Goal: Task Accomplishment & Management: Manage account settings

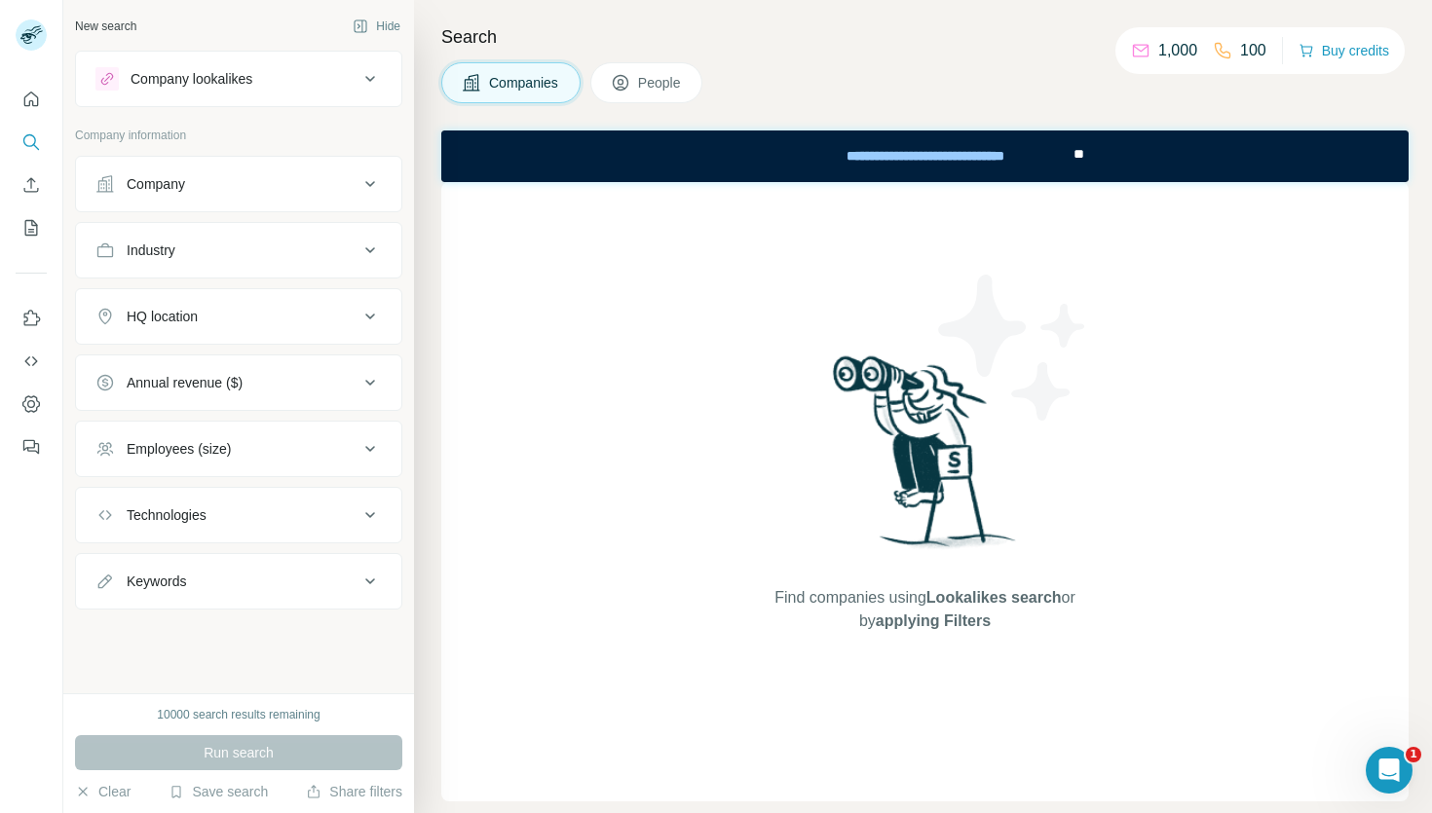
click at [213, 188] on div "Company" at bounding box center [226, 183] width 263 height 19
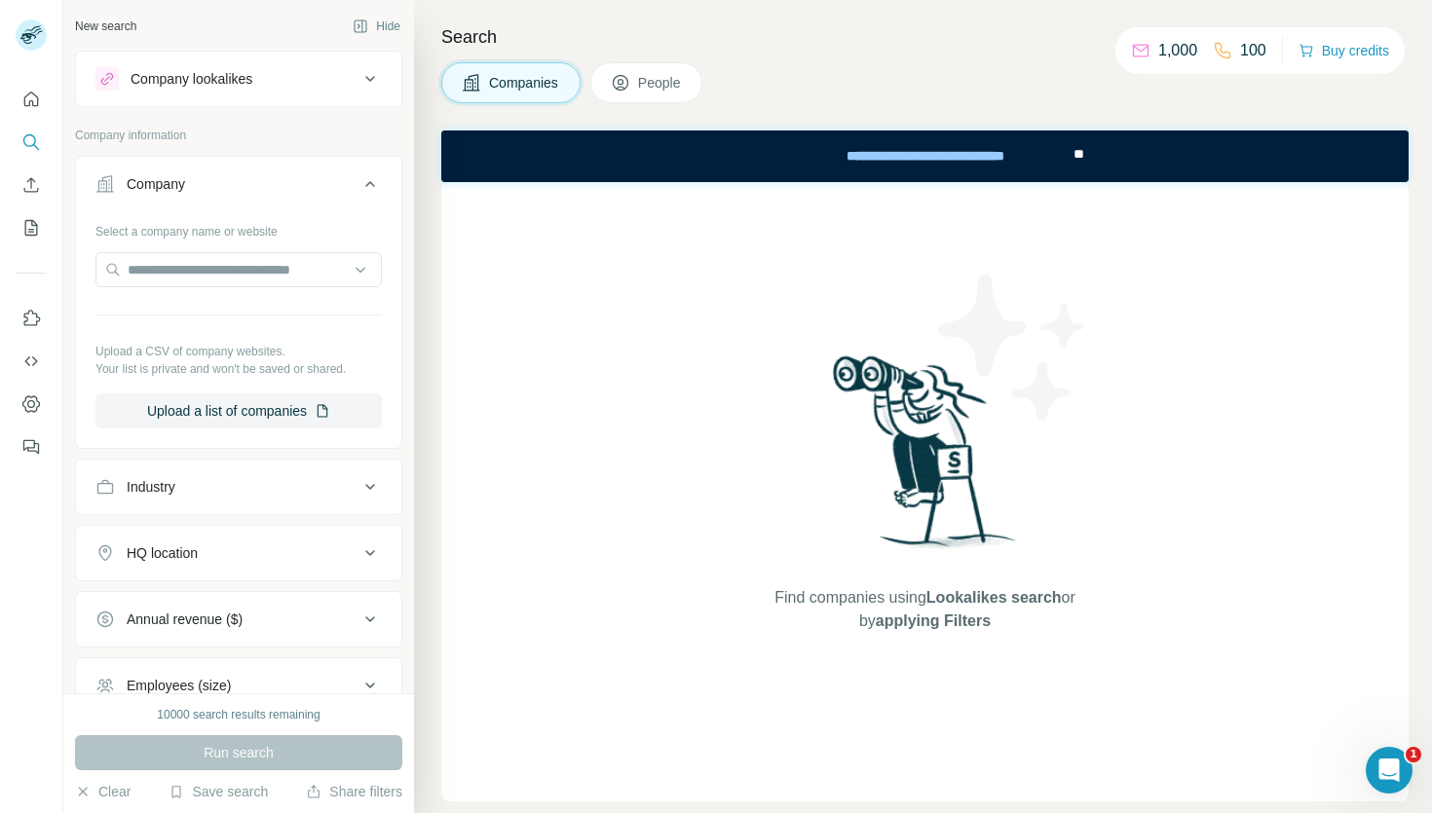
click at [207, 489] on div "Industry" at bounding box center [226, 486] width 263 height 19
click at [176, 277] on input "text" at bounding box center [238, 269] width 286 height 35
click at [145, 482] on div "Industry" at bounding box center [151, 486] width 49 height 19
click at [169, 483] on div "Industry" at bounding box center [151, 486] width 49 height 19
click at [177, 523] on div at bounding box center [228, 535] width 241 height 33
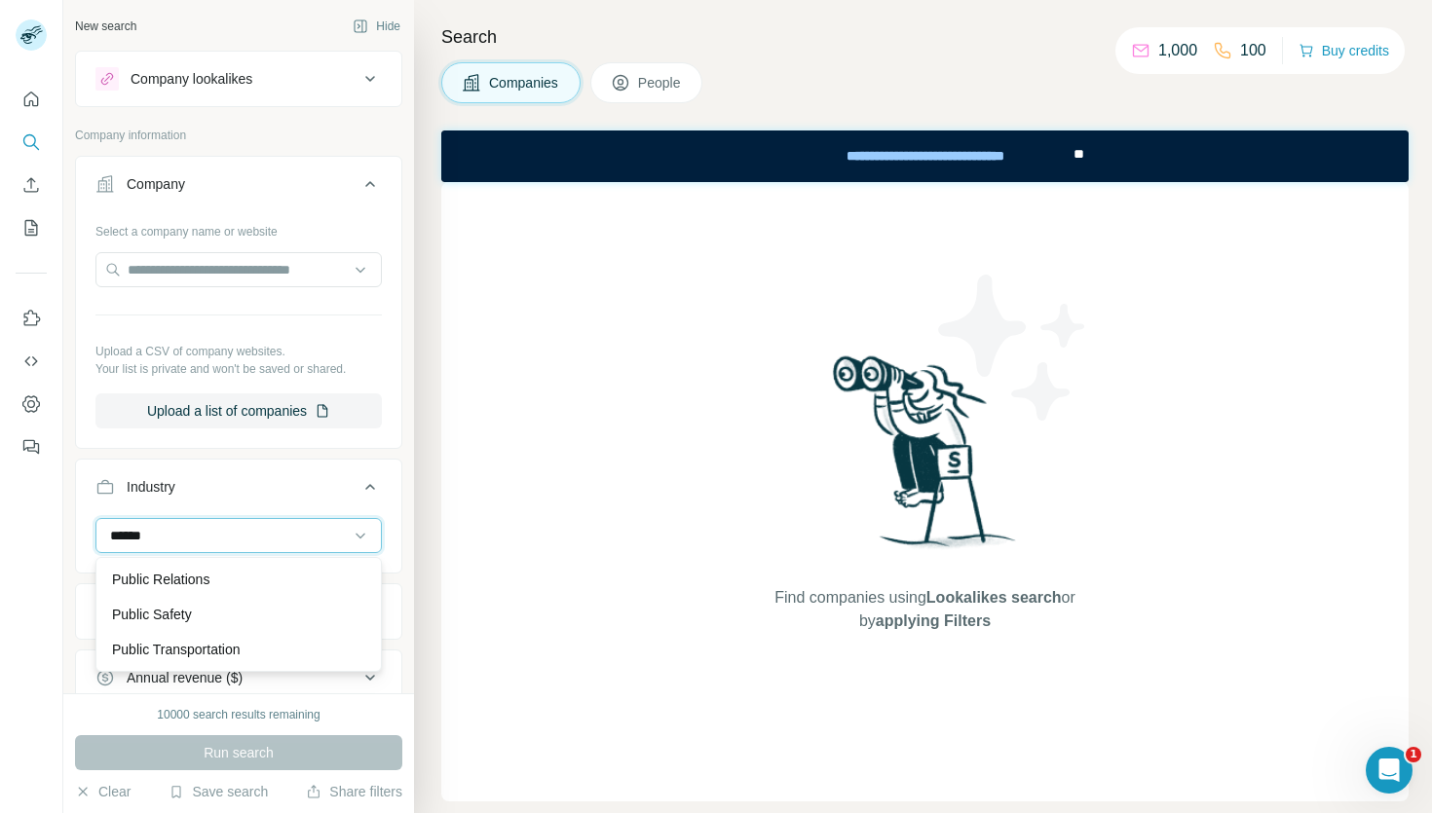
type input "******"
click at [180, 586] on p "Public Relations" at bounding box center [160, 579] width 97 height 19
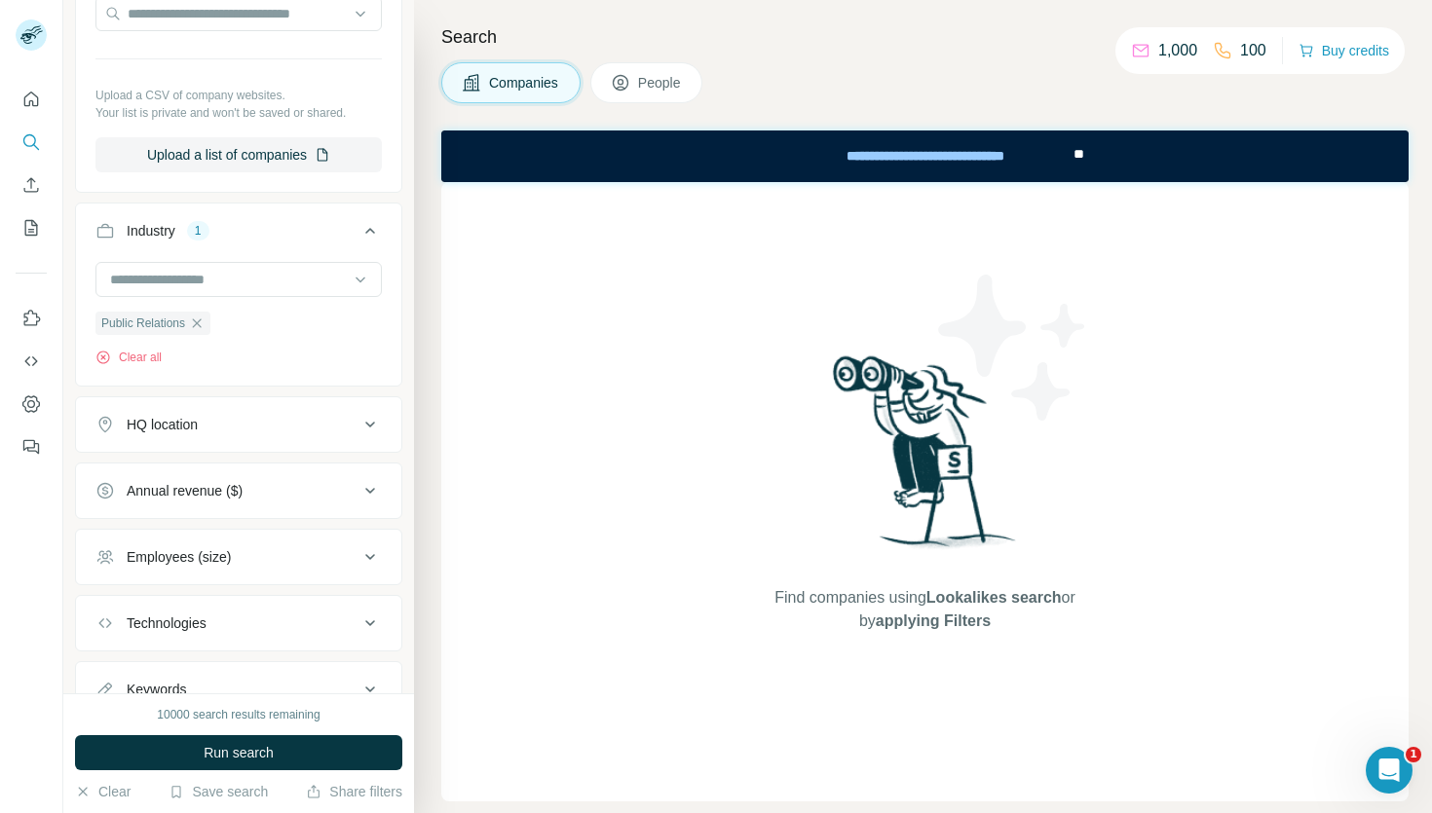
scroll to position [335, 0]
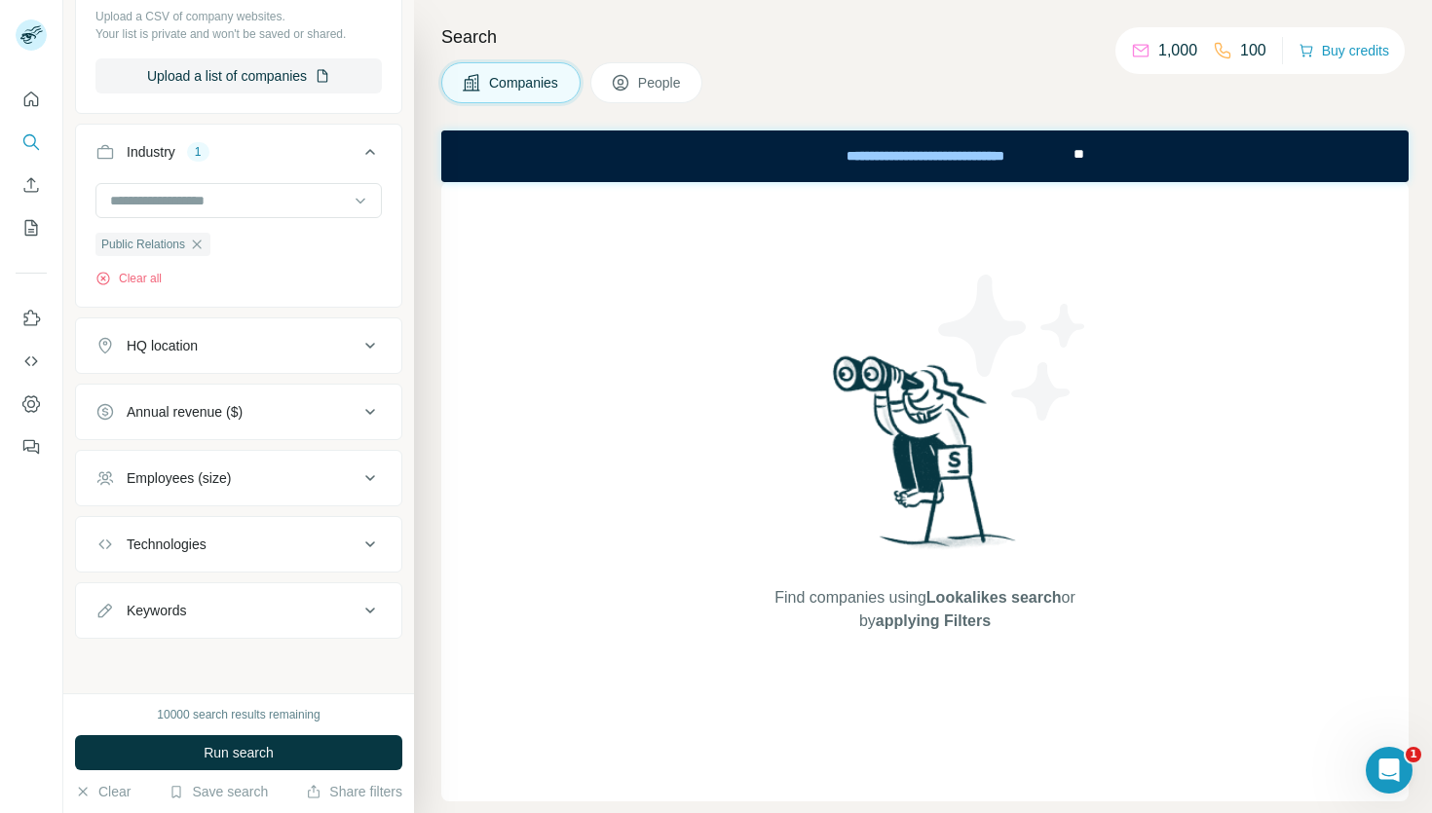
click at [287, 358] on button "HQ location" at bounding box center [238, 345] width 325 height 47
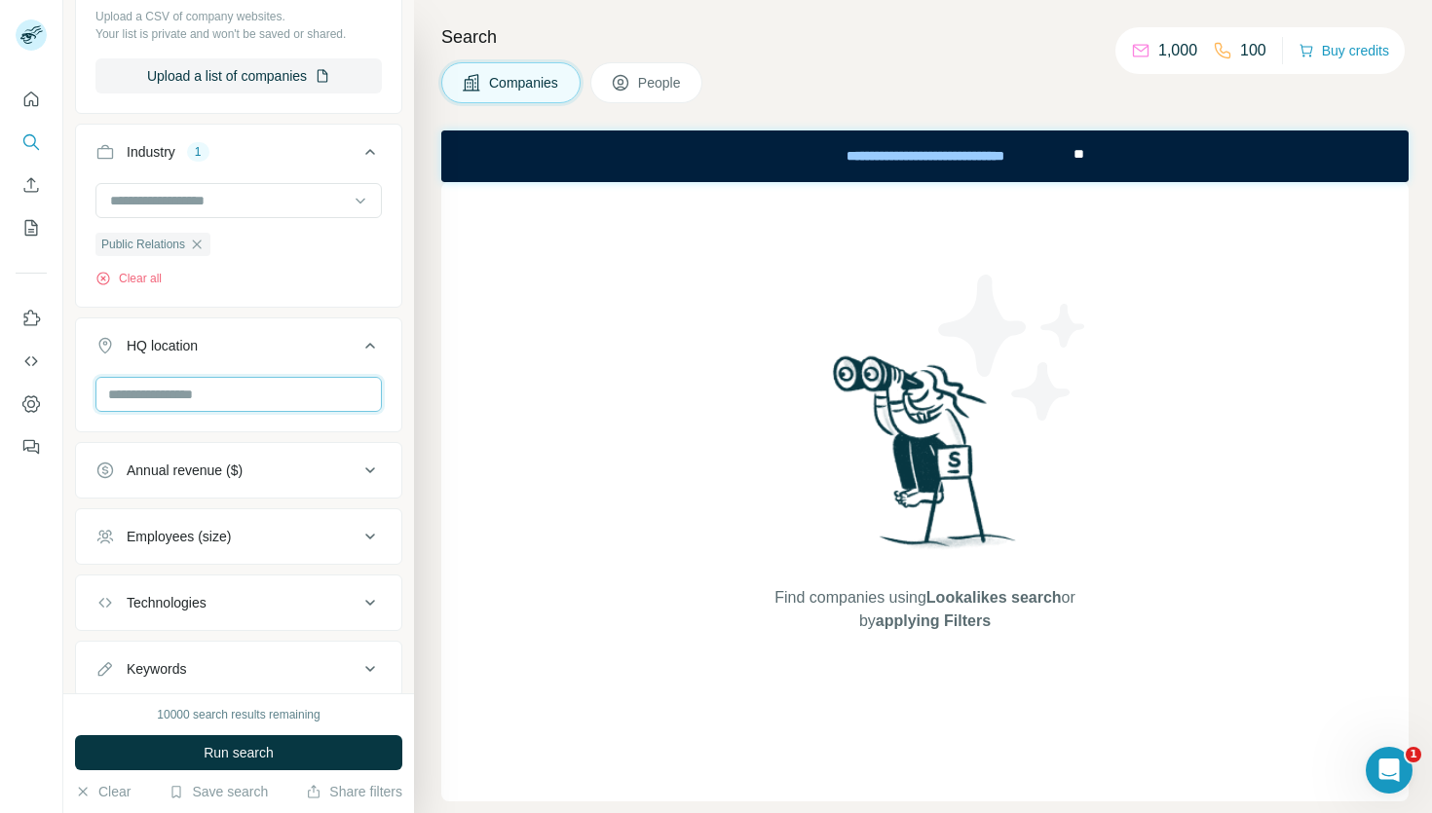
click at [225, 400] on input "text" at bounding box center [238, 394] width 286 height 35
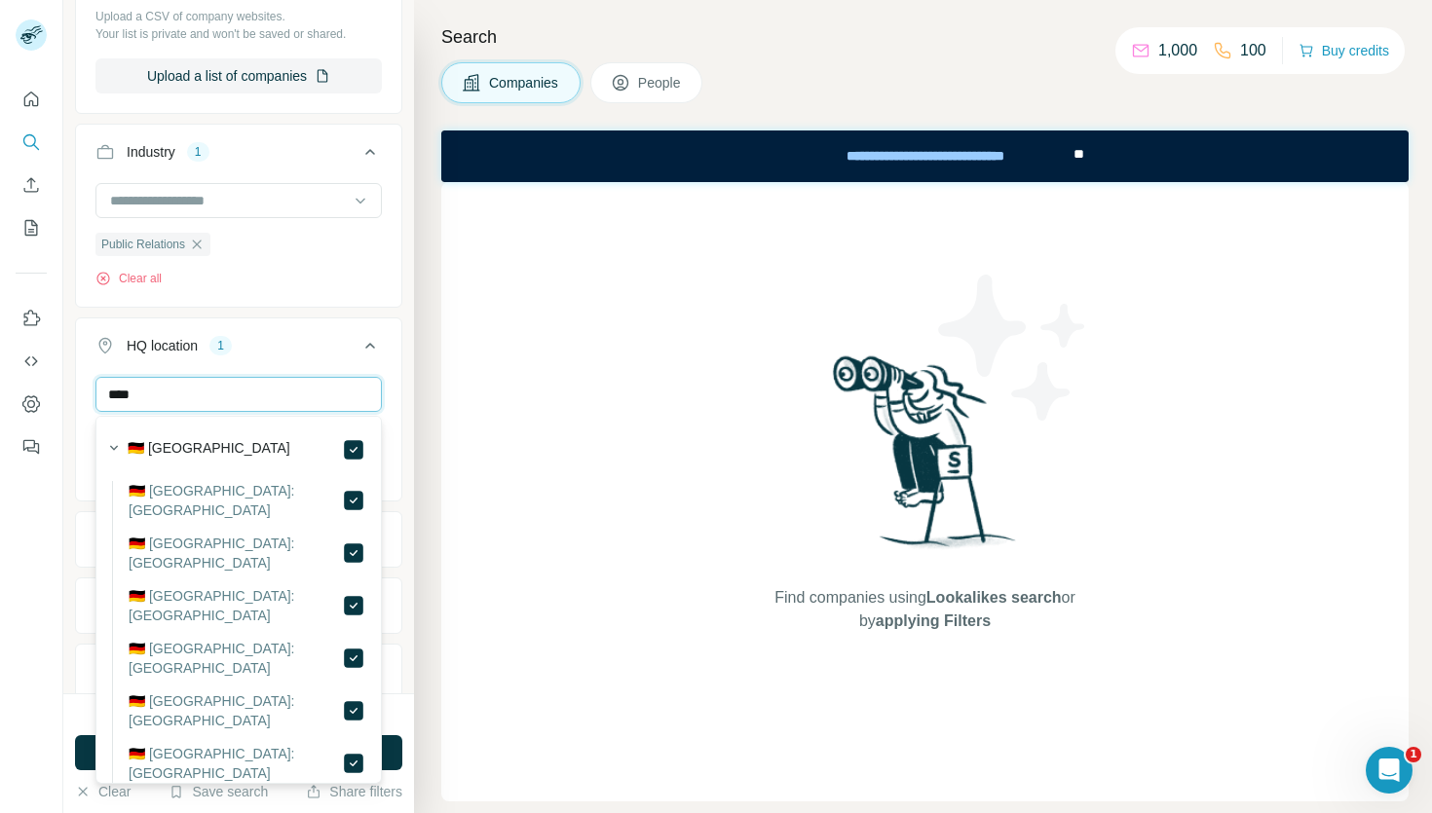
click at [251, 405] on input "****" at bounding box center [238, 394] width 286 height 35
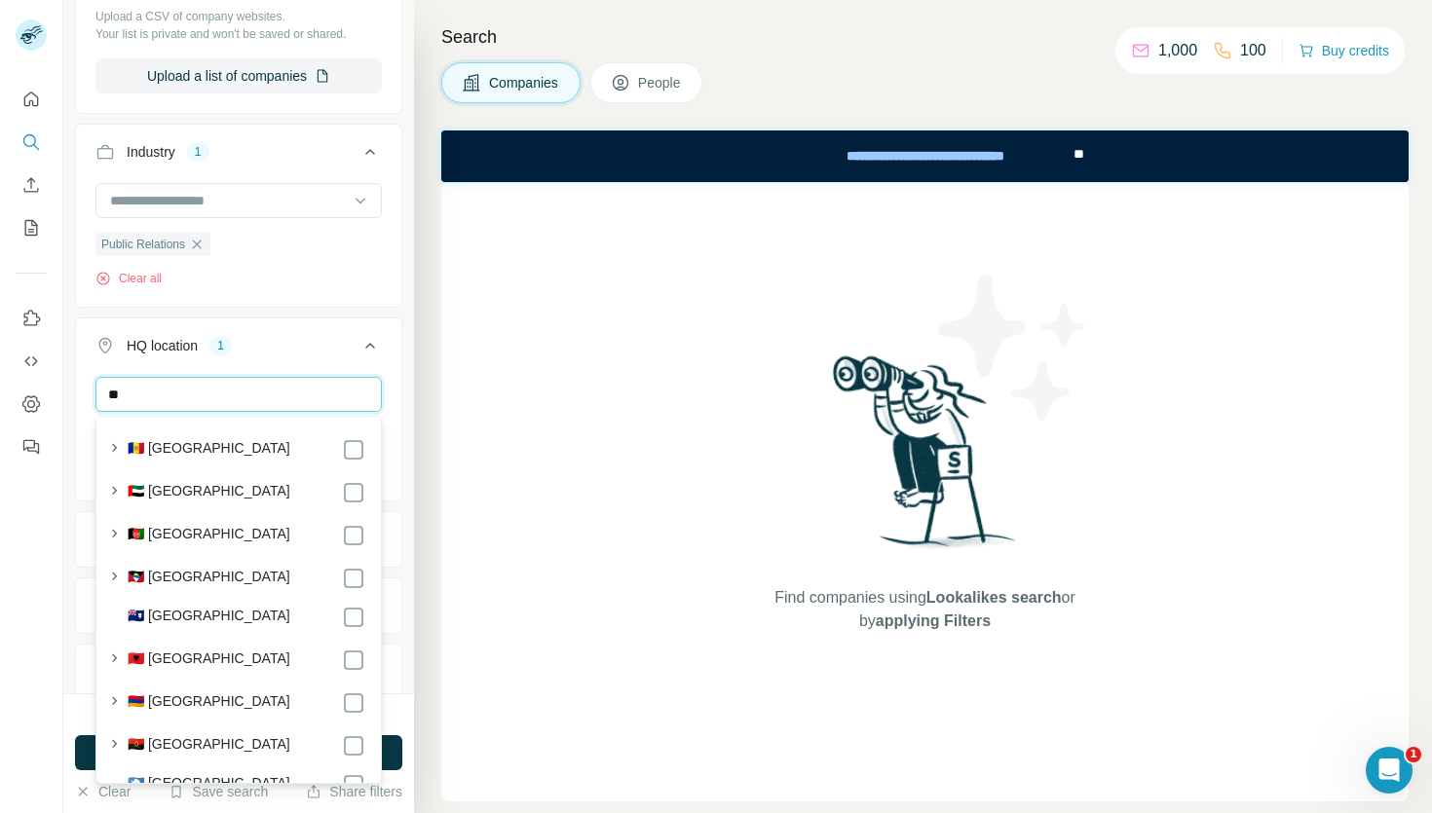
type input "*"
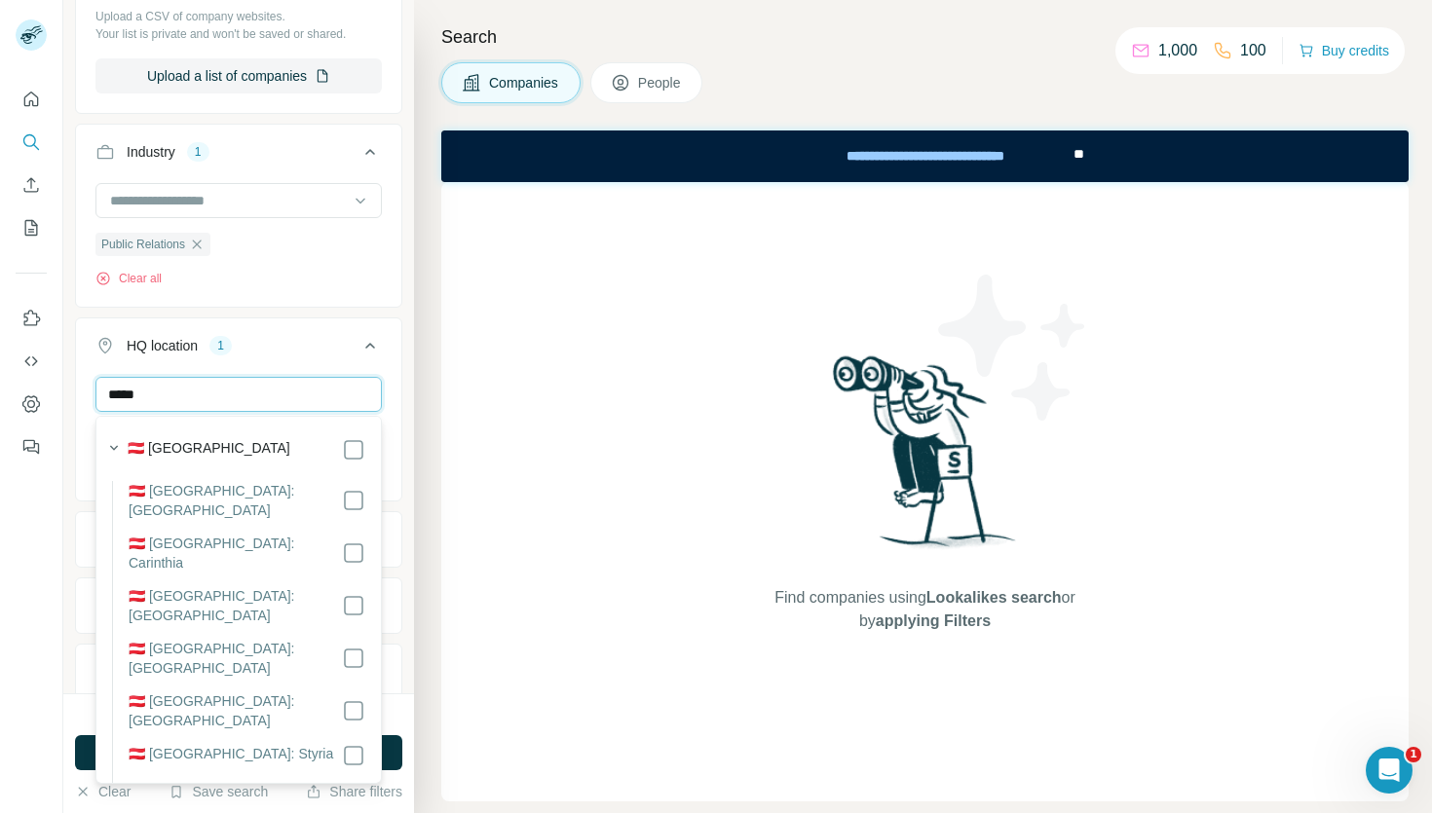
type input "*****"
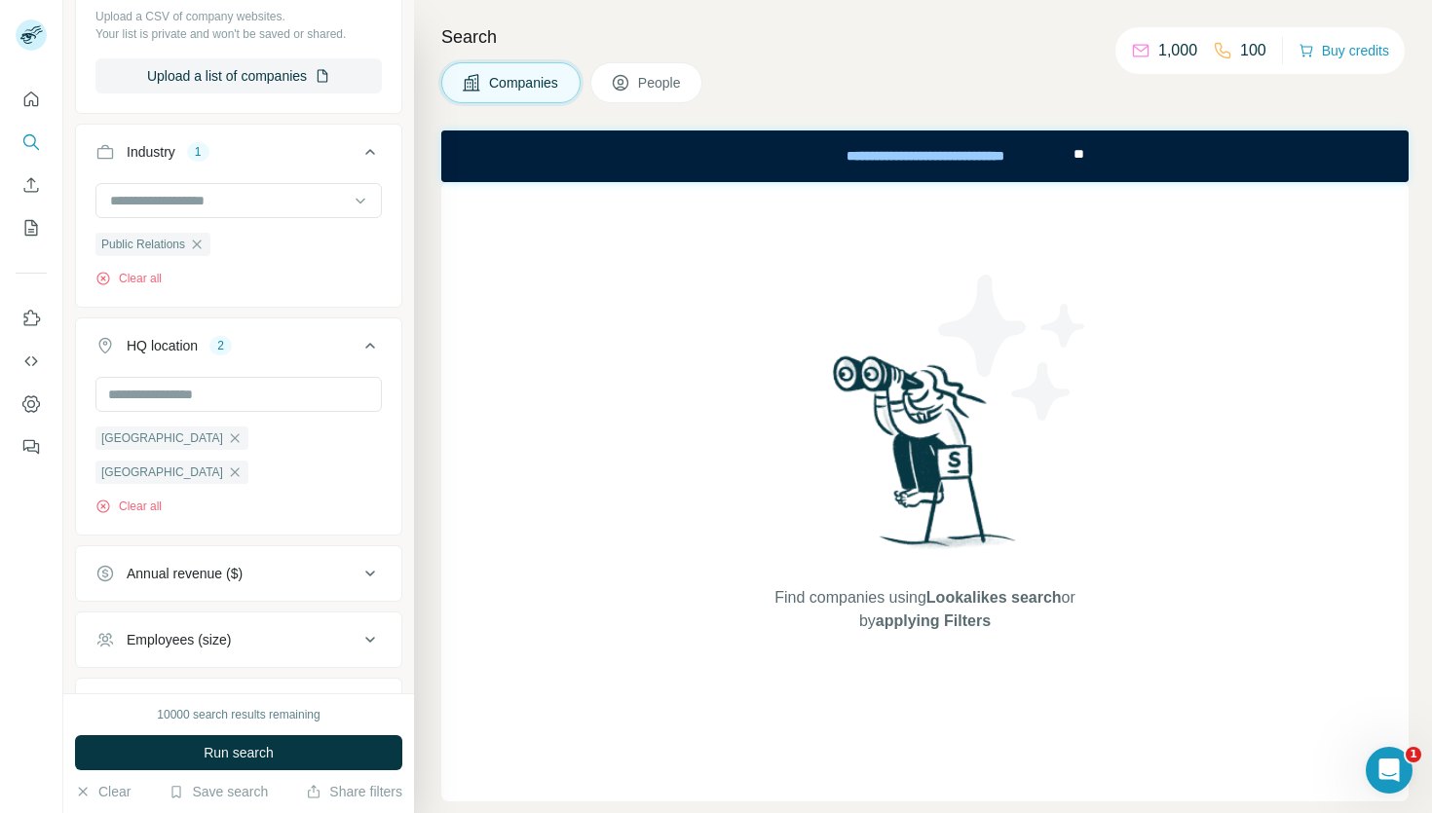
click at [387, 369] on button "HQ location 2" at bounding box center [238, 349] width 325 height 55
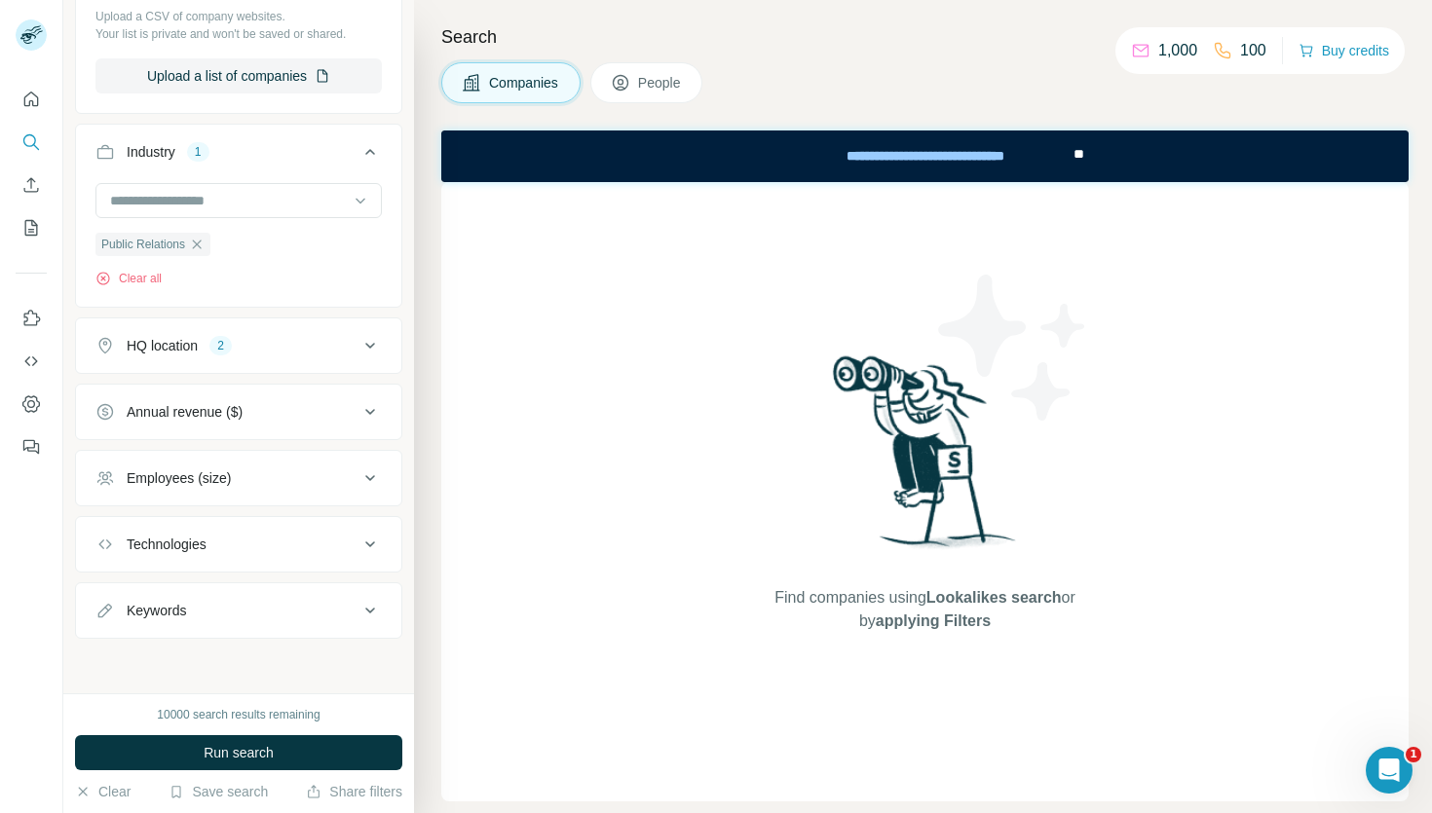
click at [369, 419] on icon at bounding box center [369, 411] width 23 height 23
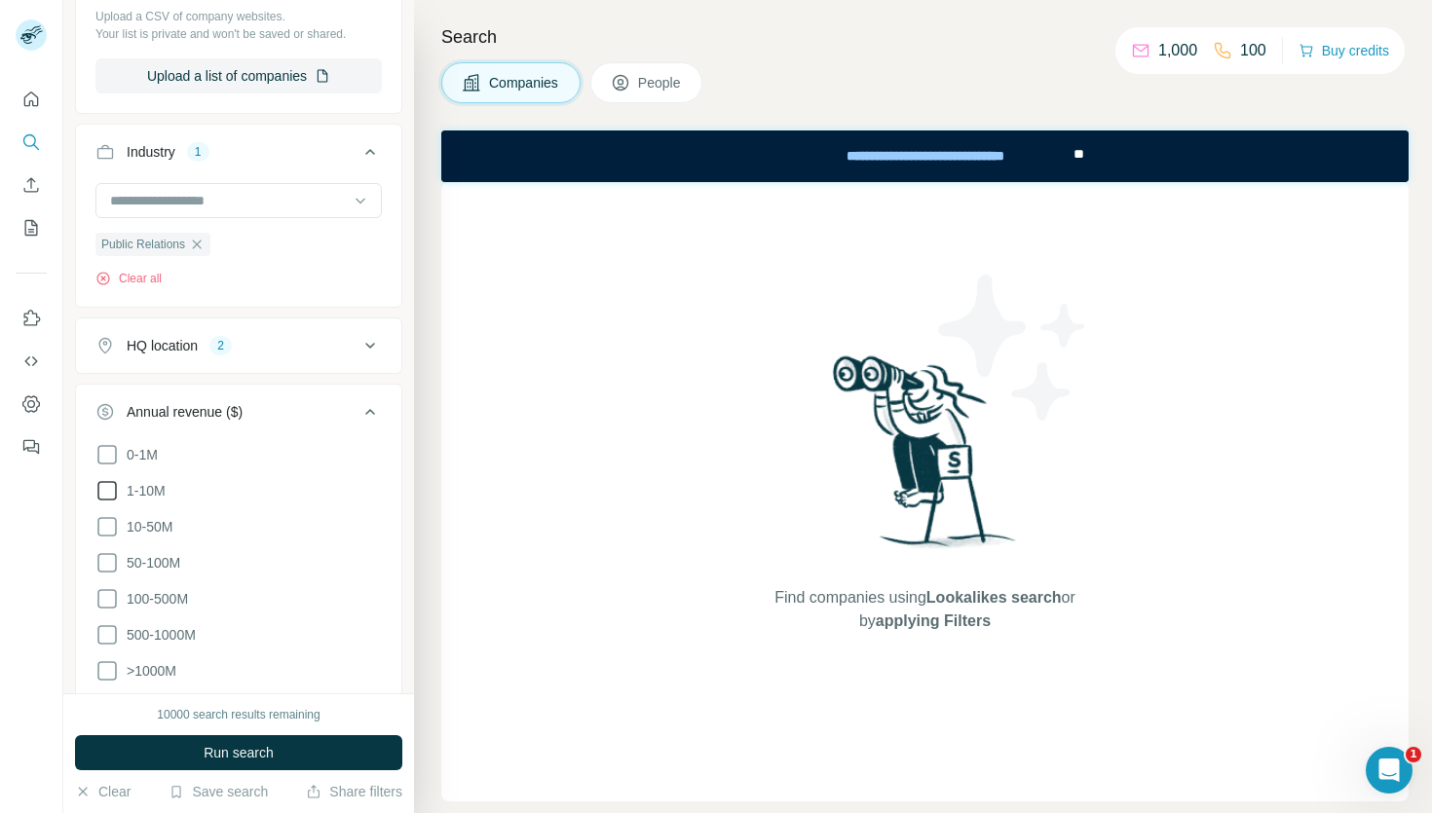
click at [103, 490] on icon at bounding box center [106, 490] width 23 height 23
click at [113, 450] on icon at bounding box center [106, 454] width 23 height 23
click at [217, 760] on span "Run search" at bounding box center [239, 752] width 70 height 19
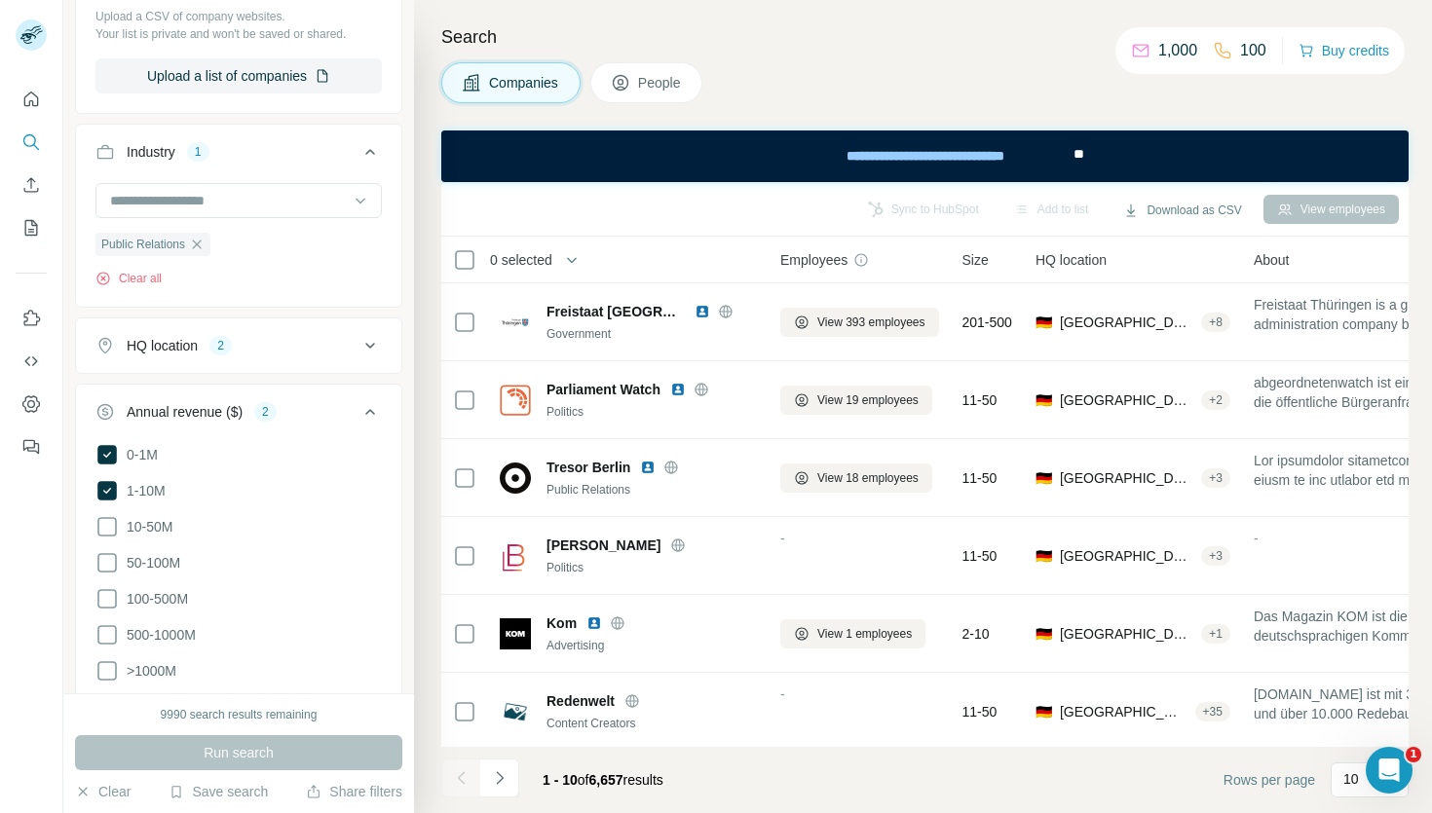
click at [371, 414] on icon at bounding box center [369, 411] width 23 height 23
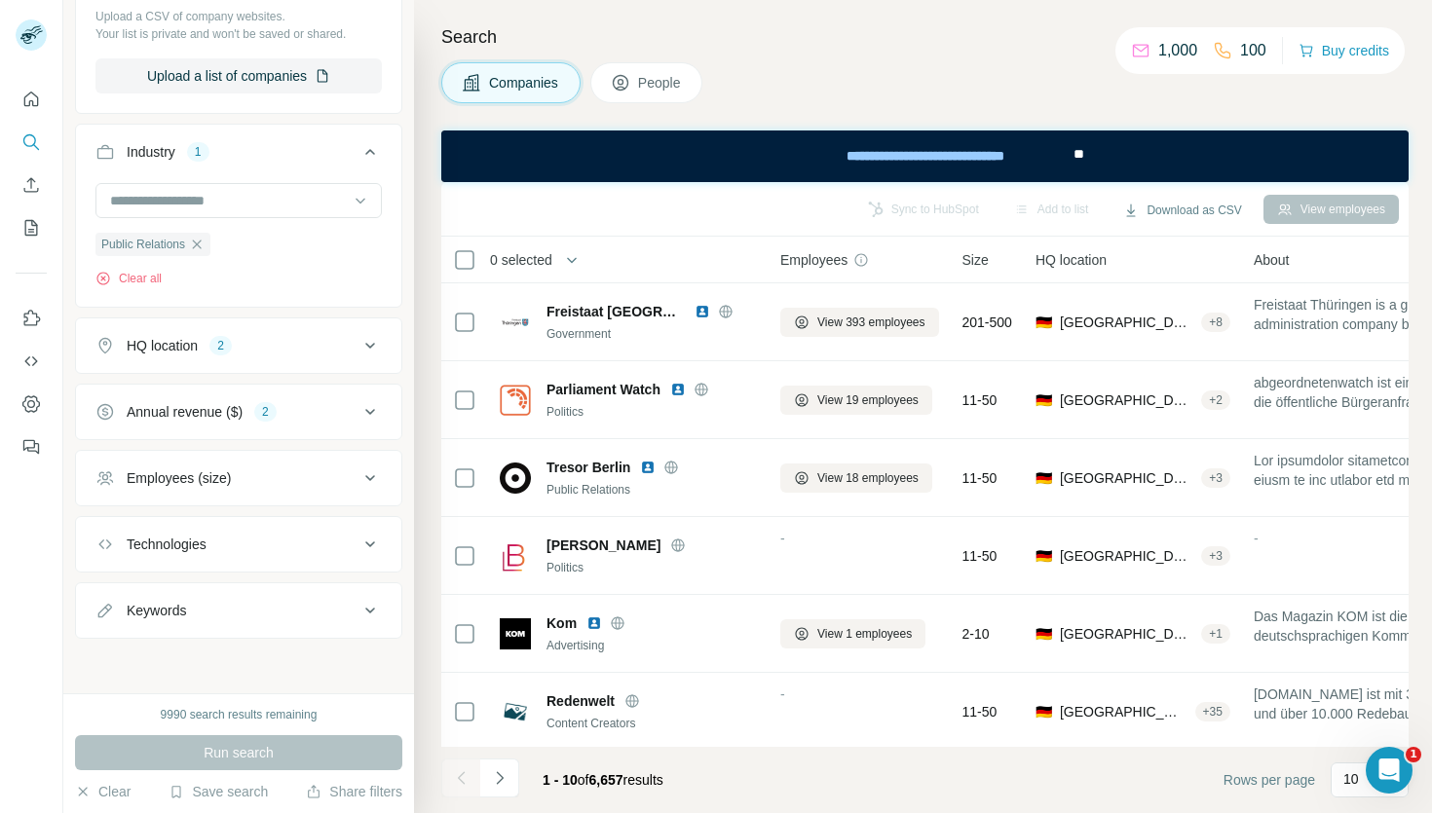
click at [385, 475] on button "Employees (size)" at bounding box center [238, 478] width 325 height 47
click at [106, 596] on icon at bounding box center [106, 593] width 23 height 23
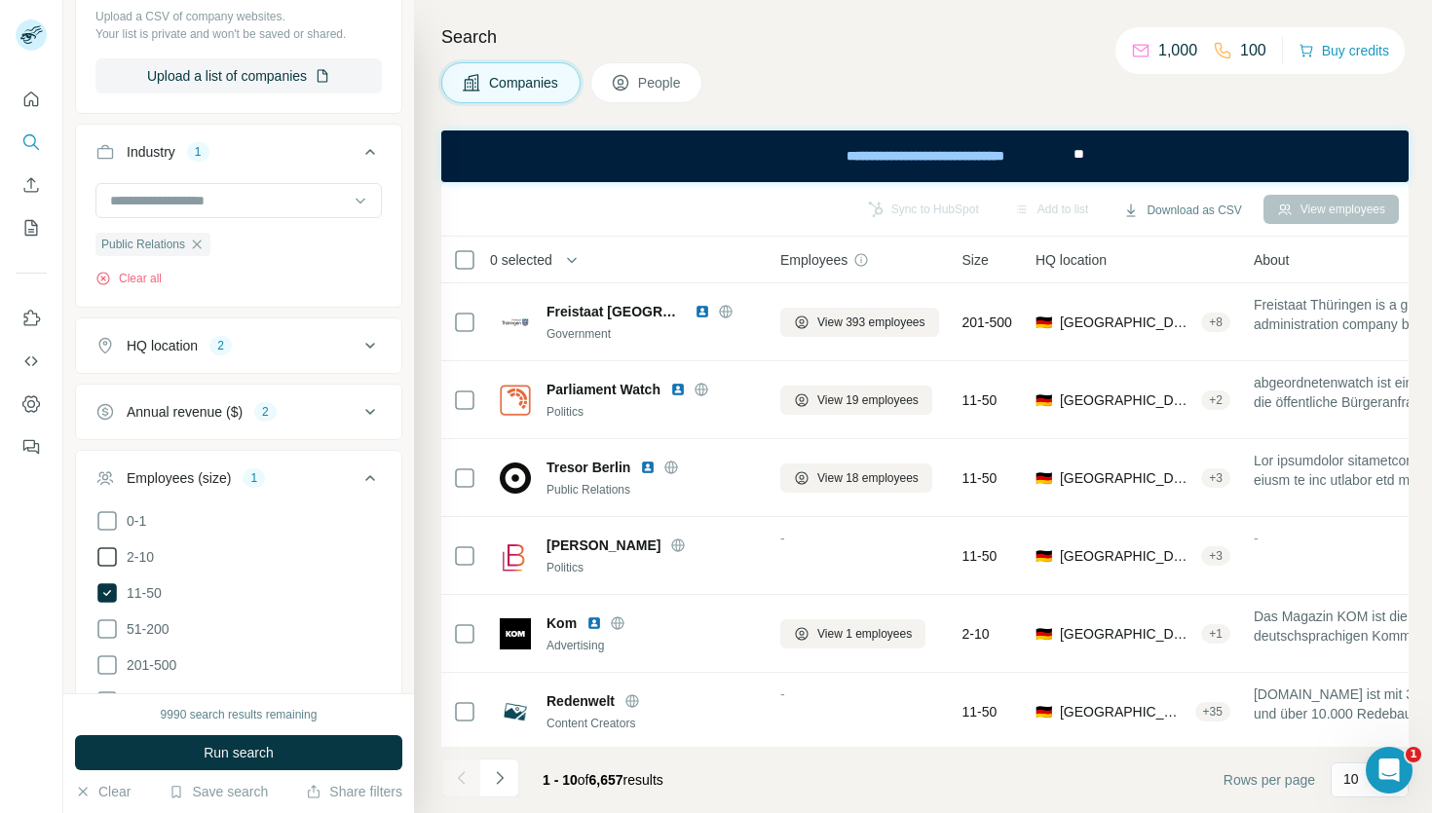
click at [105, 554] on icon at bounding box center [106, 557] width 23 height 23
click at [105, 512] on icon at bounding box center [106, 520] width 19 height 19
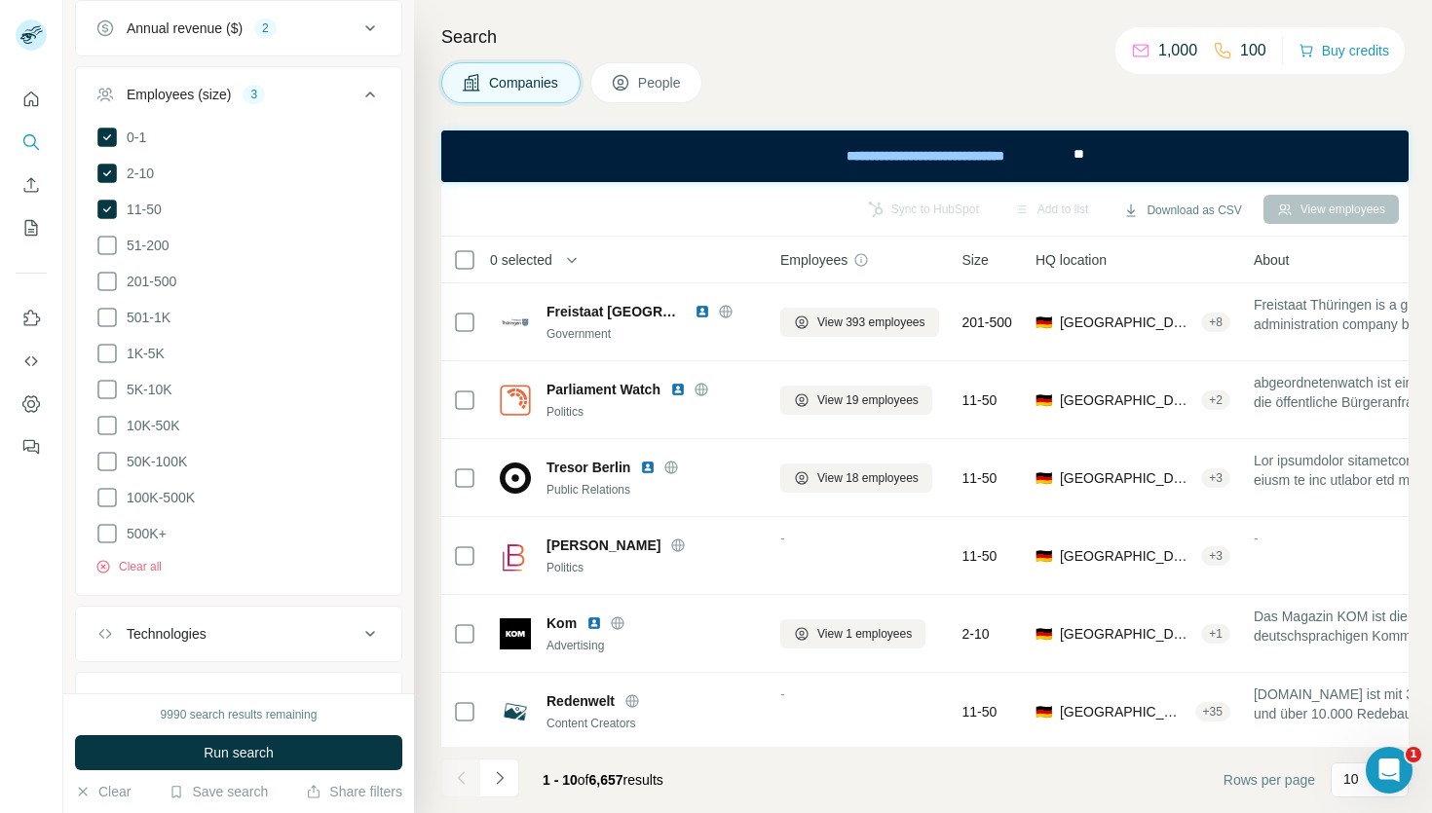
scroll to position [803, 0]
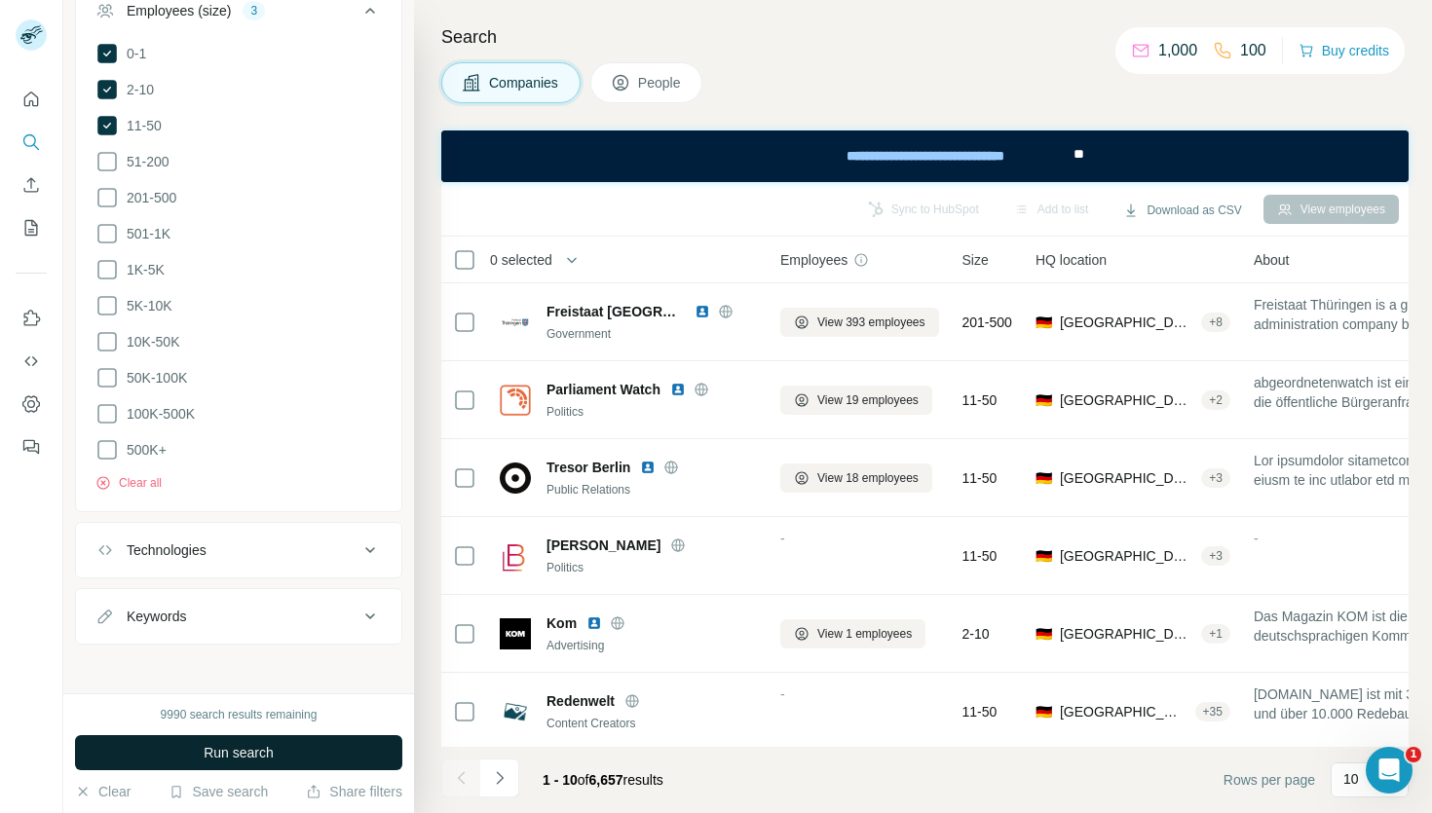
click at [219, 754] on span "Run search" at bounding box center [239, 752] width 70 height 19
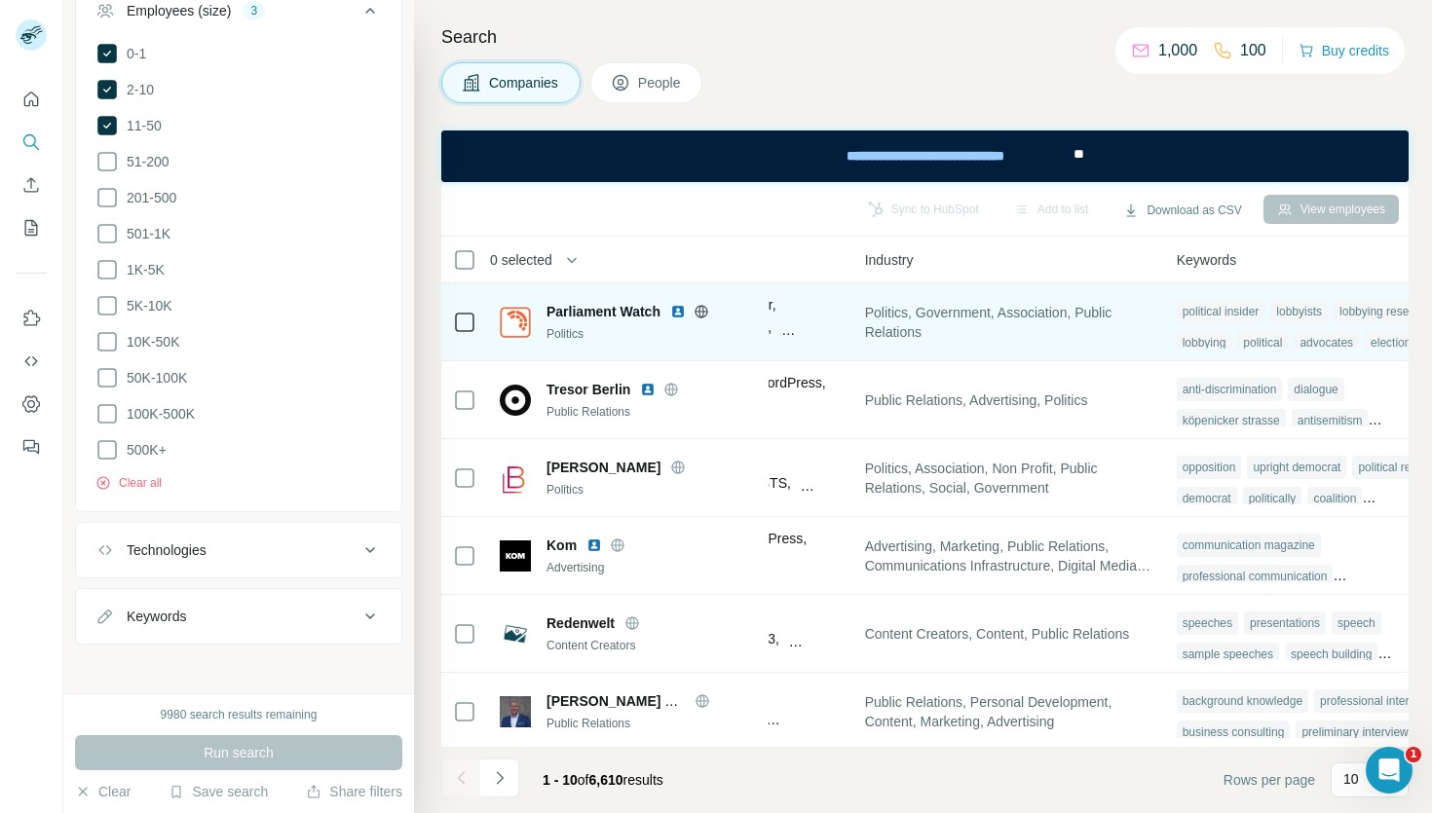
scroll to position [0, 1298]
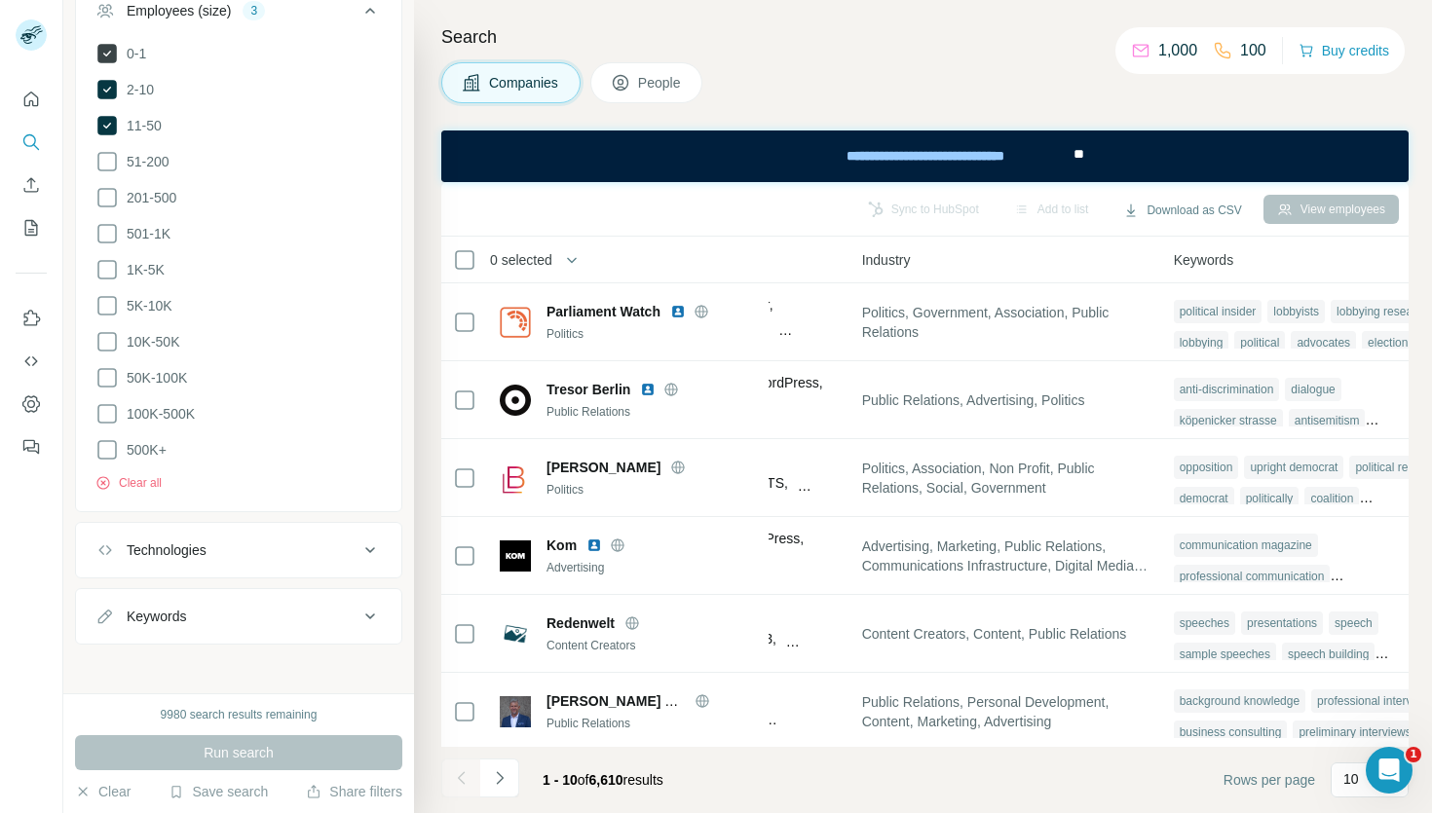
click at [102, 45] on icon at bounding box center [106, 53] width 19 height 19
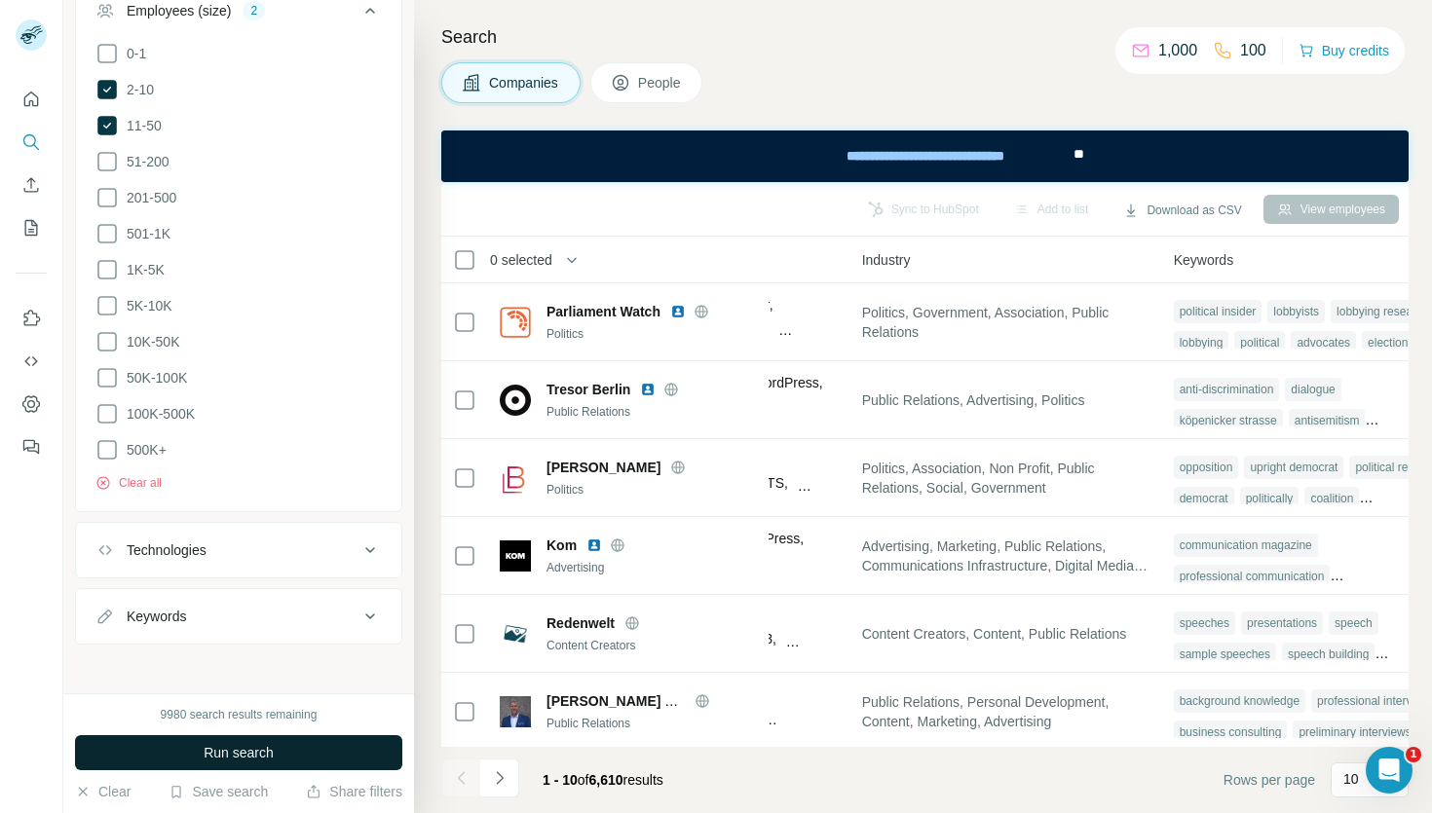
click at [276, 748] on button "Run search" at bounding box center [238, 752] width 327 height 35
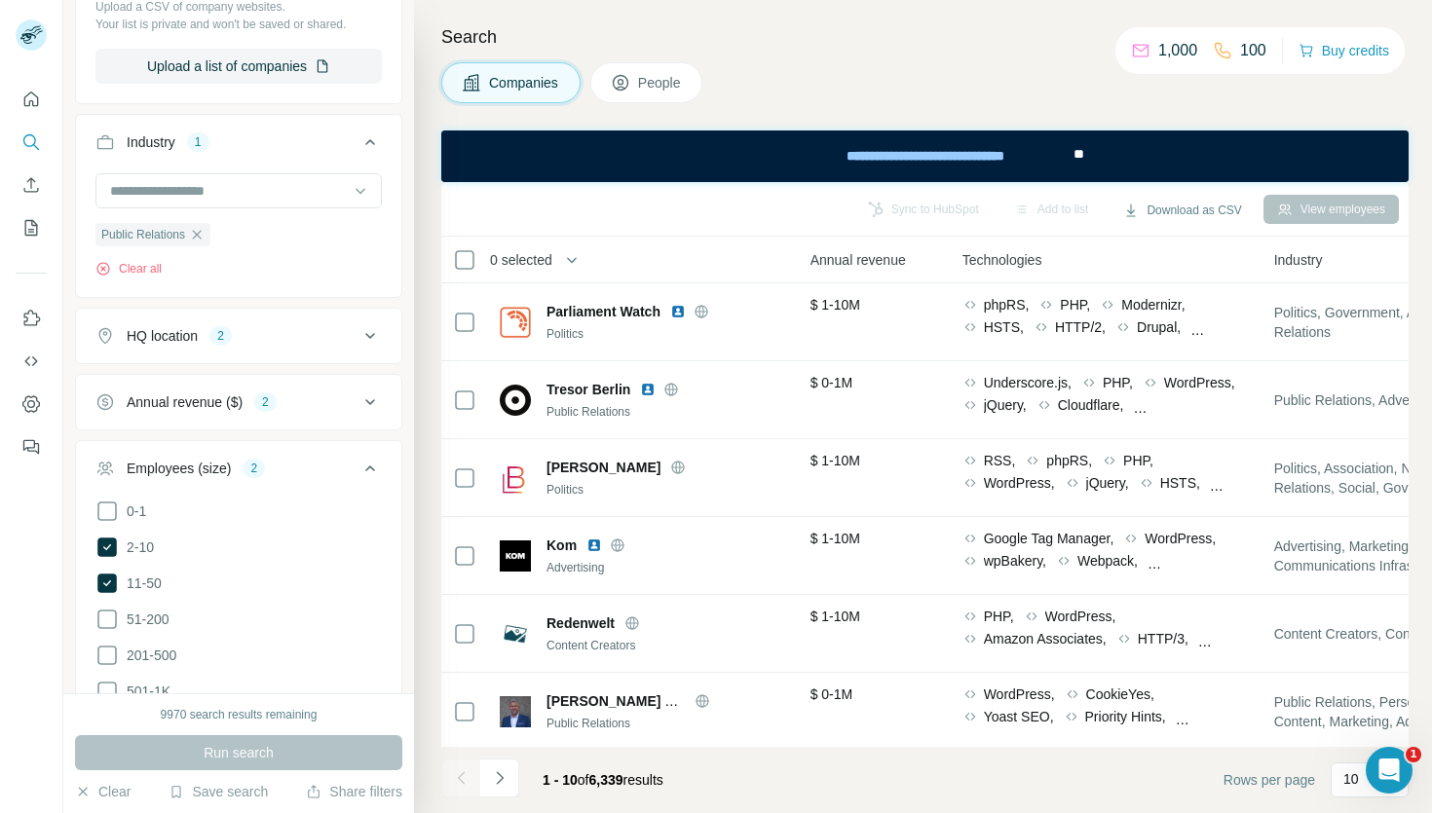
scroll to position [322, 0]
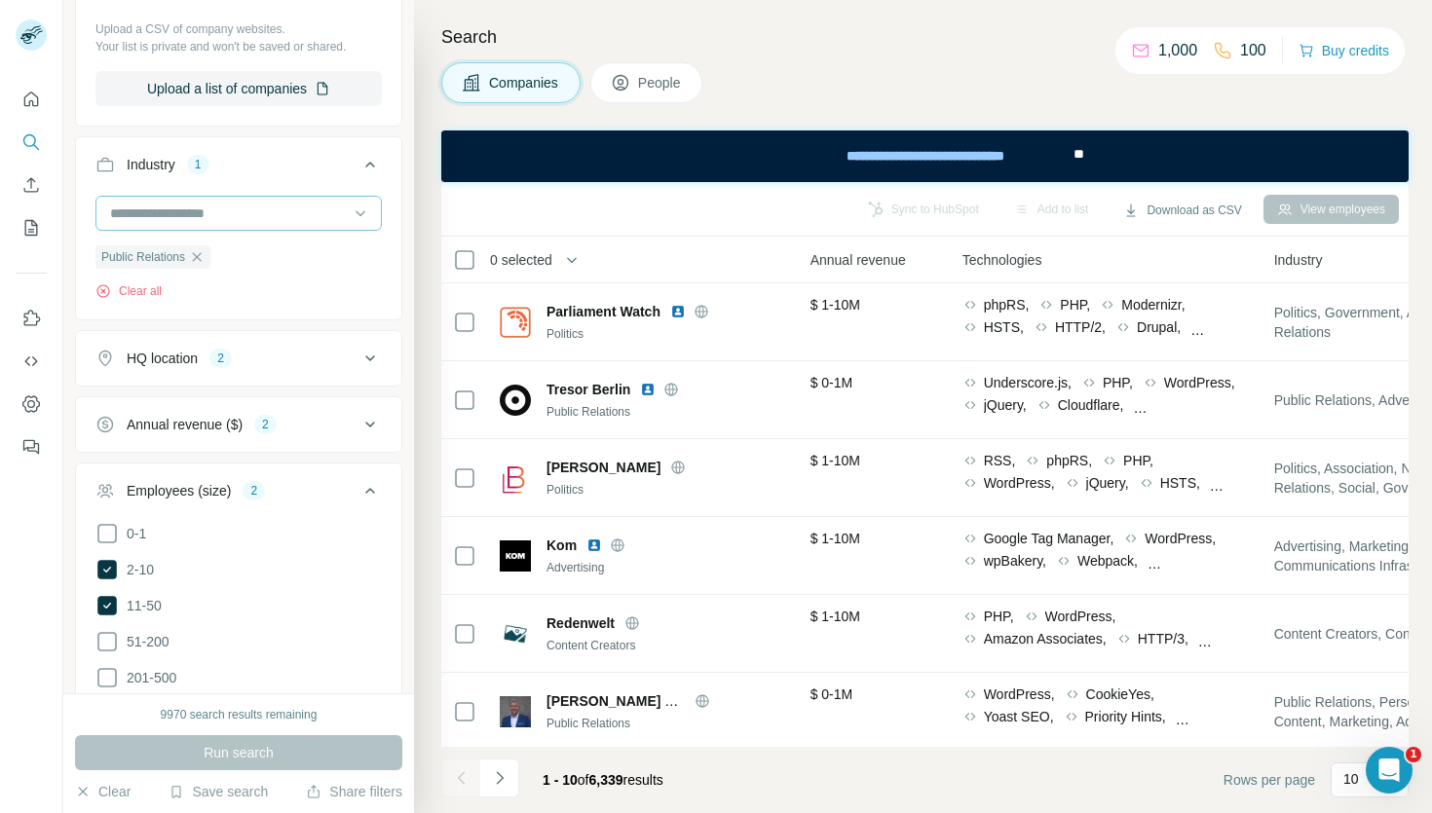
click at [157, 212] on input at bounding box center [228, 213] width 241 height 21
type input "****"
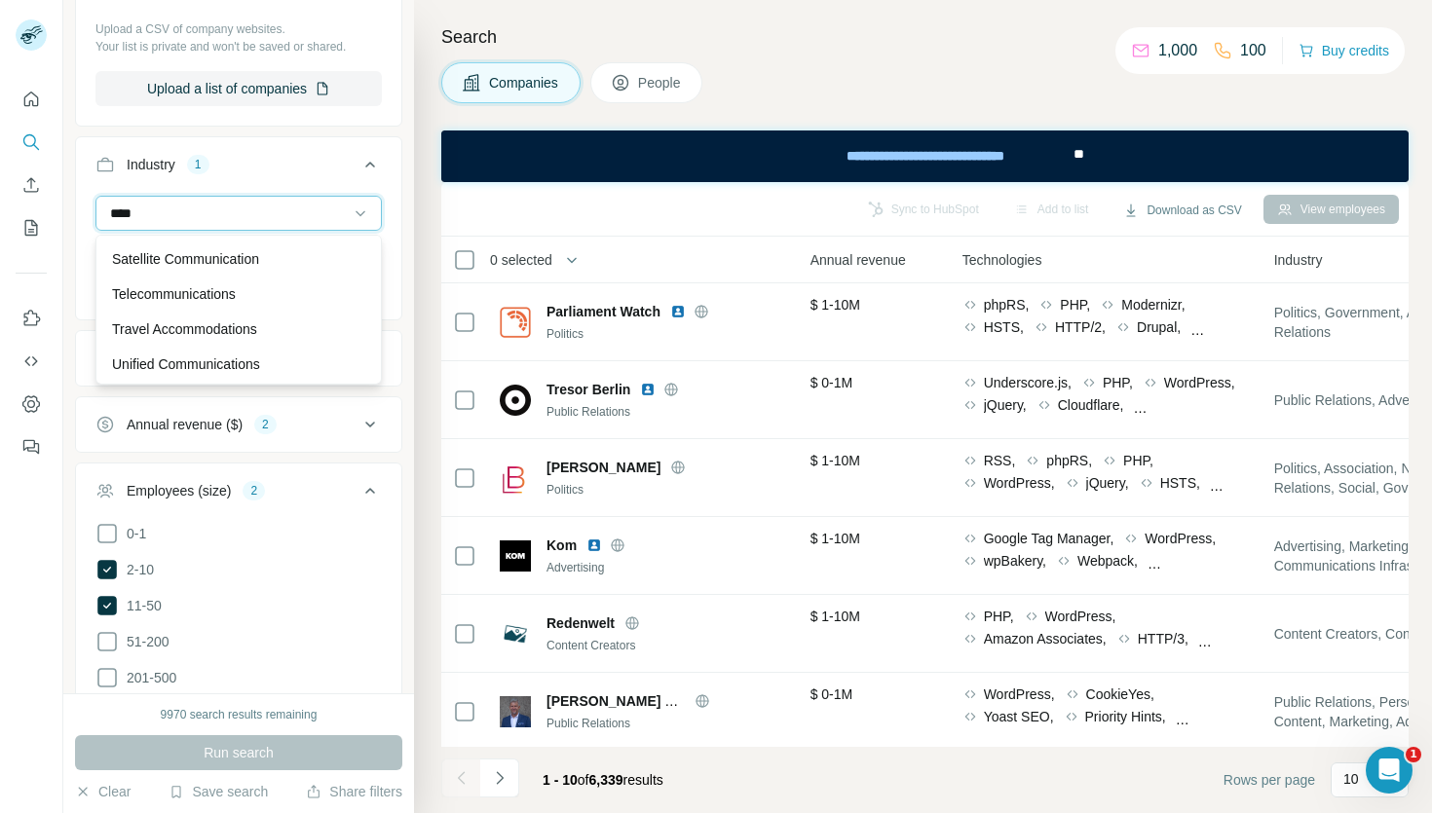
scroll to position [405, 0]
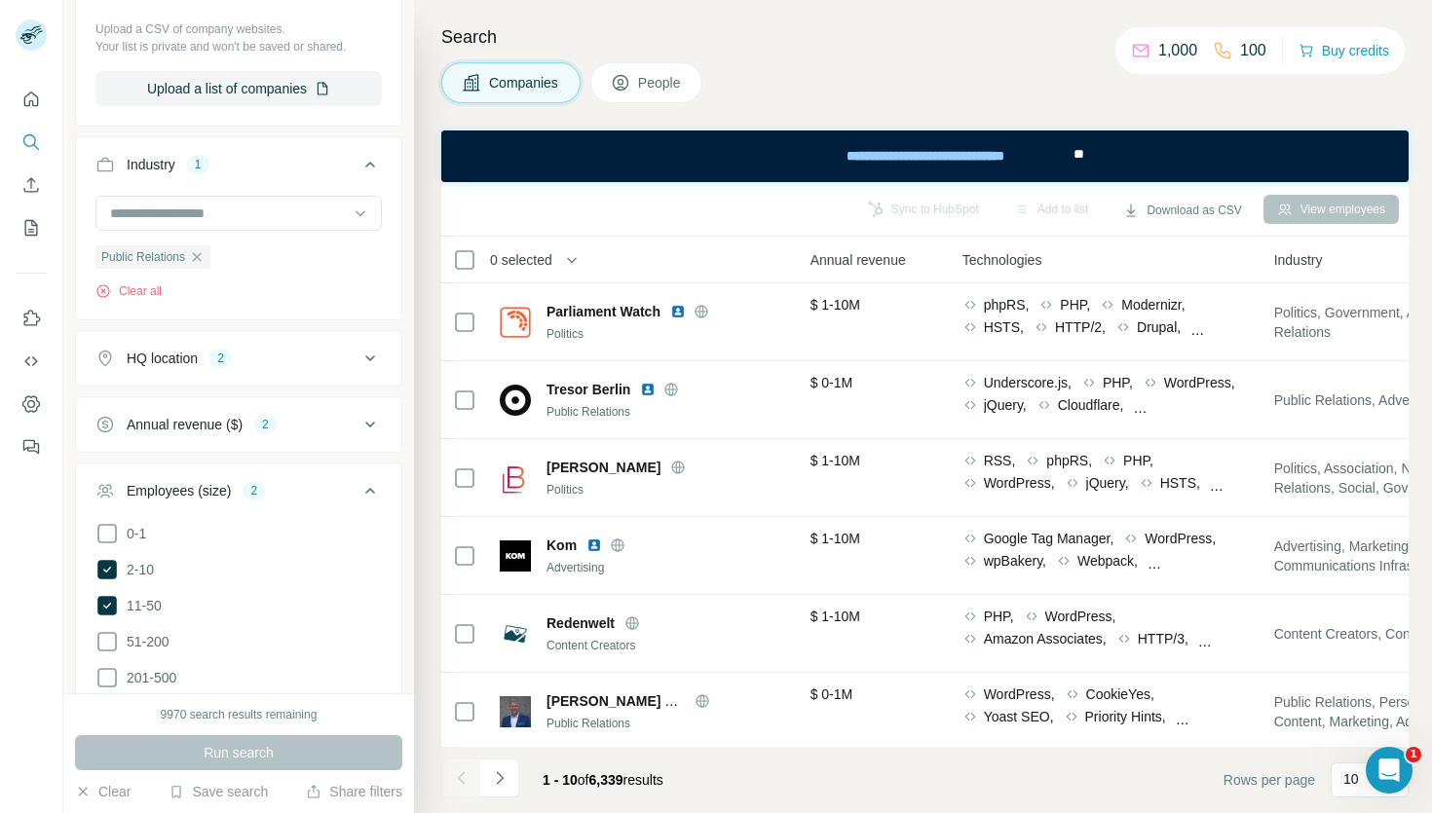
click at [329, 158] on div "Industry 1" at bounding box center [226, 164] width 263 height 19
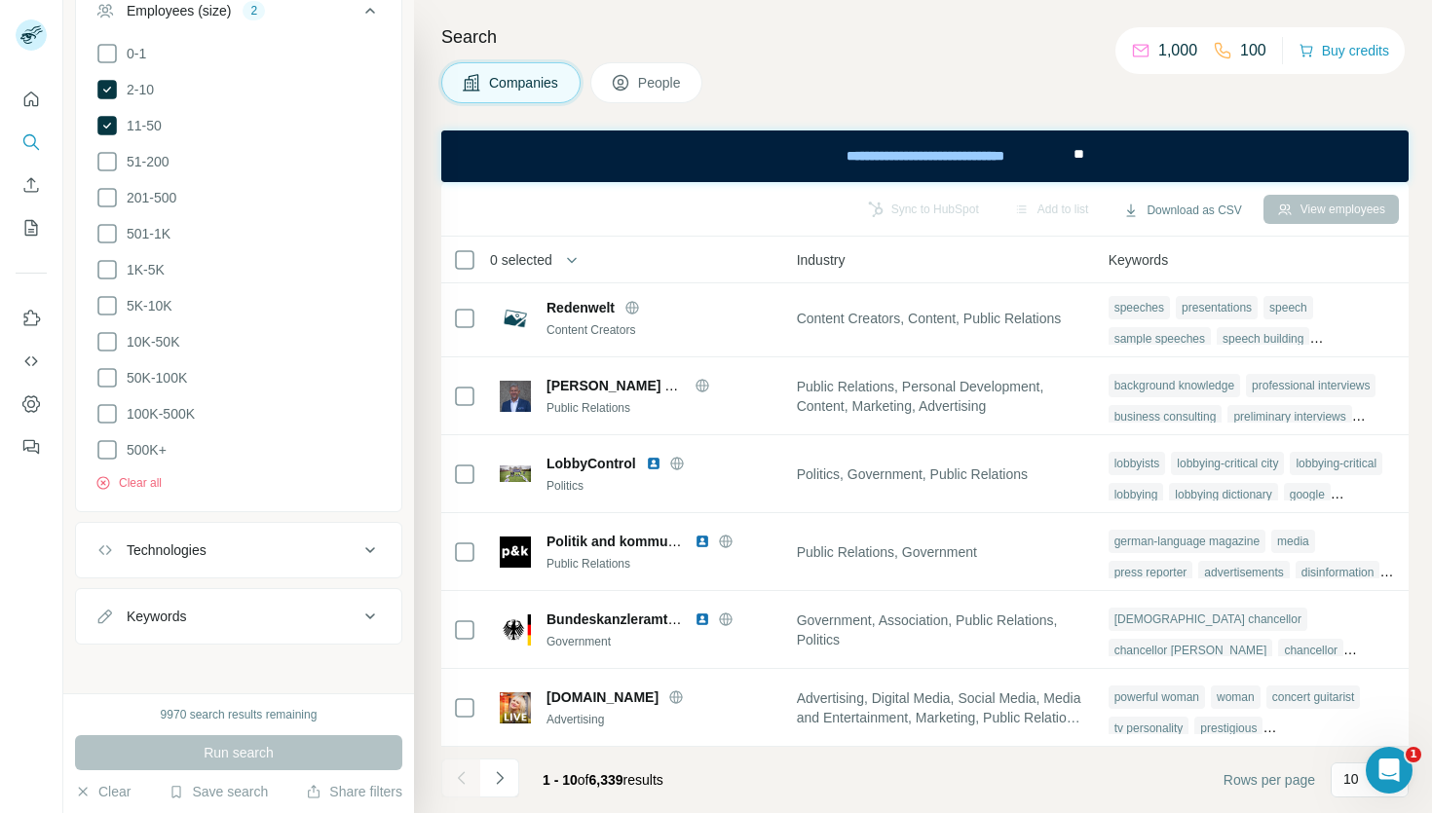
scroll to position [0, 0]
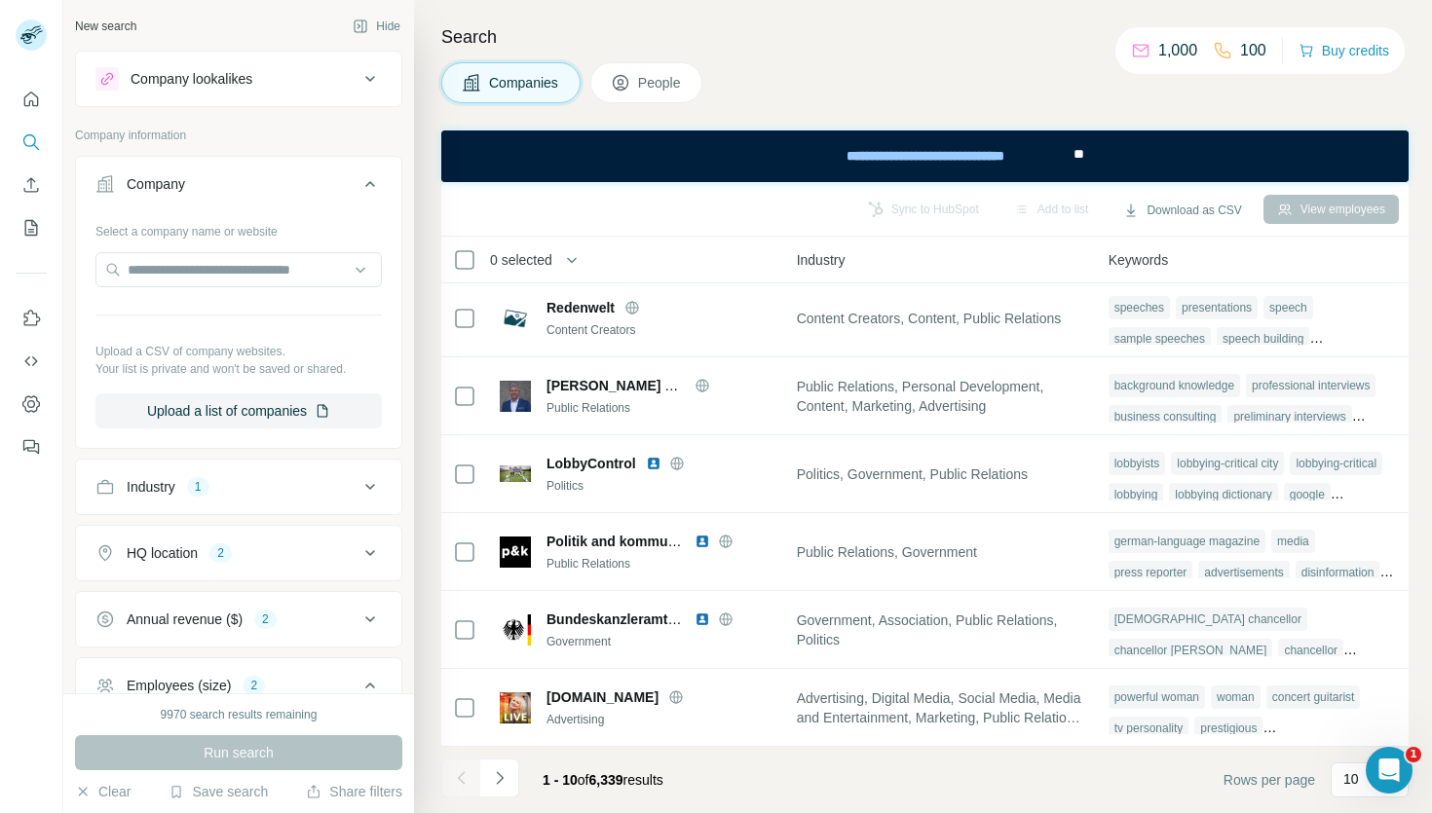
click at [199, 288] on div at bounding box center [238, 271] width 286 height 39
click at [207, 264] on input "text" at bounding box center [238, 269] width 286 height 35
type input "*"
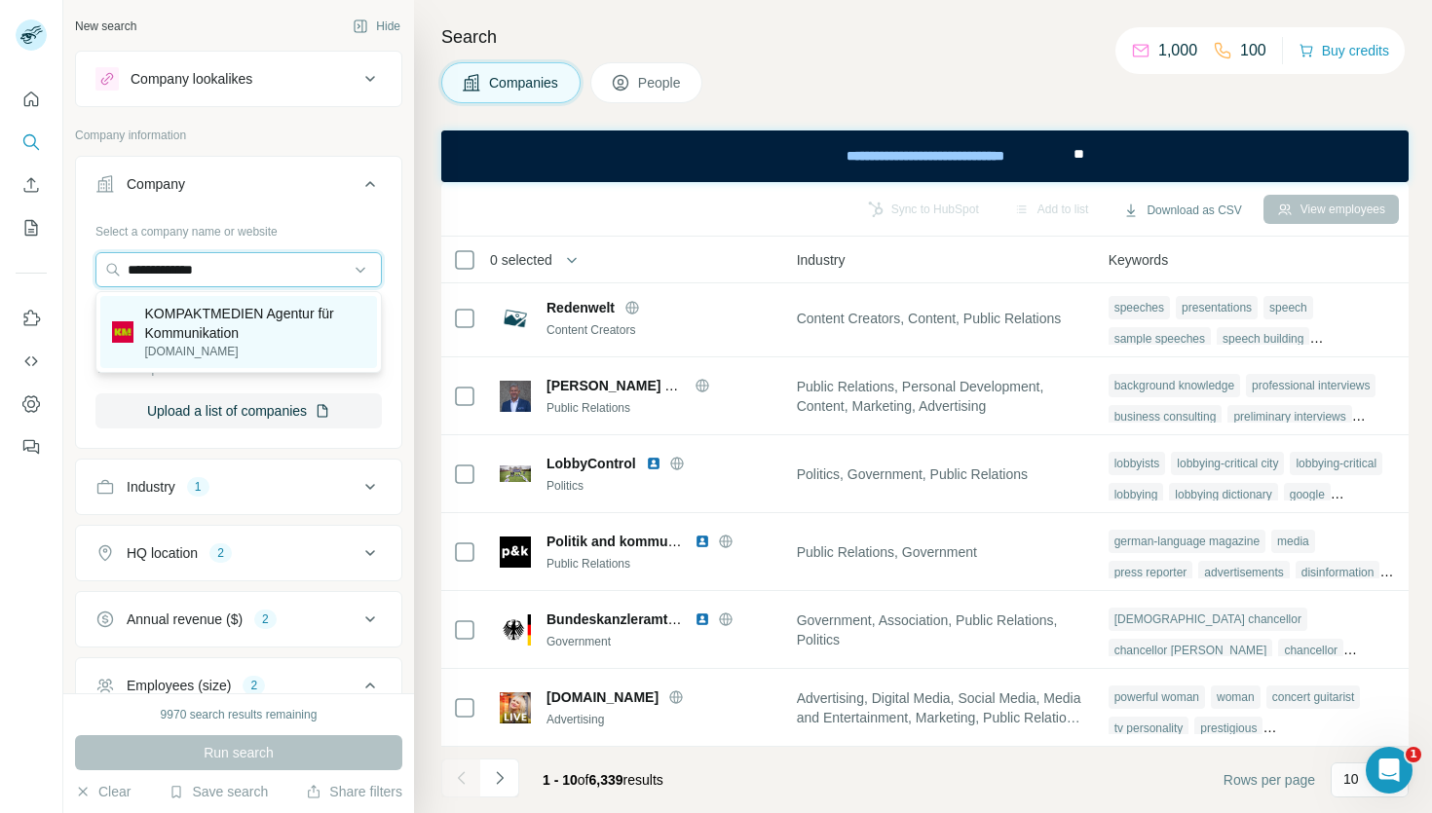
type input "**********"
click at [158, 339] on p "KOMPAKTMEDIEN Agentur für Kommunikation" at bounding box center [255, 323] width 220 height 39
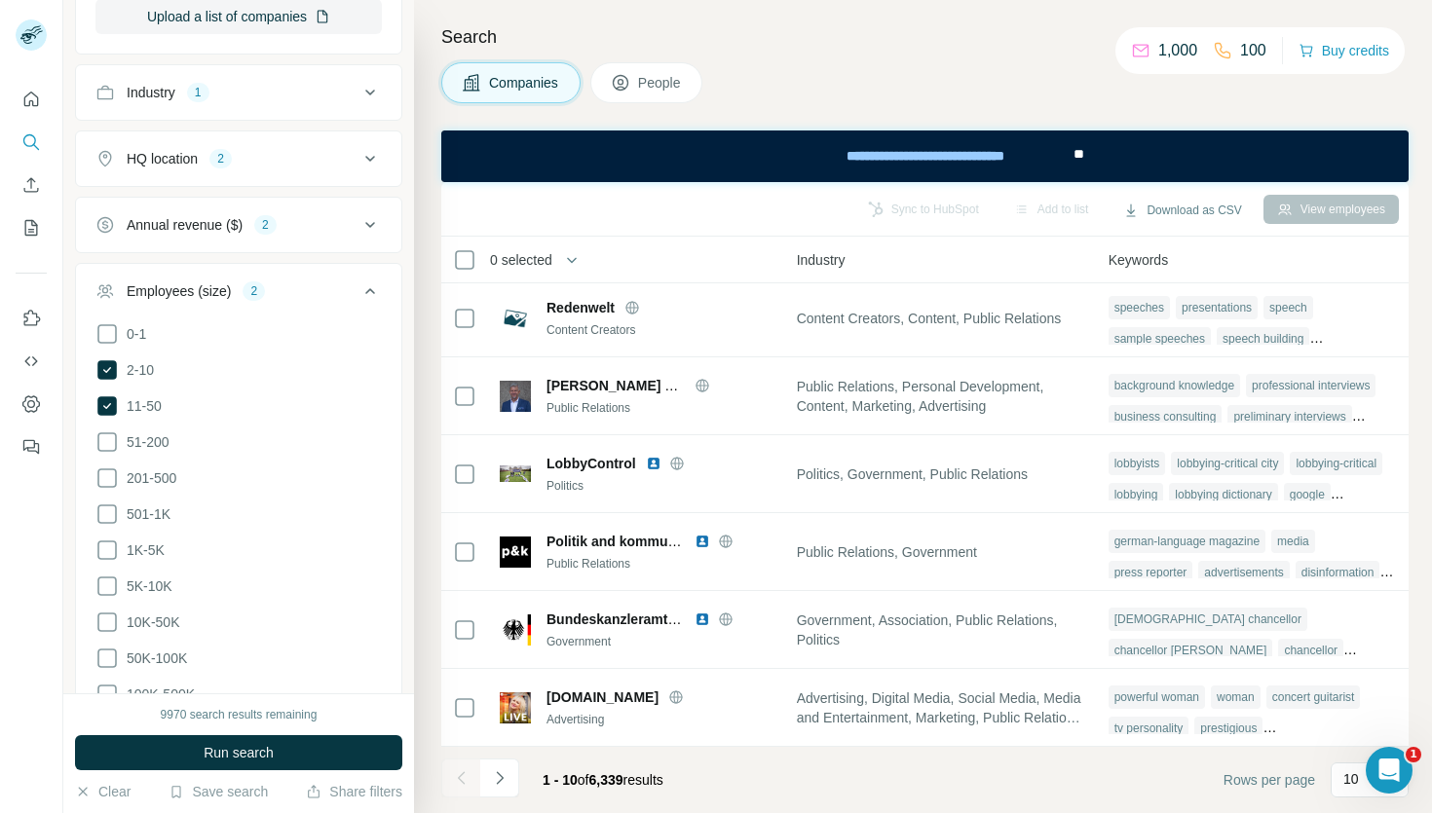
scroll to position [527, 0]
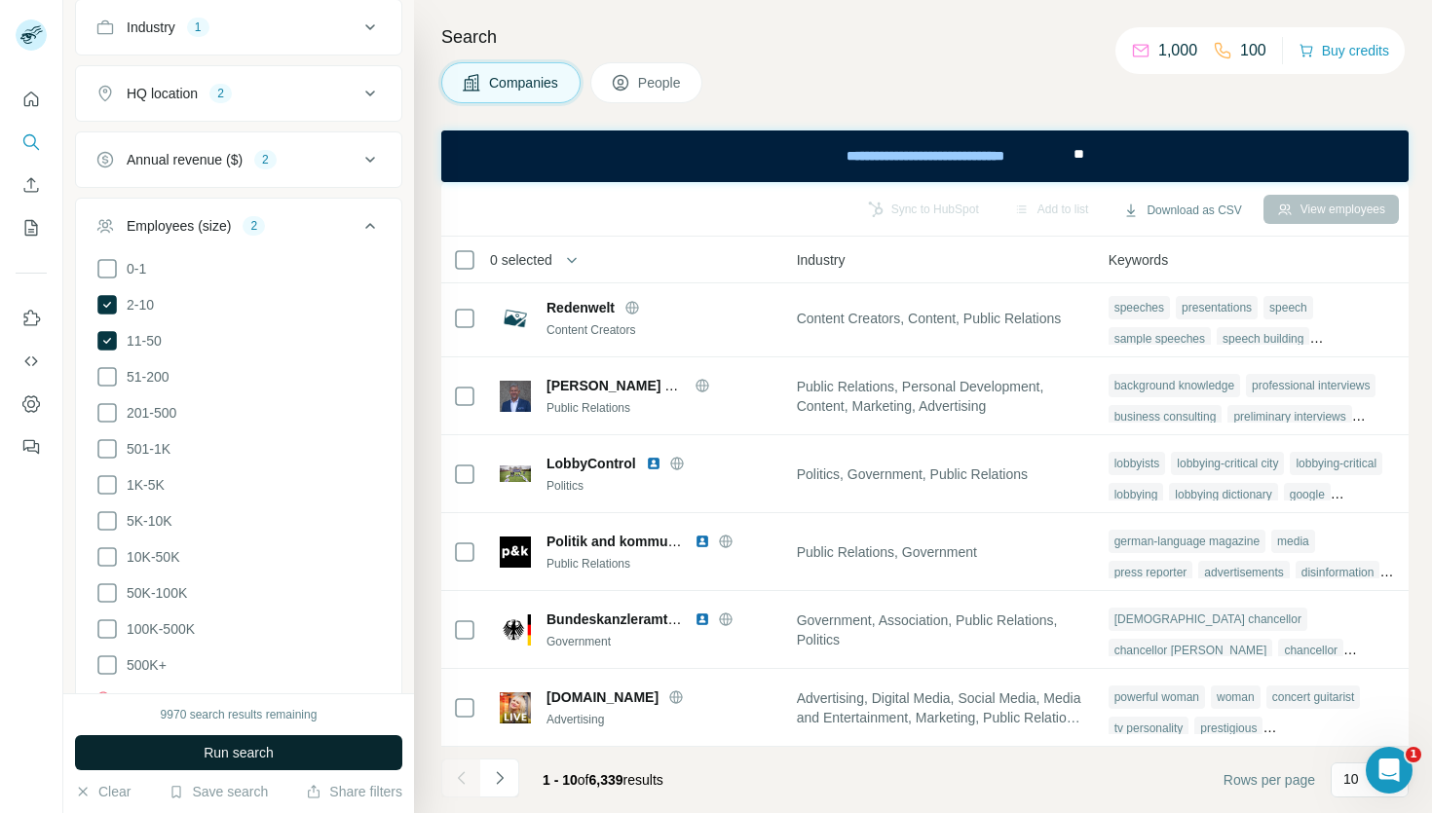
click at [245, 758] on span "Run search" at bounding box center [239, 752] width 70 height 19
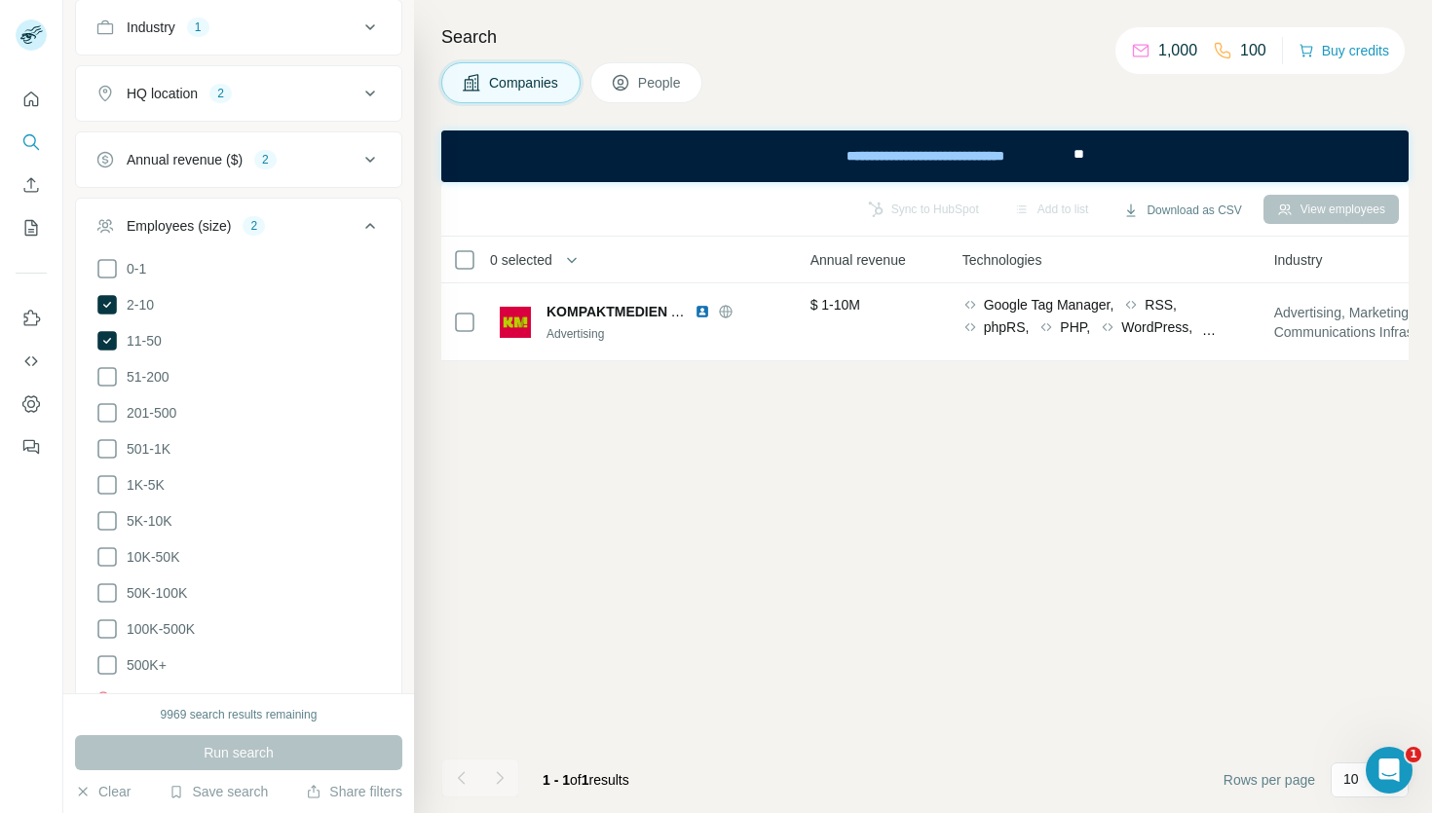
scroll to position [0, 0]
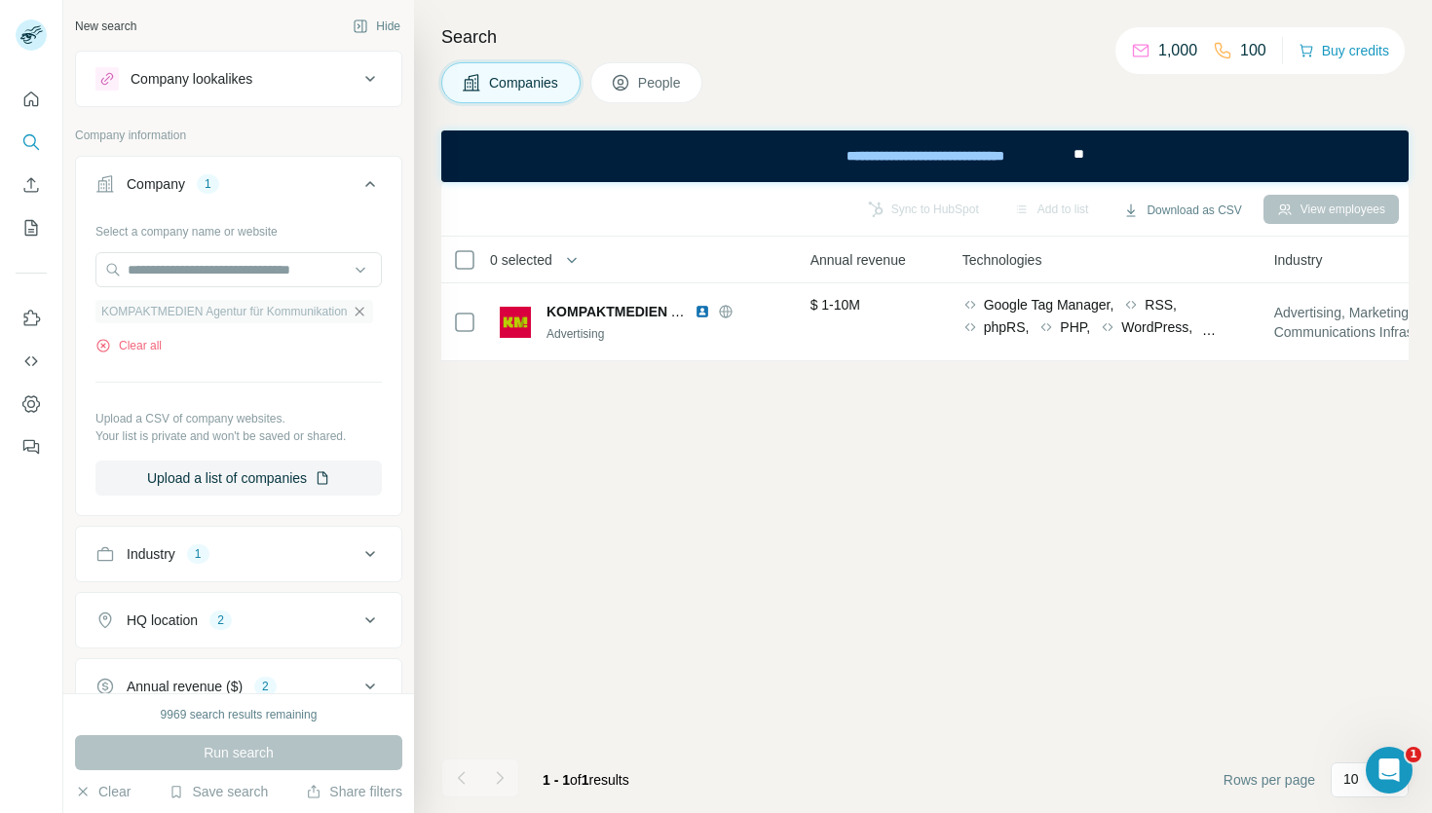
click at [361, 310] on icon "button" at bounding box center [360, 312] width 16 height 16
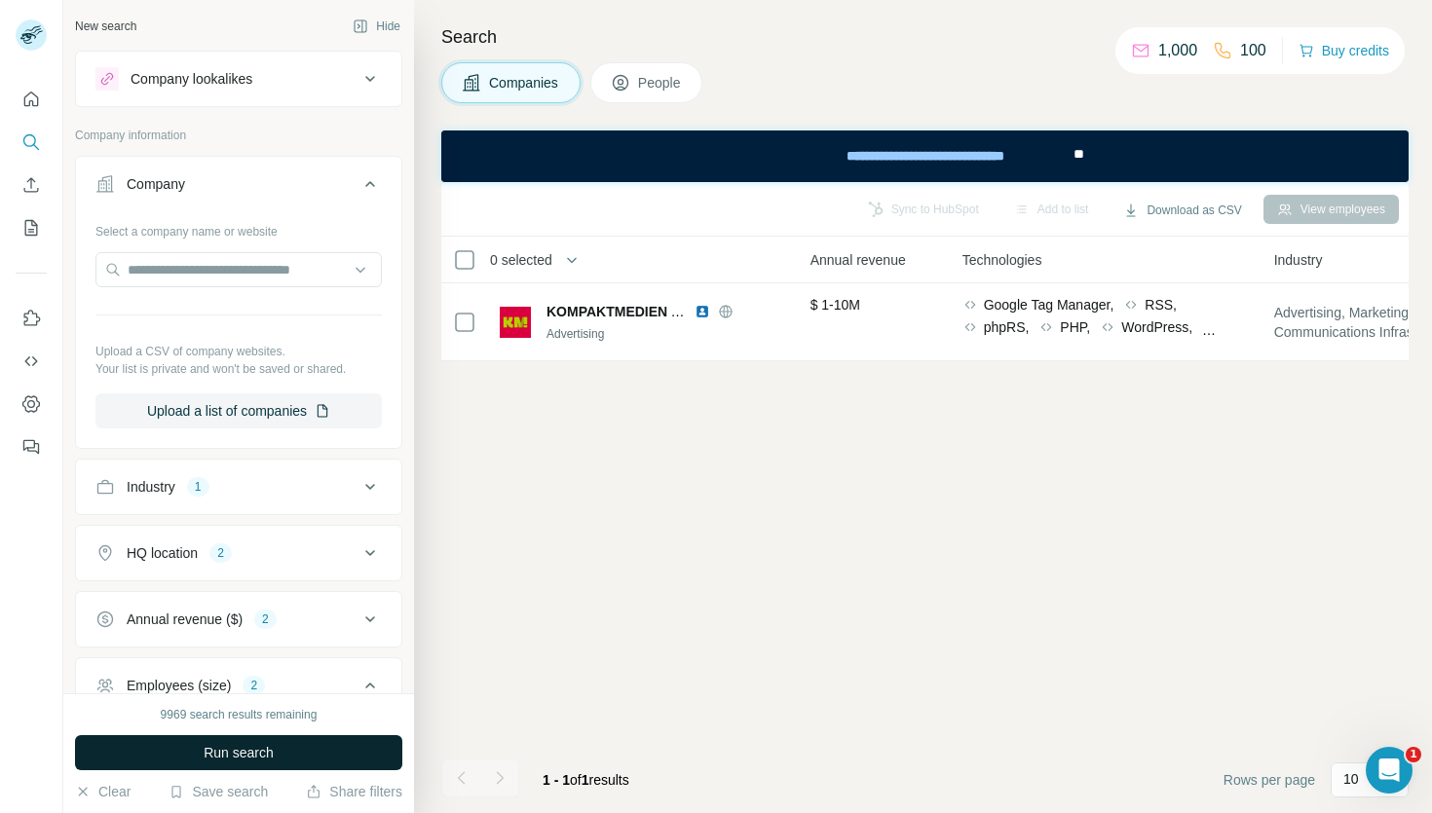
click at [307, 751] on button "Run search" at bounding box center [238, 752] width 327 height 35
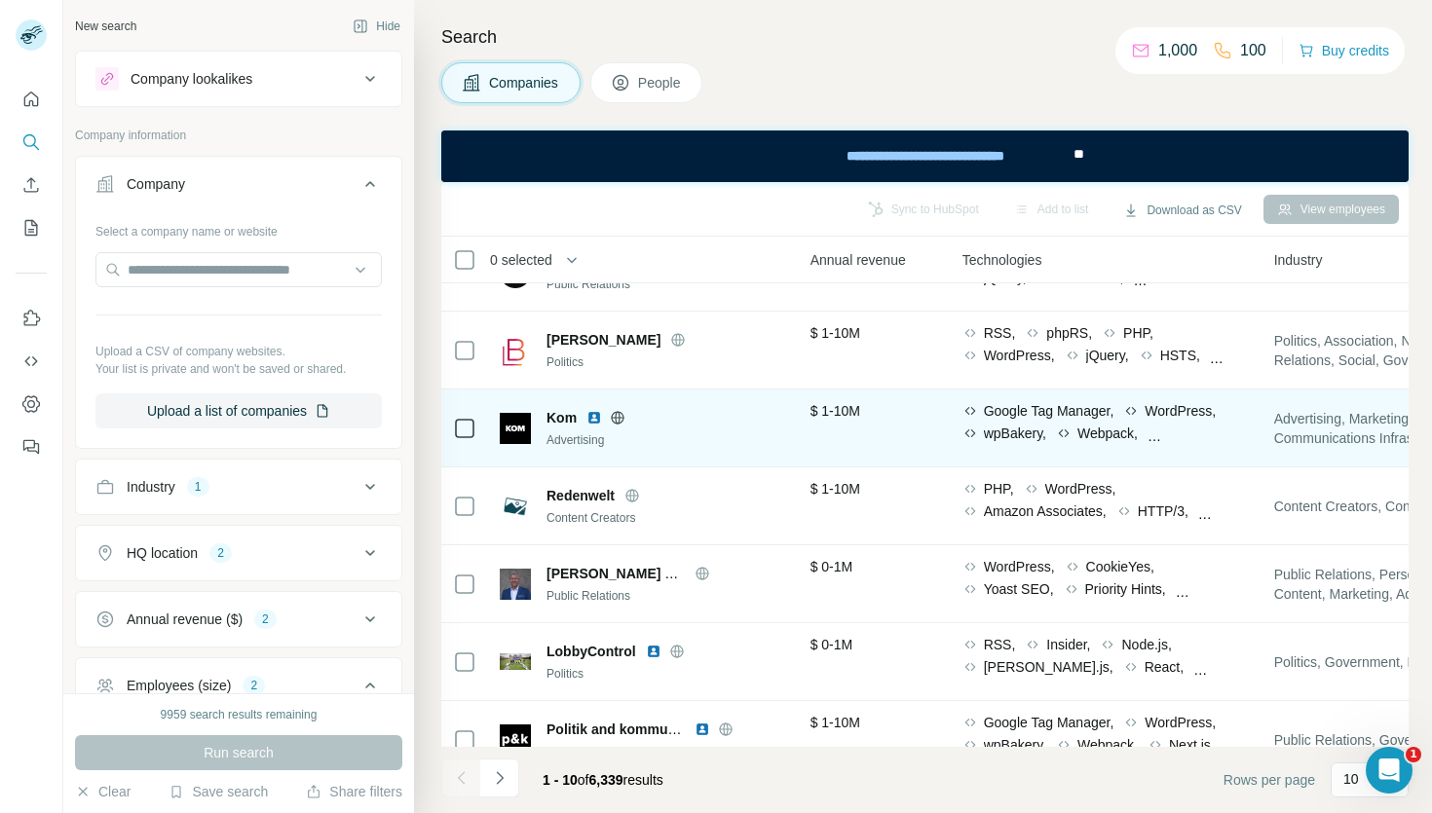
scroll to position [316, 885]
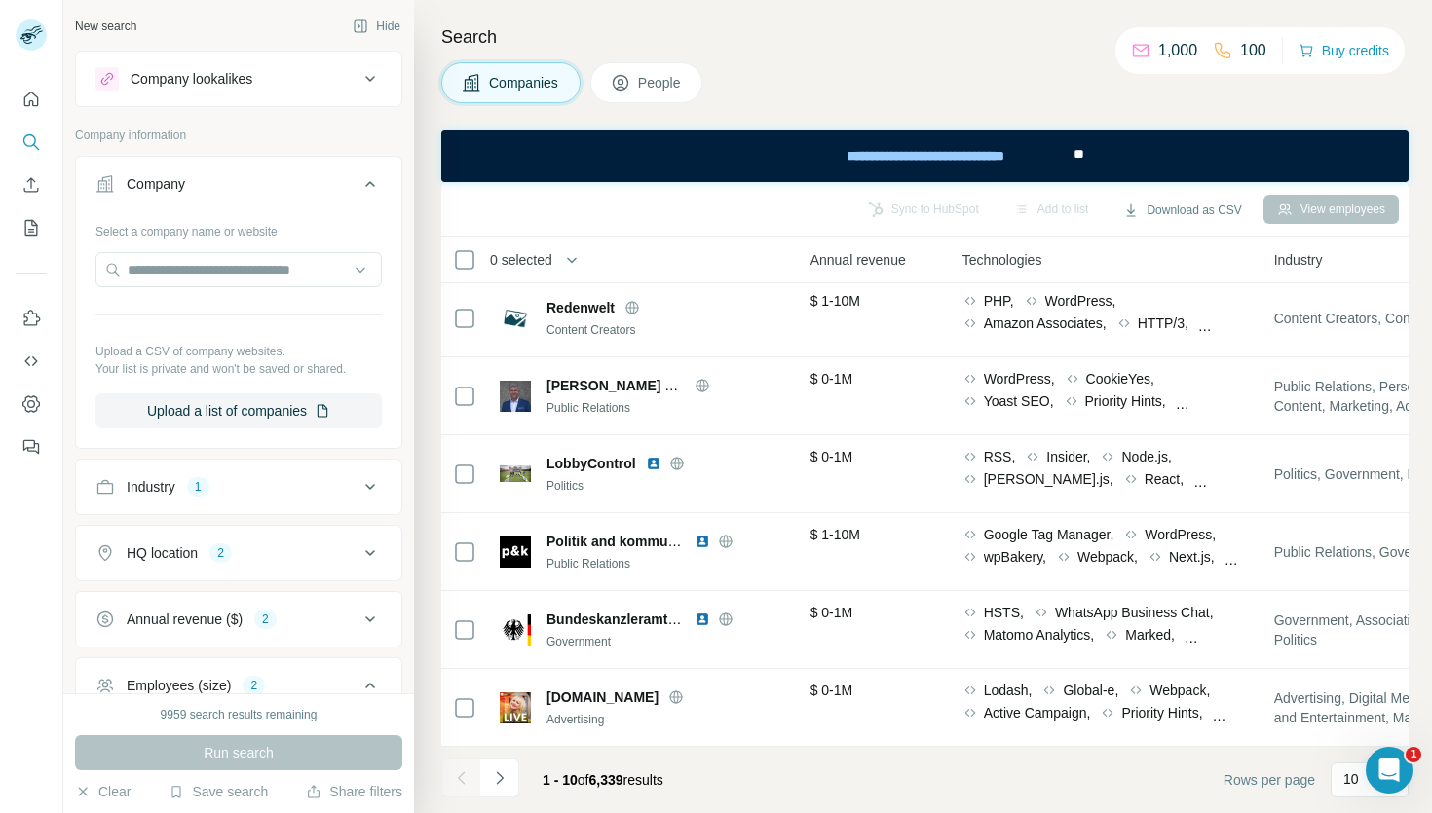
click at [366, 495] on icon at bounding box center [369, 486] width 23 height 23
click at [241, 534] on input at bounding box center [228, 535] width 241 height 21
click at [269, 455] on ul "Company Select a company name or website Upload a CSV of company websites. Your…" at bounding box center [238, 802] width 327 height 1292
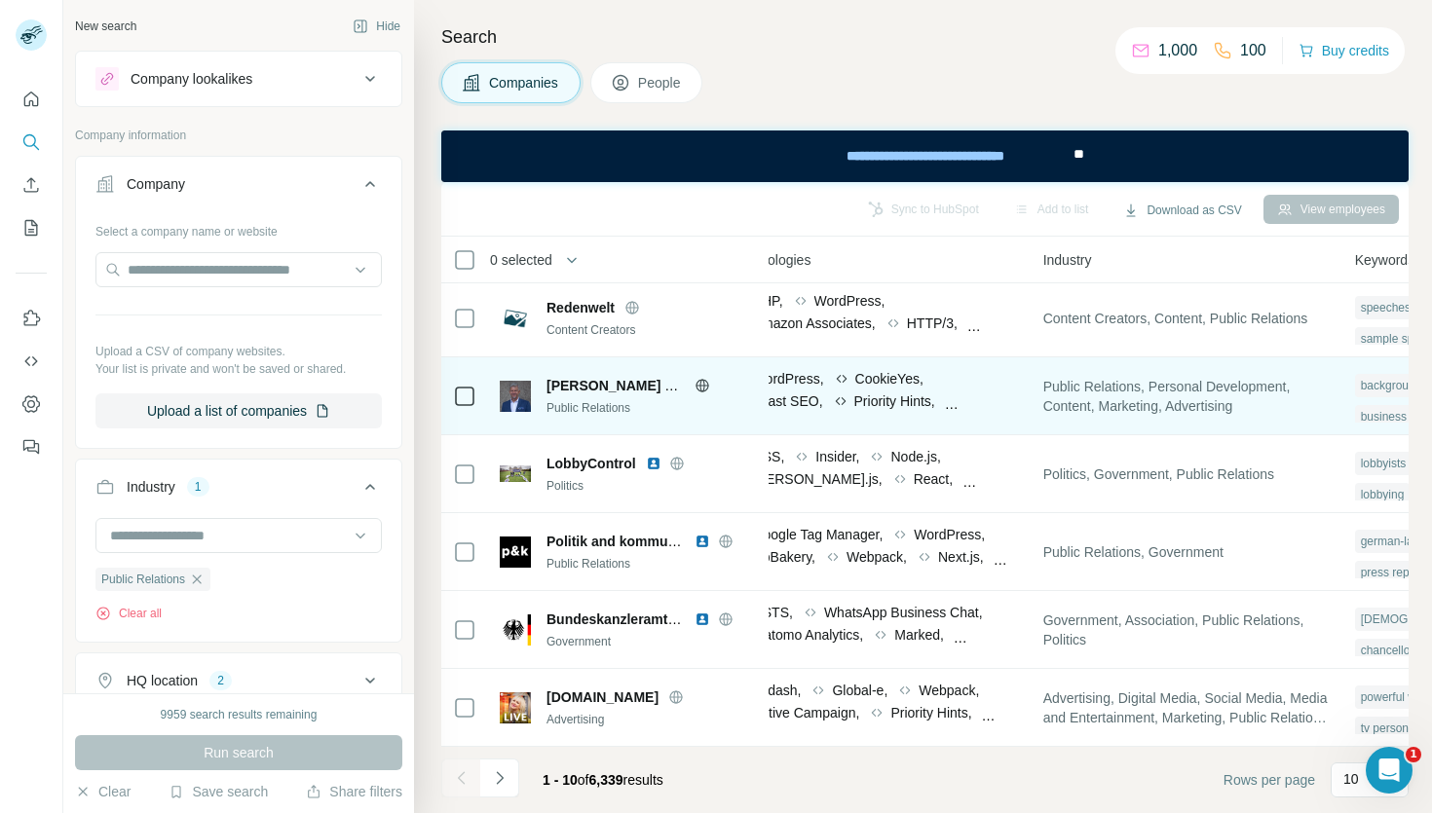
scroll to position [316, 1368]
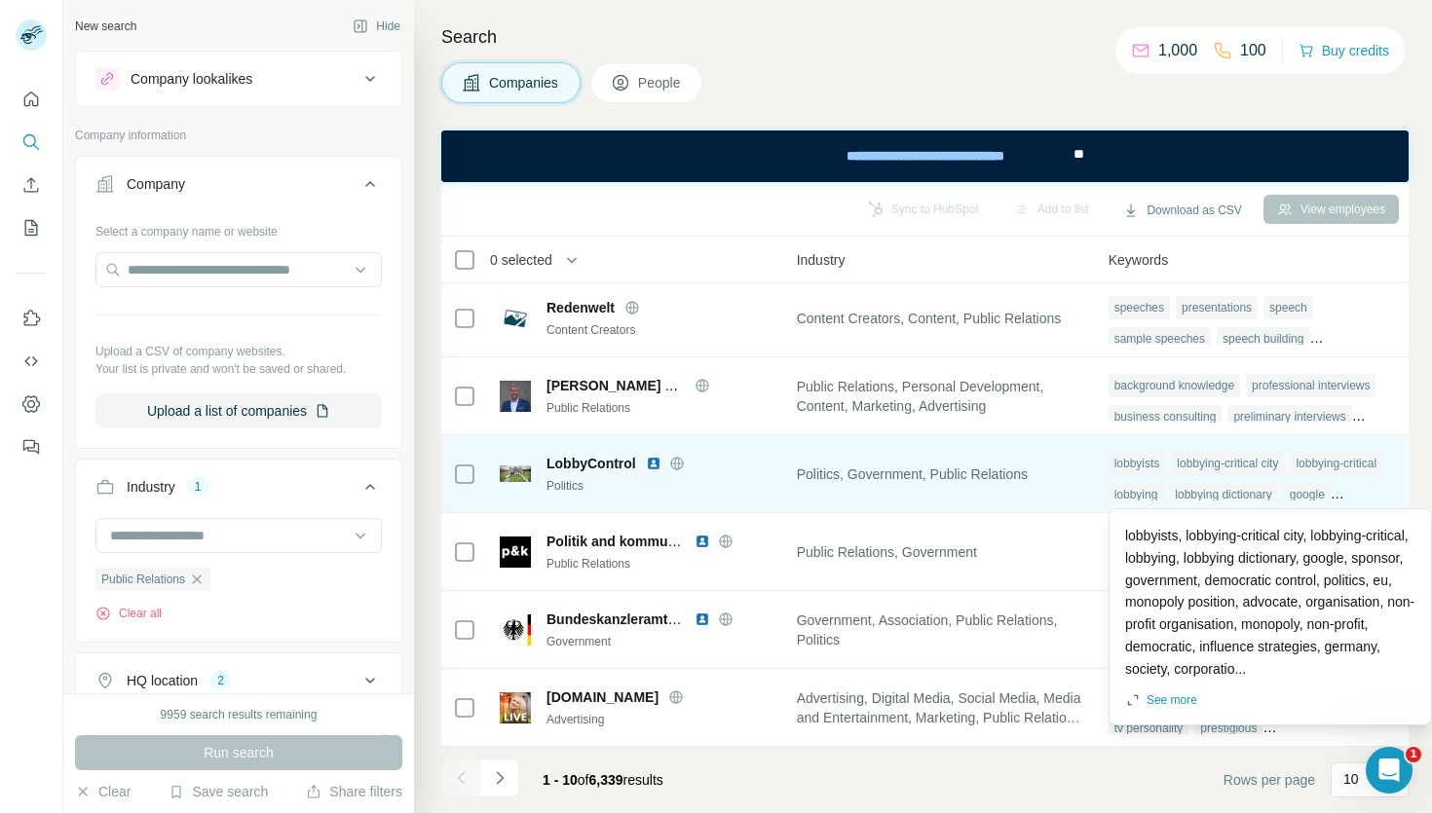
click at [1291, 256] on div "Keywords" at bounding box center [1253, 259] width 288 height 22
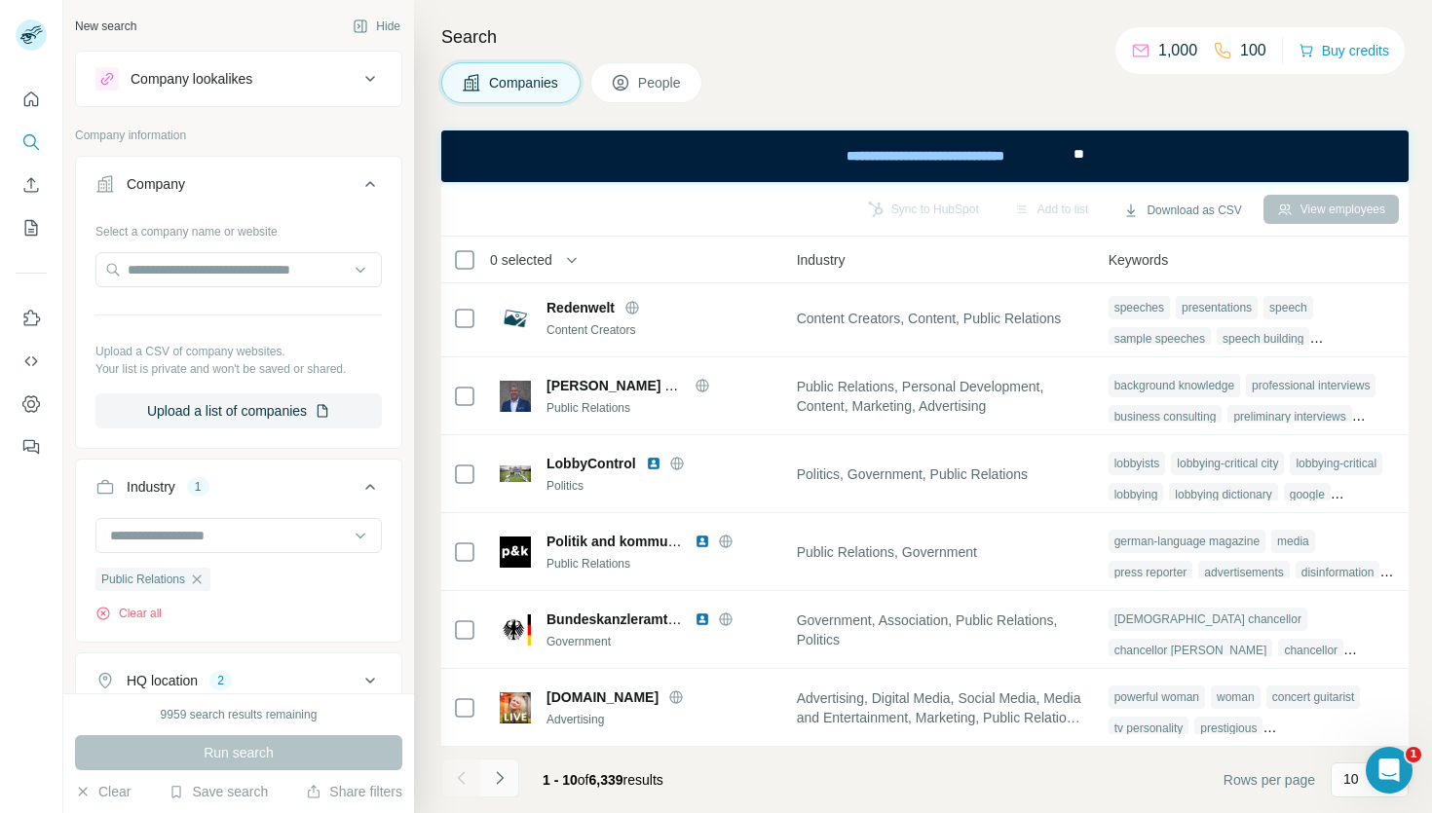
click at [507, 787] on icon "Navigate to next page" at bounding box center [499, 778] width 19 height 19
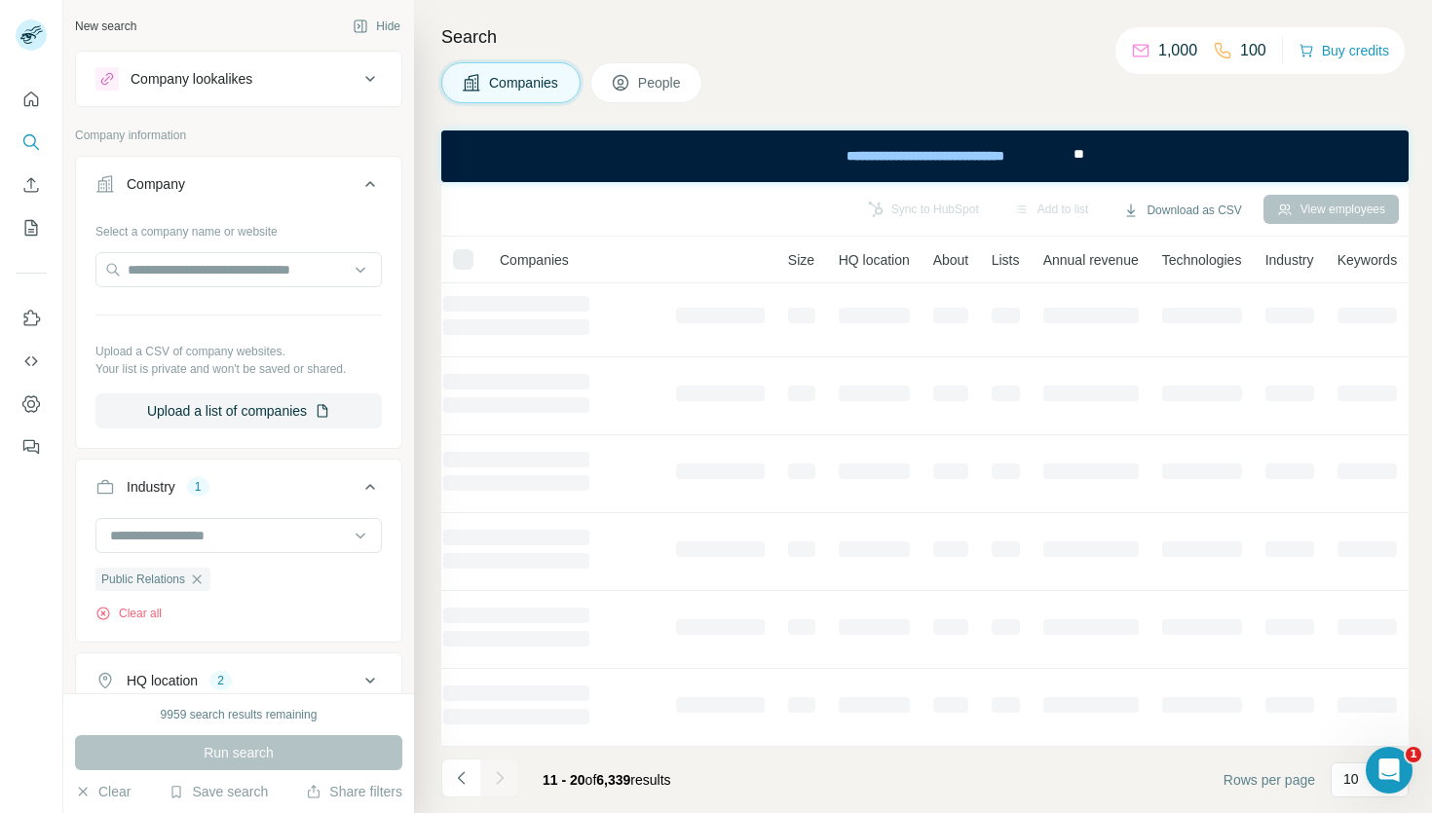
scroll to position [316, 142]
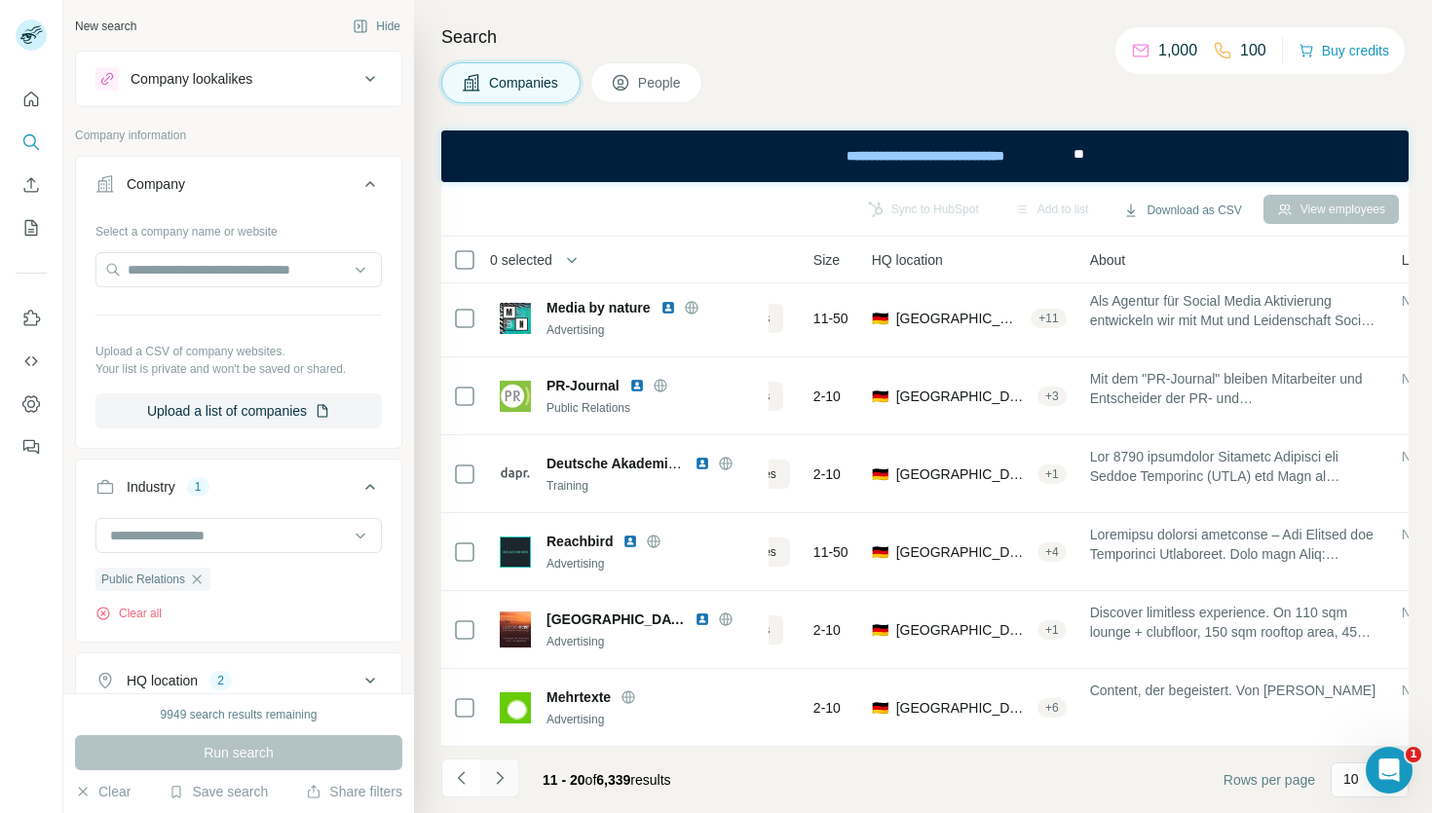
click at [500, 787] on icon "Navigate to next page" at bounding box center [499, 778] width 19 height 19
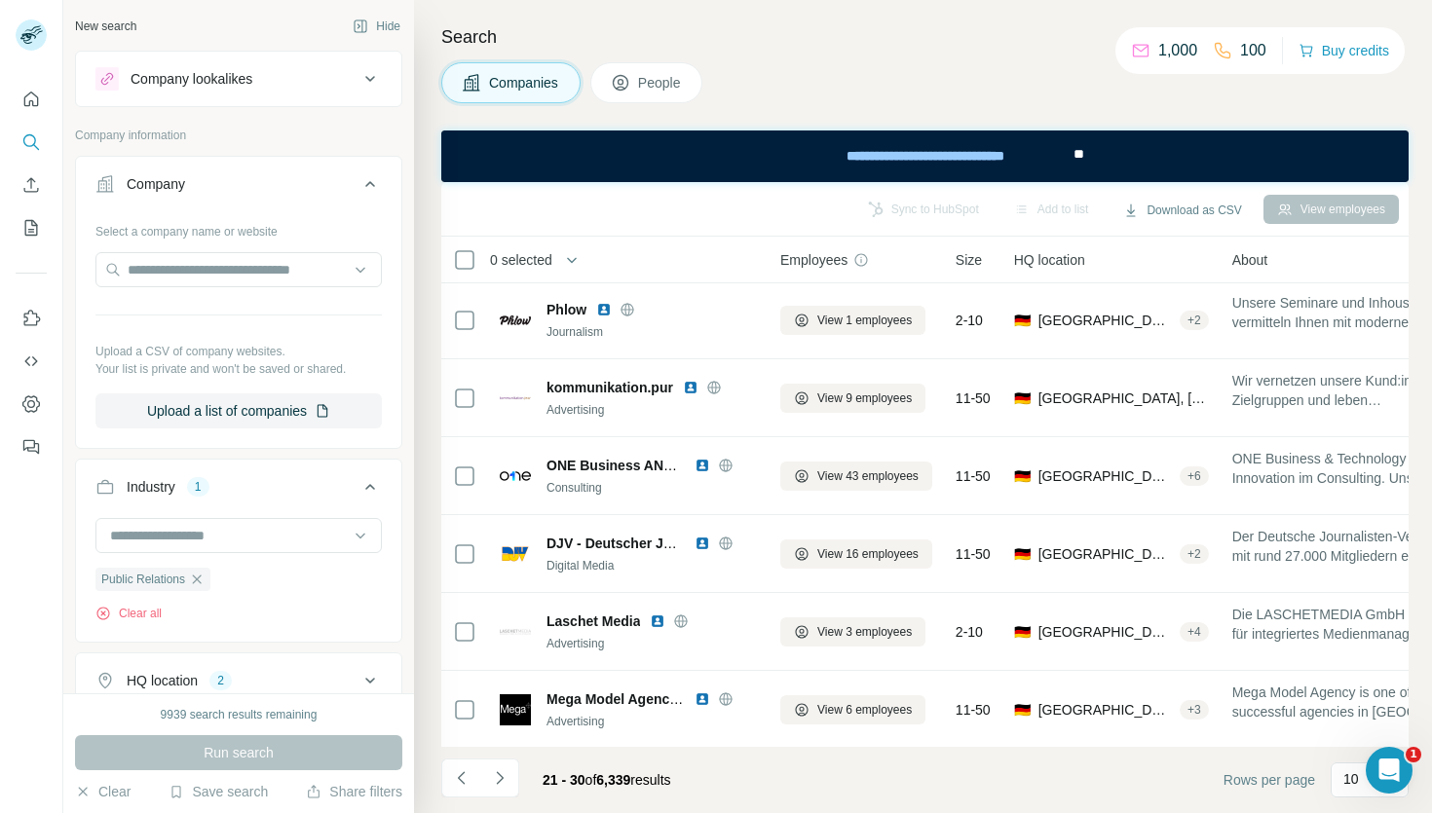
scroll to position [245, 0]
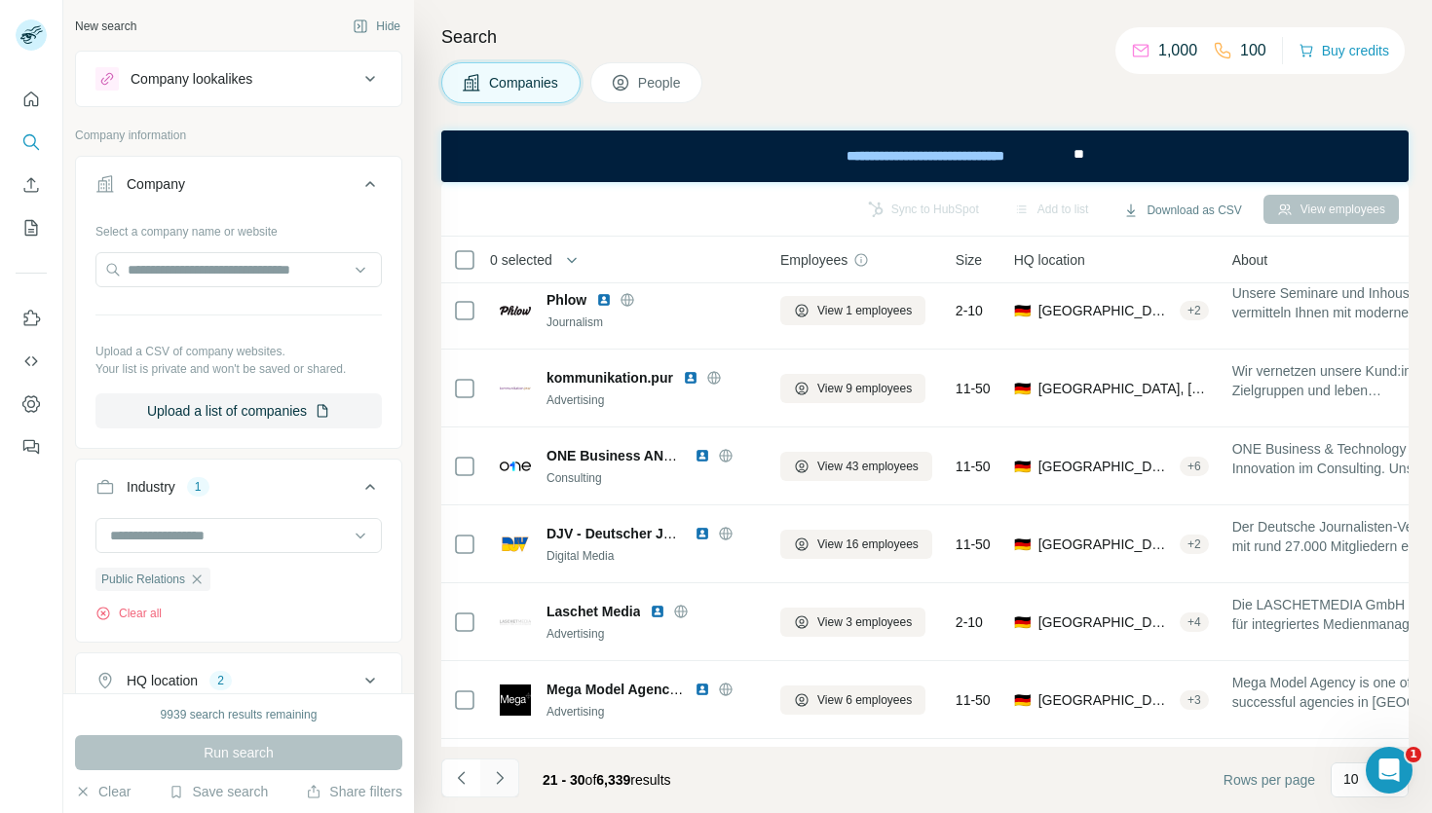
click at [497, 777] on icon "Navigate to next page" at bounding box center [499, 778] width 19 height 19
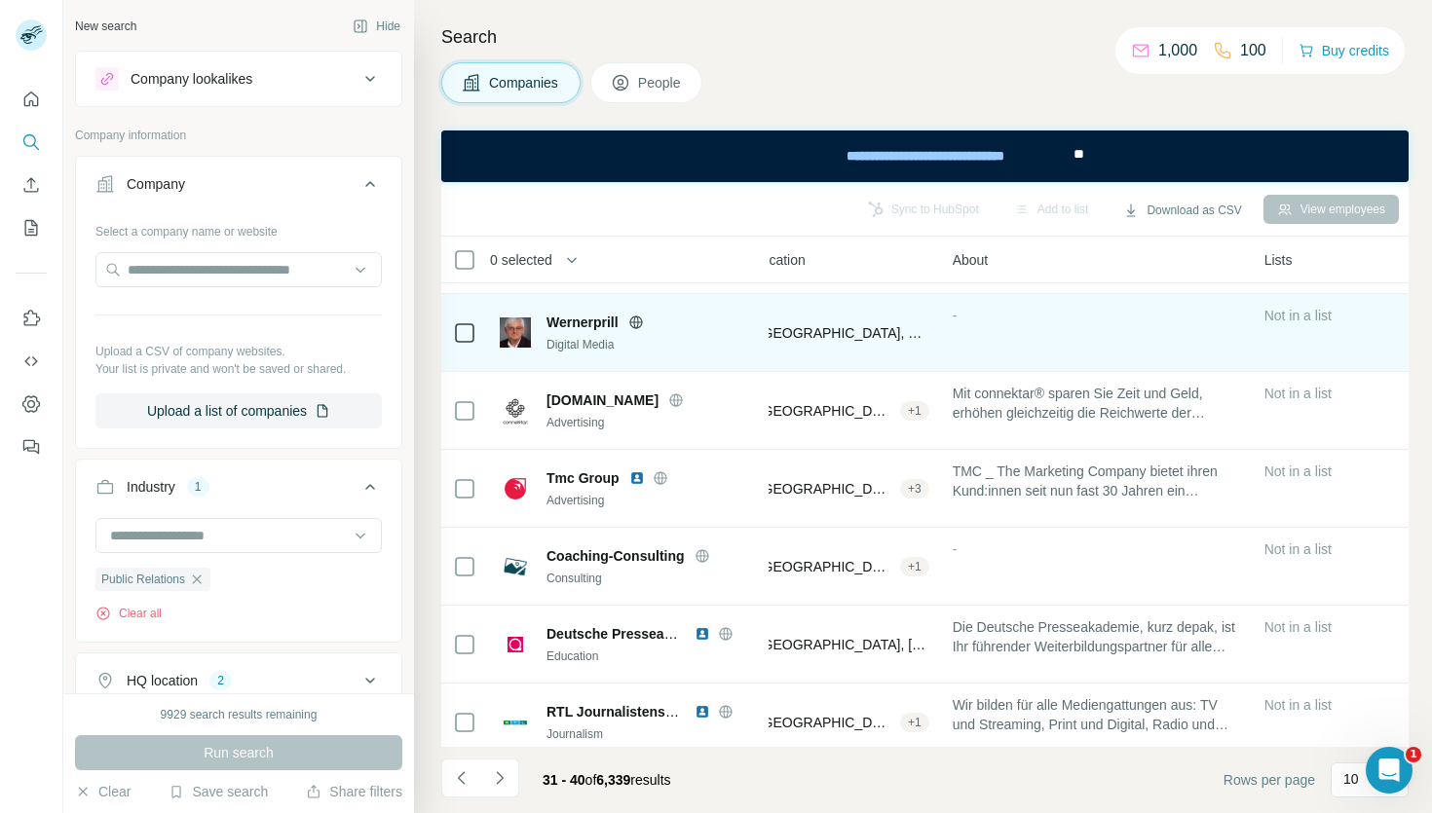
scroll to position [316, 280]
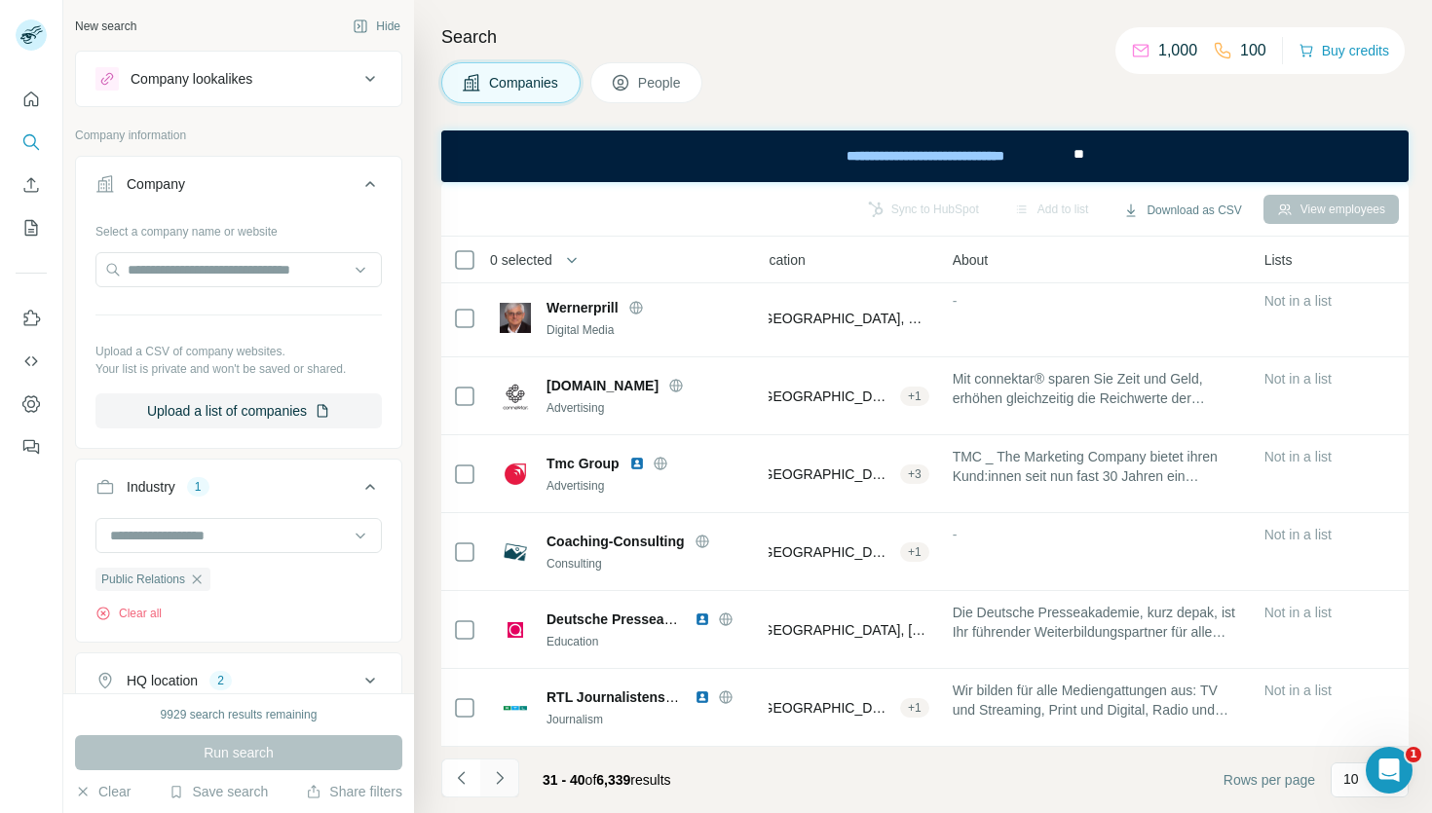
click at [503, 786] on icon "Navigate to next page" at bounding box center [499, 778] width 19 height 19
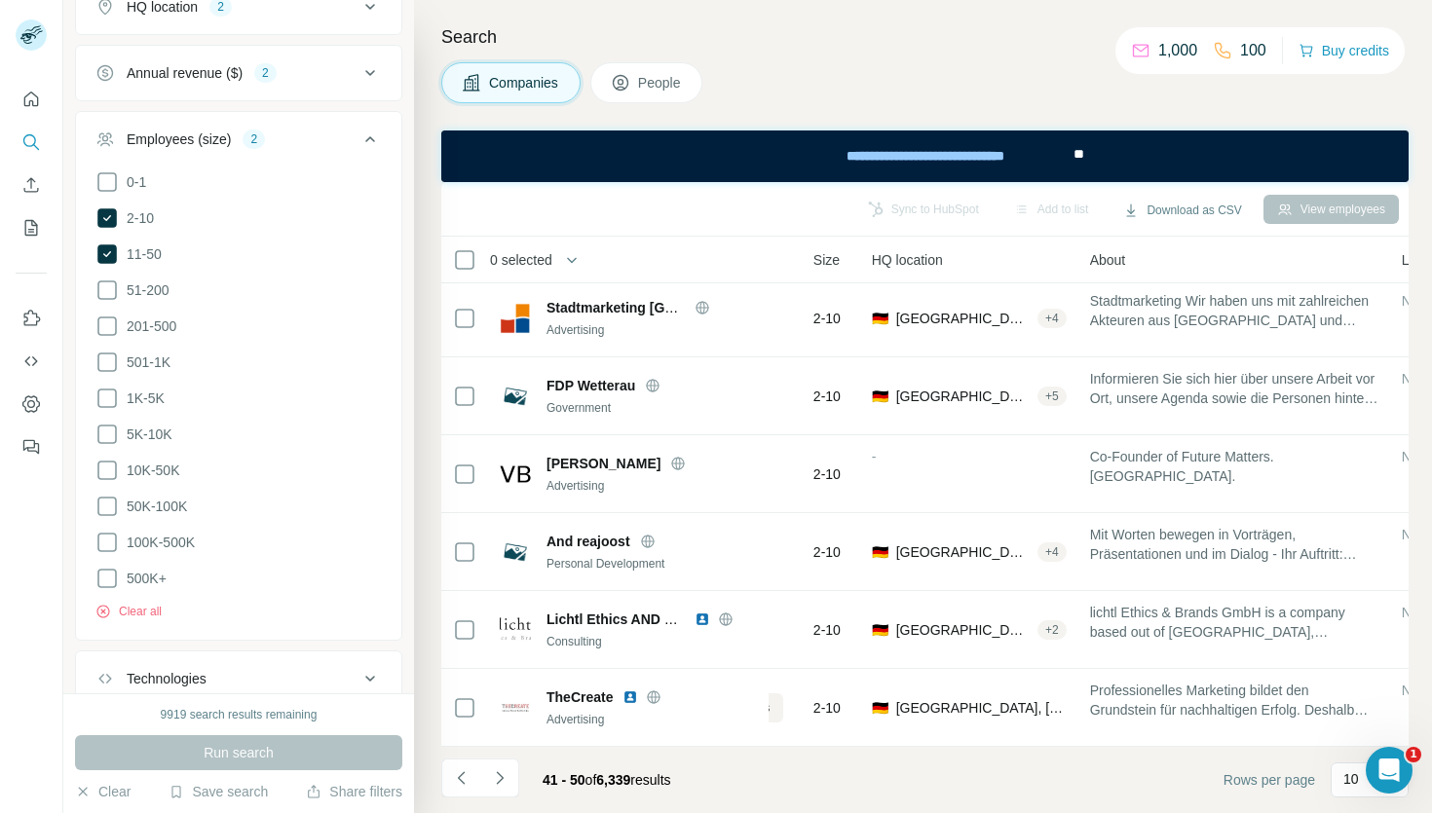
scroll to position [803, 0]
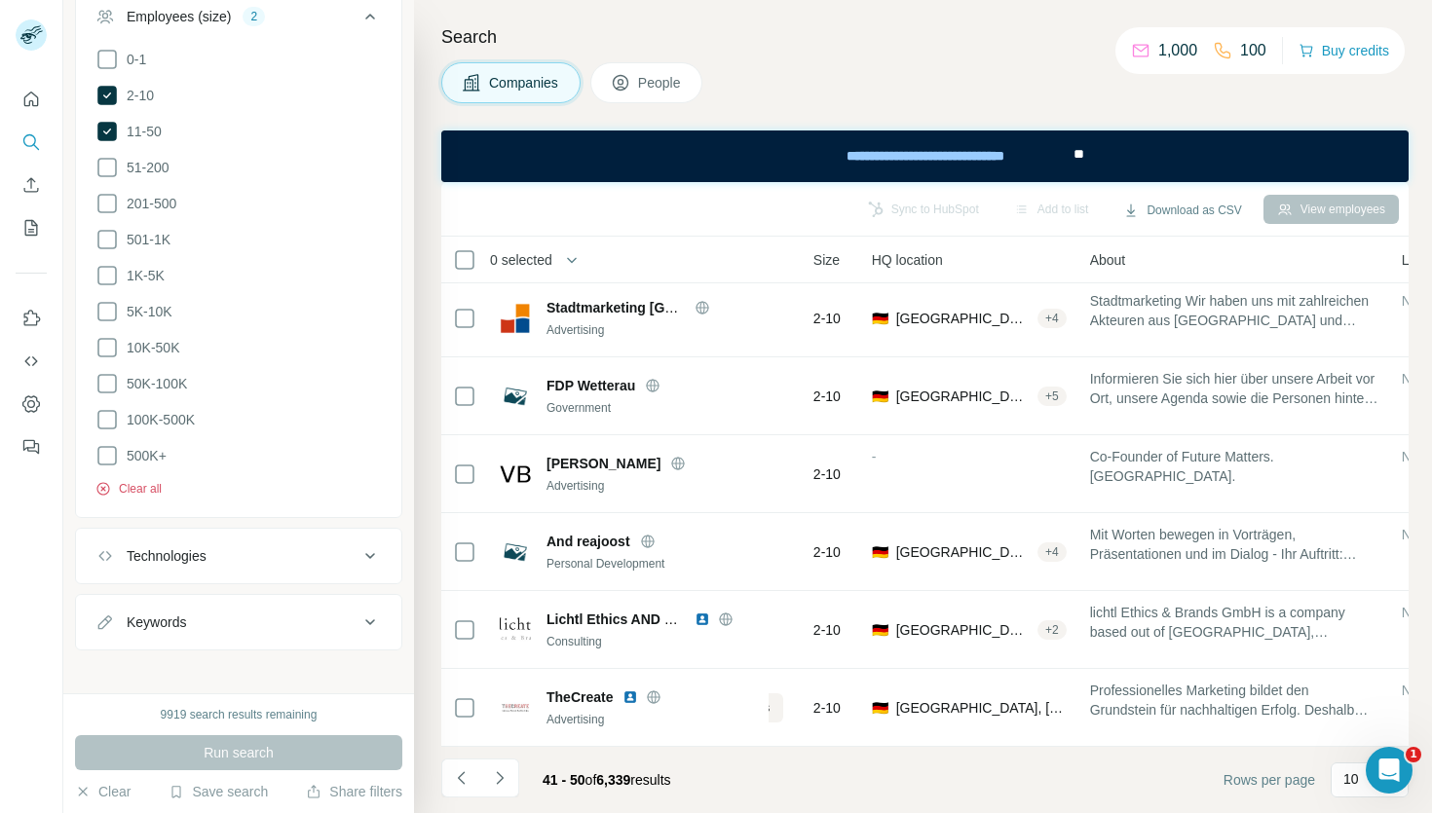
click at [156, 488] on button "Clear all" at bounding box center [128, 489] width 66 height 18
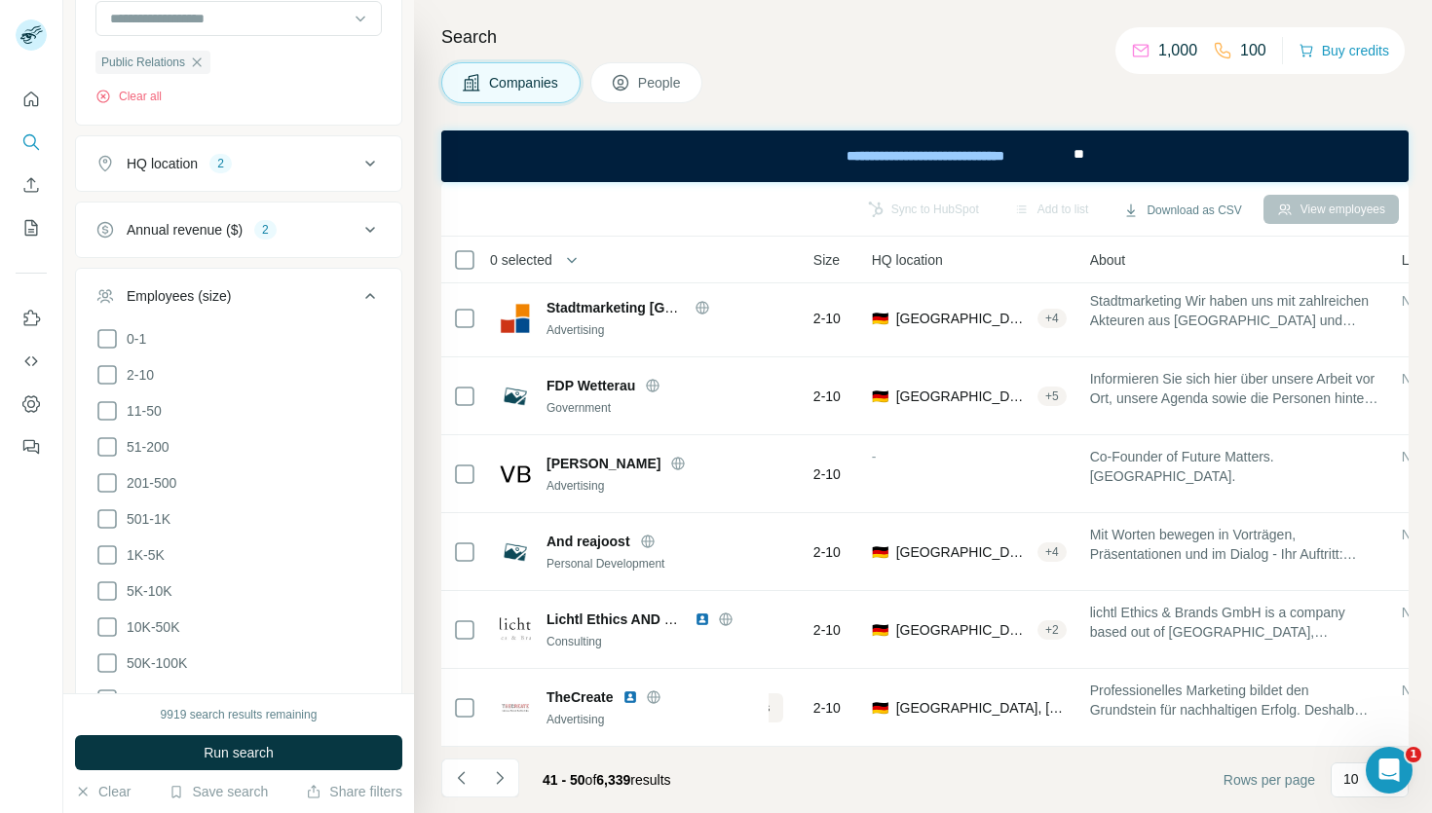
scroll to position [500, 0]
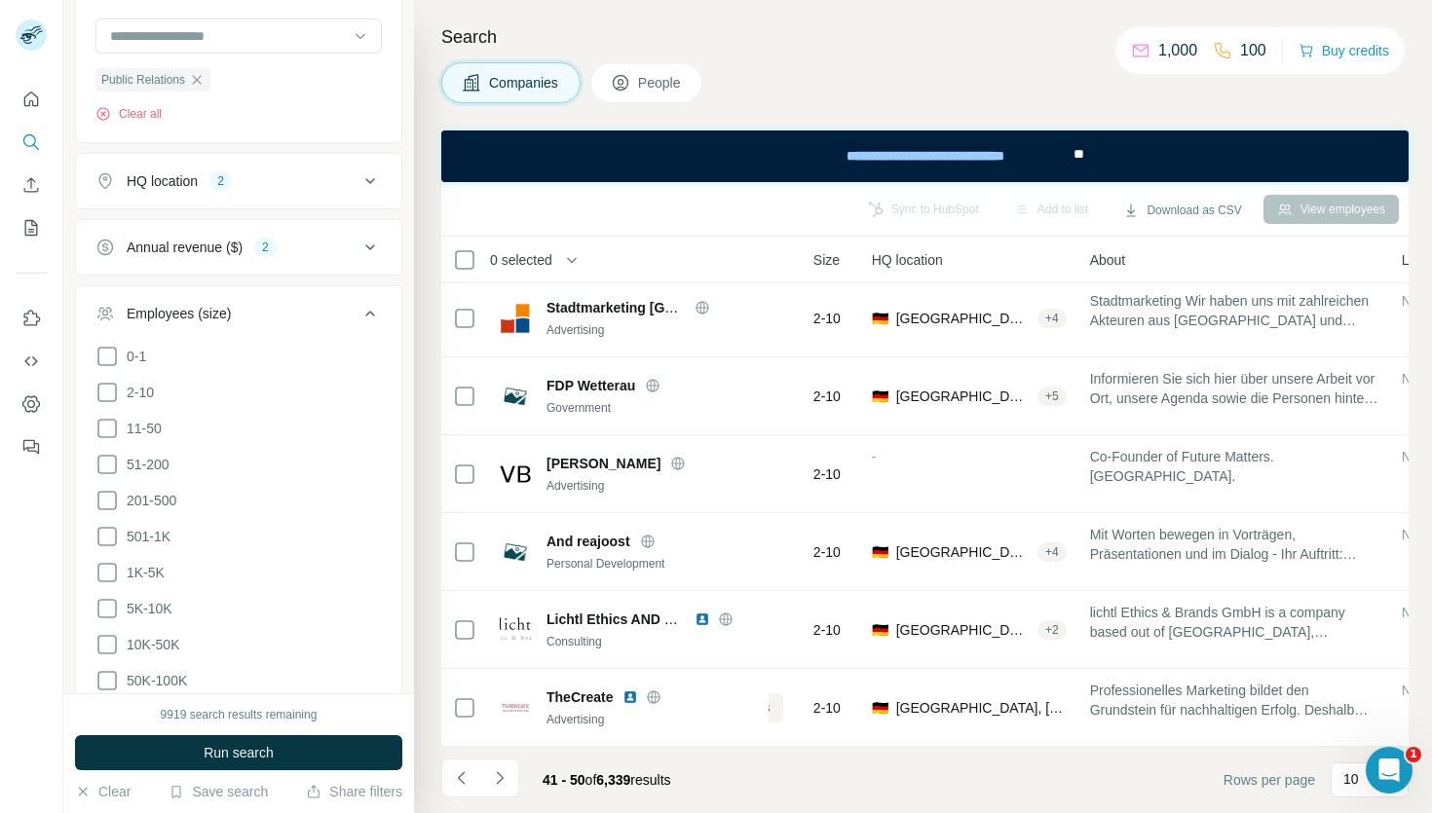
click at [376, 245] on icon at bounding box center [369, 247] width 23 height 23
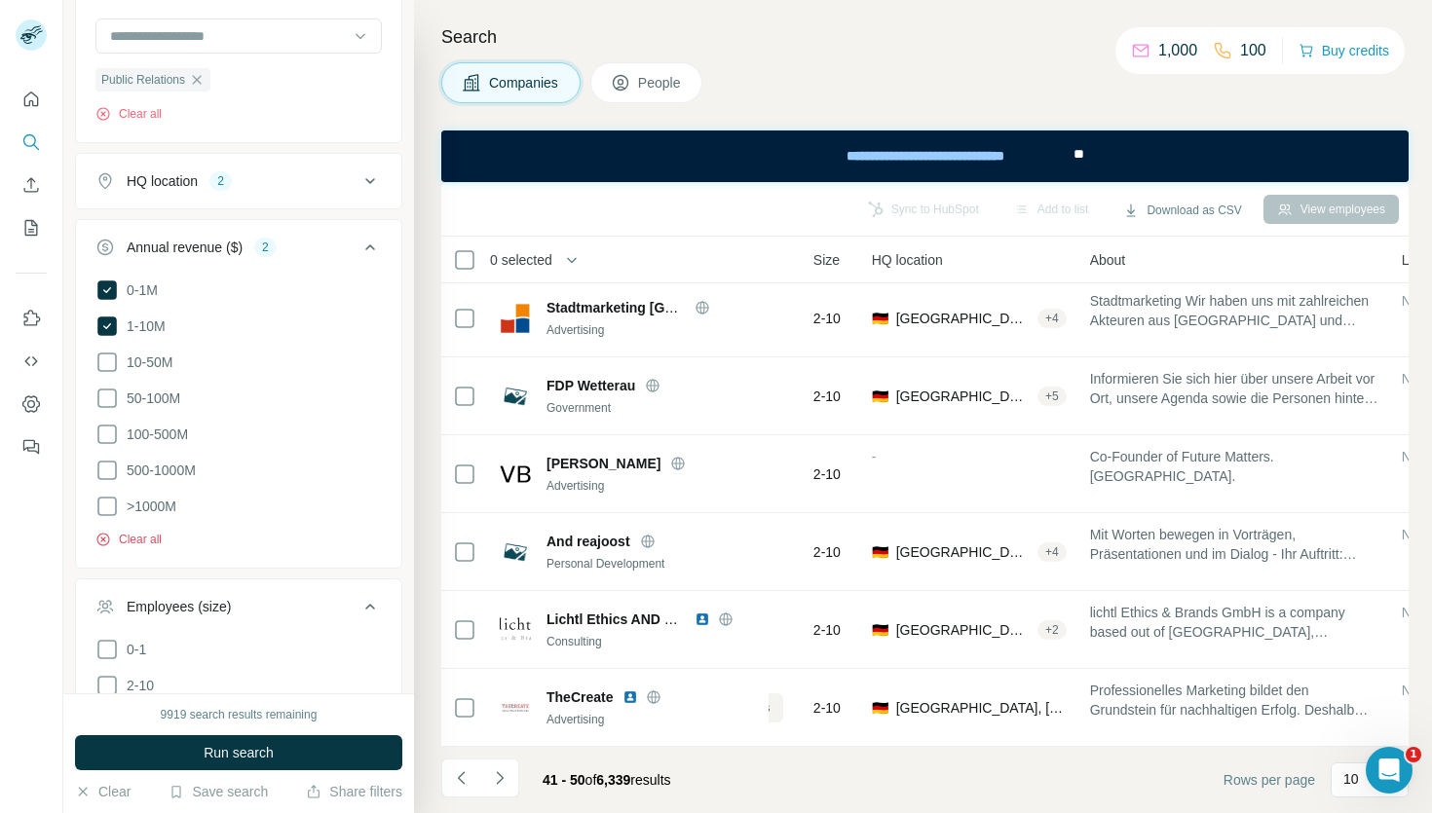
click at [128, 537] on button "Clear all" at bounding box center [128, 540] width 66 height 18
click at [369, 175] on icon at bounding box center [369, 180] width 23 height 23
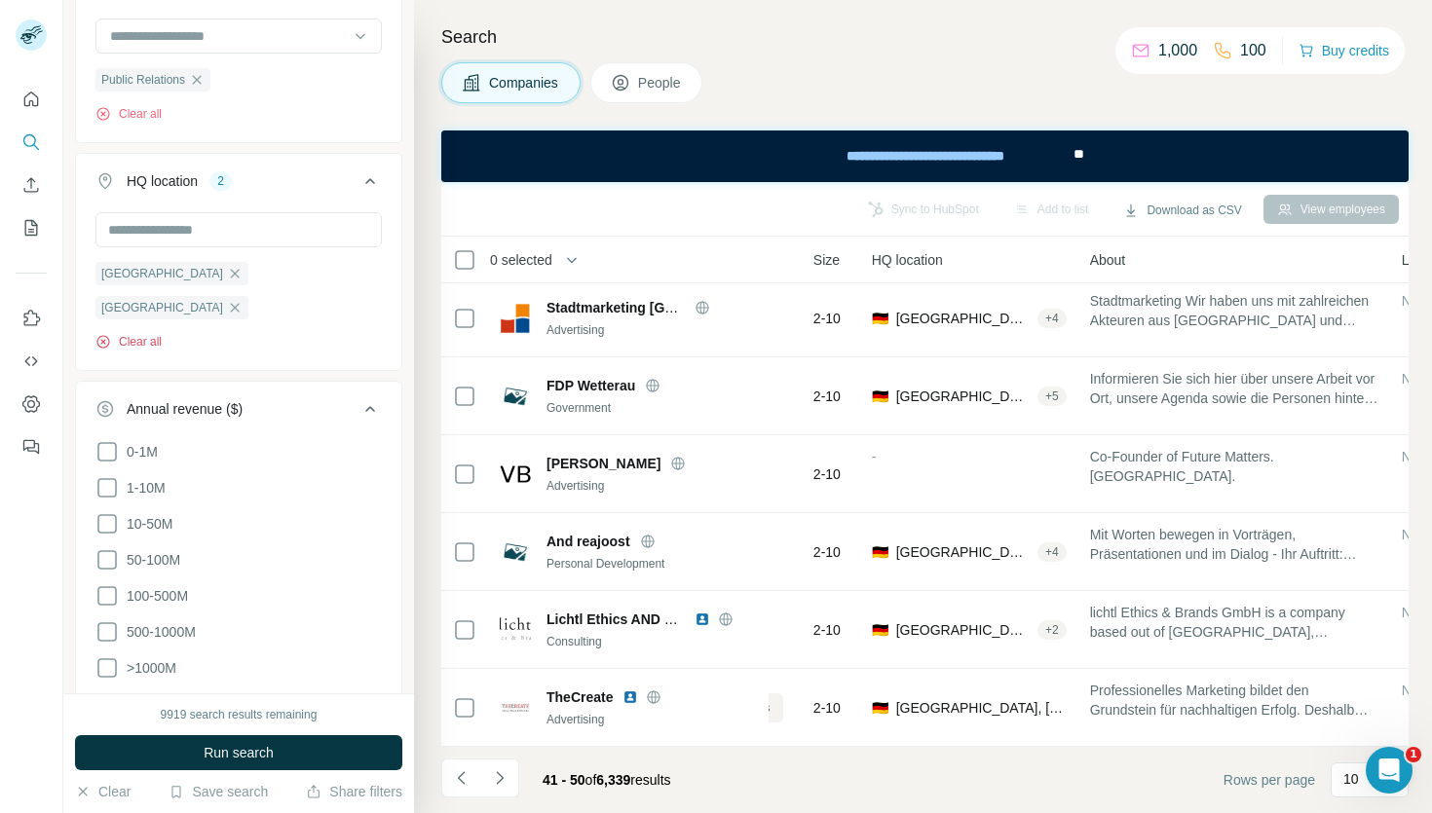
click at [132, 333] on button "Clear all" at bounding box center [128, 342] width 66 height 18
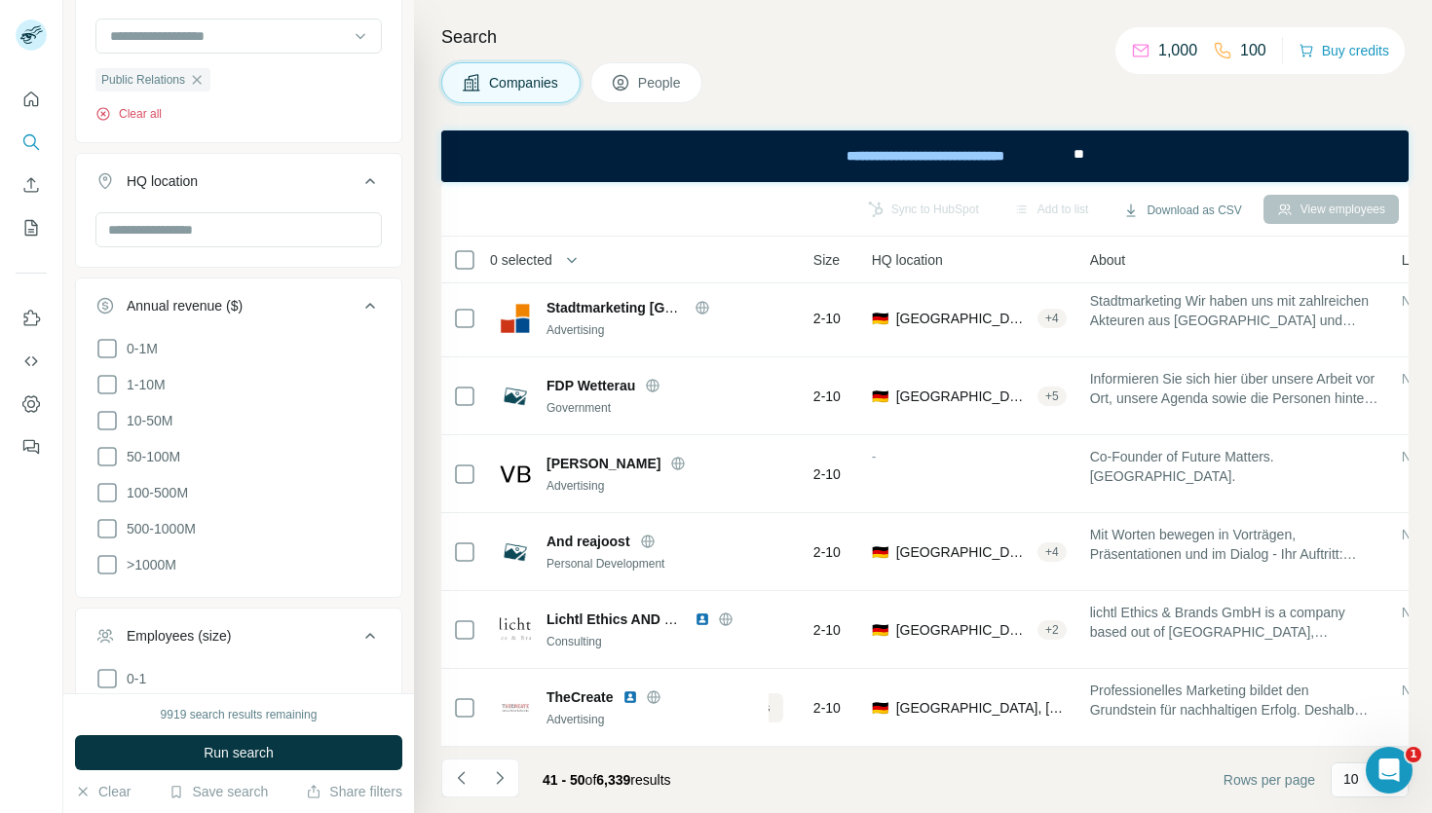
click at [142, 114] on button "Clear all" at bounding box center [128, 114] width 66 height 18
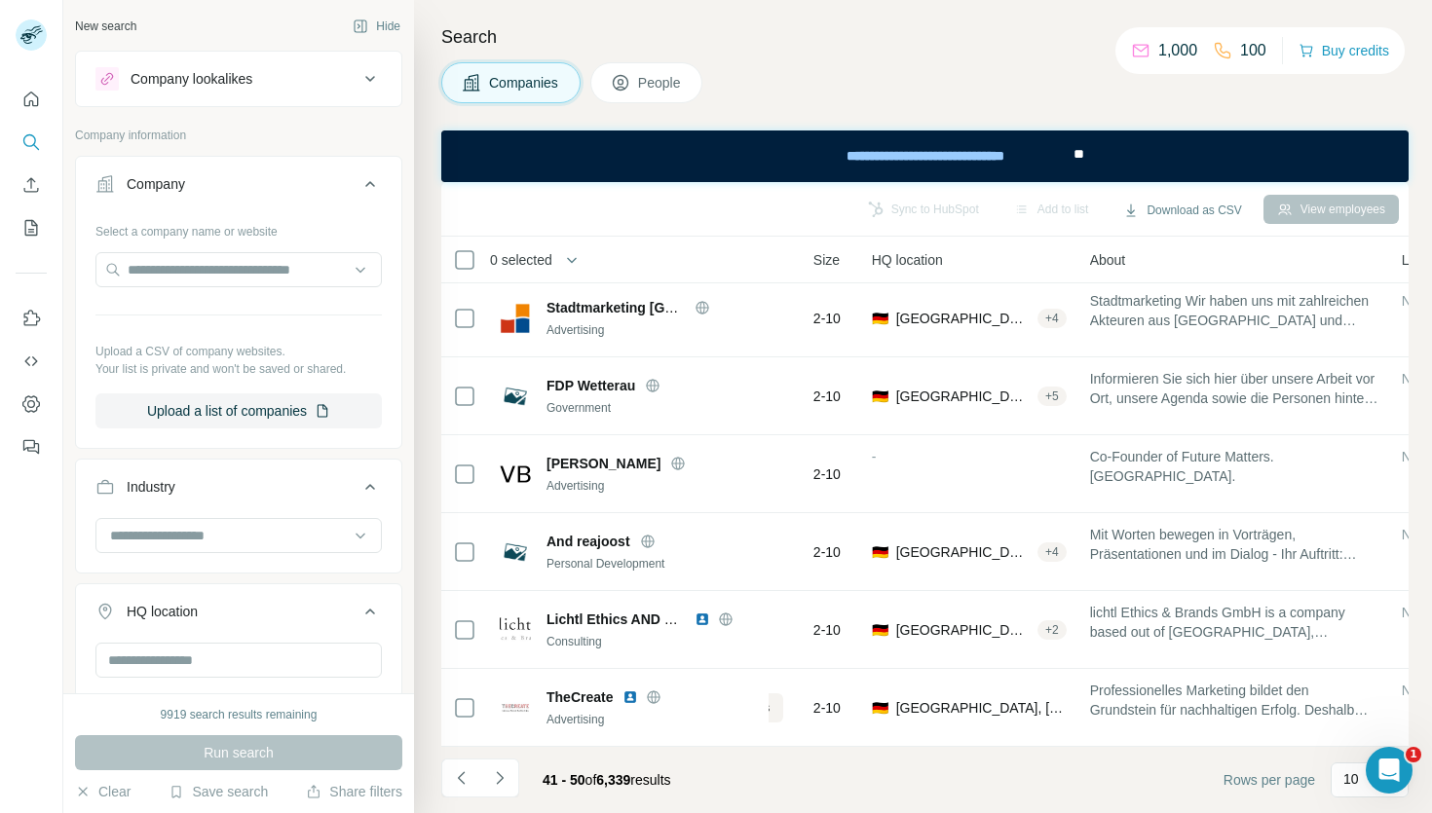
click at [323, 81] on div "Company lookalikes" at bounding box center [226, 78] width 263 height 23
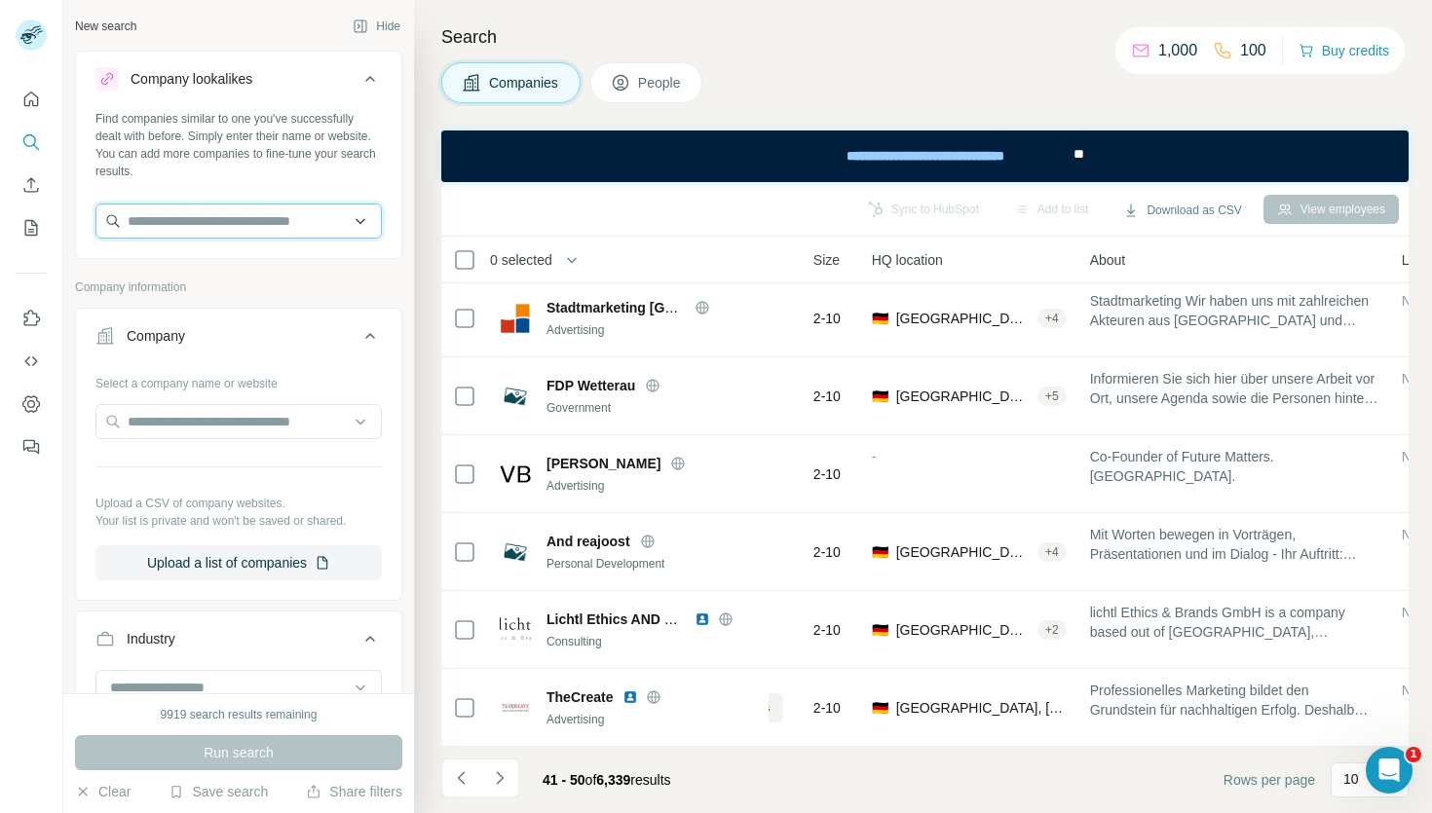
click at [175, 228] on input "text" at bounding box center [238, 221] width 286 height 35
type input "**********"
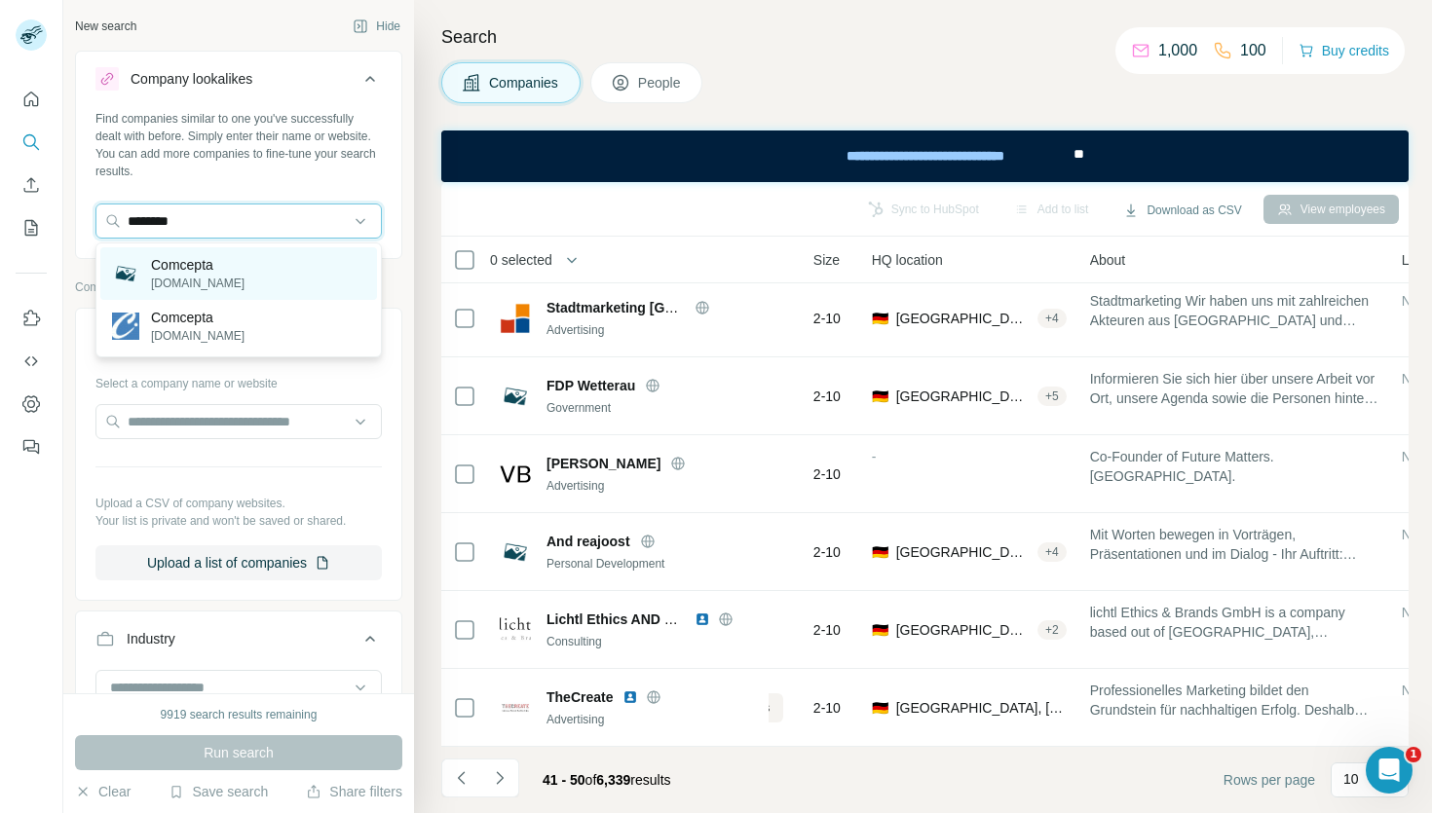
type input "********"
click at [177, 276] on p "comcepta.de" at bounding box center [198, 284] width 94 height 18
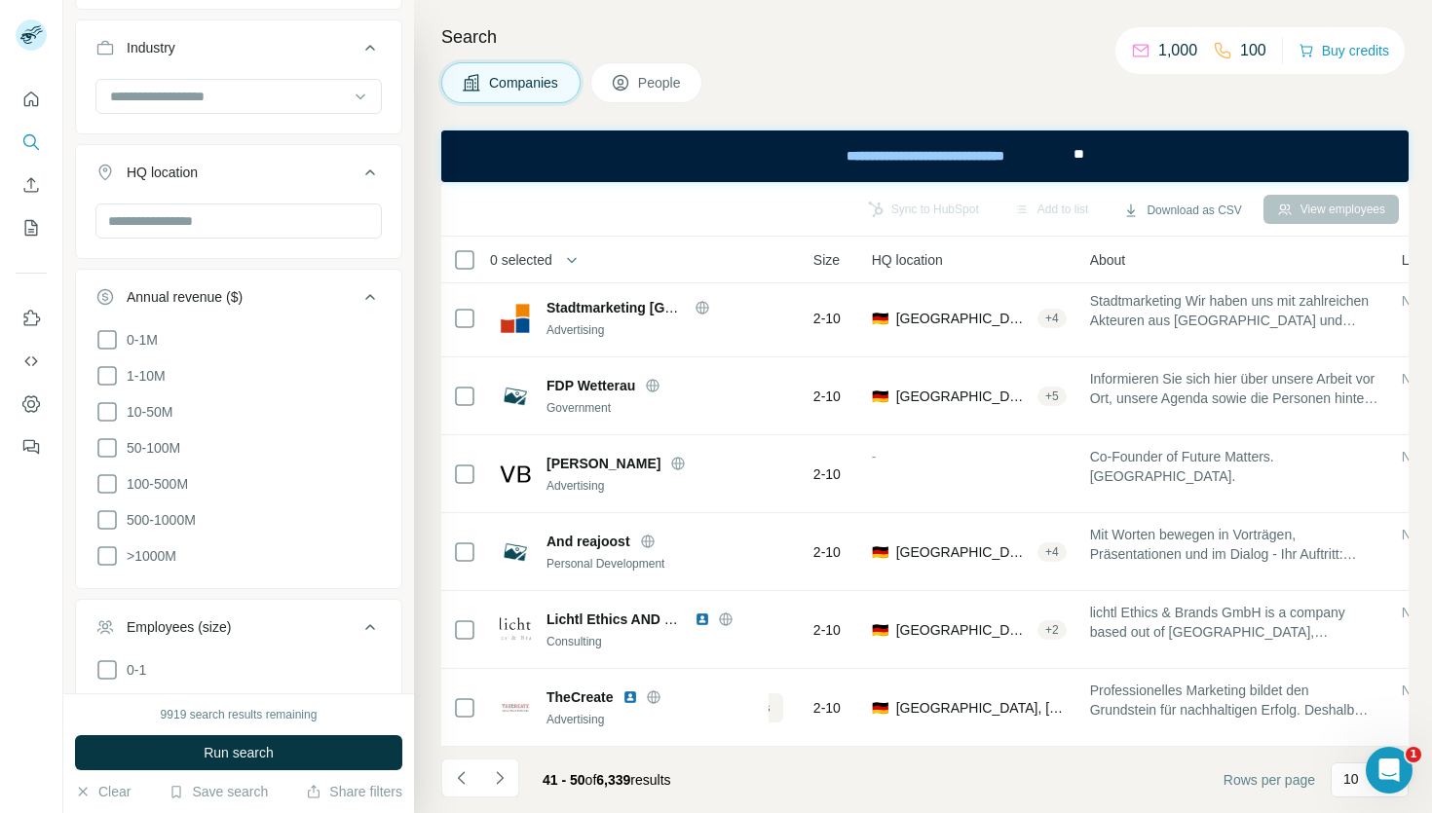
scroll to position [772, 0]
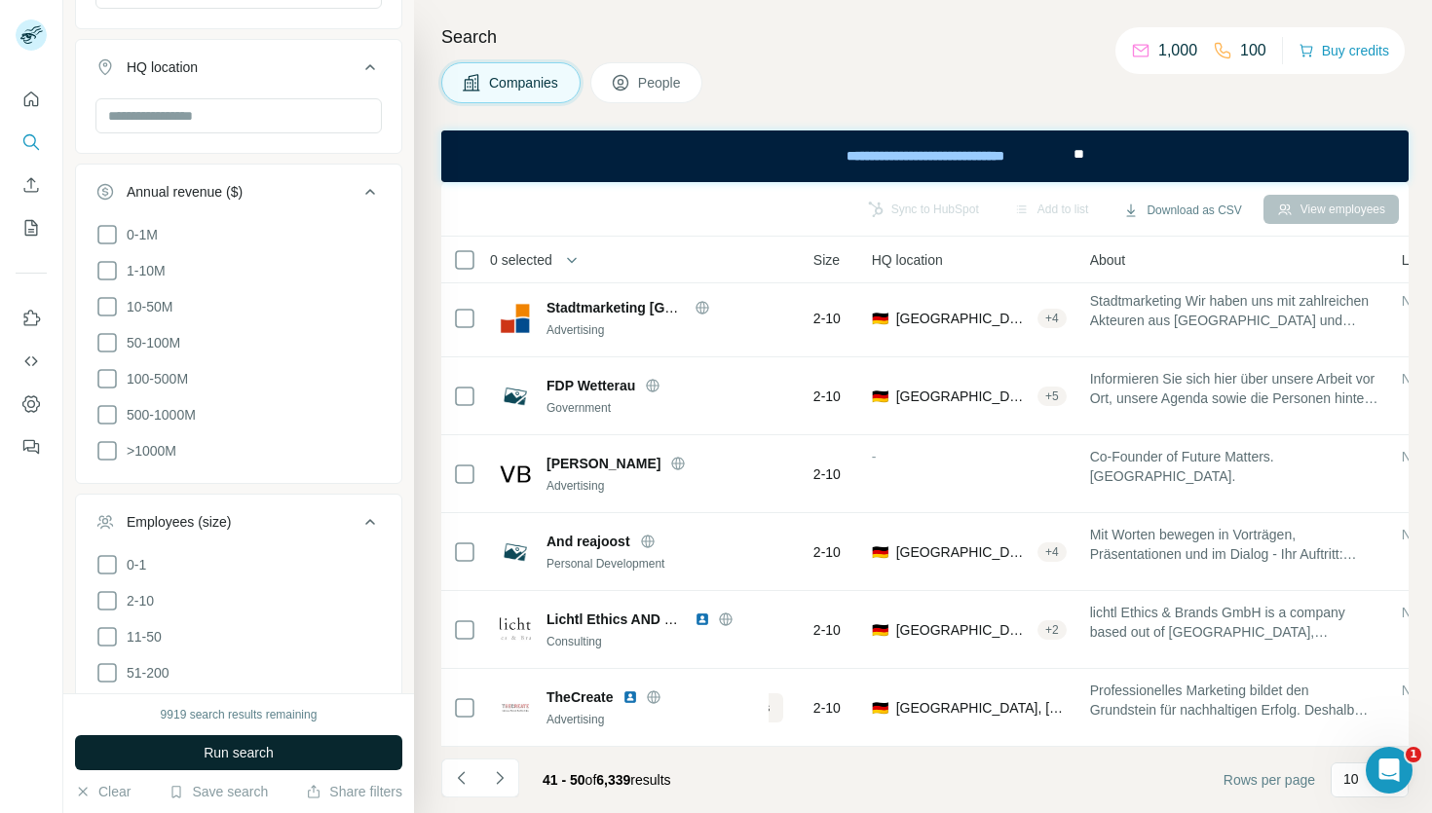
click at [204, 752] on span "Run search" at bounding box center [239, 752] width 70 height 19
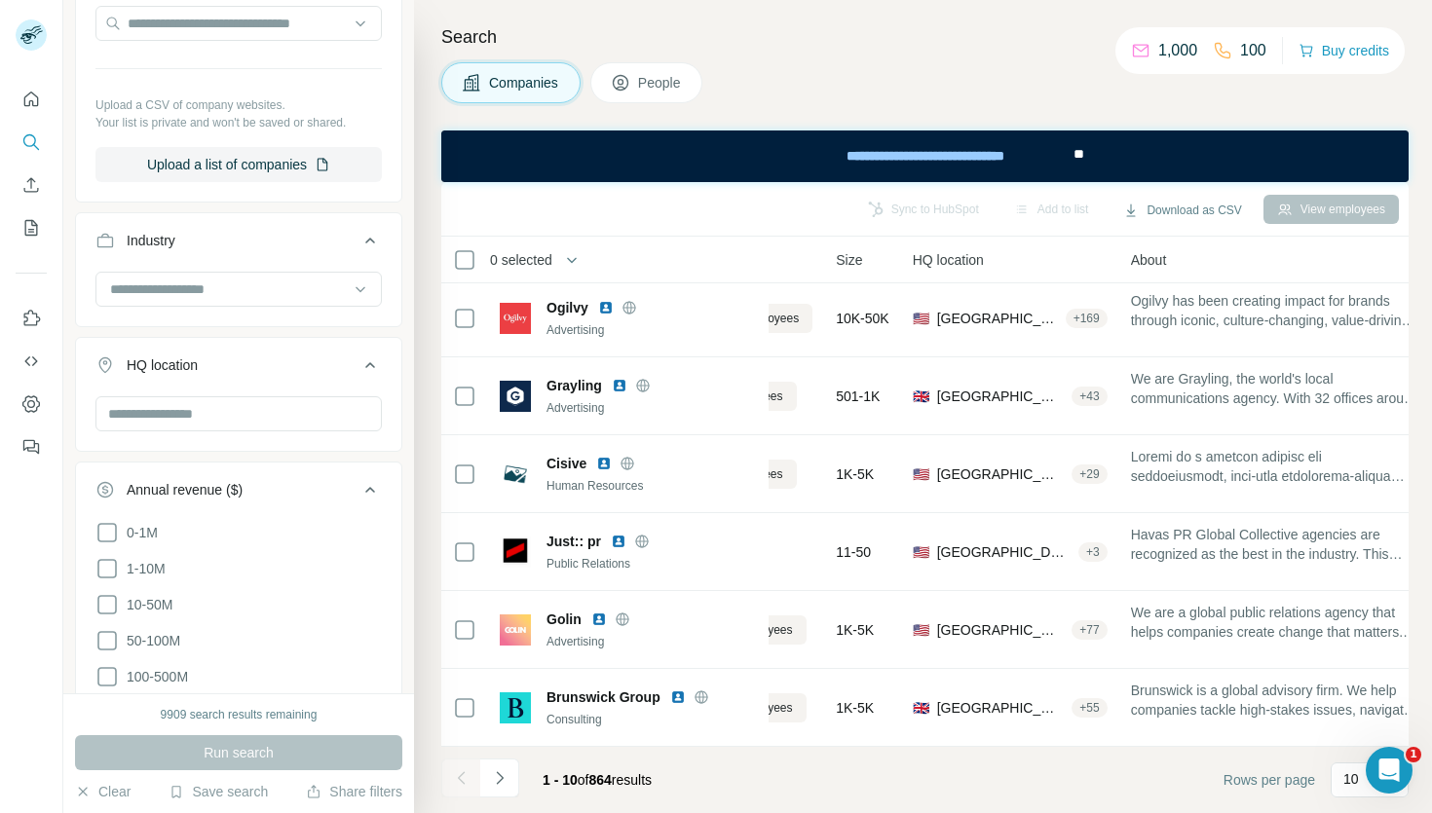
scroll to position [439, 0]
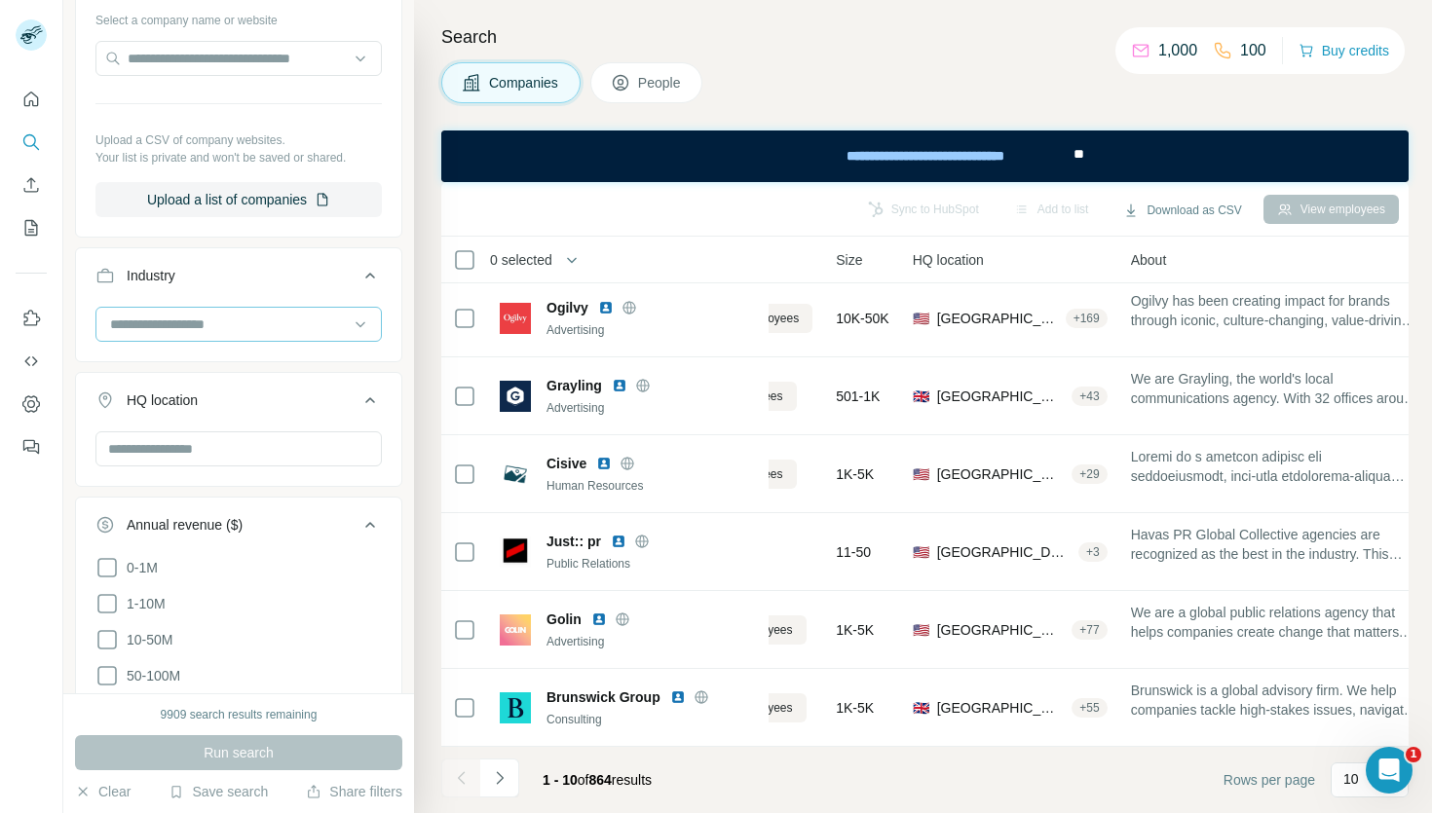
click at [146, 331] on input at bounding box center [228, 324] width 241 height 21
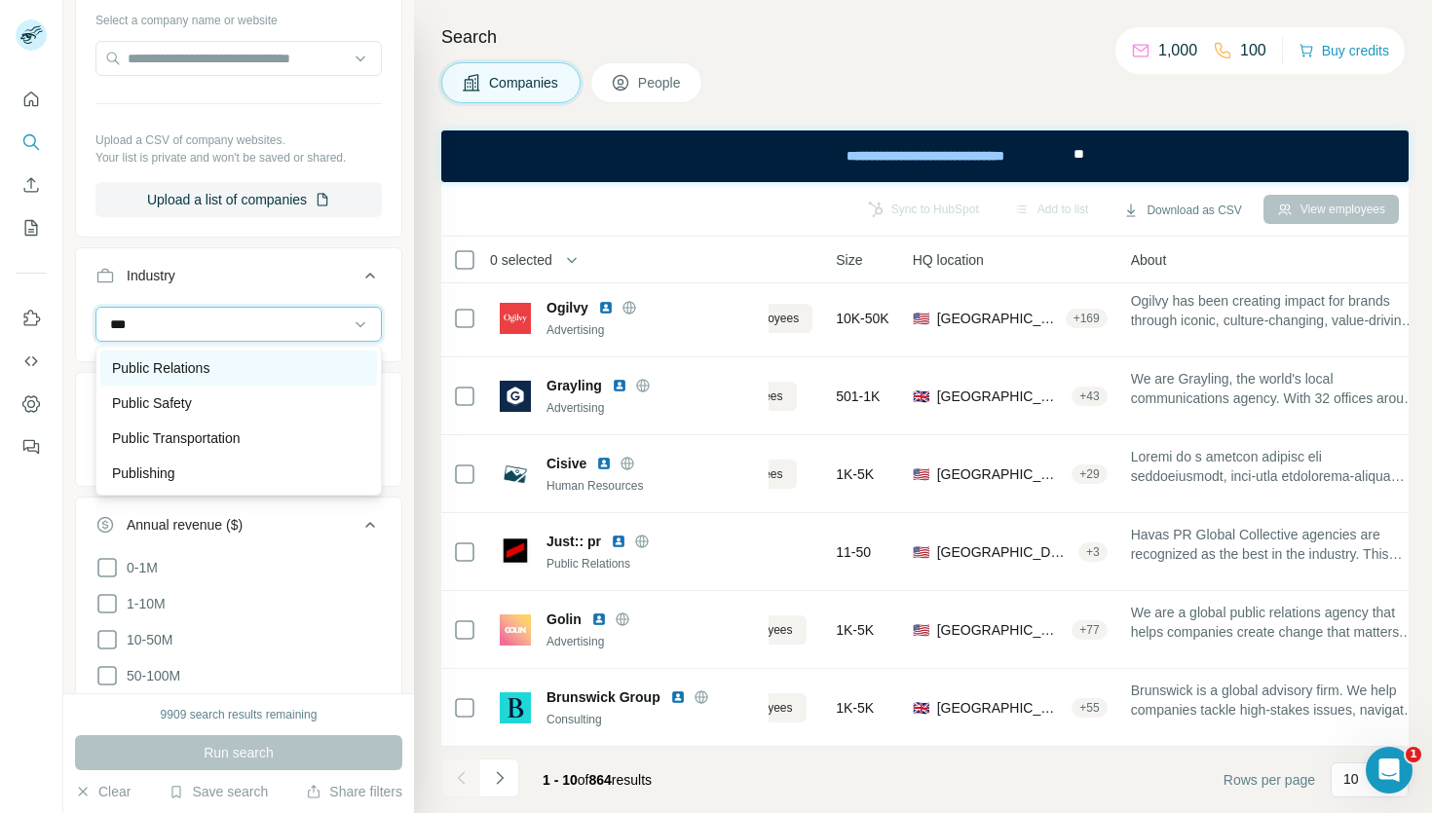
type input "***"
click at [153, 367] on p "Public Relations" at bounding box center [160, 367] width 97 height 19
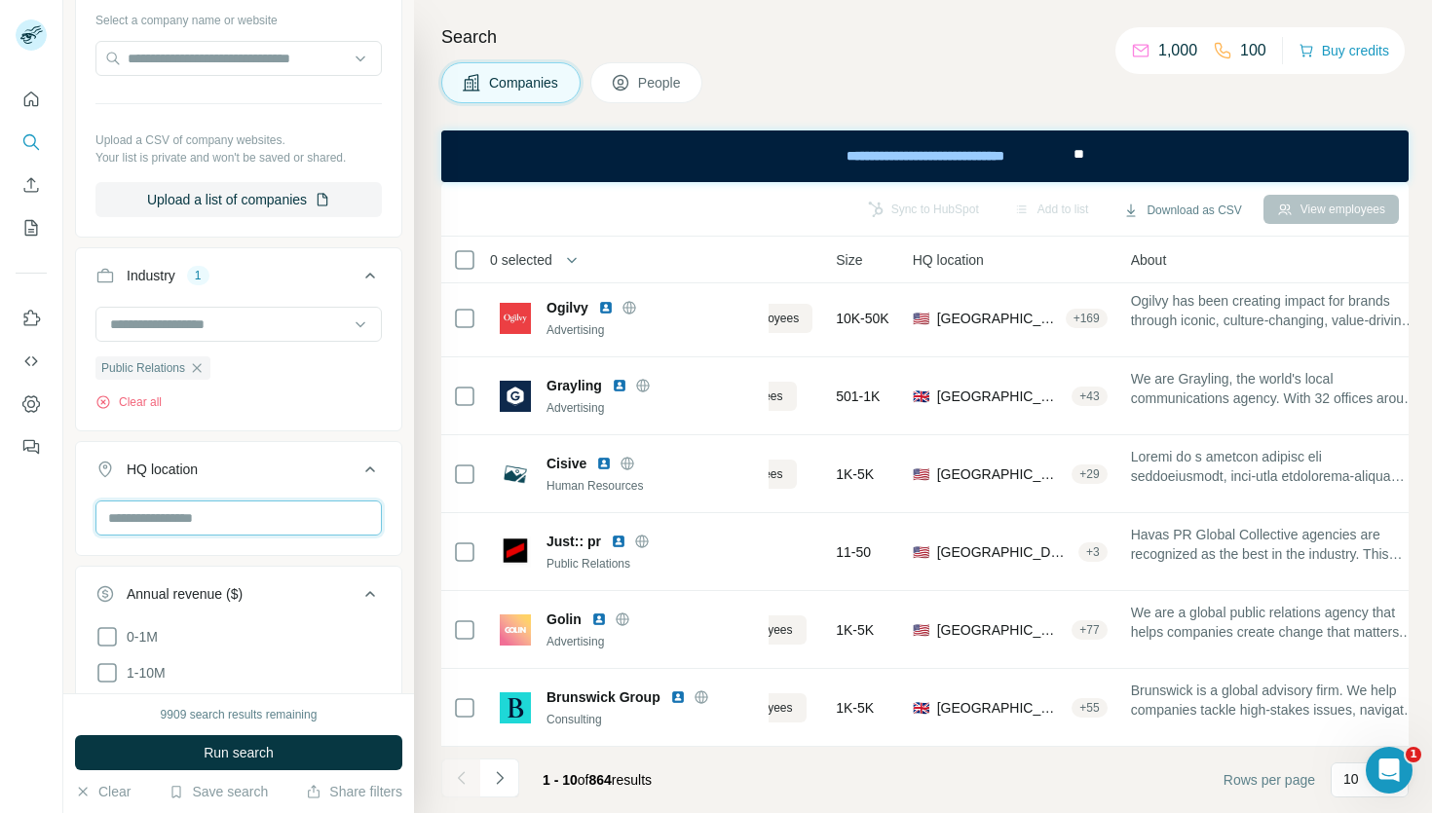
click at [138, 512] on input "text" at bounding box center [238, 518] width 286 height 35
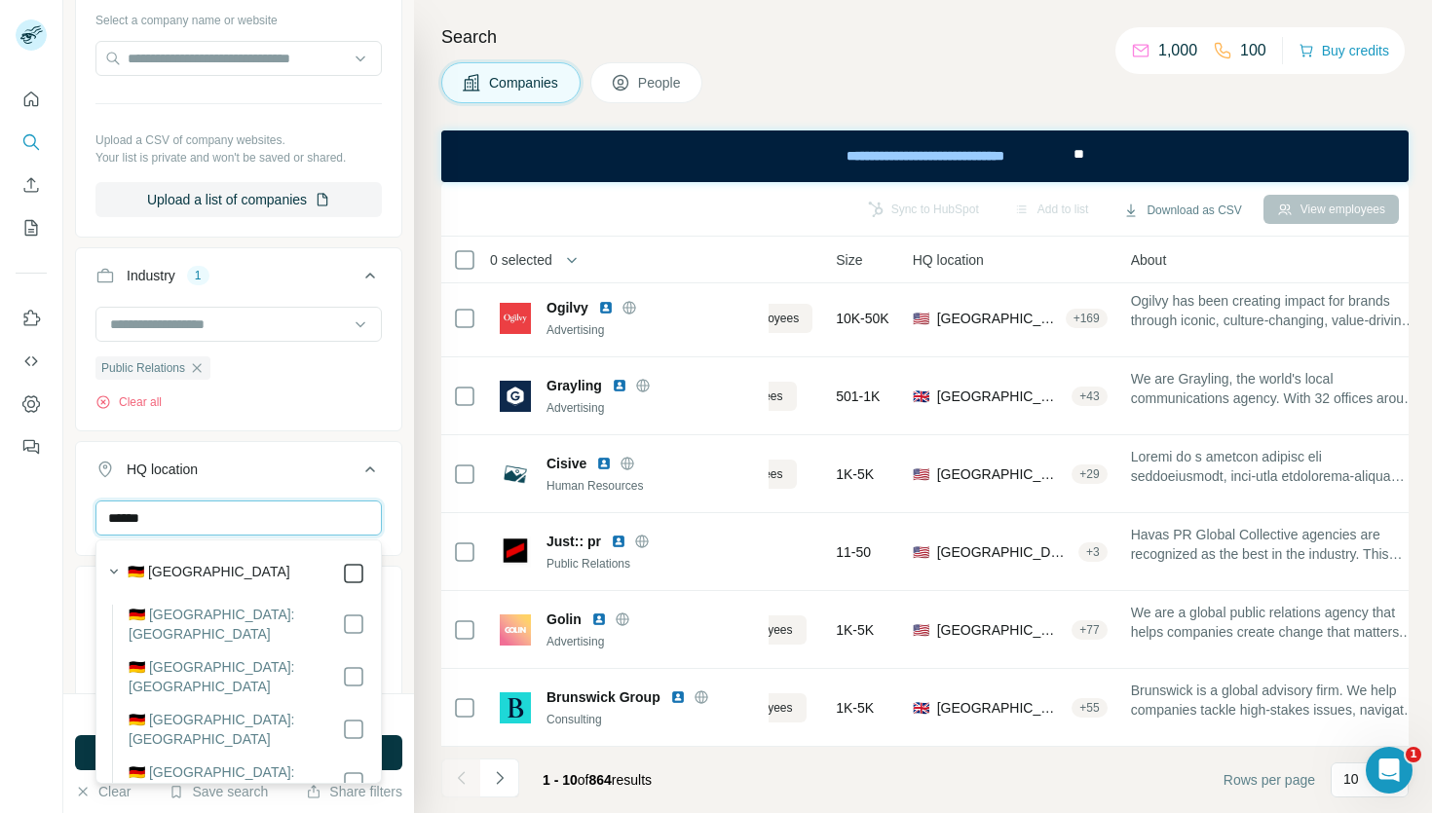
type input "******"
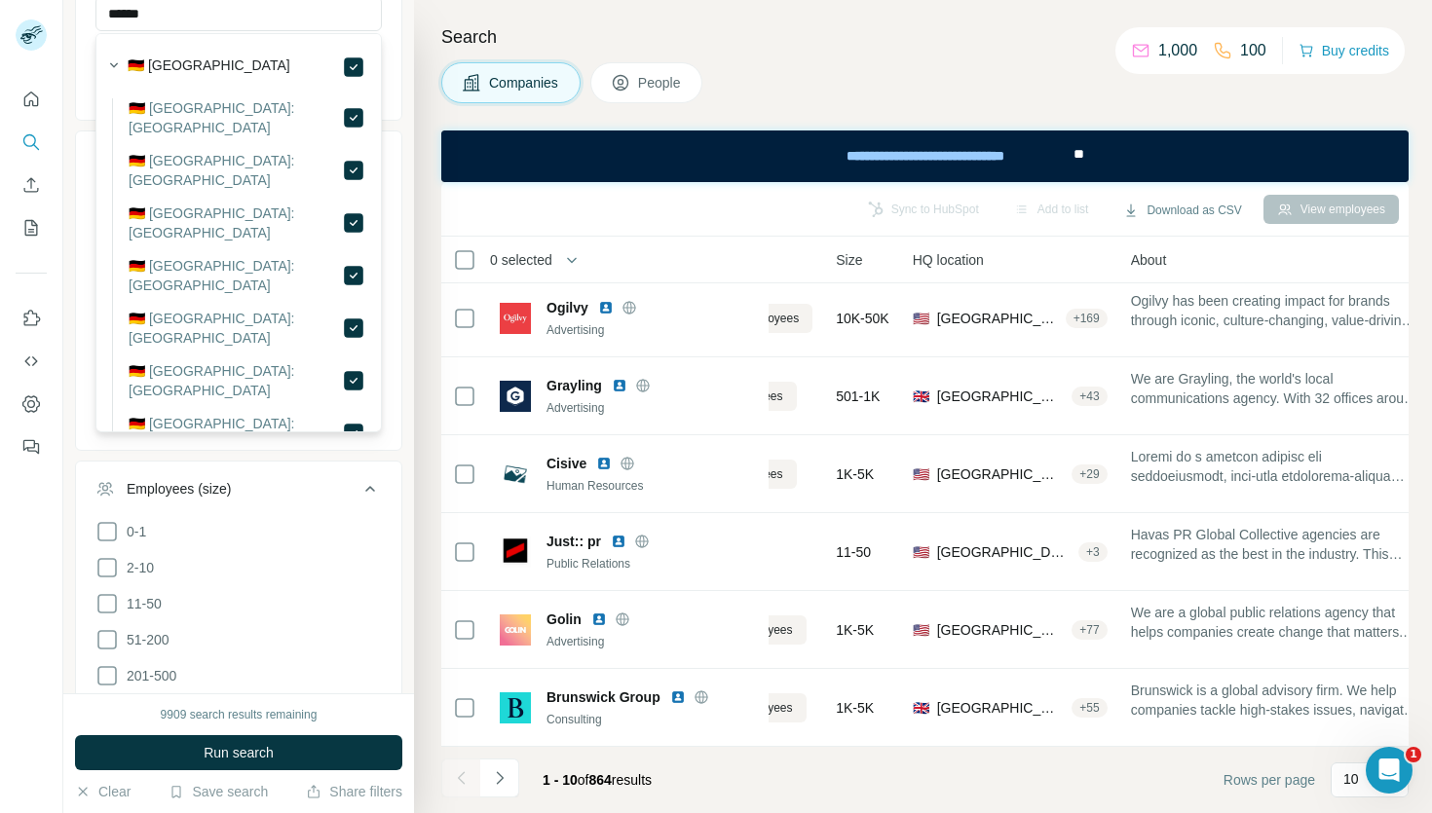
scroll to position [952, 0]
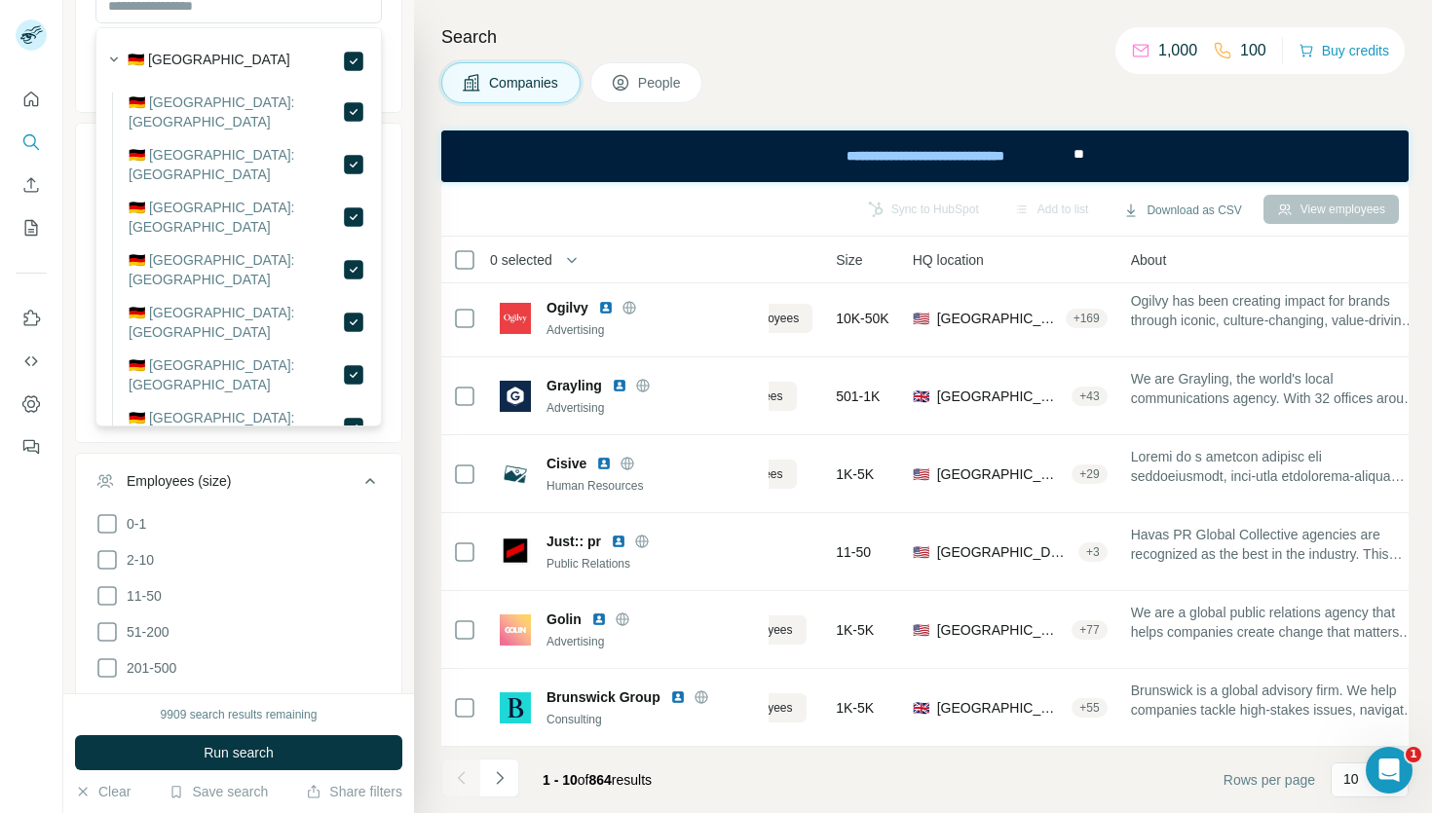
click at [45, 519] on div at bounding box center [31, 406] width 63 height 813
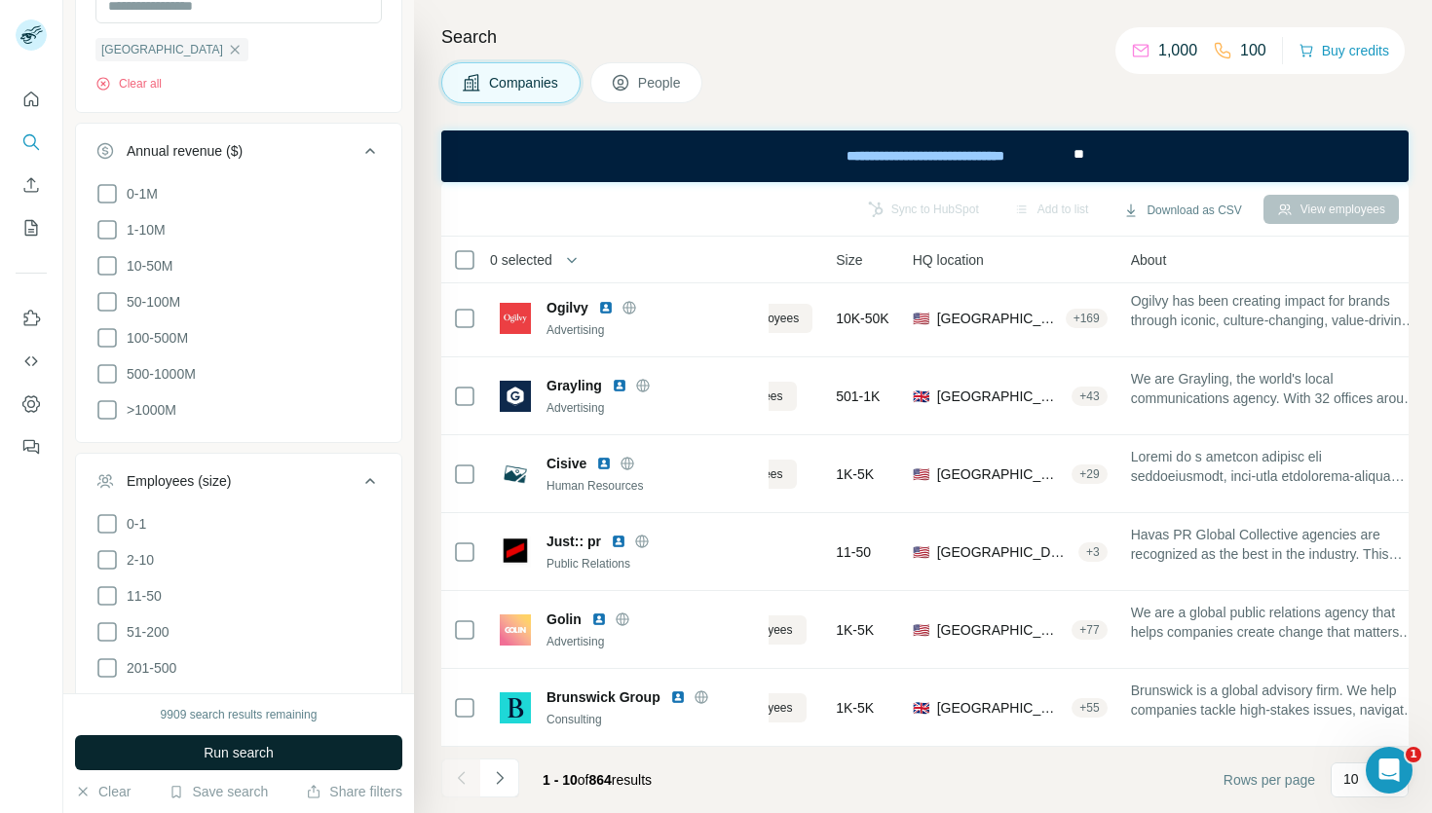
click at [248, 750] on span "Run search" at bounding box center [239, 752] width 70 height 19
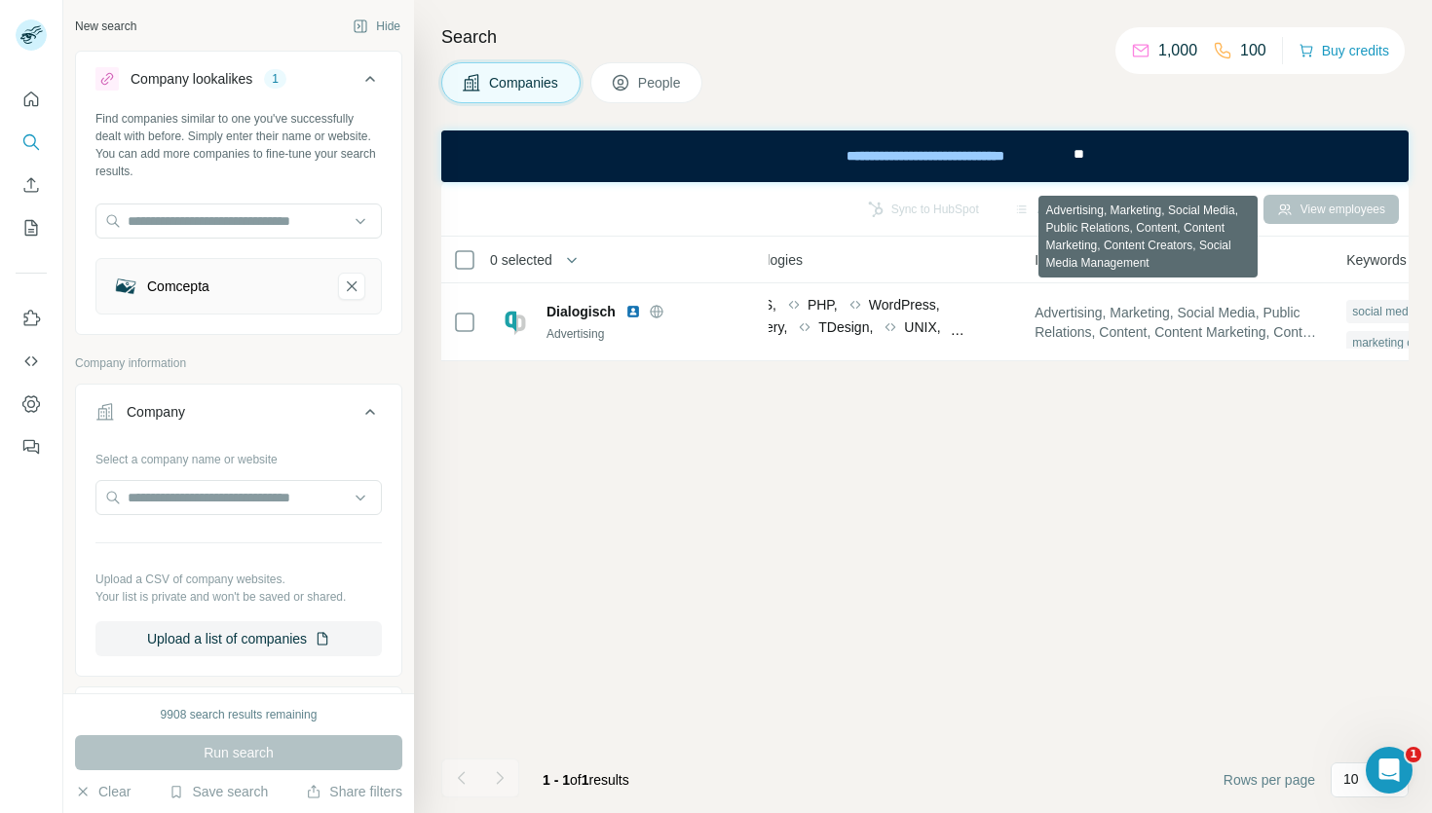
scroll to position [0, 1101]
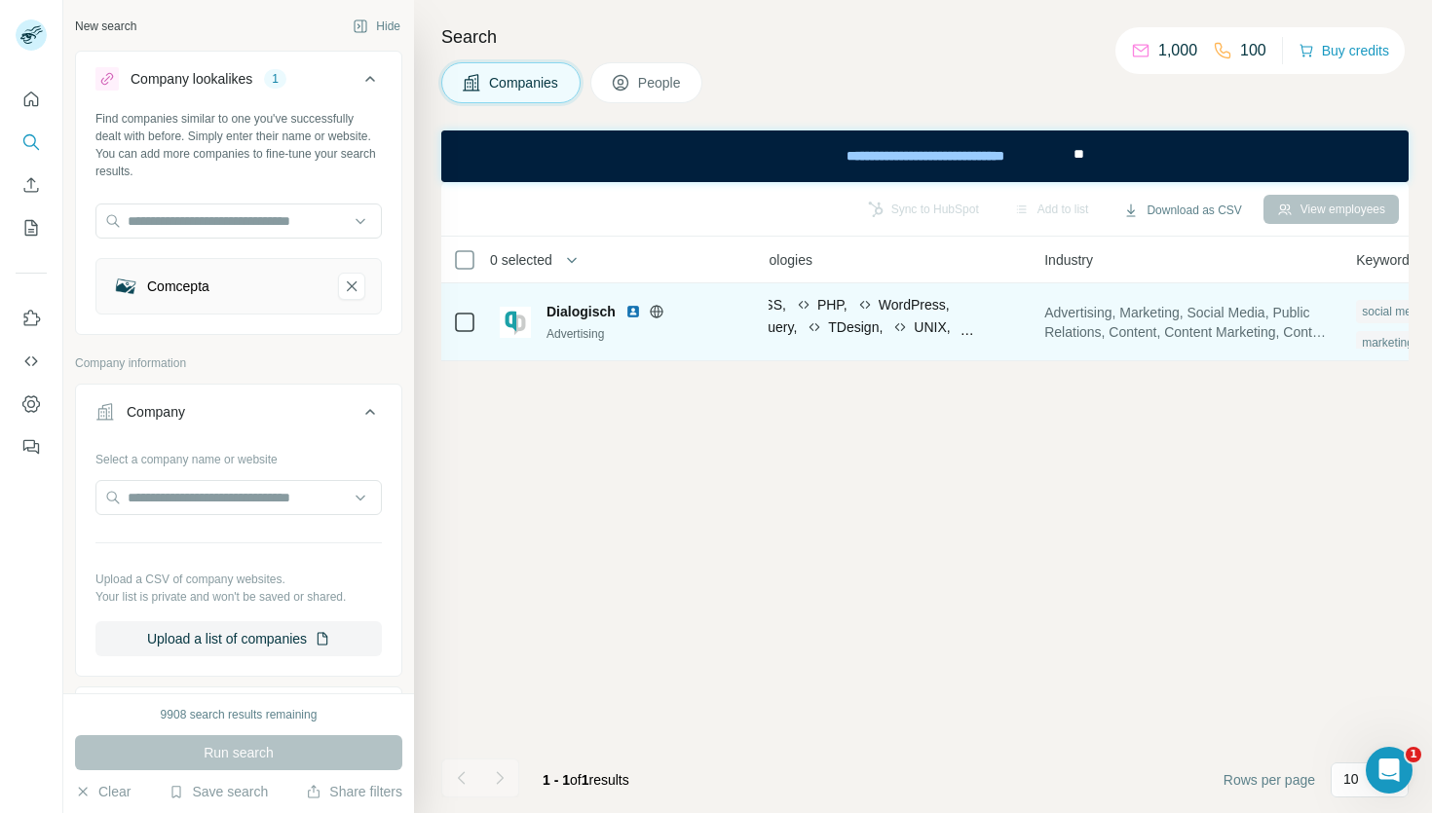
click at [592, 307] on span "Dialogisch" at bounding box center [580, 311] width 69 height 19
click at [658, 304] on icon at bounding box center [657, 312] width 16 height 16
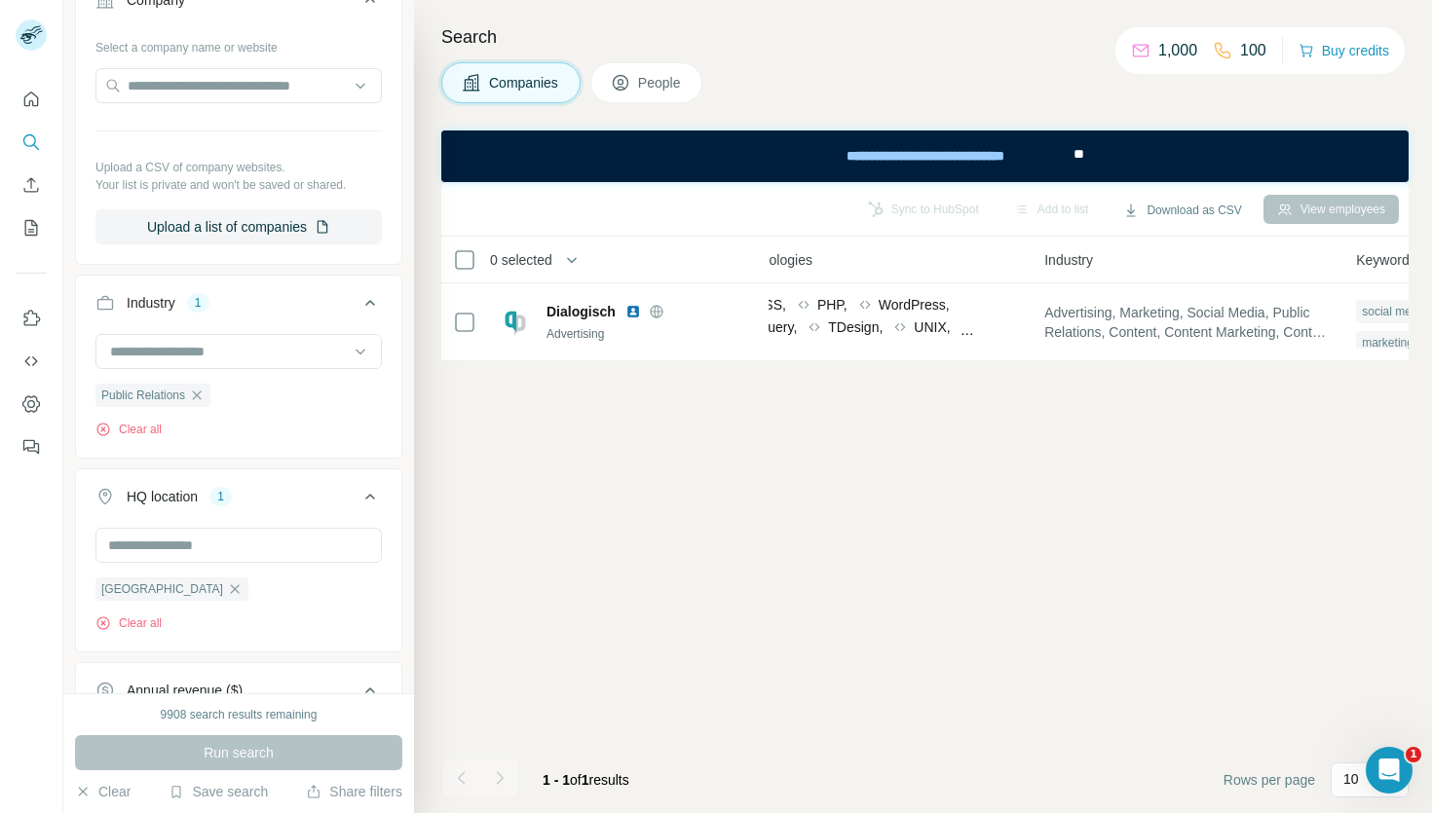
scroll to position [0, 0]
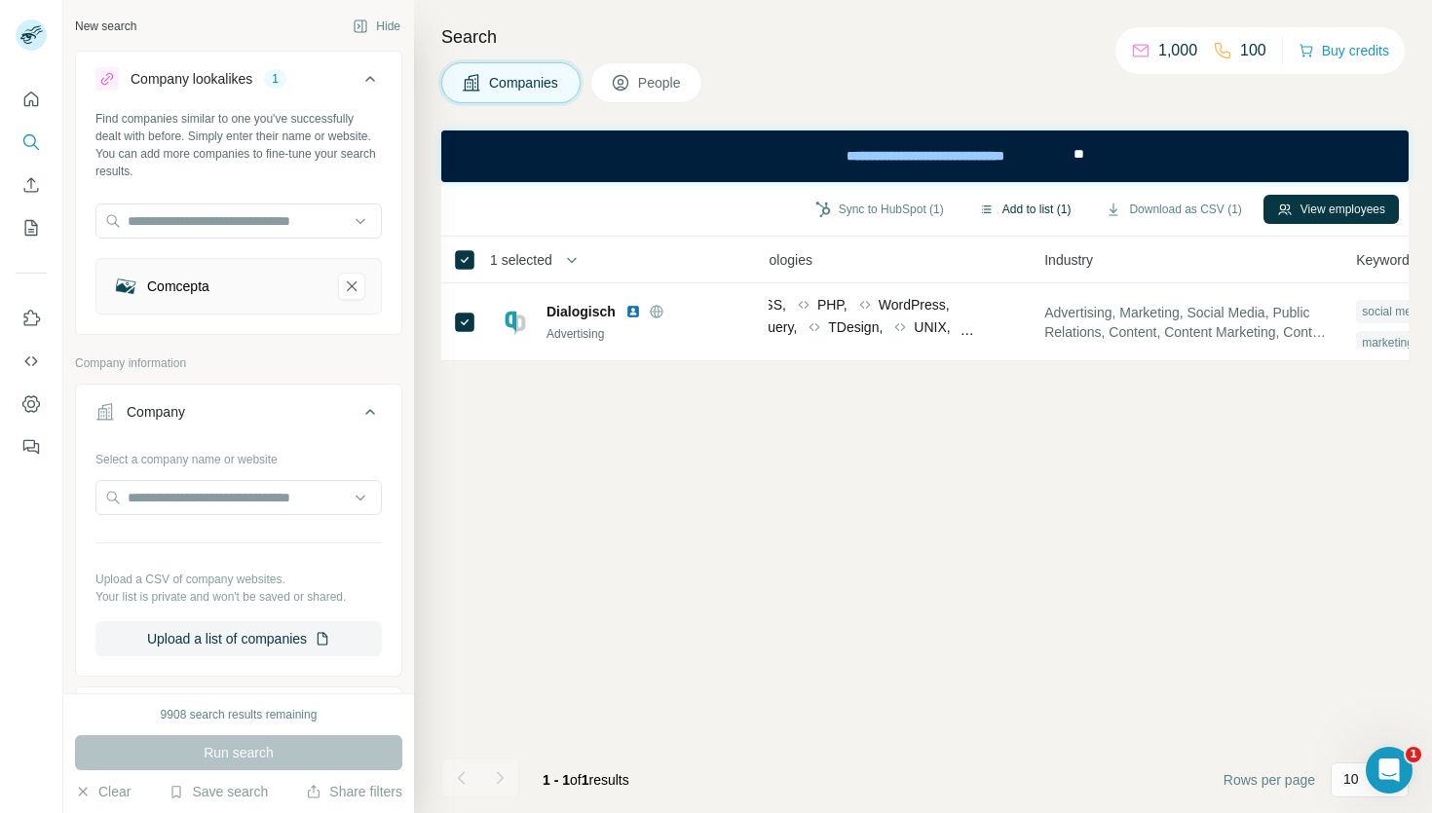
click at [1007, 211] on button "Add to list (1)" at bounding box center [1025, 209] width 120 height 29
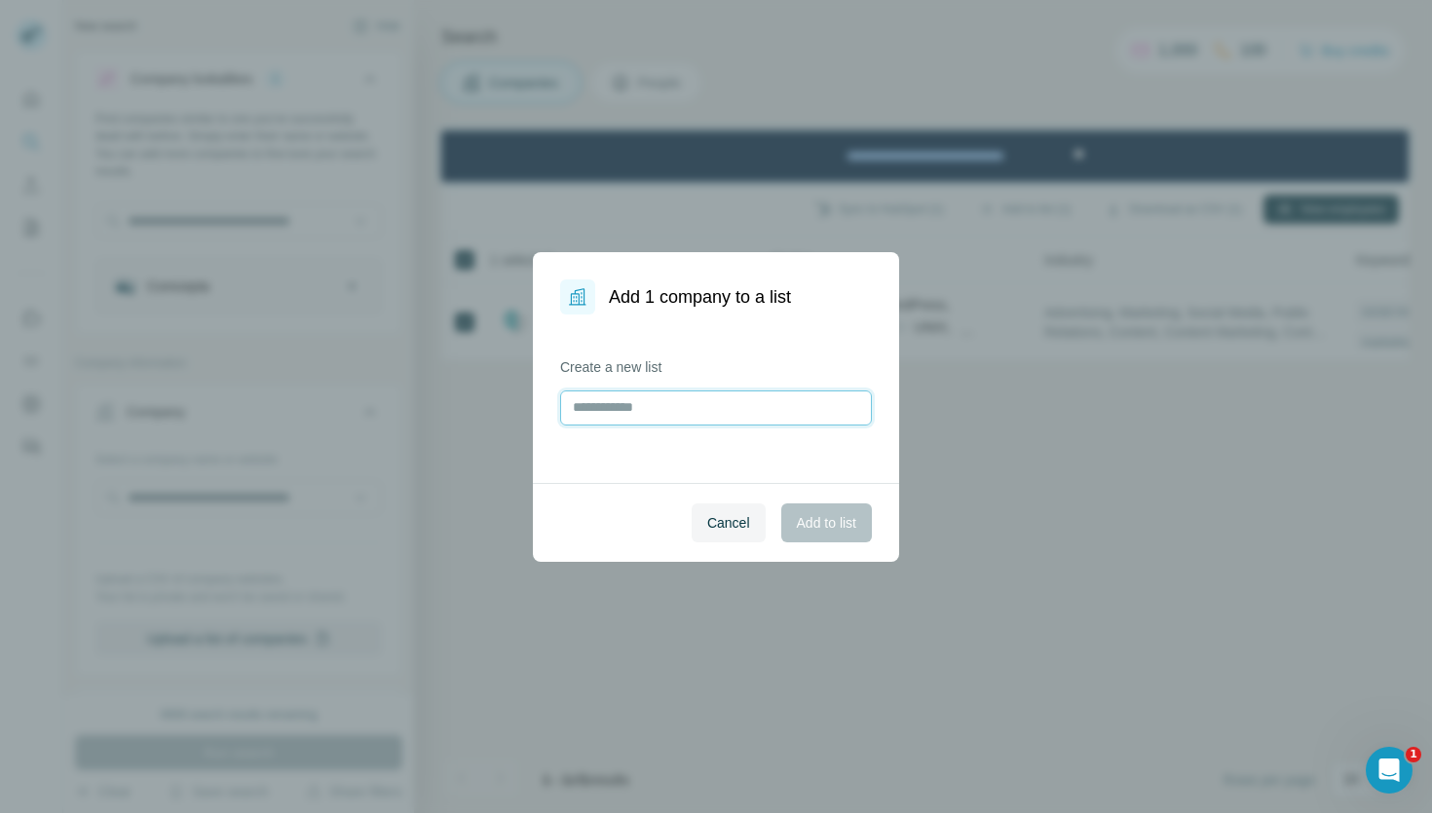
click at [612, 414] on input "text" at bounding box center [716, 408] width 312 height 35
type input "*"
type input "**********"
click at [838, 527] on span "Add to list" at bounding box center [826, 522] width 59 height 19
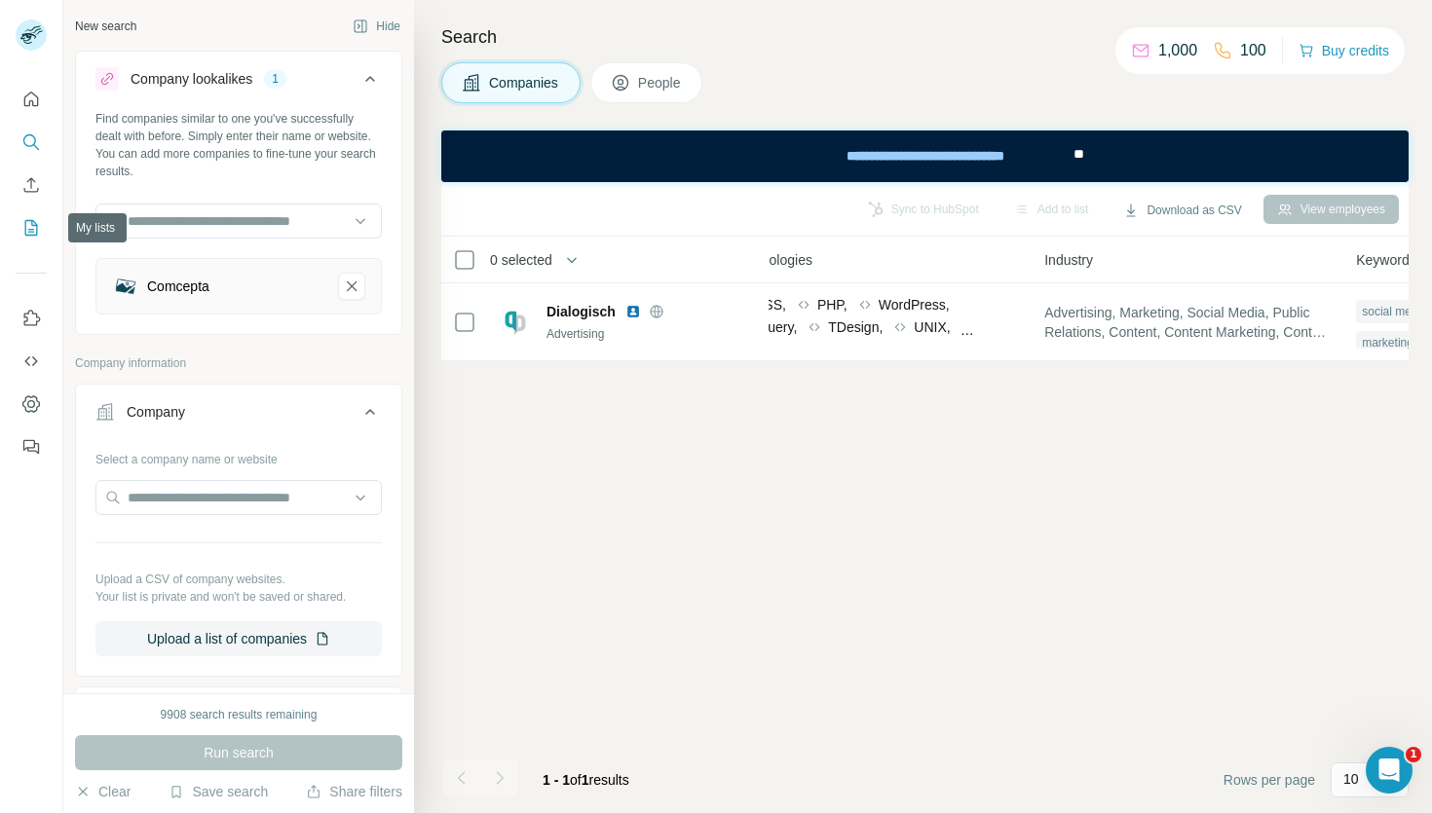
click at [31, 228] on icon "My lists" at bounding box center [30, 227] width 19 height 19
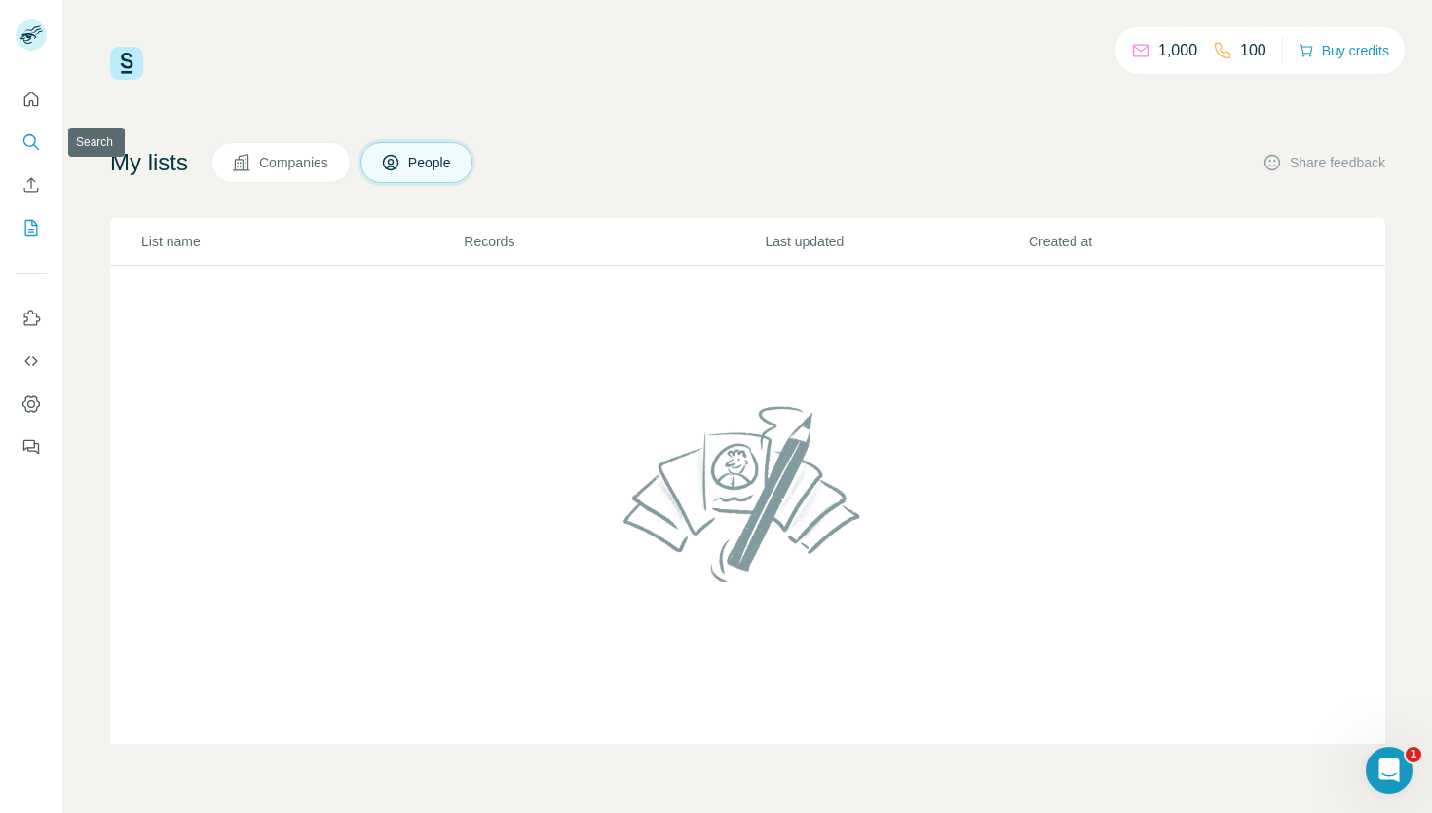
click at [32, 135] on icon "Search" at bounding box center [29, 140] width 13 height 13
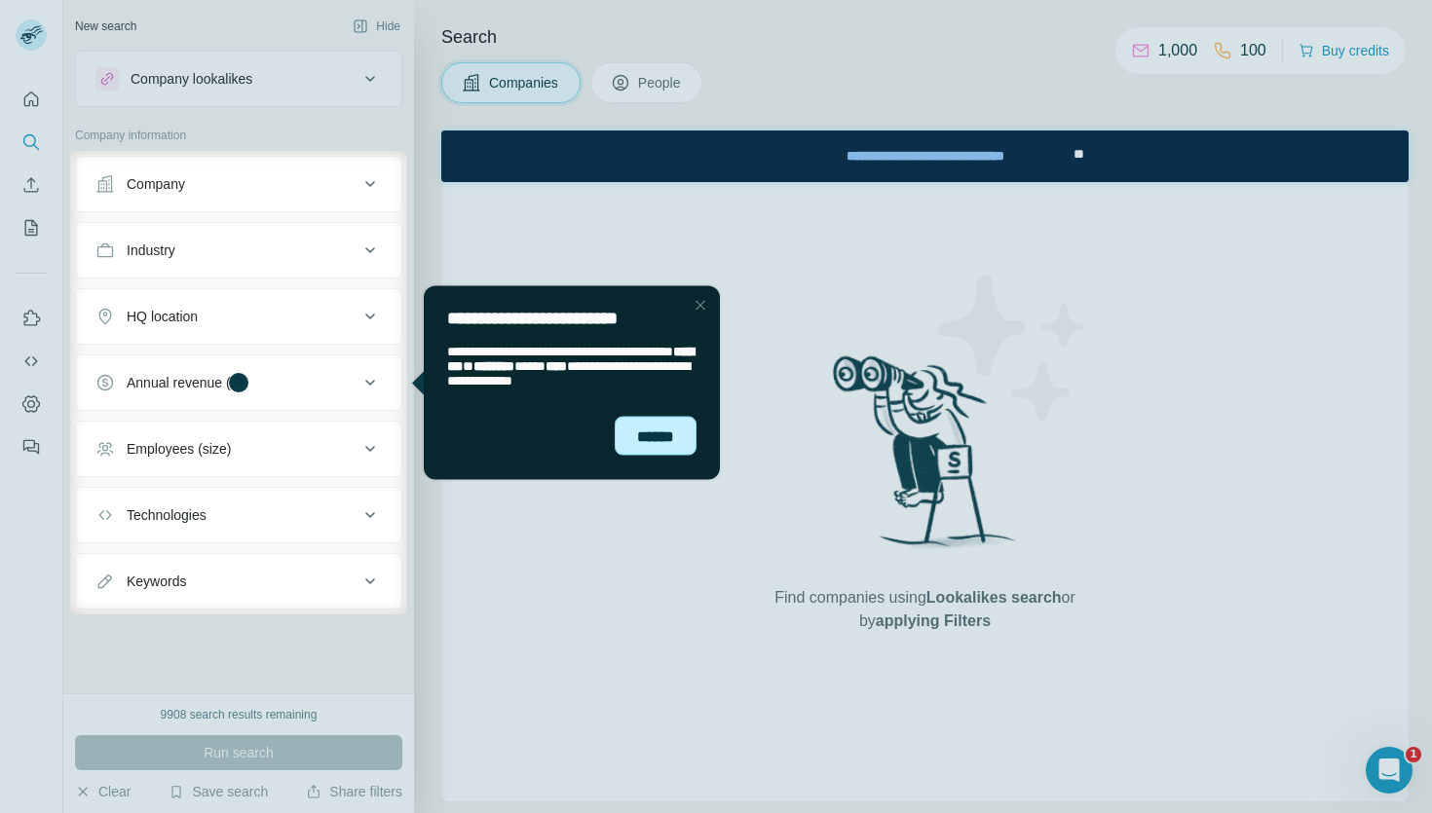
click at [637, 438] on div "******" at bounding box center [656, 436] width 82 height 40
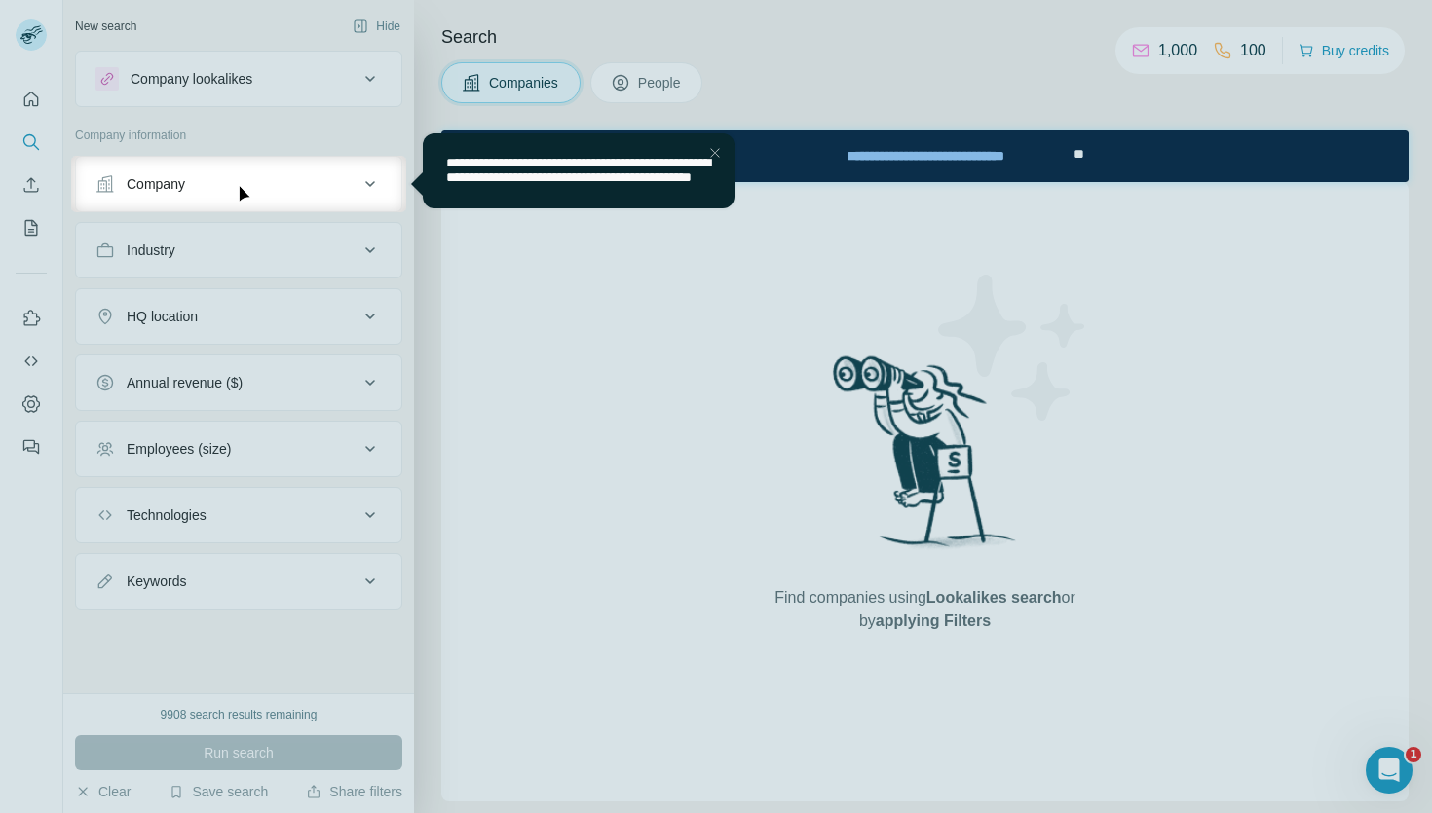
click at [720, 154] on div "Close Step" at bounding box center [714, 152] width 23 height 23
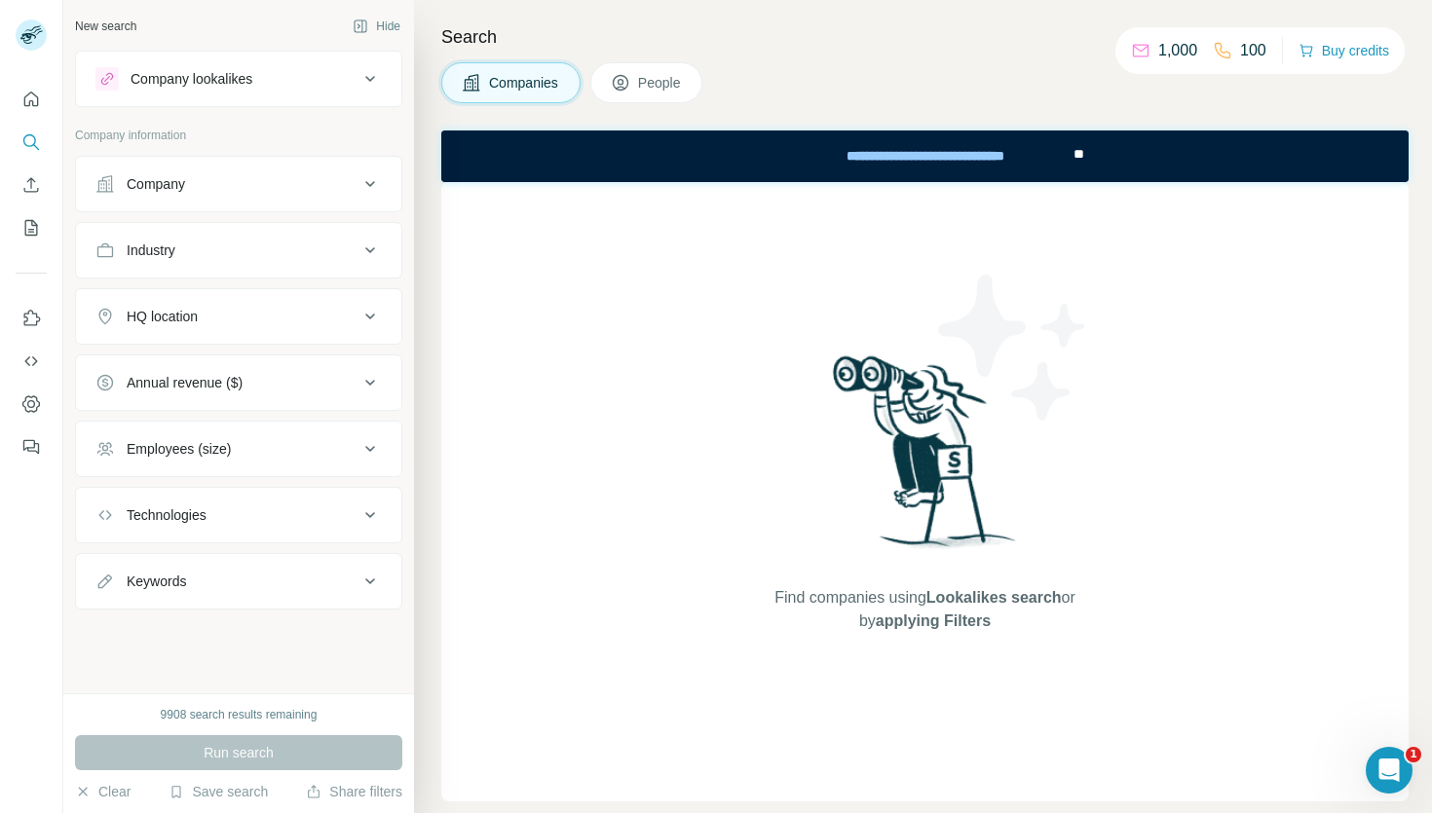
click at [384, 191] on button "Company" at bounding box center [238, 184] width 325 height 47
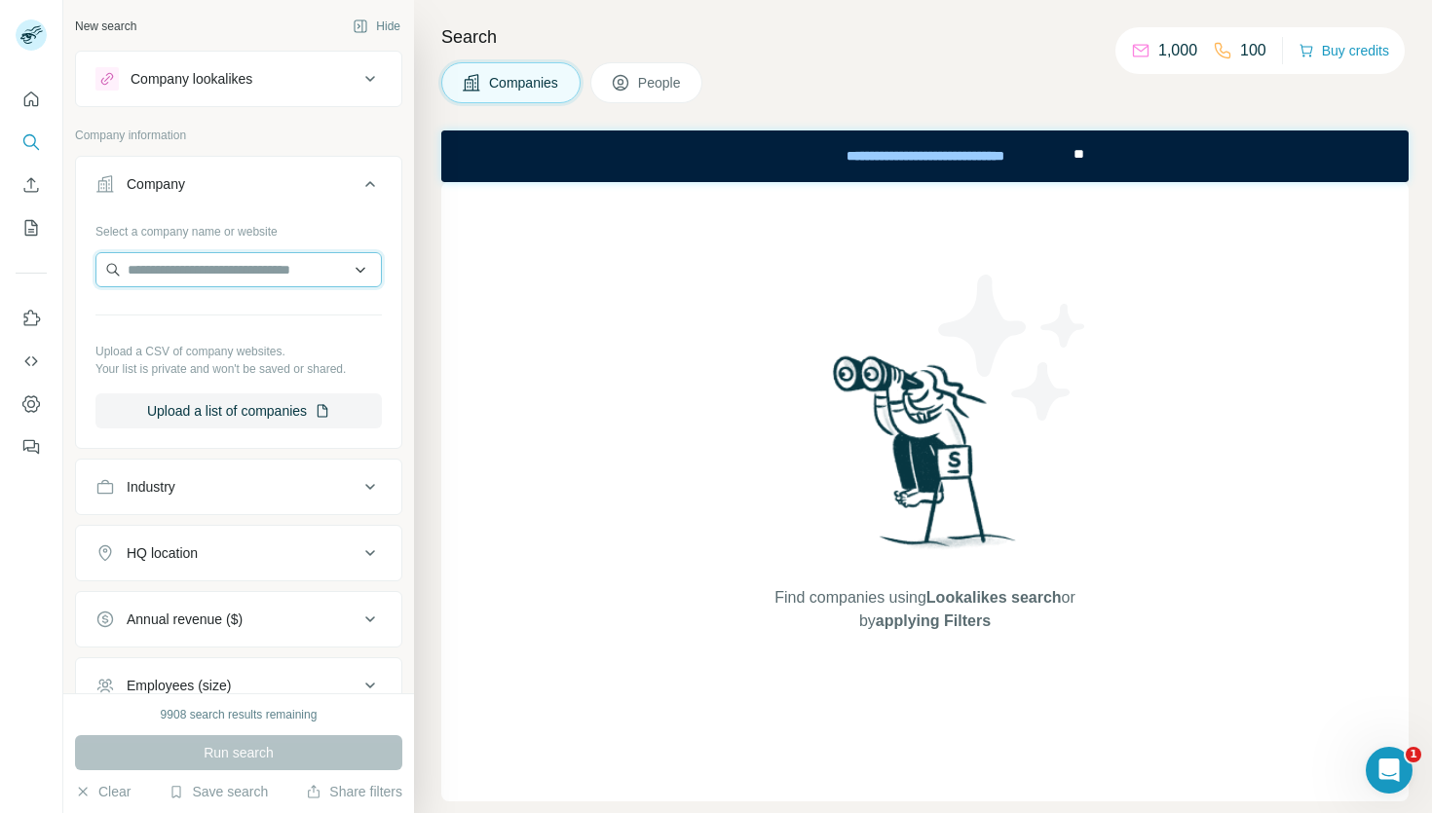
click at [184, 273] on input "text" at bounding box center [238, 269] width 286 height 35
type input "*"
click at [232, 191] on div "Company" at bounding box center [226, 183] width 263 height 19
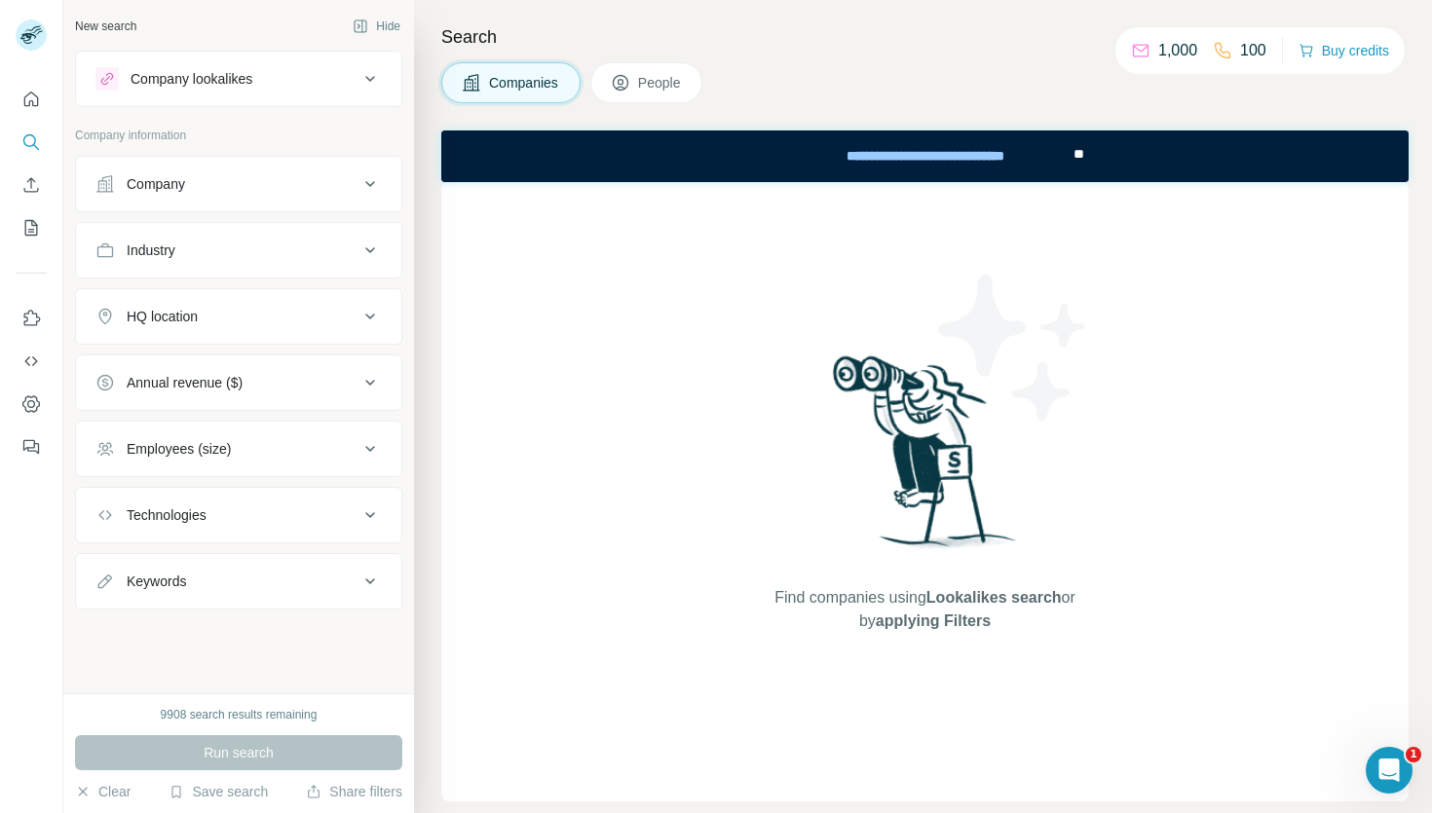
click at [265, 251] on div "Industry" at bounding box center [226, 250] width 263 height 19
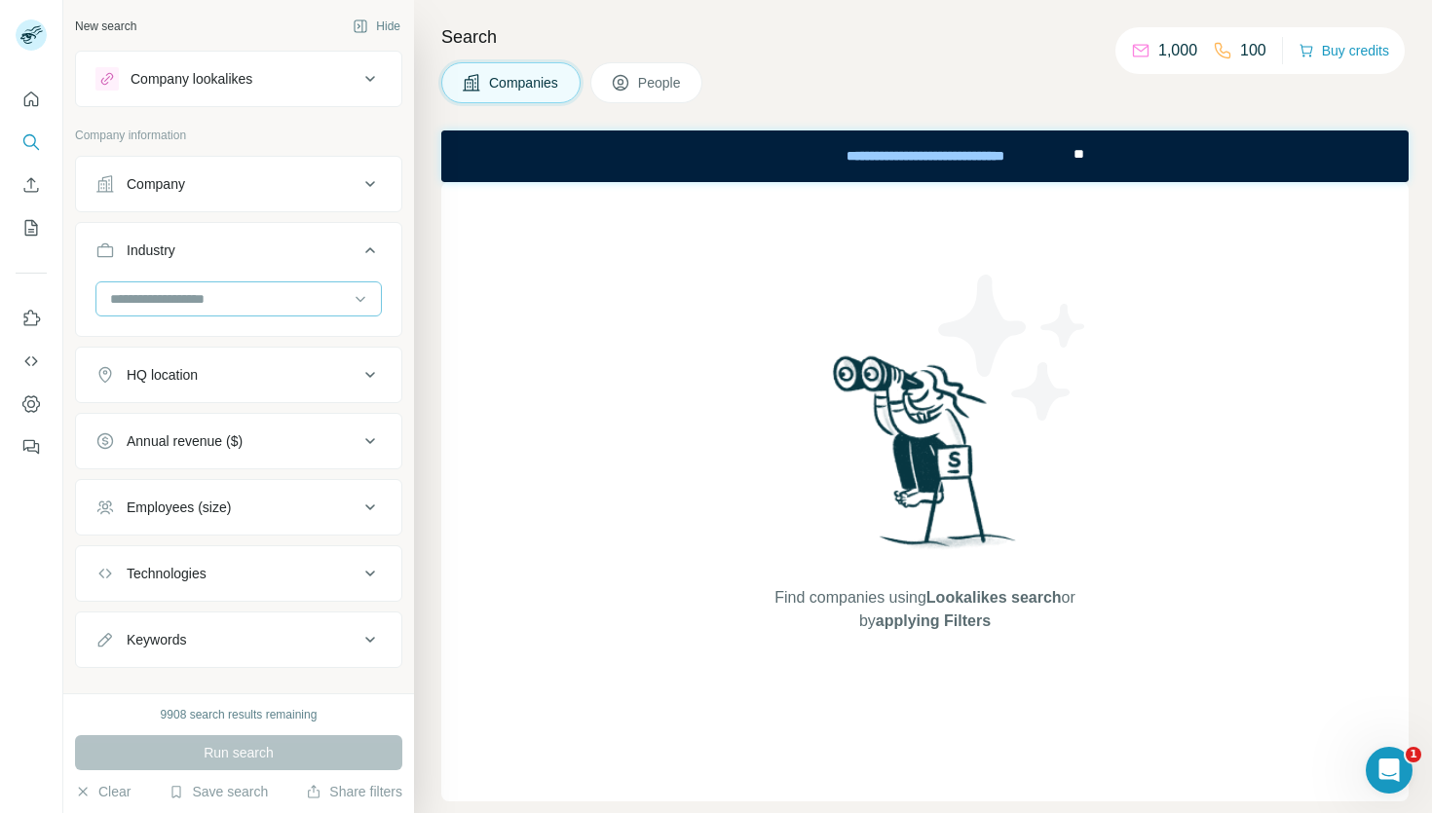
click at [240, 302] on input at bounding box center [228, 298] width 241 height 21
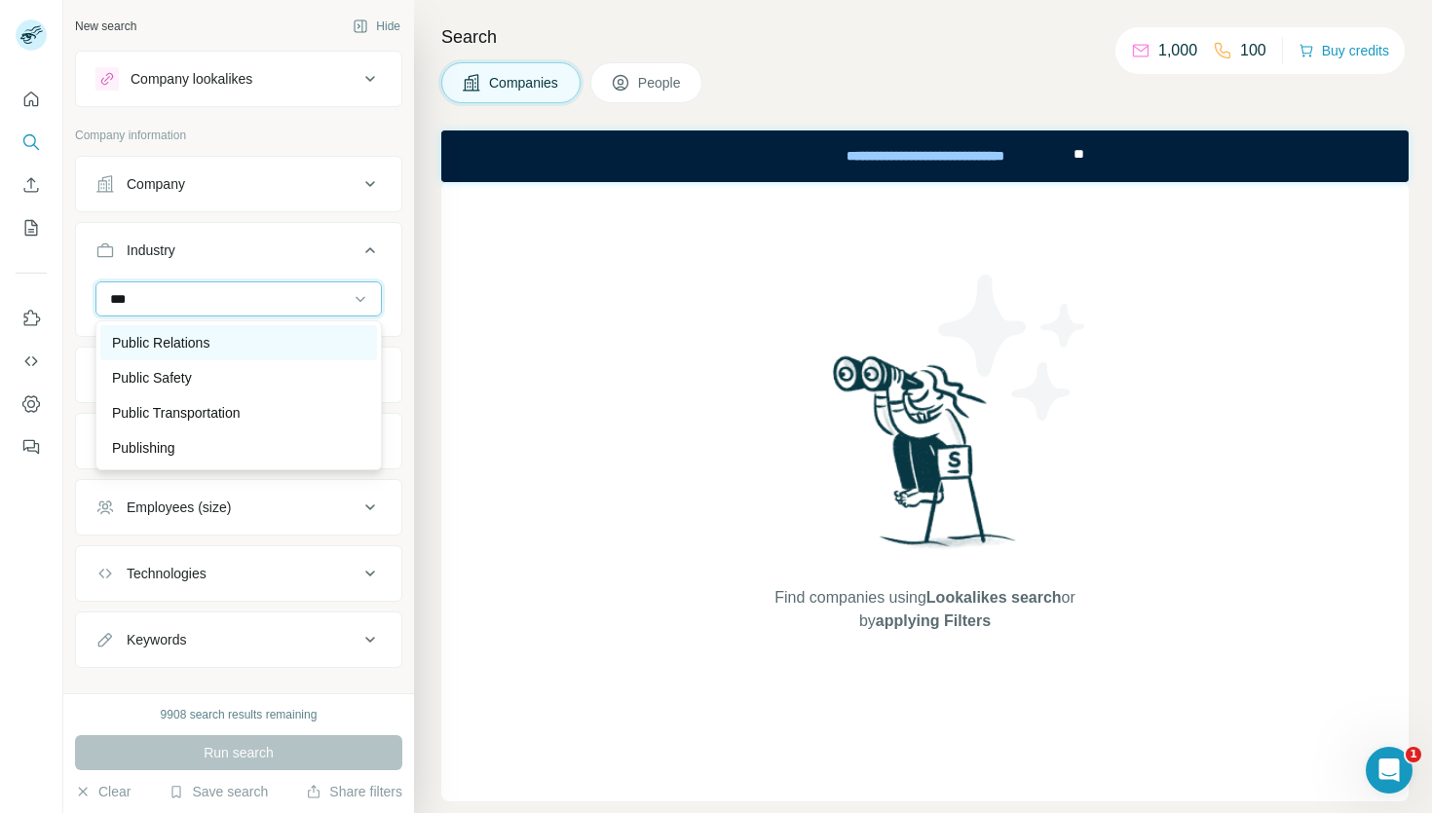
type input "***"
click at [200, 344] on p "Public Relations" at bounding box center [160, 342] width 97 height 19
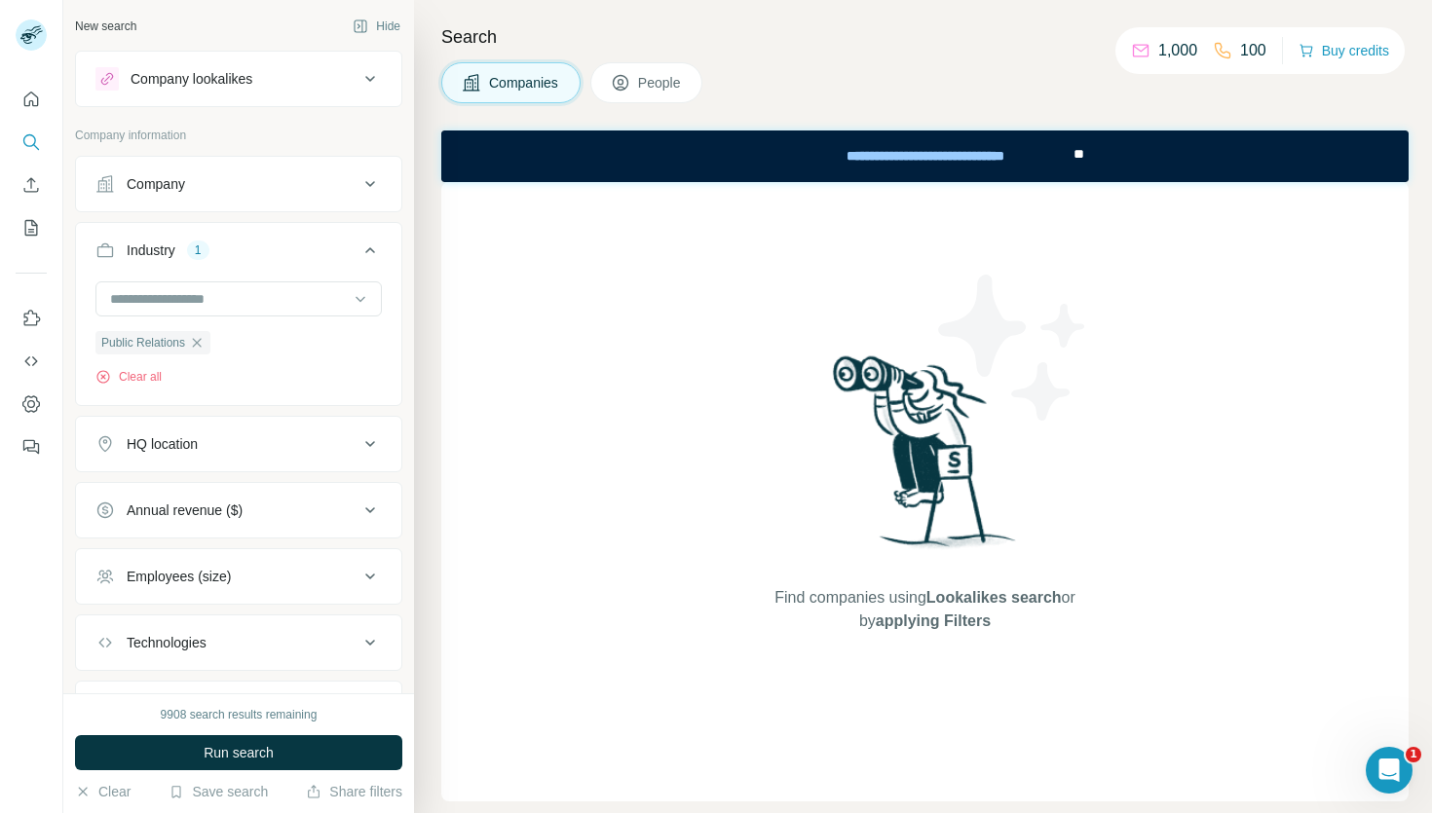
click at [198, 437] on div "HQ location" at bounding box center [162, 443] width 71 height 19
click at [212, 487] on input "text" at bounding box center [238, 492] width 286 height 35
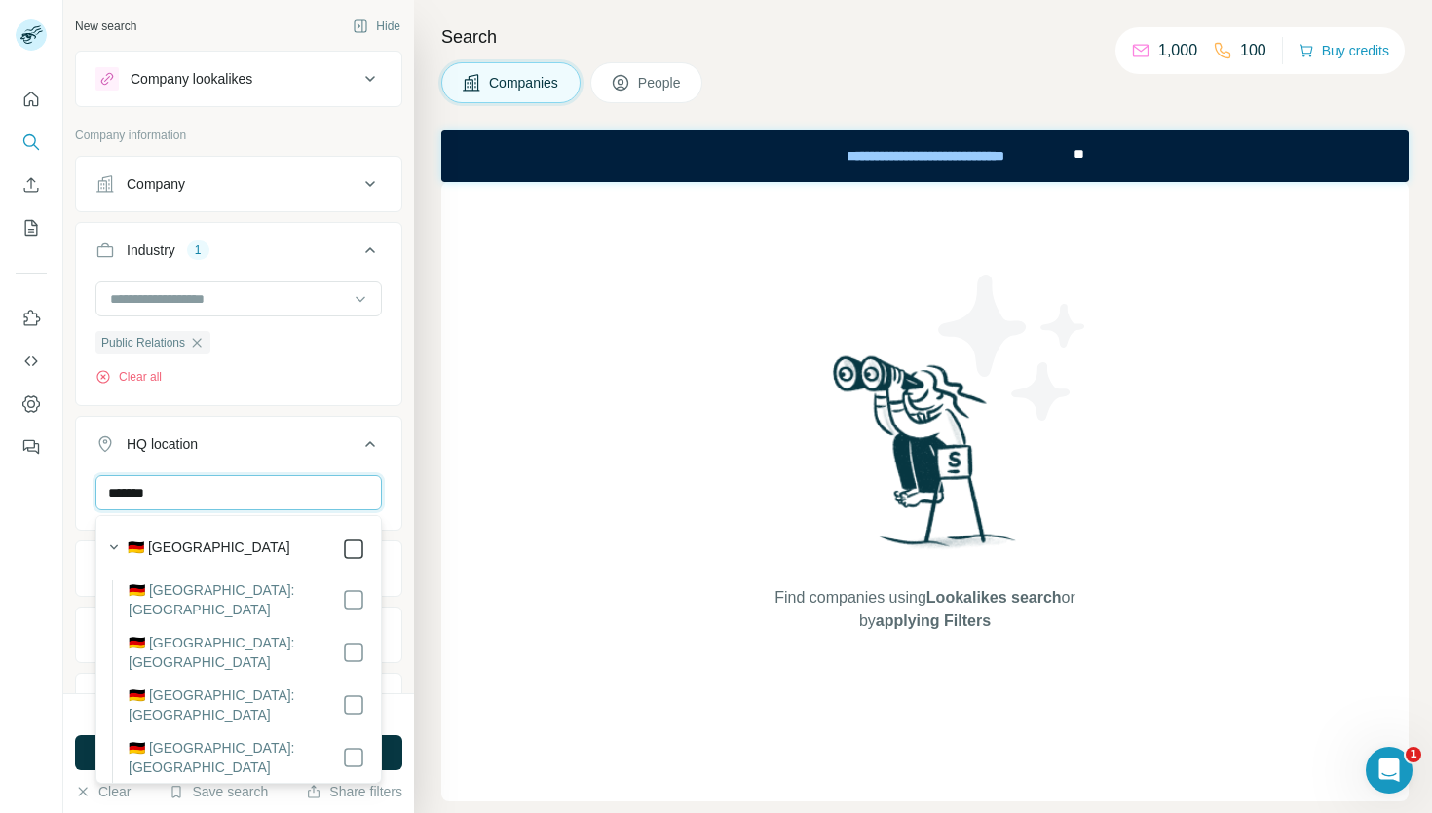
type input "*******"
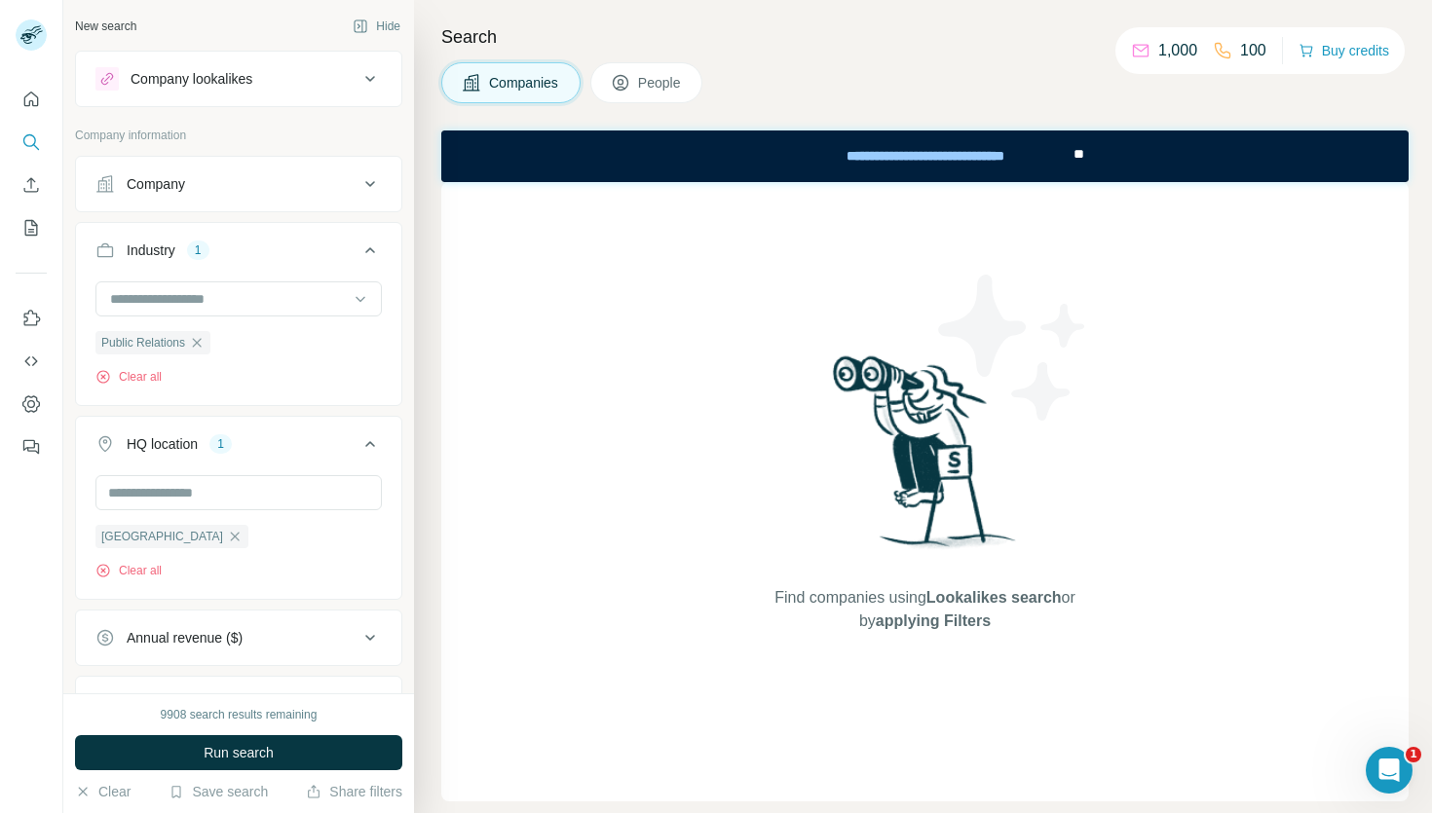
click at [408, 482] on div "New search Hide Company lookalikes Company information Company Industry 1 Publi…" at bounding box center [238, 347] width 351 height 694
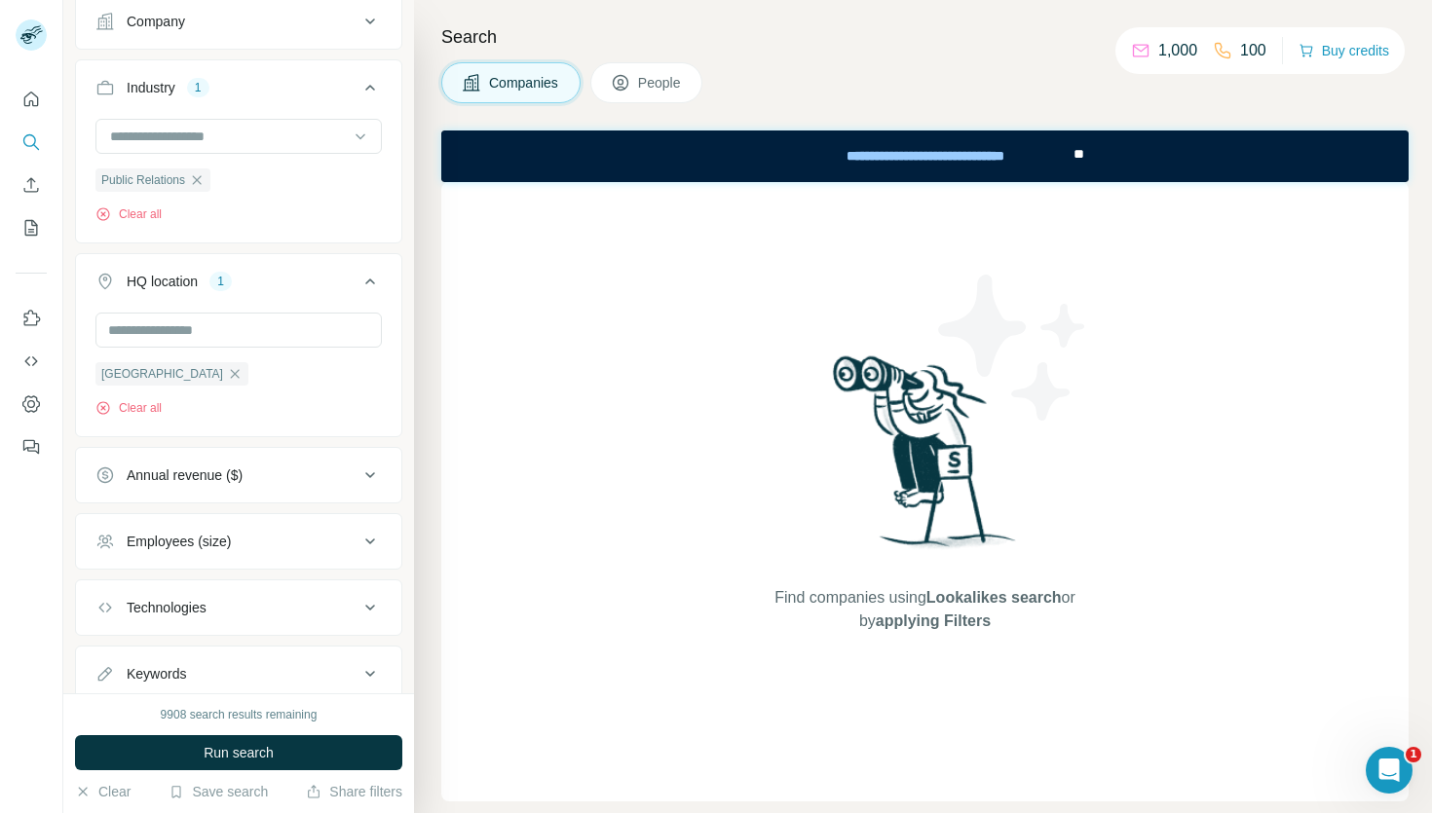
scroll to position [182, 0]
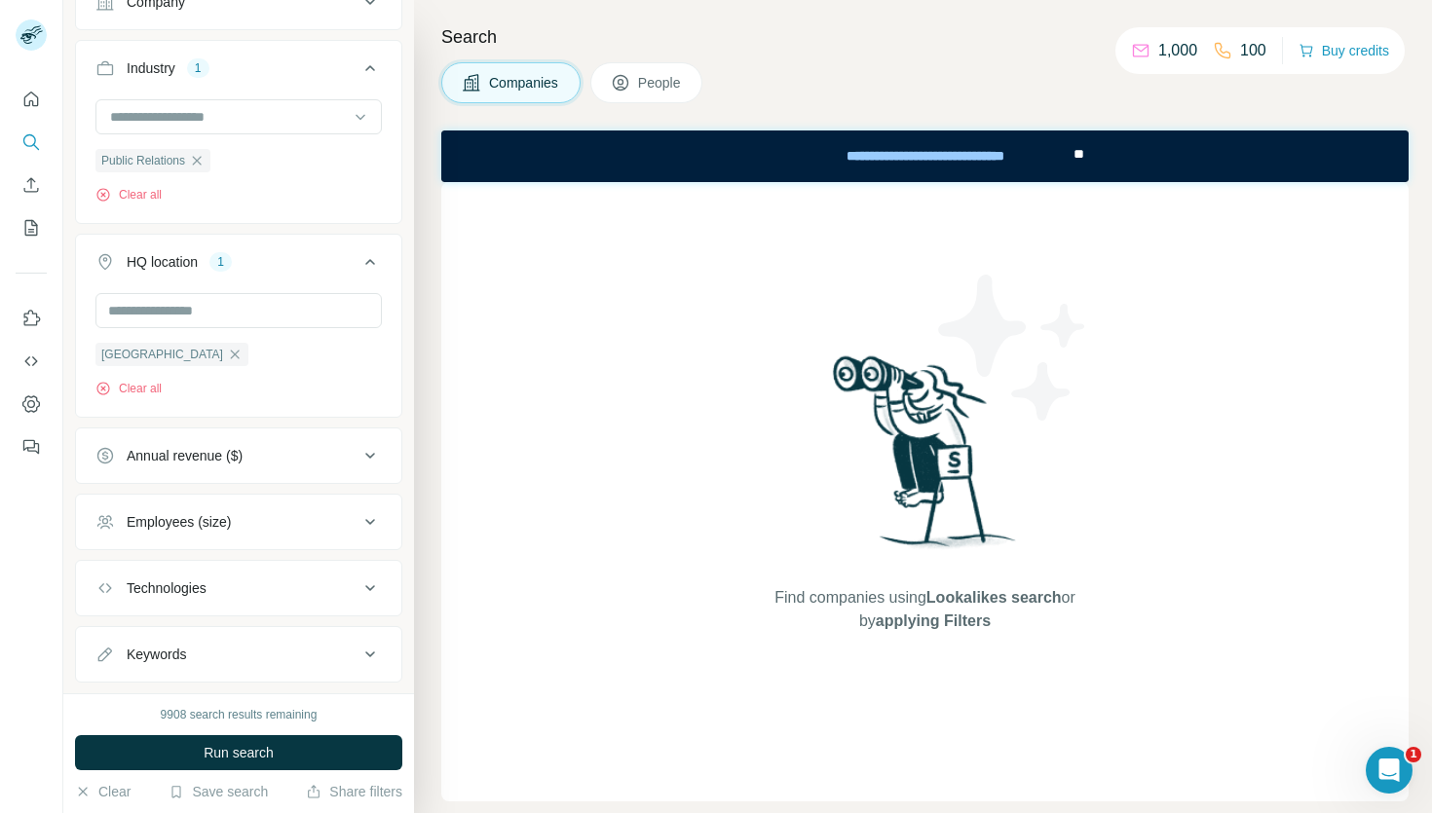
click at [299, 464] on div "Annual revenue ($)" at bounding box center [226, 455] width 263 height 19
click at [104, 506] on icon at bounding box center [106, 498] width 23 height 23
click at [104, 522] on ul "0-1M 1-10M 10-50M 50-100M 100-500M 500-1000M >1000M" at bounding box center [238, 607] width 286 height 241
click at [103, 534] on icon at bounding box center [106, 534] width 23 height 23
click at [60, 544] on div at bounding box center [31, 406] width 63 height 813
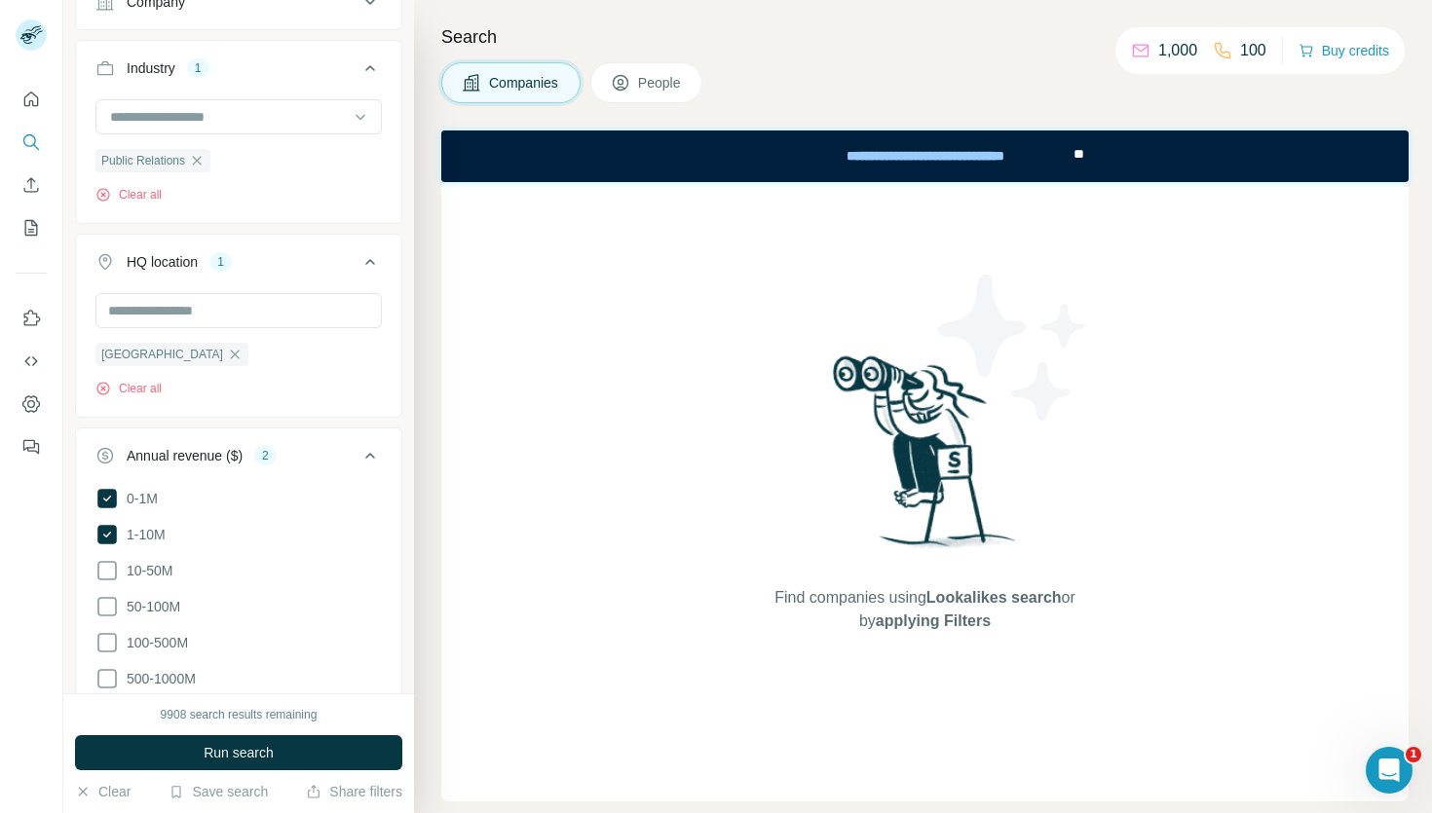
click at [372, 454] on icon at bounding box center [369, 455] width 23 height 23
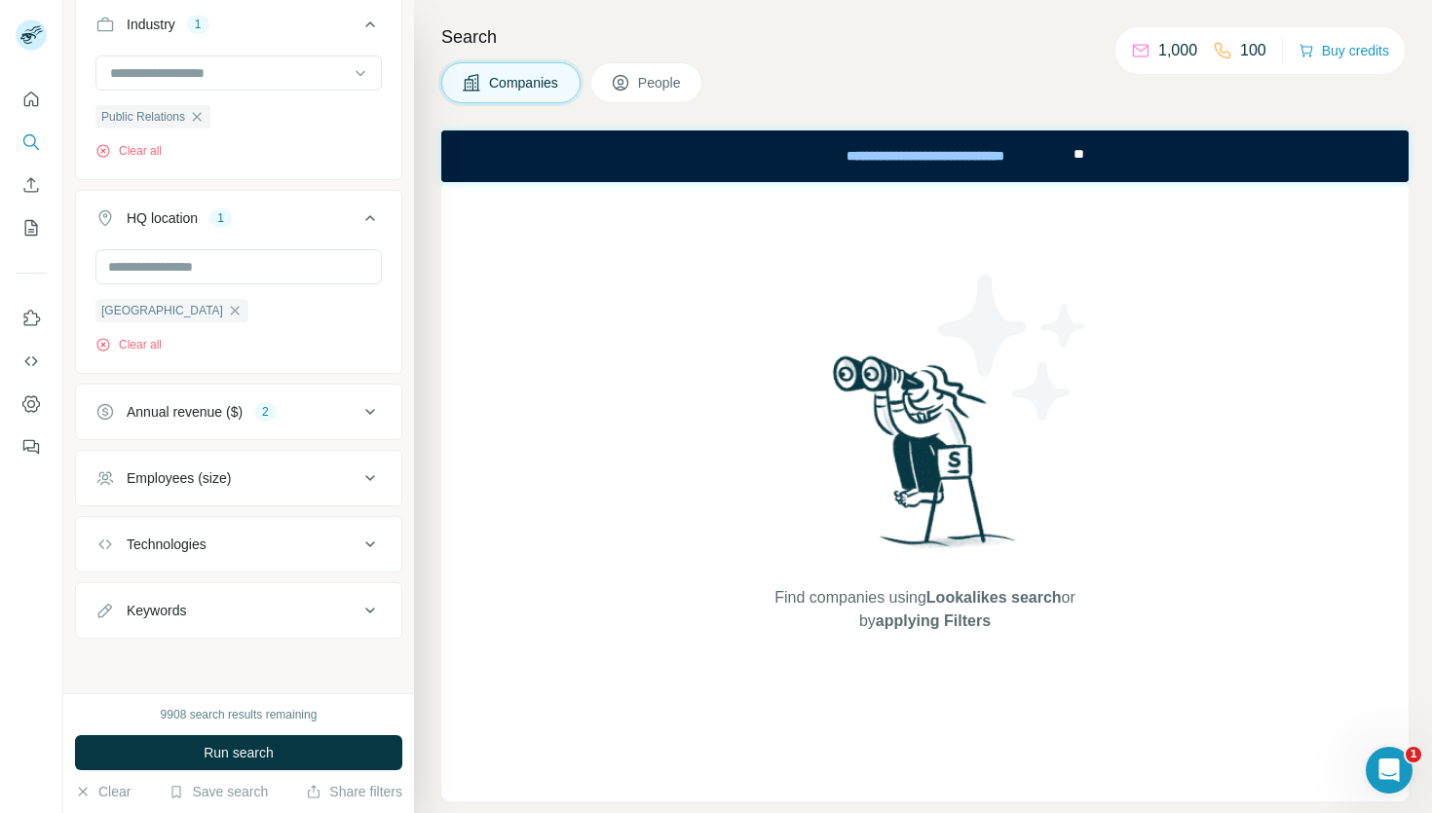
click at [356, 480] on div "Employees (size)" at bounding box center [226, 478] width 263 height 19
click at [113, 557] on icon at bounding box center [106, 556] width 23 height 23
click at [114, 593] on icon at bounding box center [106, 592] width 23 height 23
click at [369, 475] on icon at bounding box center [369, 477] width 23 height 23
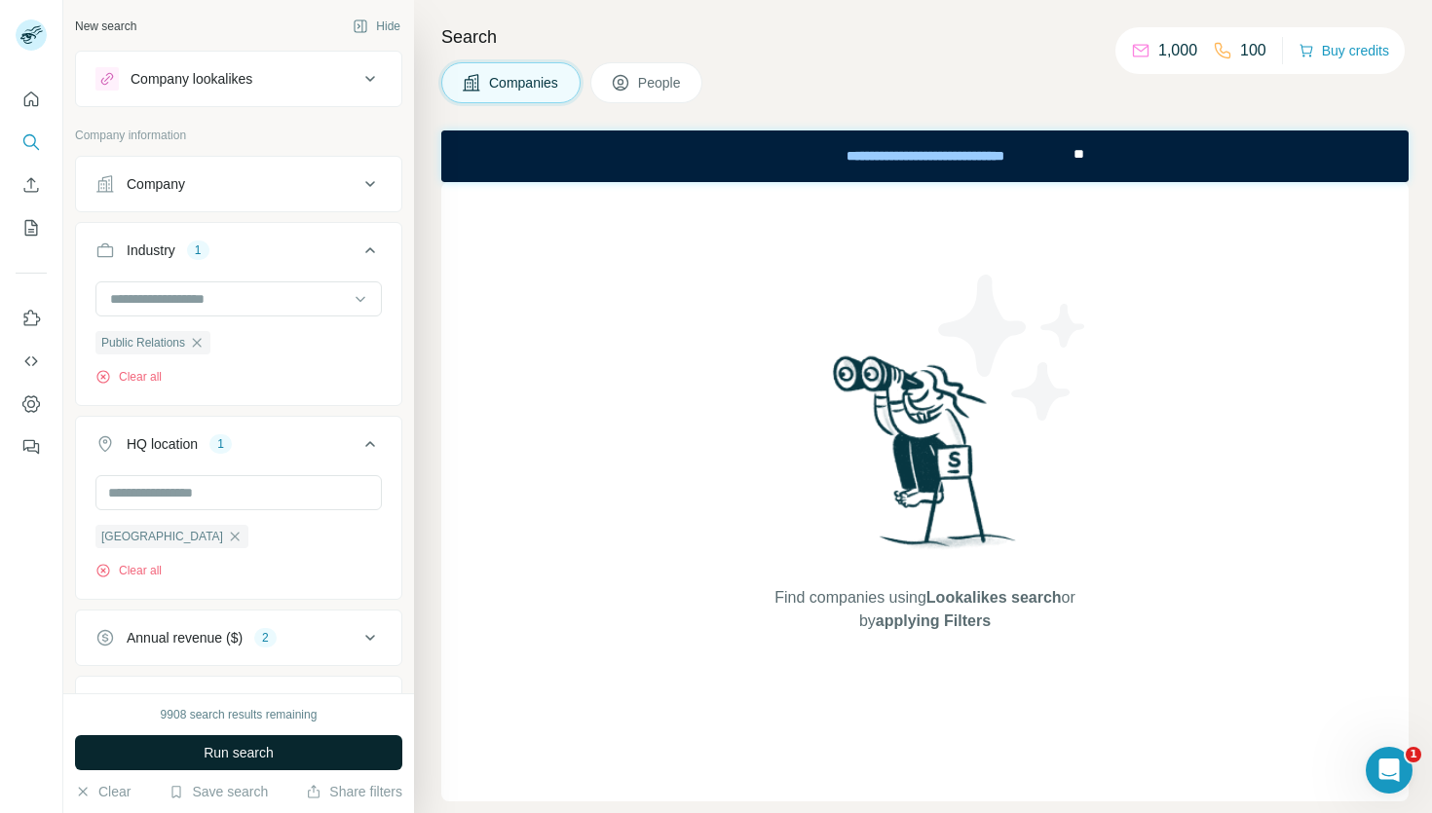
click at [224, 760] on span "Run search" at bounding box center [239, 752] width 70 height 19
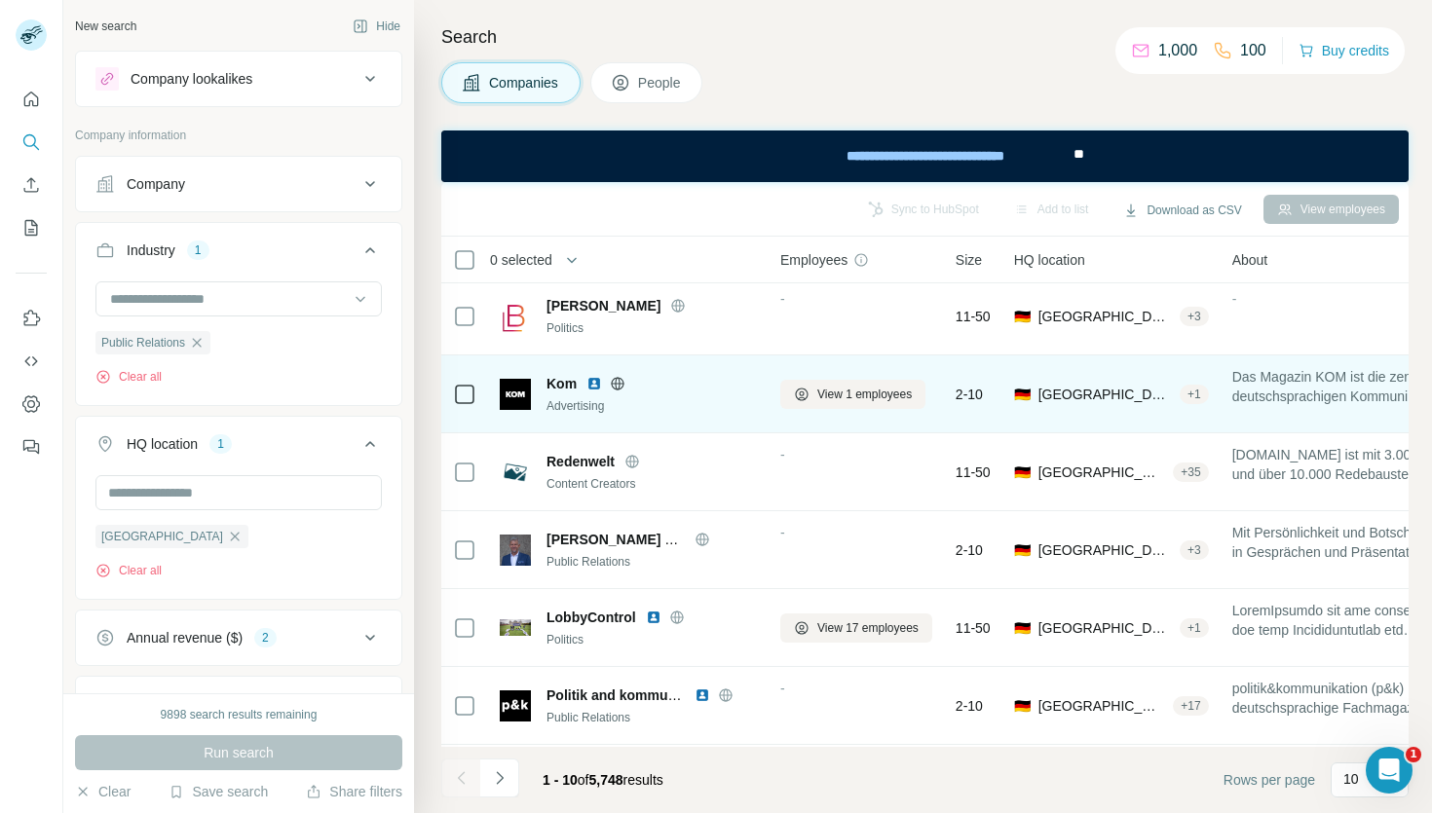
scroll to position [316, 0]
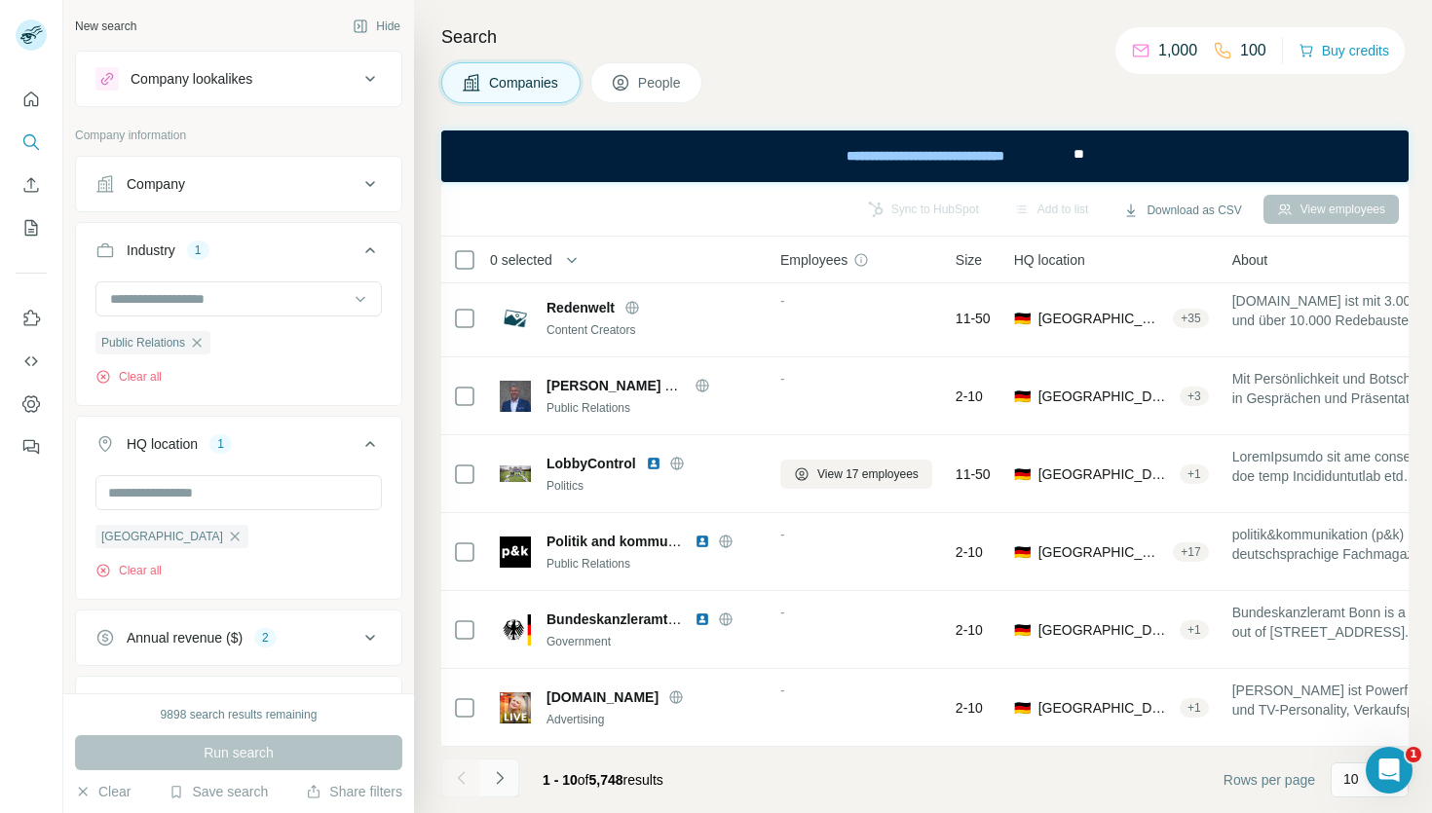
click at [494, 770] on icon "Navigate to next page" at bounding box center [499, 778] width 19 height 19
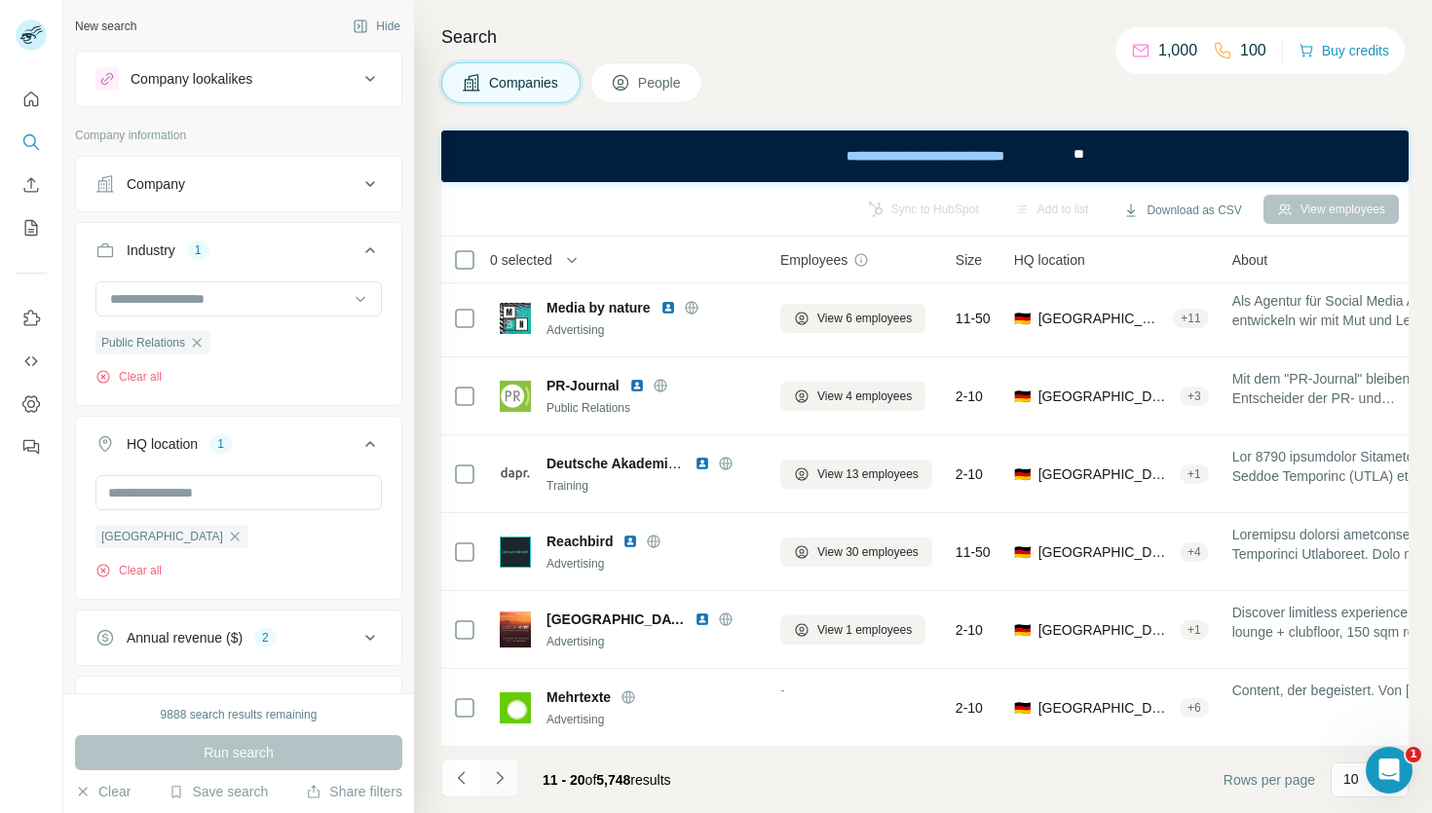
click at [504, 770] on icon "Navigate to next page" at bounding box center [499, 778] width 19 height 19
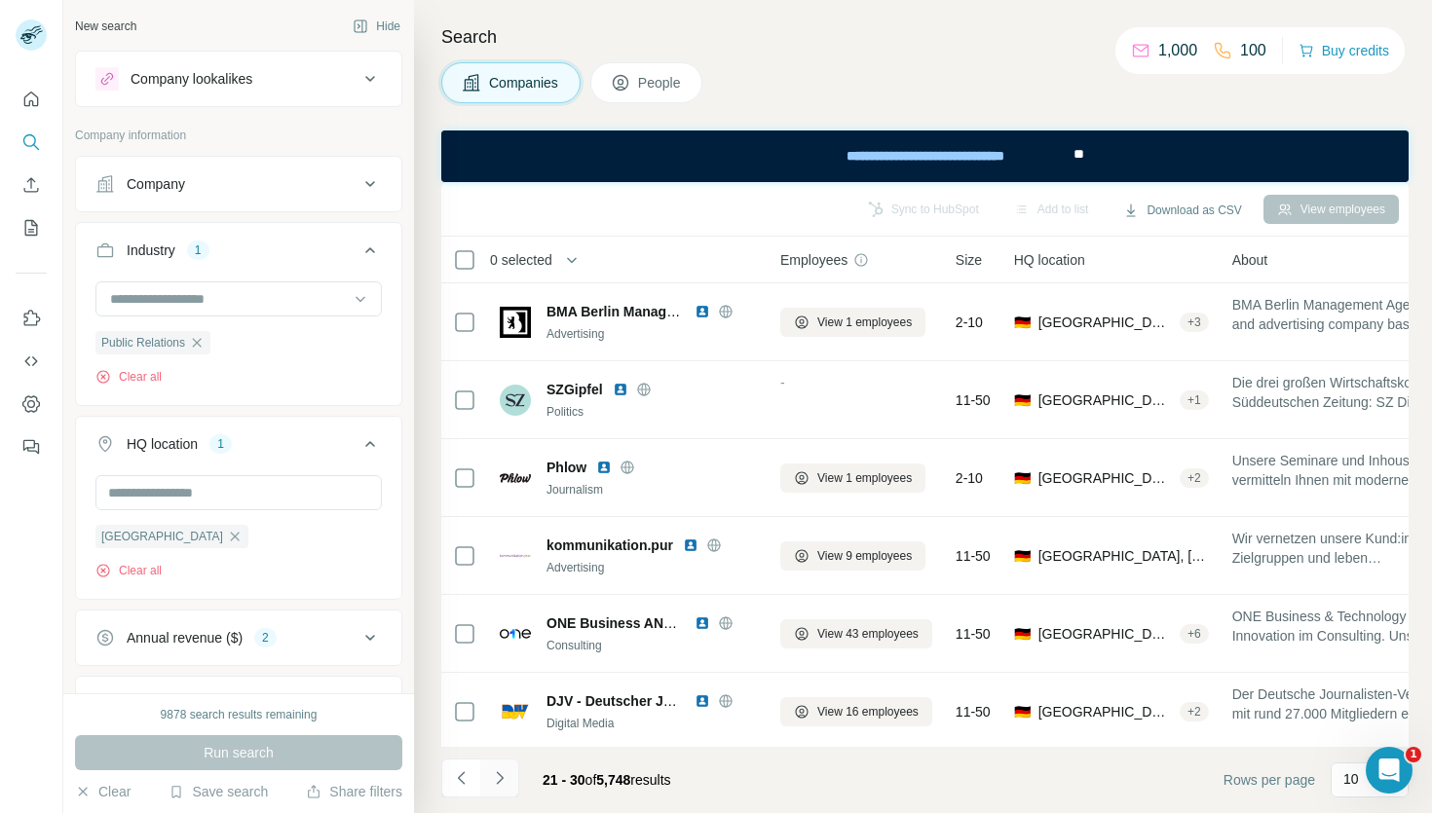
scroll to position [316, 0]
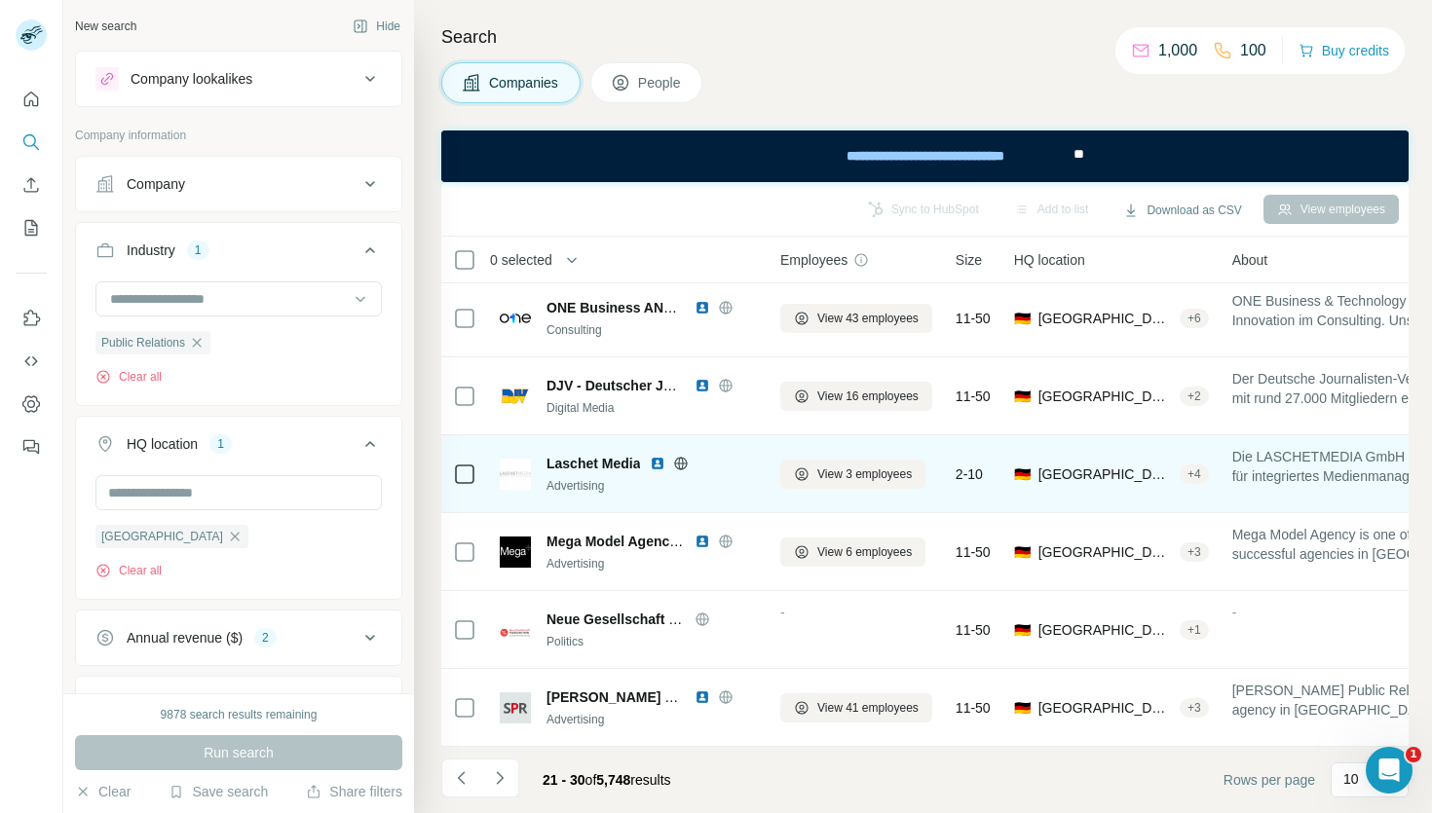
click at [681, 458] on icon at bounding box center [681, 464] width 16 height 16
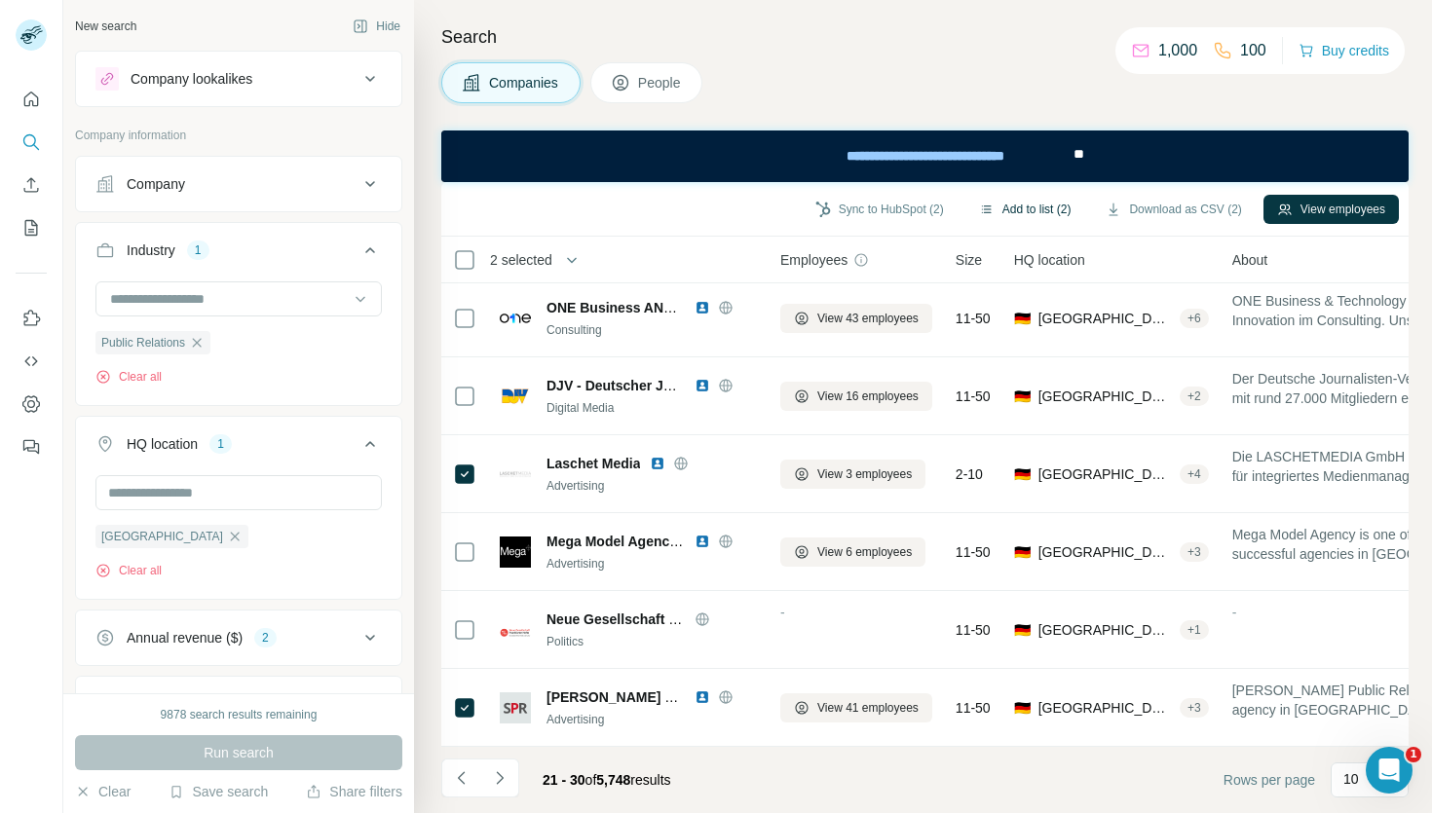
click at [988, 207] on button "Add to list (2)" at bounding box center [1025, 209] width 120 height 29
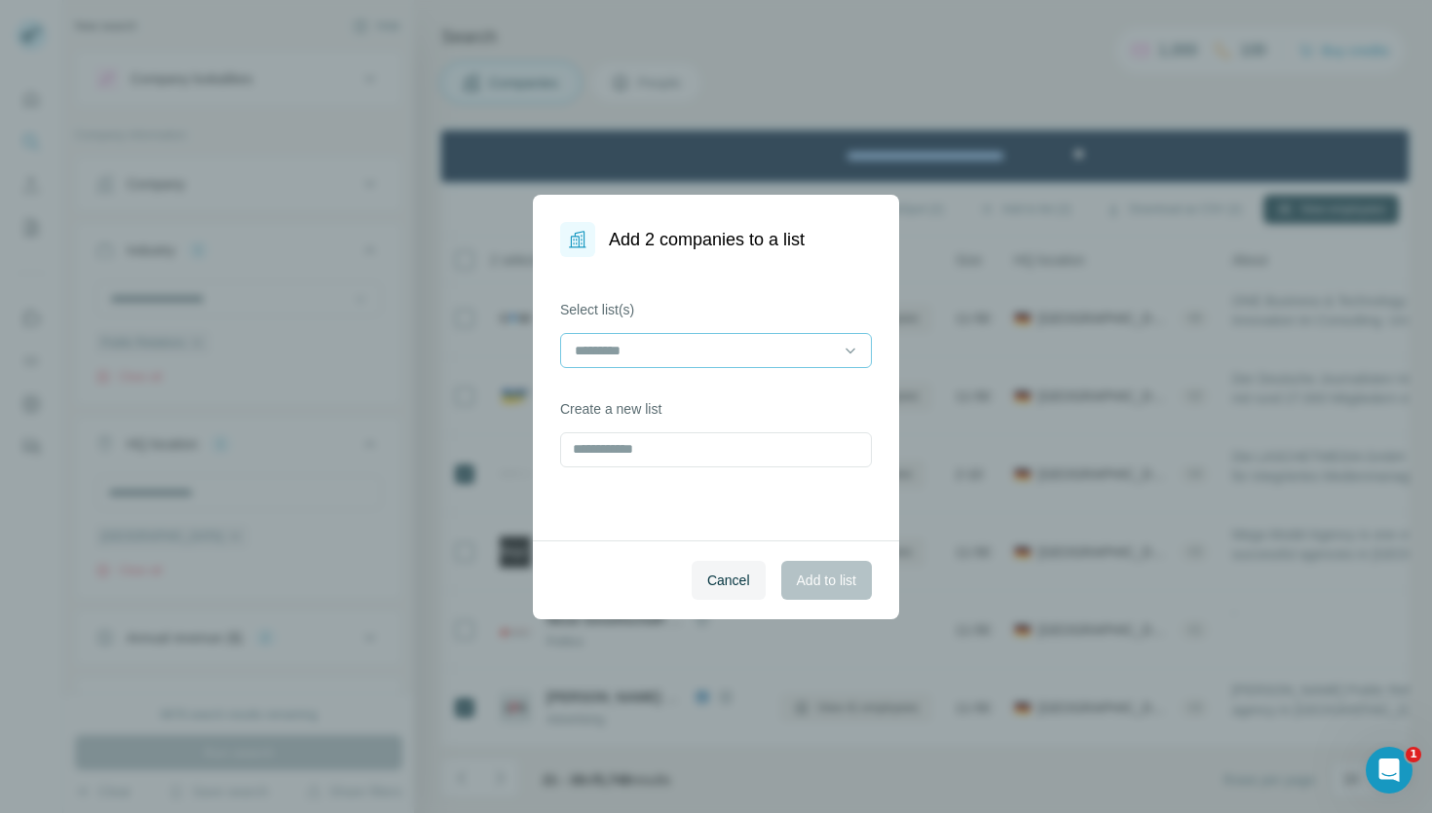
click at [692, 357] on input at bounding box center [704, 350] width 263 height 21
click at [683, 395] on p "passende Agenturen" at bounding box center [639, 394] width 125 height 19
click at [814, 572] on span "Add to list" at bounding box center [826, 580] width 59 height 19
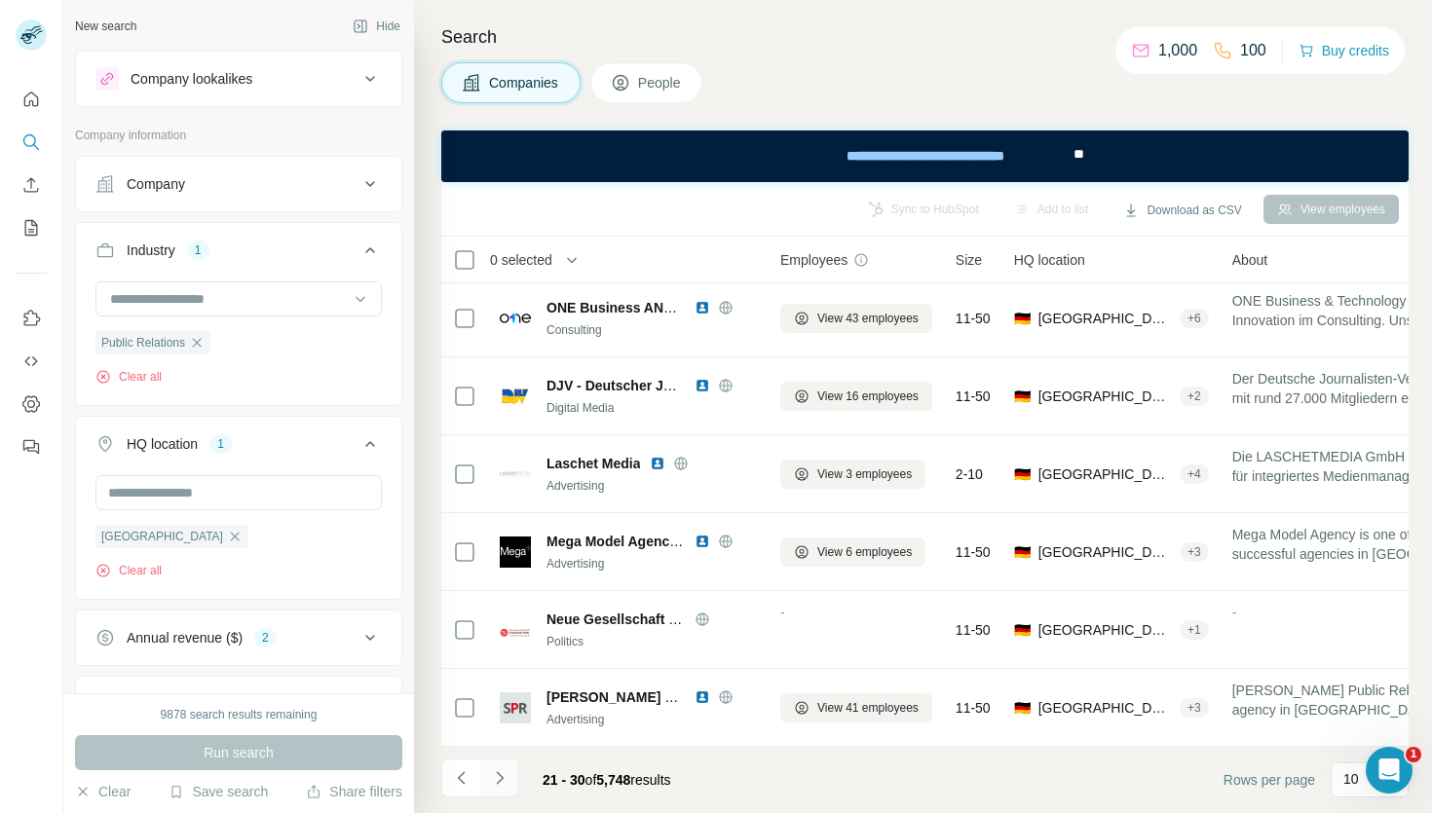
click at [502, 784] on icon "Navigate to next page" at bounding box center [499, 778] width 19 height 19
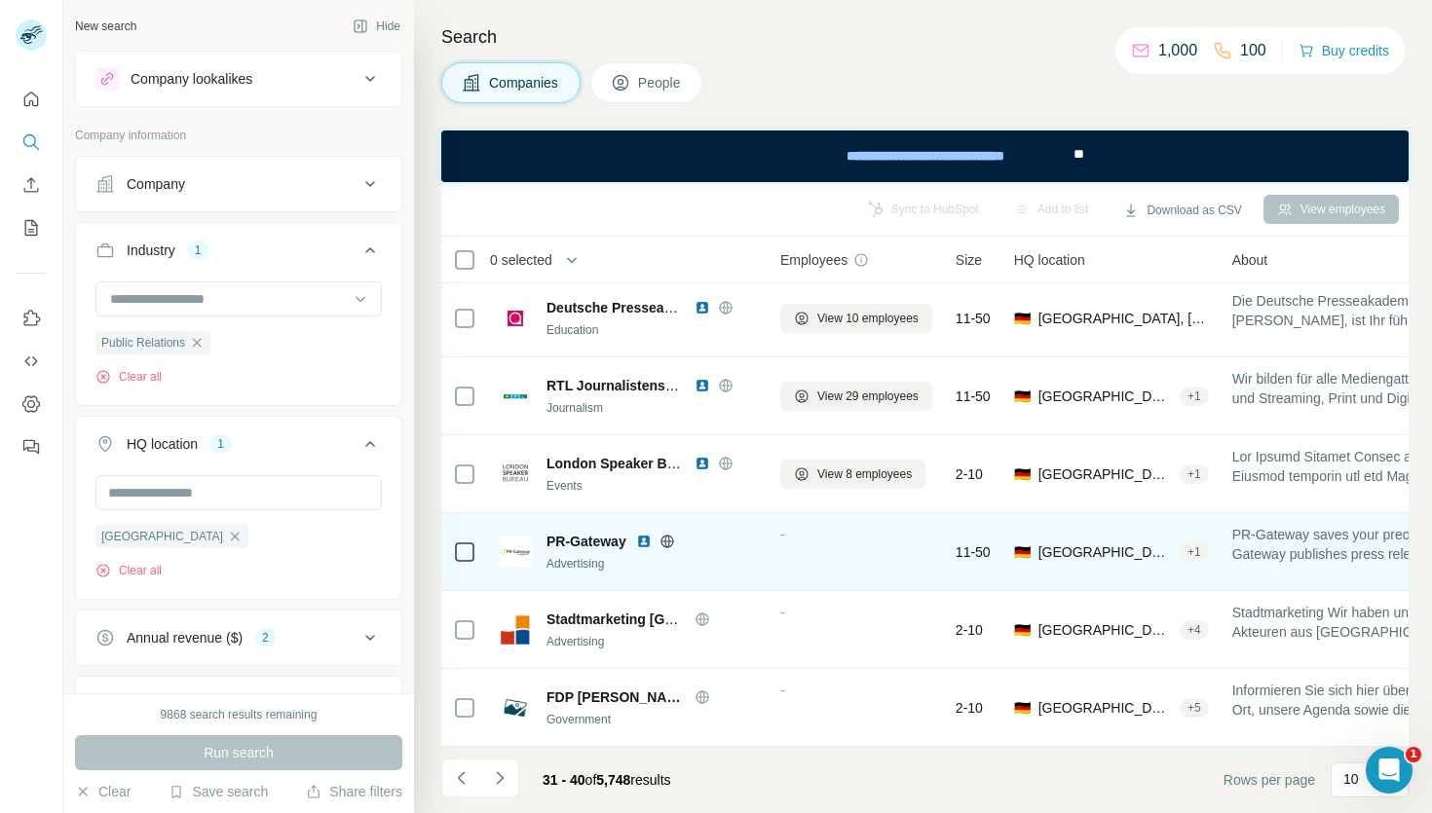
click at [667, 544] on icon at bounding box center [666, 541] width 5 height 13
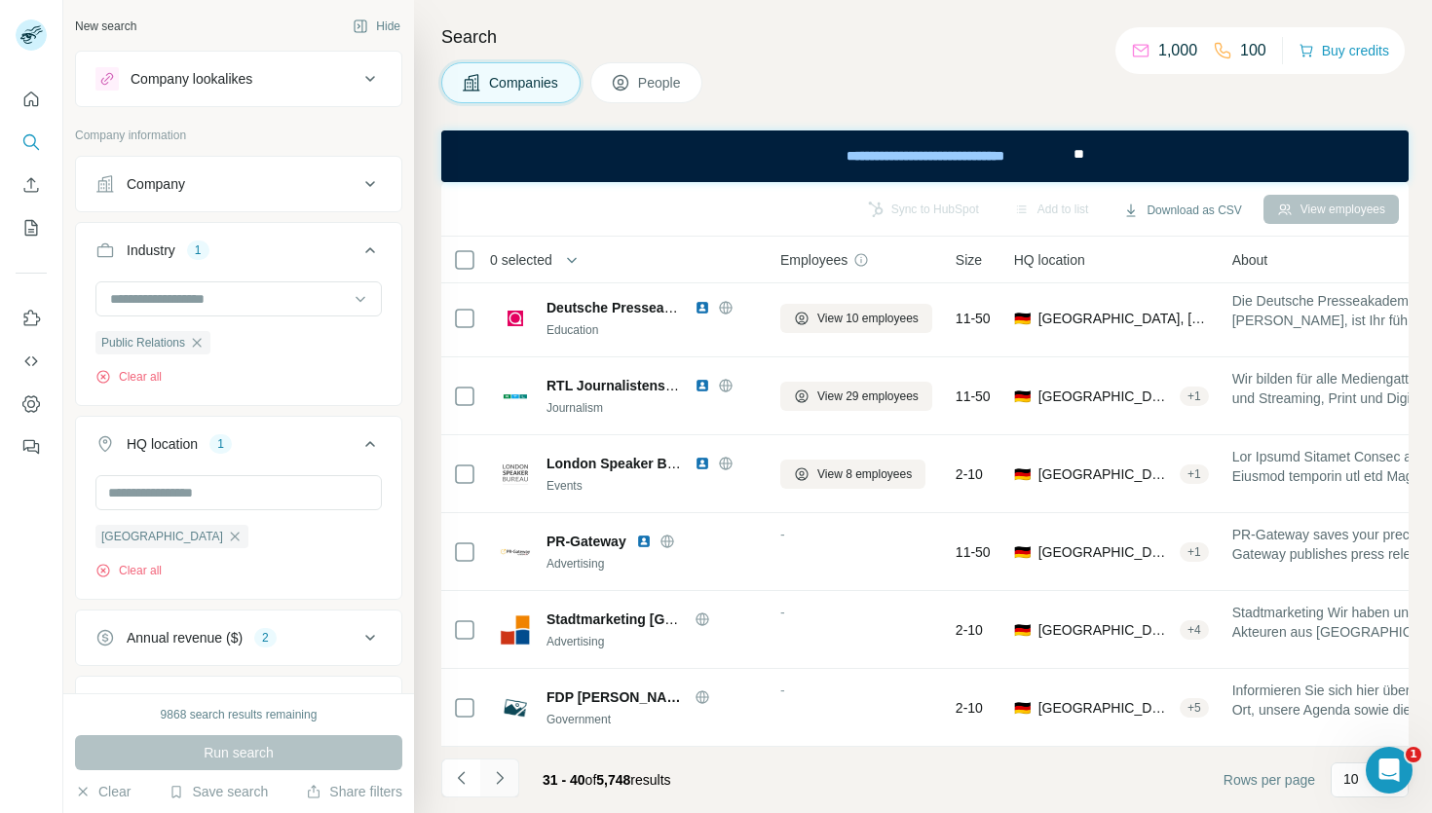
click at [508, 783] on icon "Navigate to next page" at bounding box center [499, 778] width 19 height 19
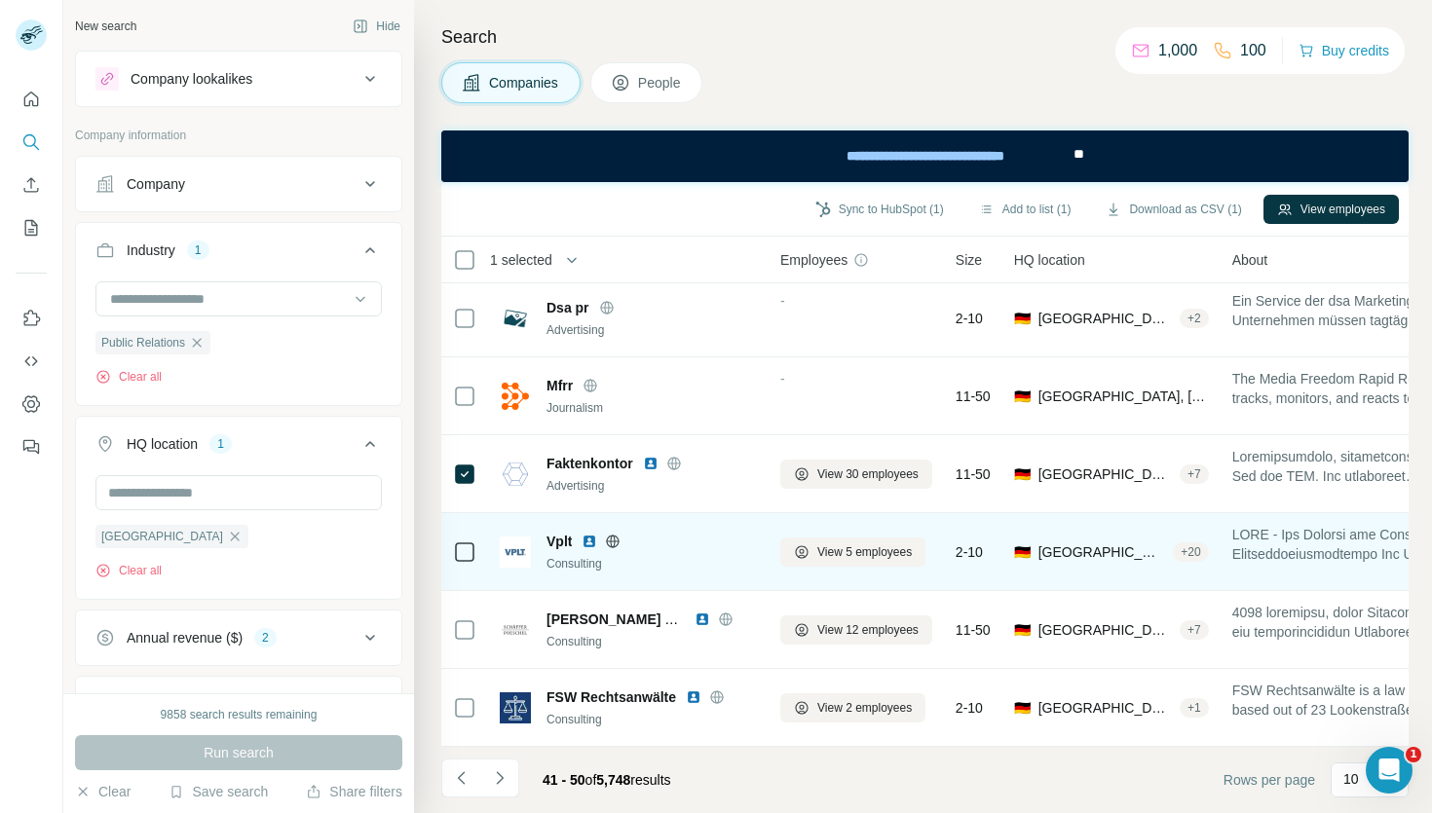
click at [612, 545] on icon at bounding box center [613, 542] width 16 height 16
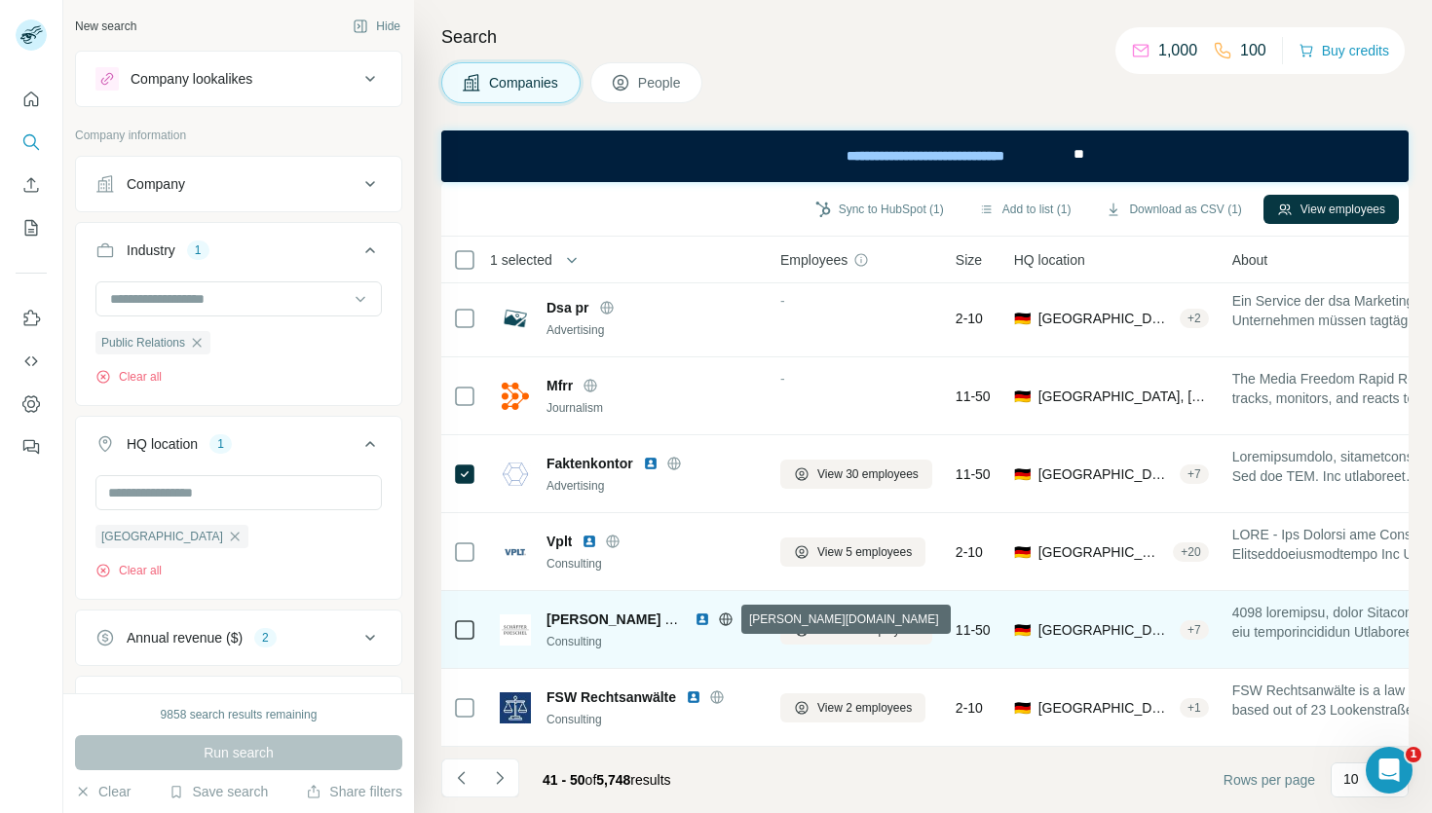
click at [726, 619] on icon at bounding box center [725, 619] width 13 height 1
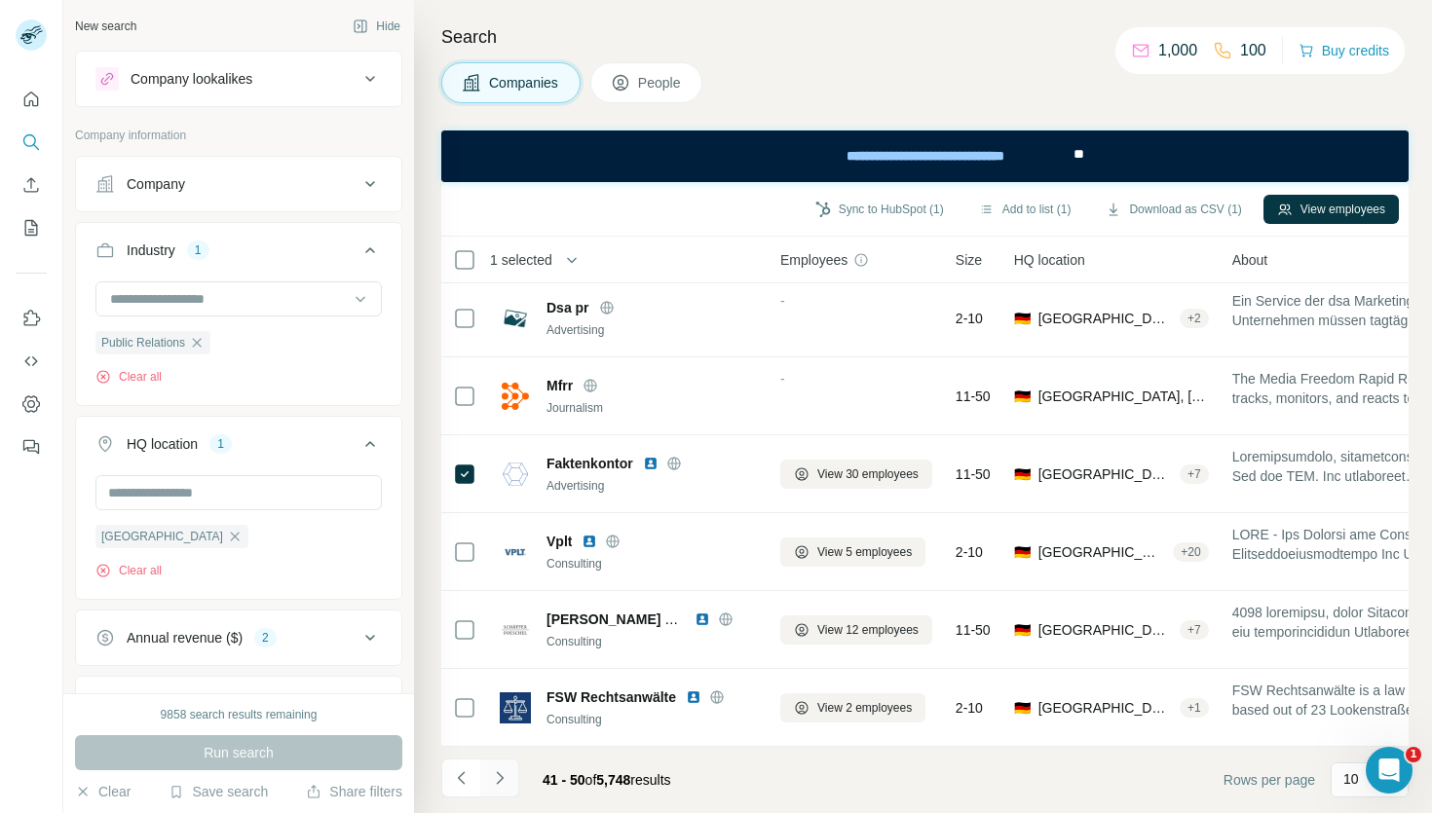
click at [508, 783] on button "Navigate to next page" at bounding box center [499, 778] width 39 height 39
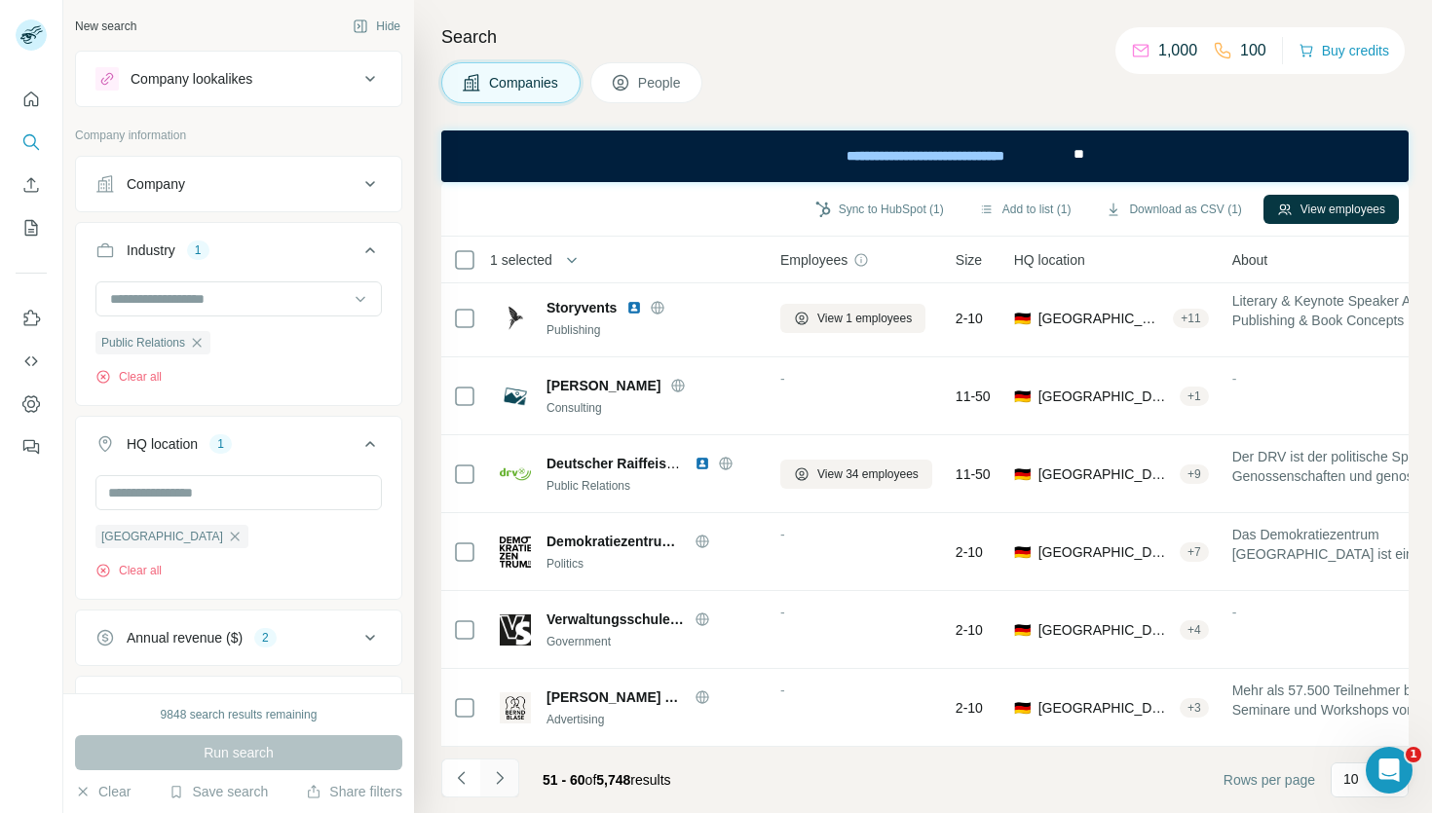
click at [503, 775] on icon "Navigate to next page" at bounding box center [499, 778] width 19 height 19
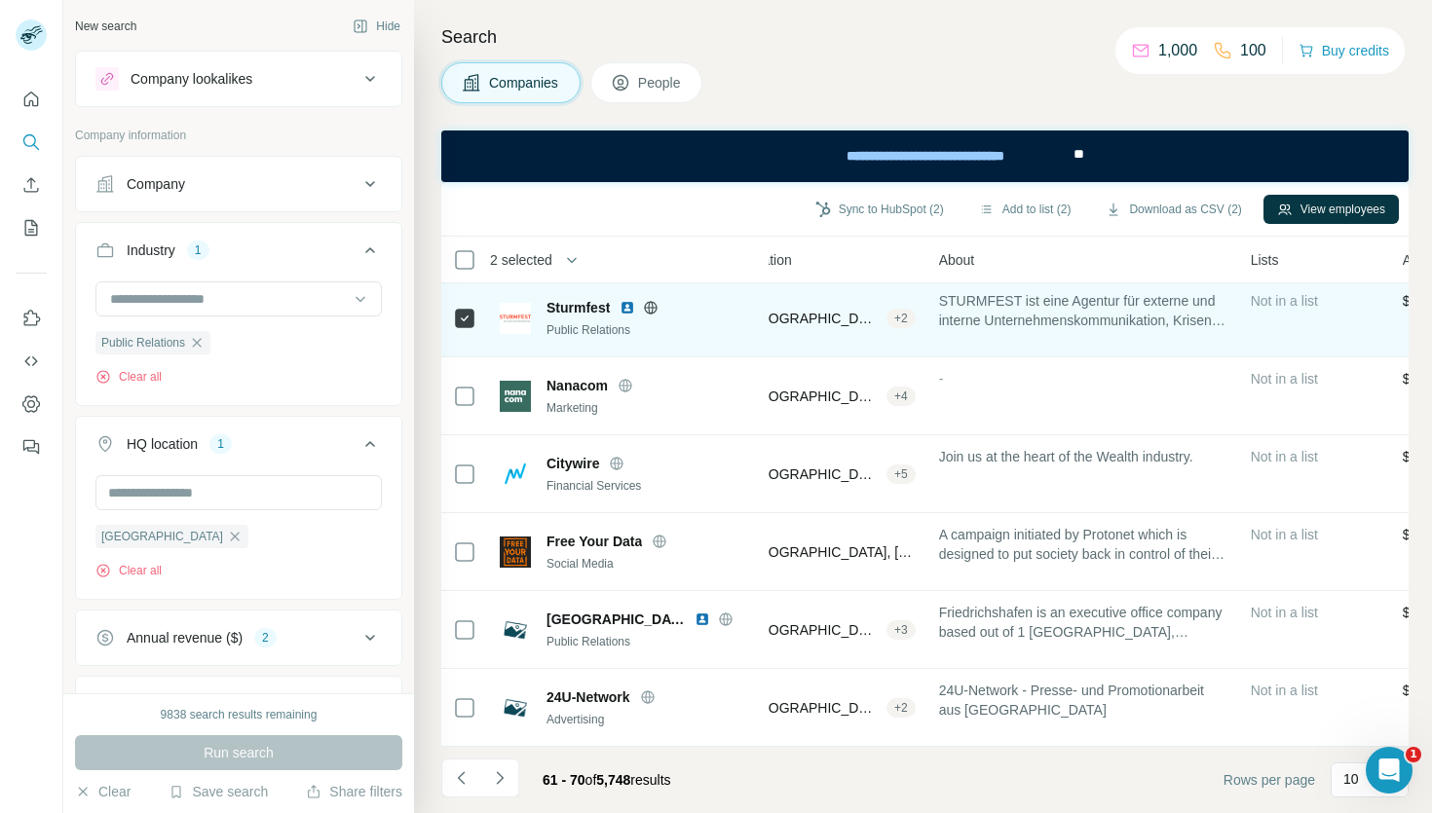
scroll to position [316, 279]
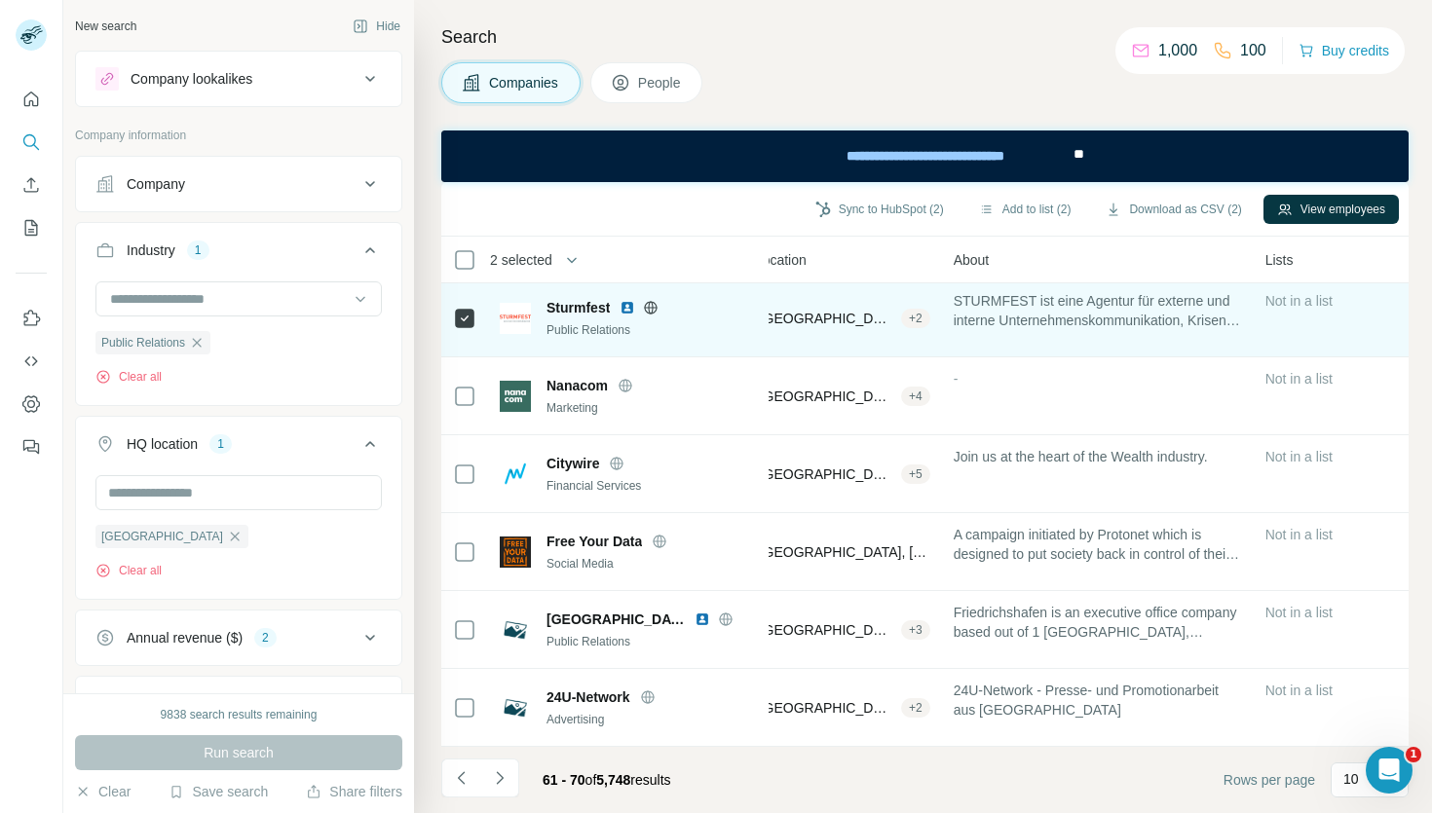
click at [654, 307] on icon at bounding box center [651, 307] width 5 height 13
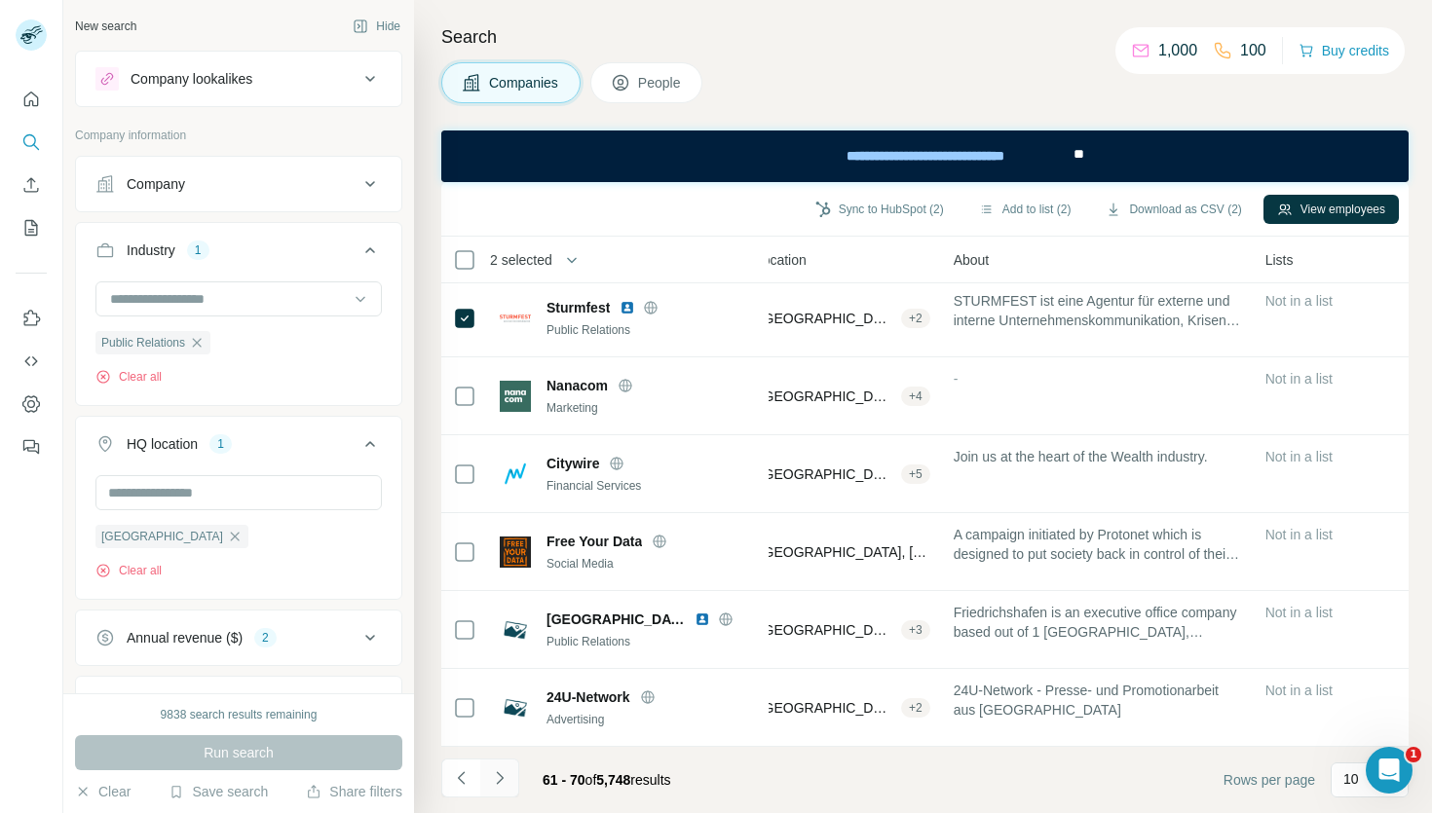
click at [506, 778] on icon "Navigate to next page" at bounding box center [499, 778] width 19 height 19
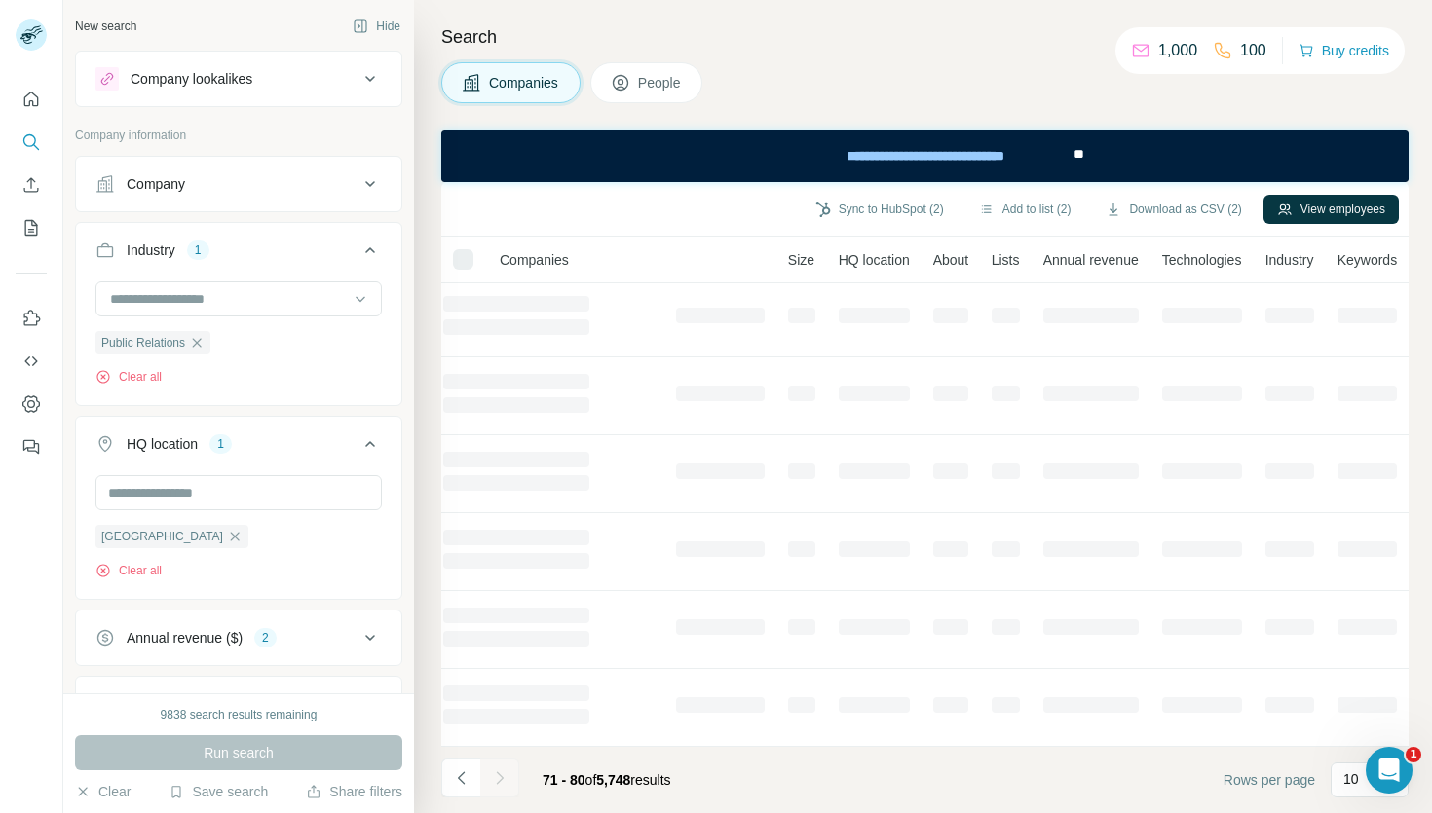
scroll to position [316, 142]
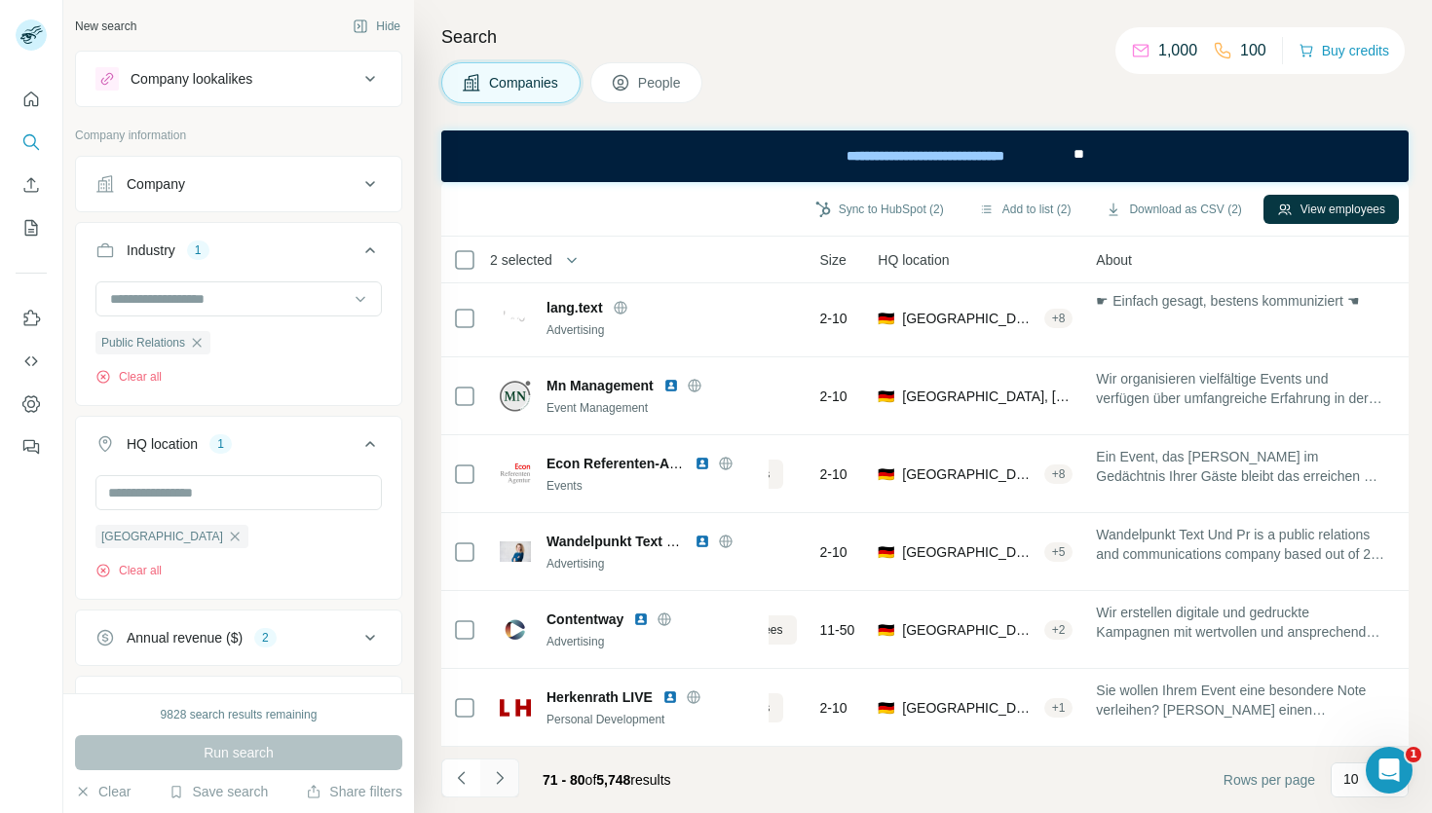
click at [497, 778] on icon "Navigate to next page" at bounding box center [499, 778] width 19 height 19
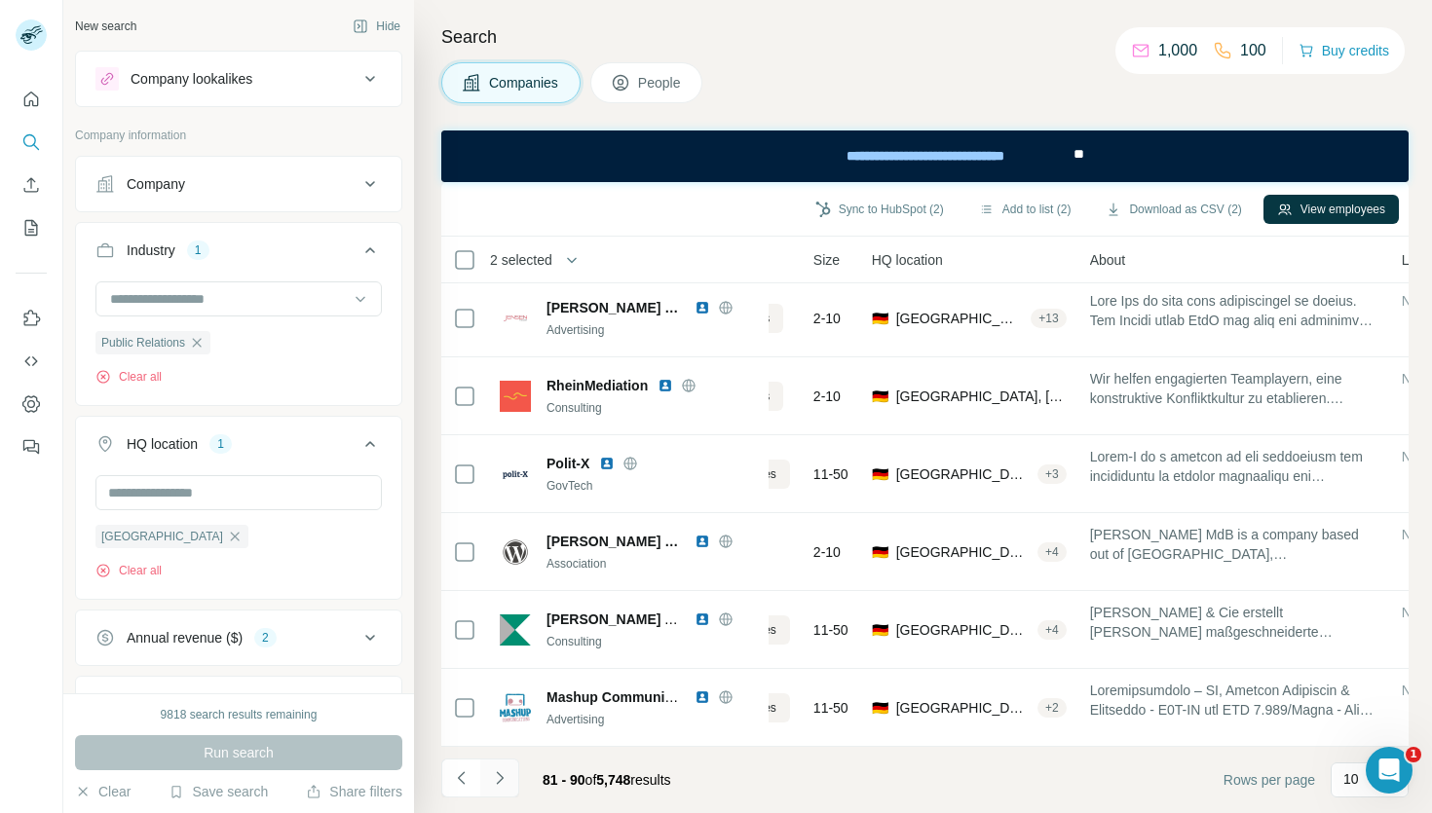
click at [501, 783] on icon "Navigate to next page" at bounding box center [499, 778] width 19 height 19
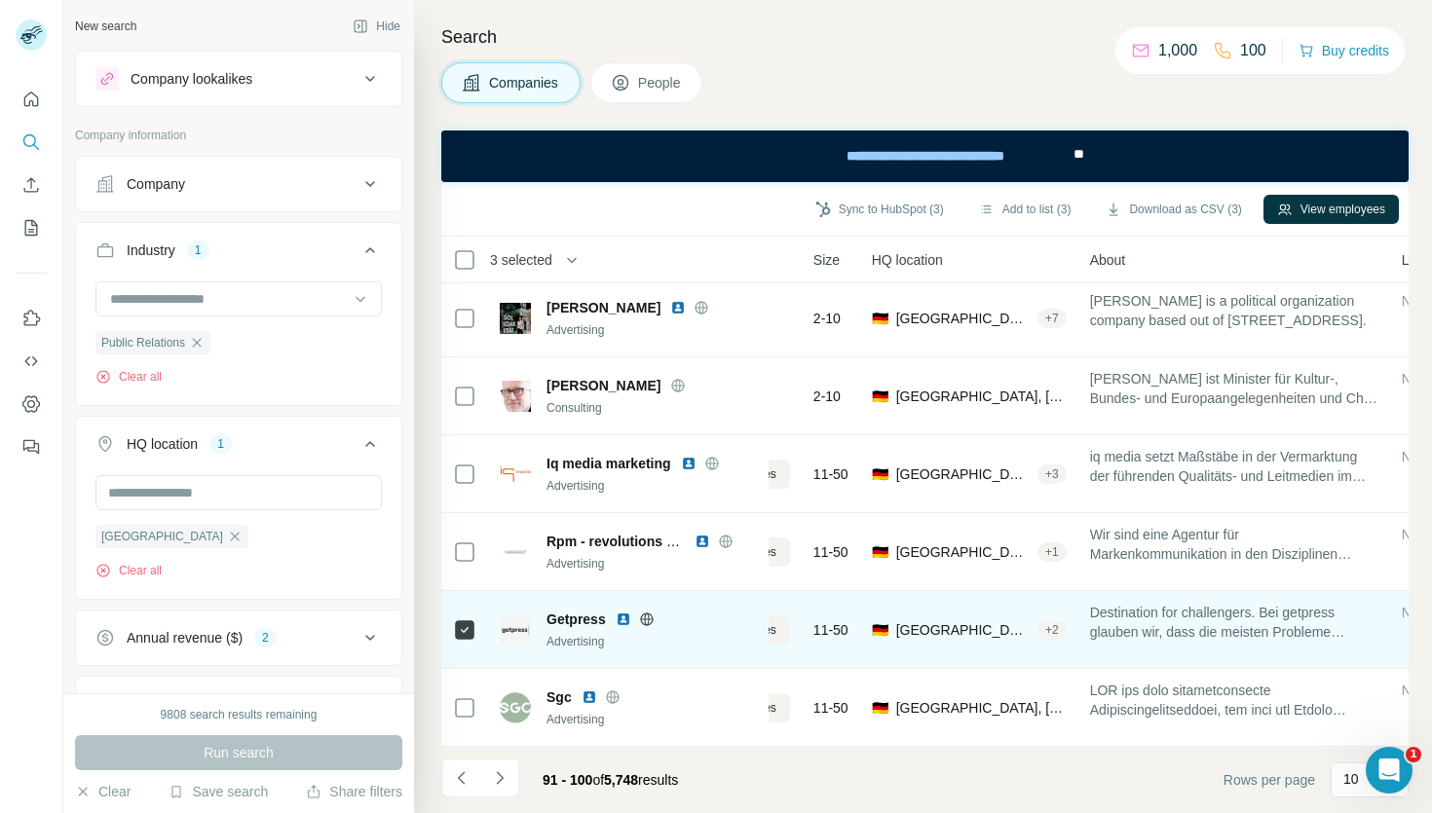
click at [464, 642] on div at bounding box center [464, 630] width 23 height 54
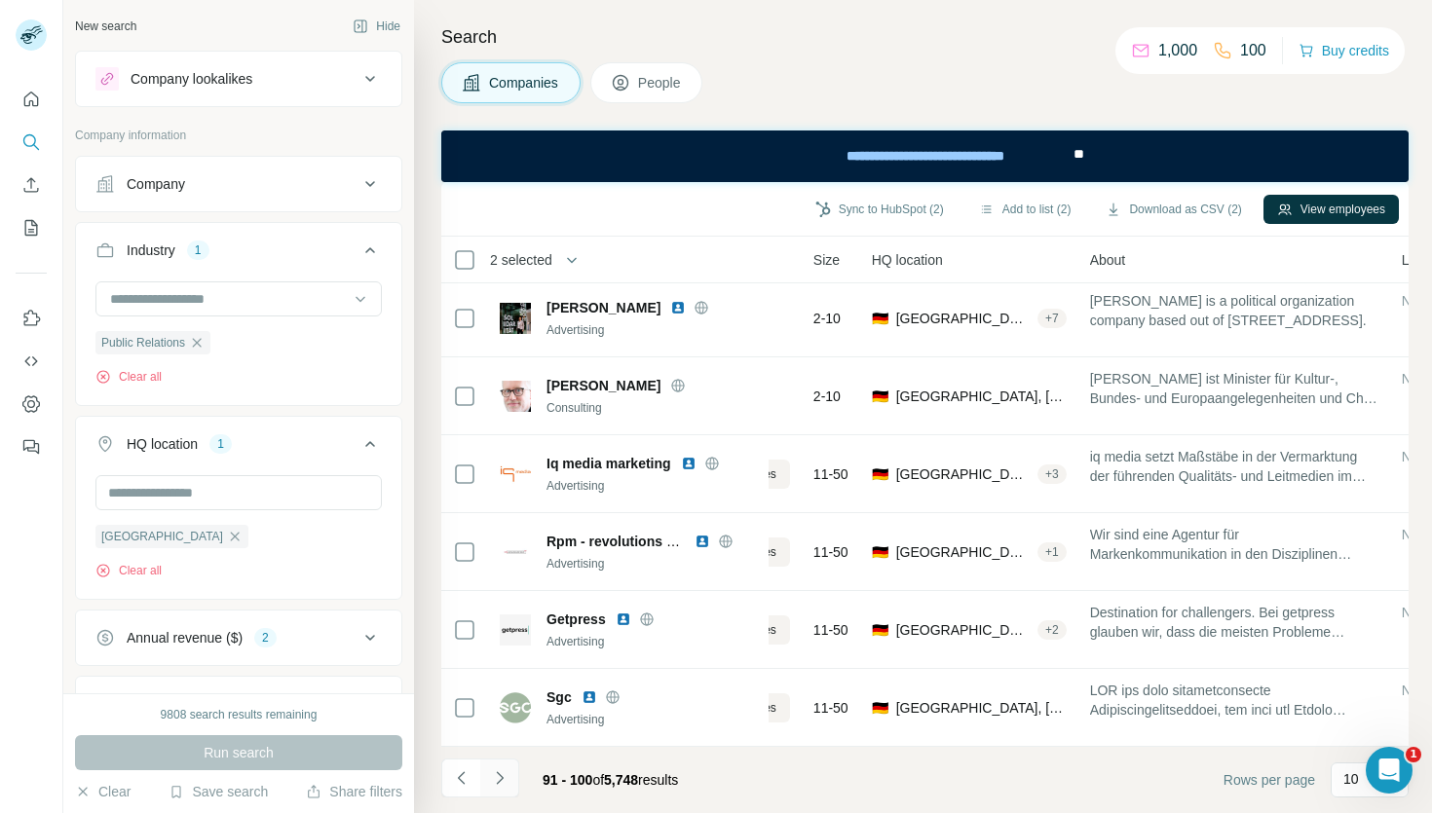
click at [496, 776] on icon "Navigate to next page" at bounding box center [499, 778] width 19 height 19
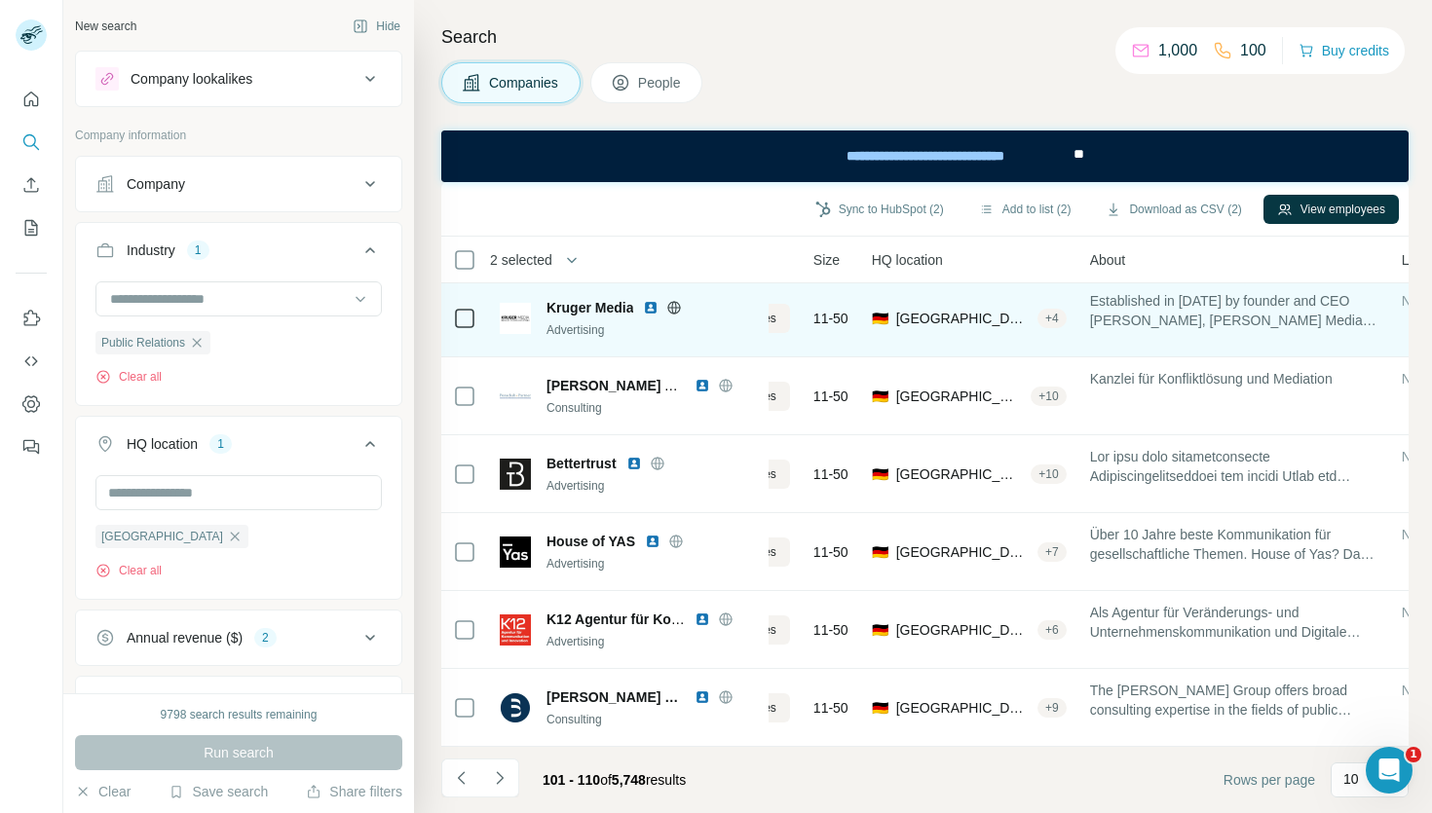
click at [678, 303] on icon at bounding box center [674, 308] width 16 height 16
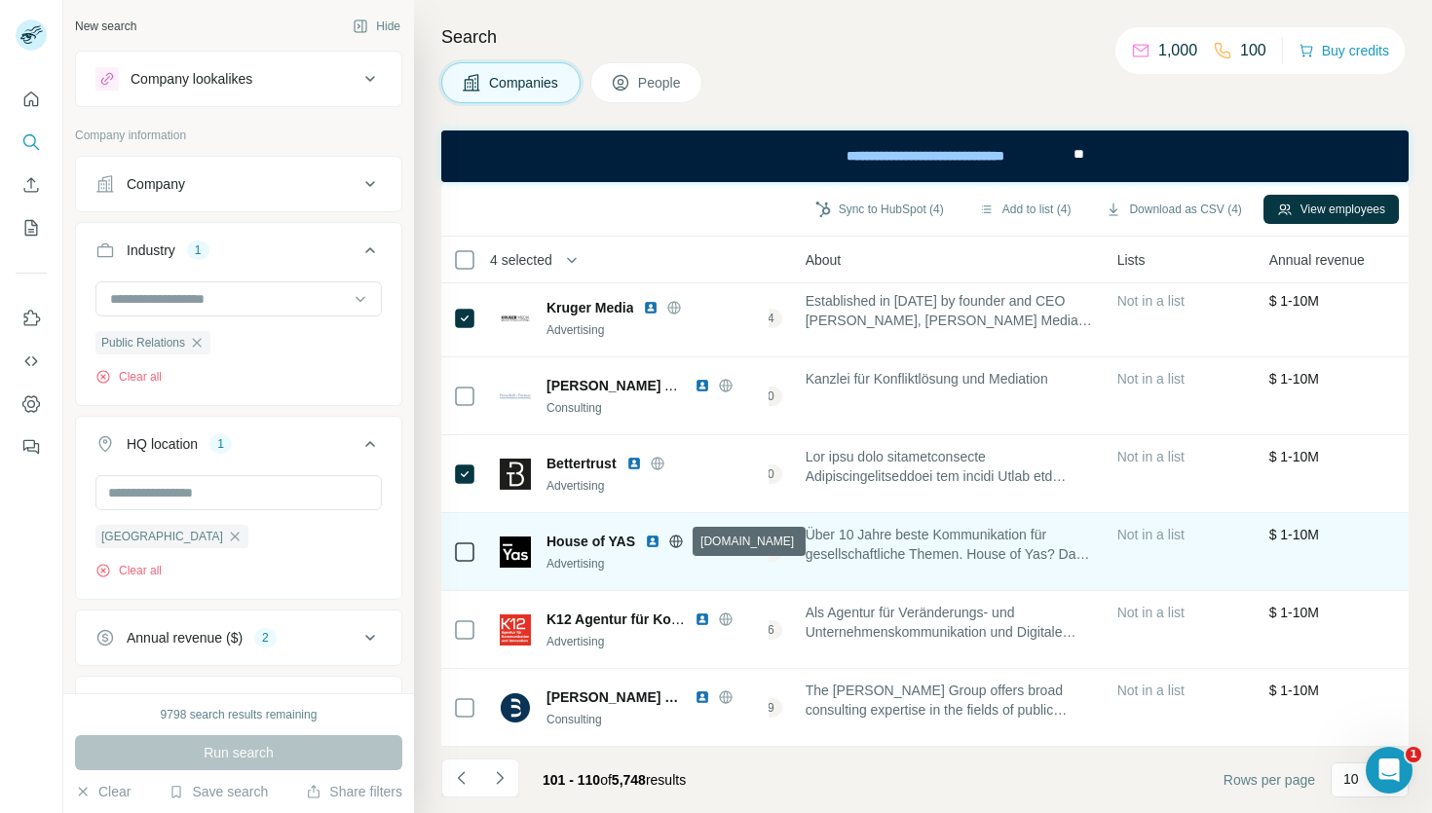
scroll to position [316, 416]
click at [677, 541] on icon at bounding box center [675, 541] width 13 height 1
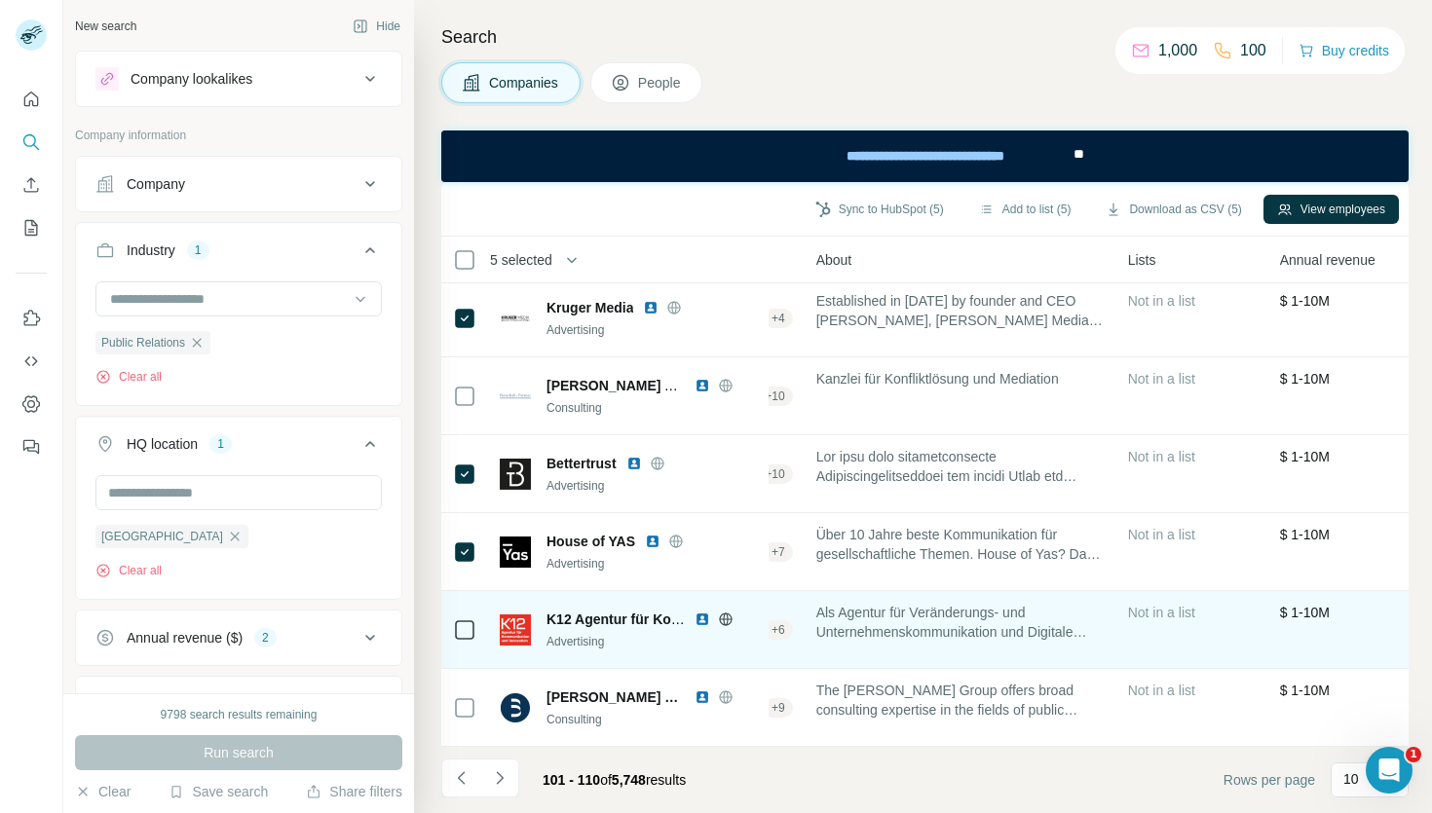
click at [726, 616] on icon at bounding box center [726, 620] width 16 height 16
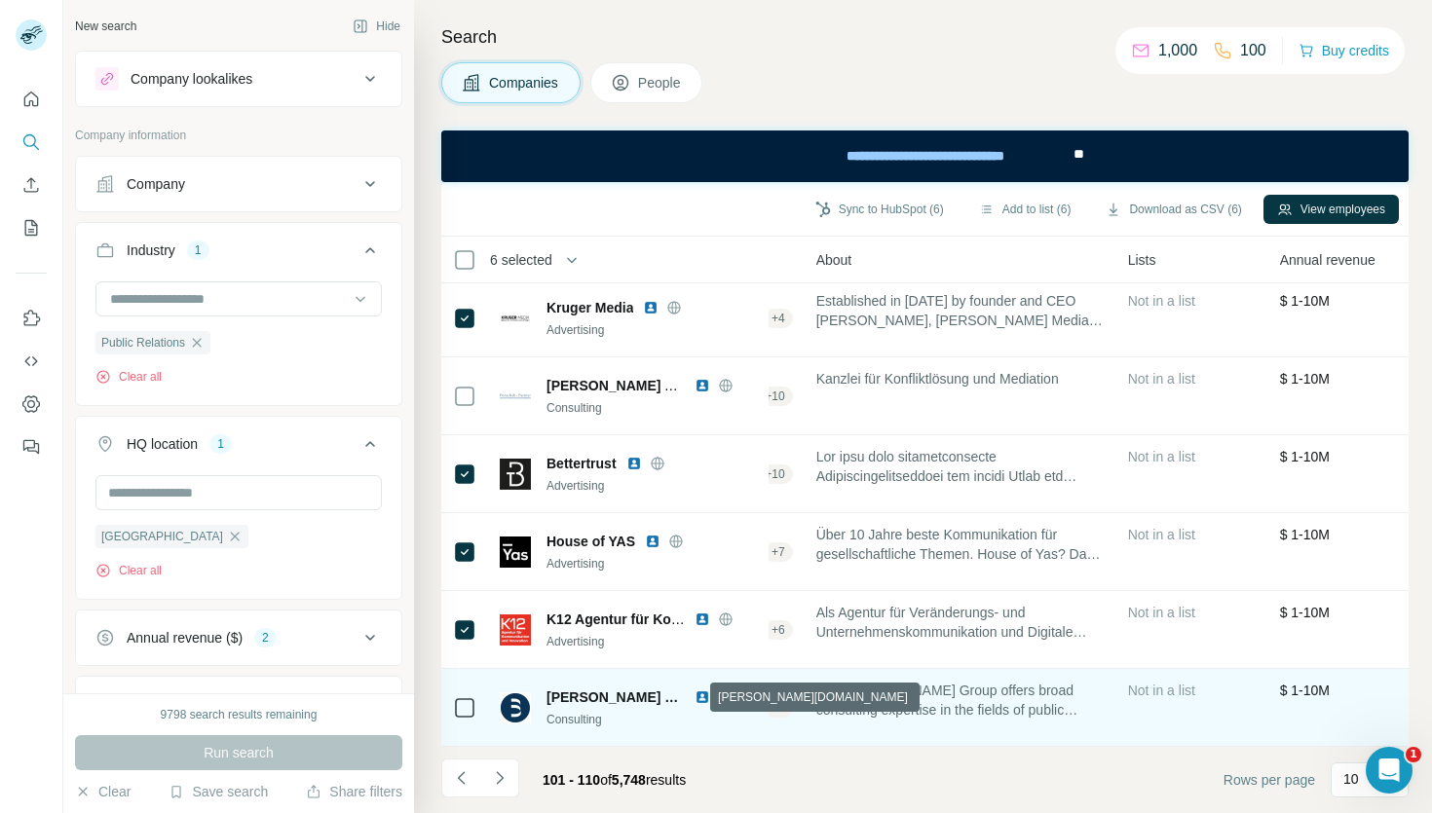
click at [718, 698] on icon at bounding box center [726, 698] width 16 height 16
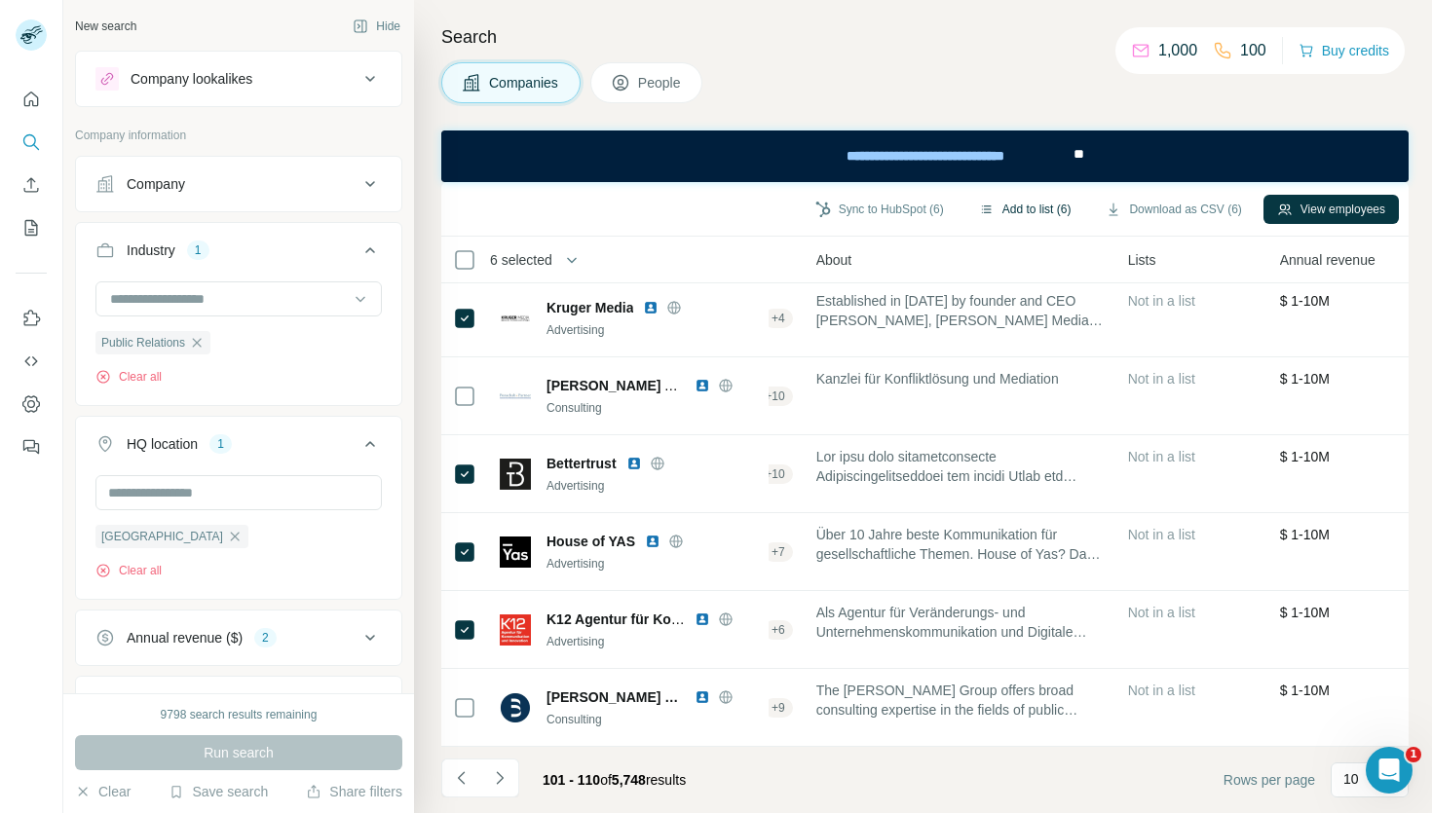
click at [1002, 207] on button "Add to list (6)" at bounding box center [1025, 209] width 120 height 29
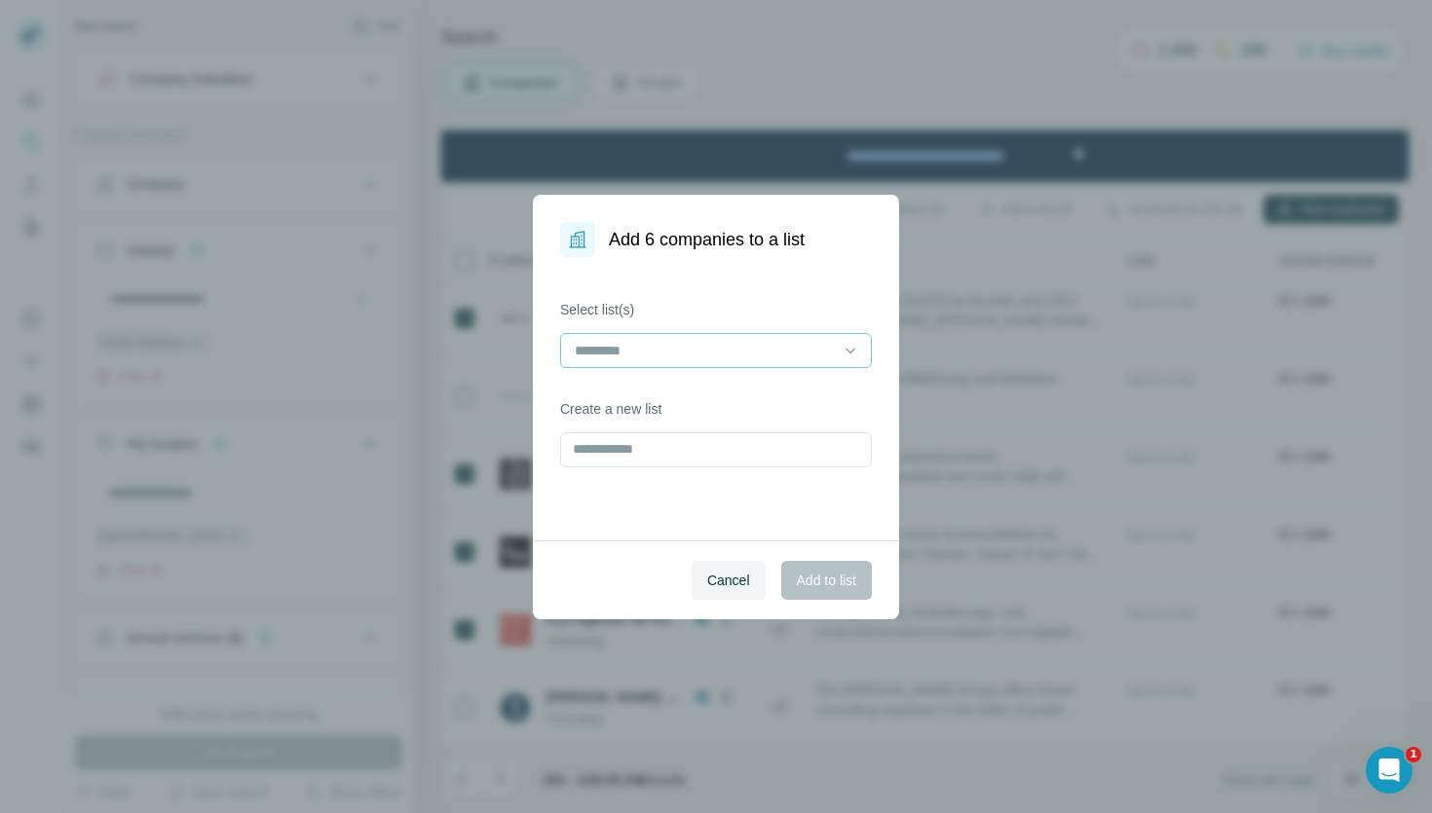
click at [757, 341] on input at bounding box center [704, 350] width 263 height 21
click at [736, 386] on div "passende Agenturen" at bounding box center [716, 394] width 279 height 19
click at [815, 582] on span "Add to list" at bounding box center [826, 580] width 59 height 19
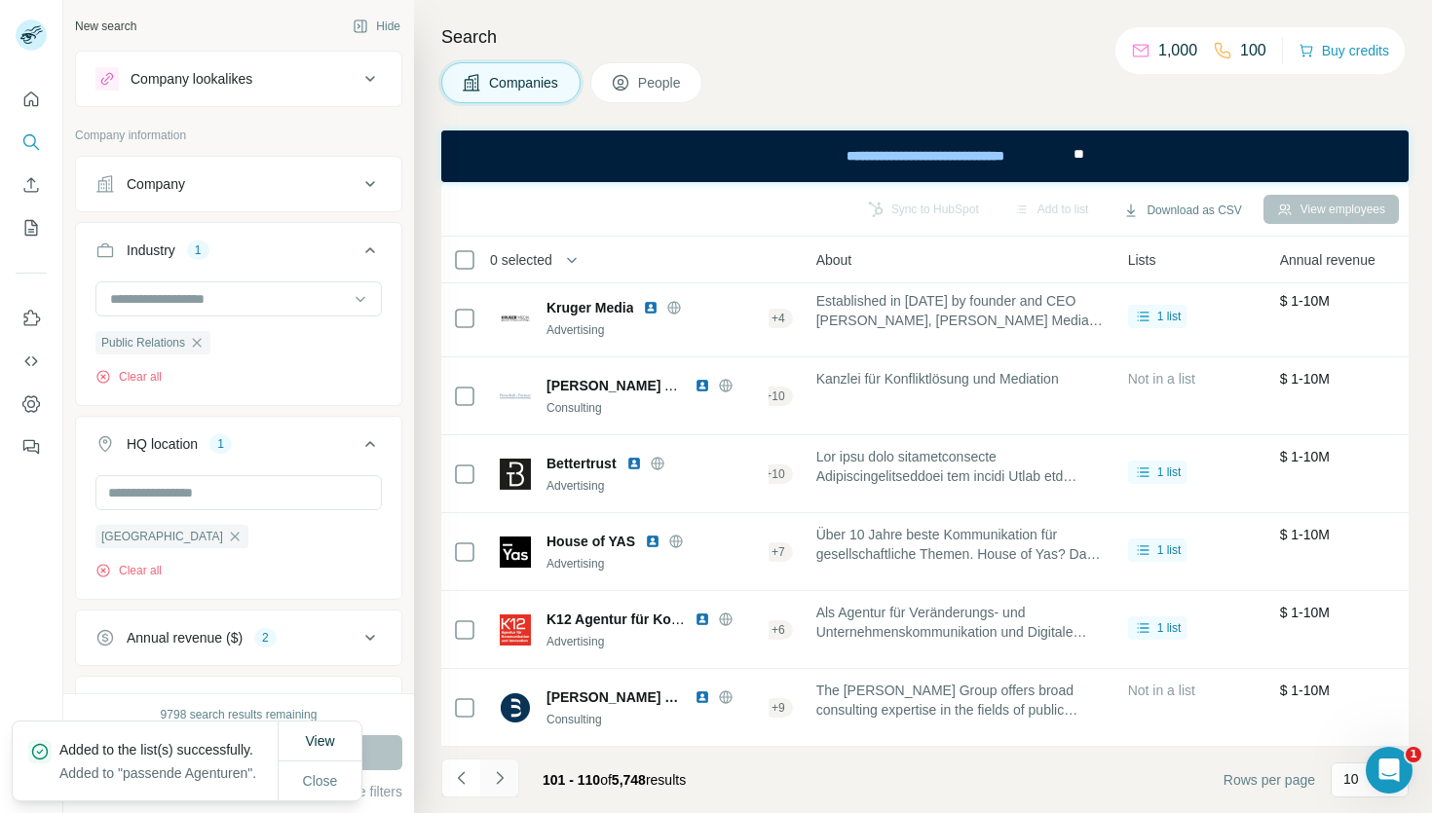
click at [490, 780] on icon "Navigate to next page" at bounding box center [499, 778] width 19 height 19
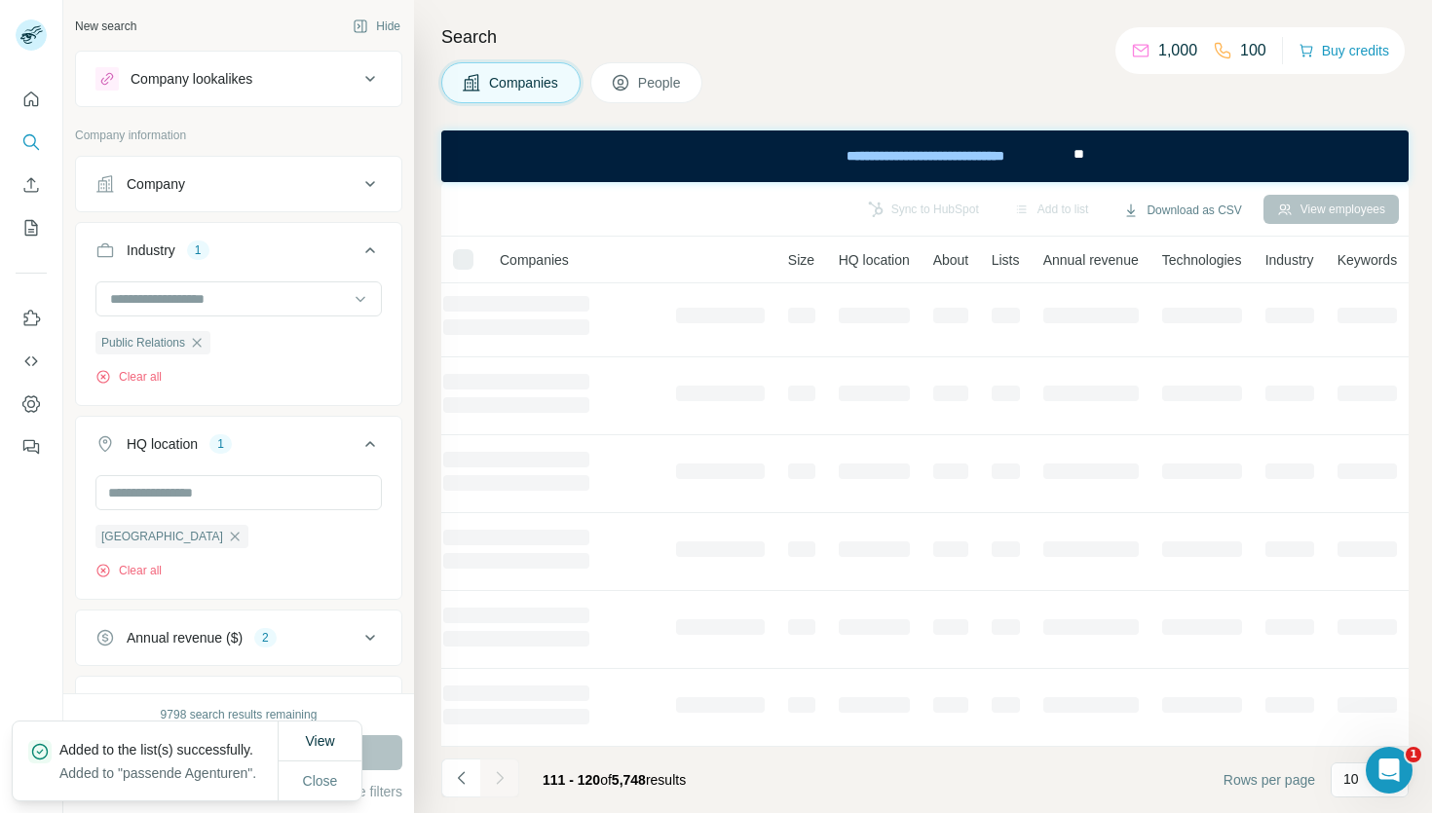
scroll to position [316, 142]
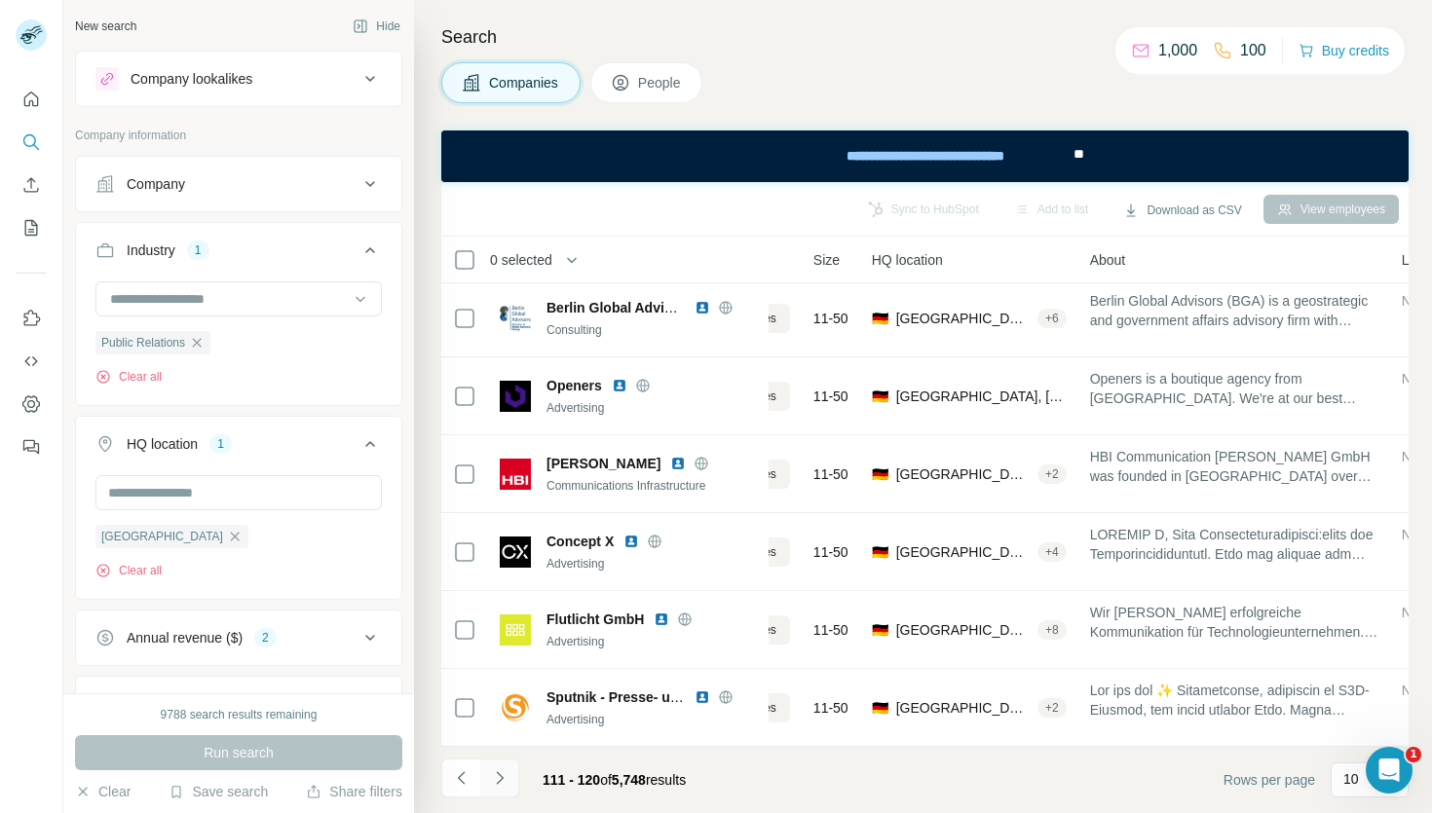
click at [504, 779] on icon "Navigate to next page" at bounding box center [499, 778] width 19 height 19
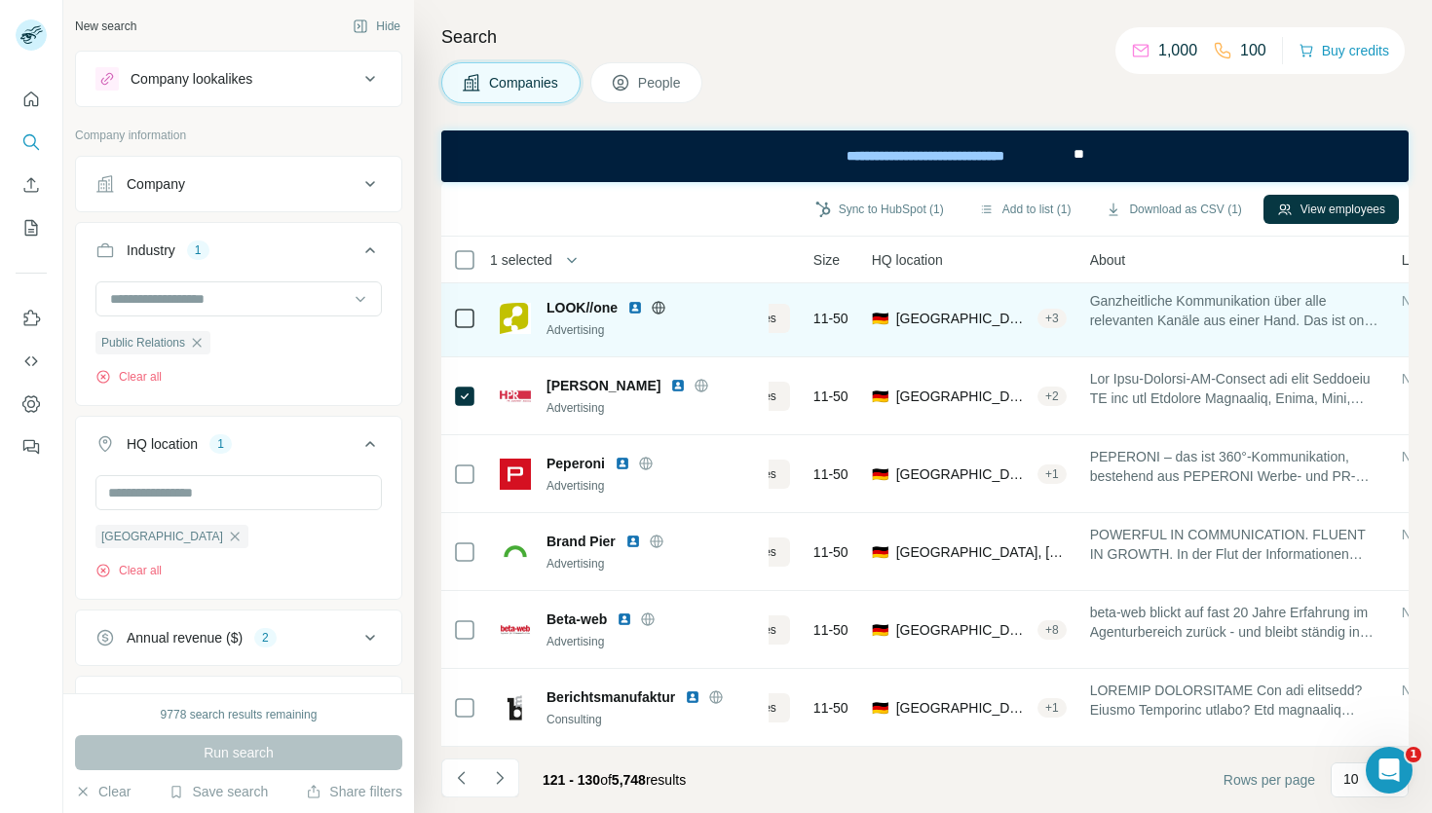
click at [656, 312] on icon at bounding box center [659, 308] width 16 height 16
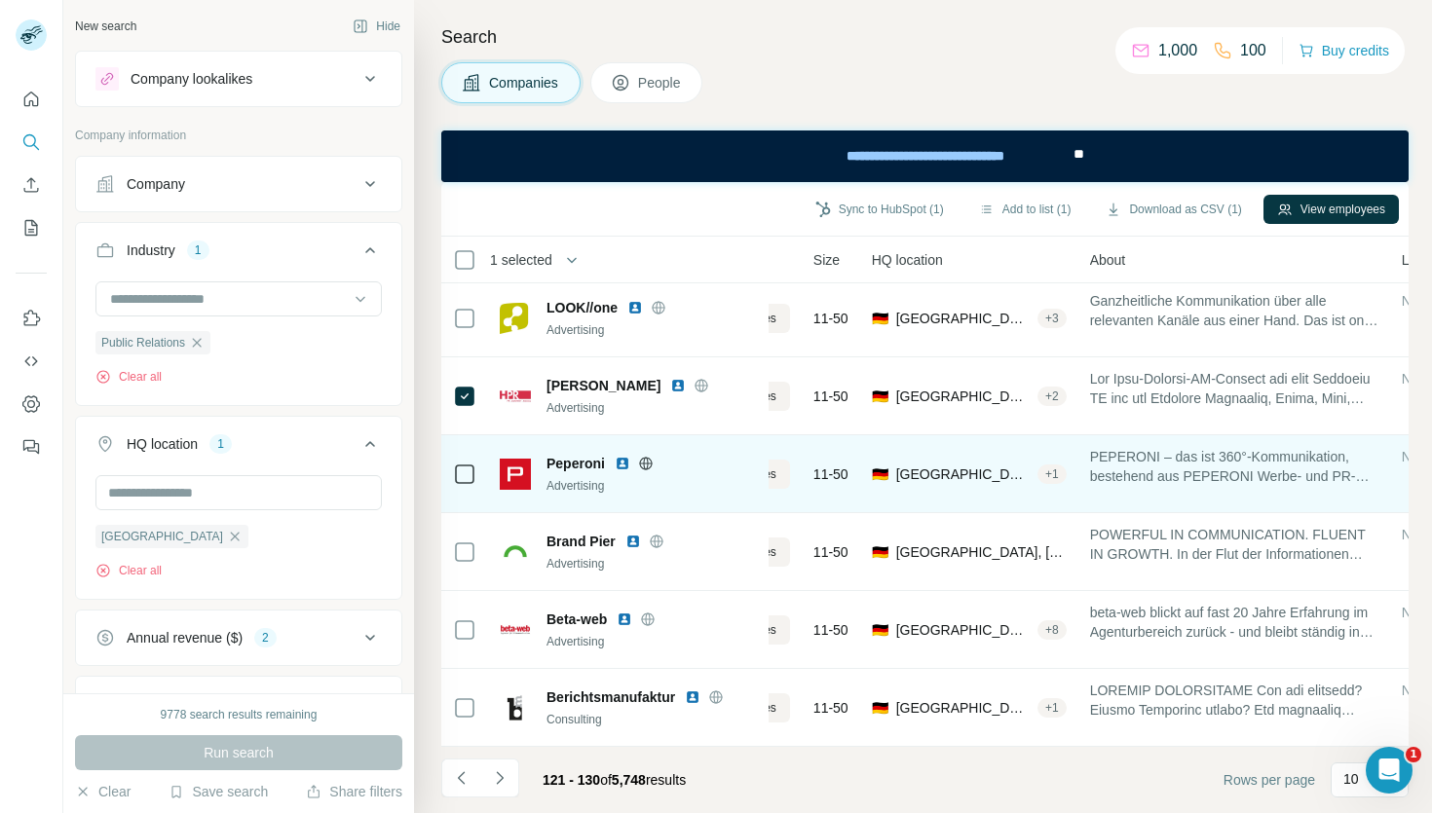
click at [647, 464] on icon at bounding box center [646, 464] width 16 height 16
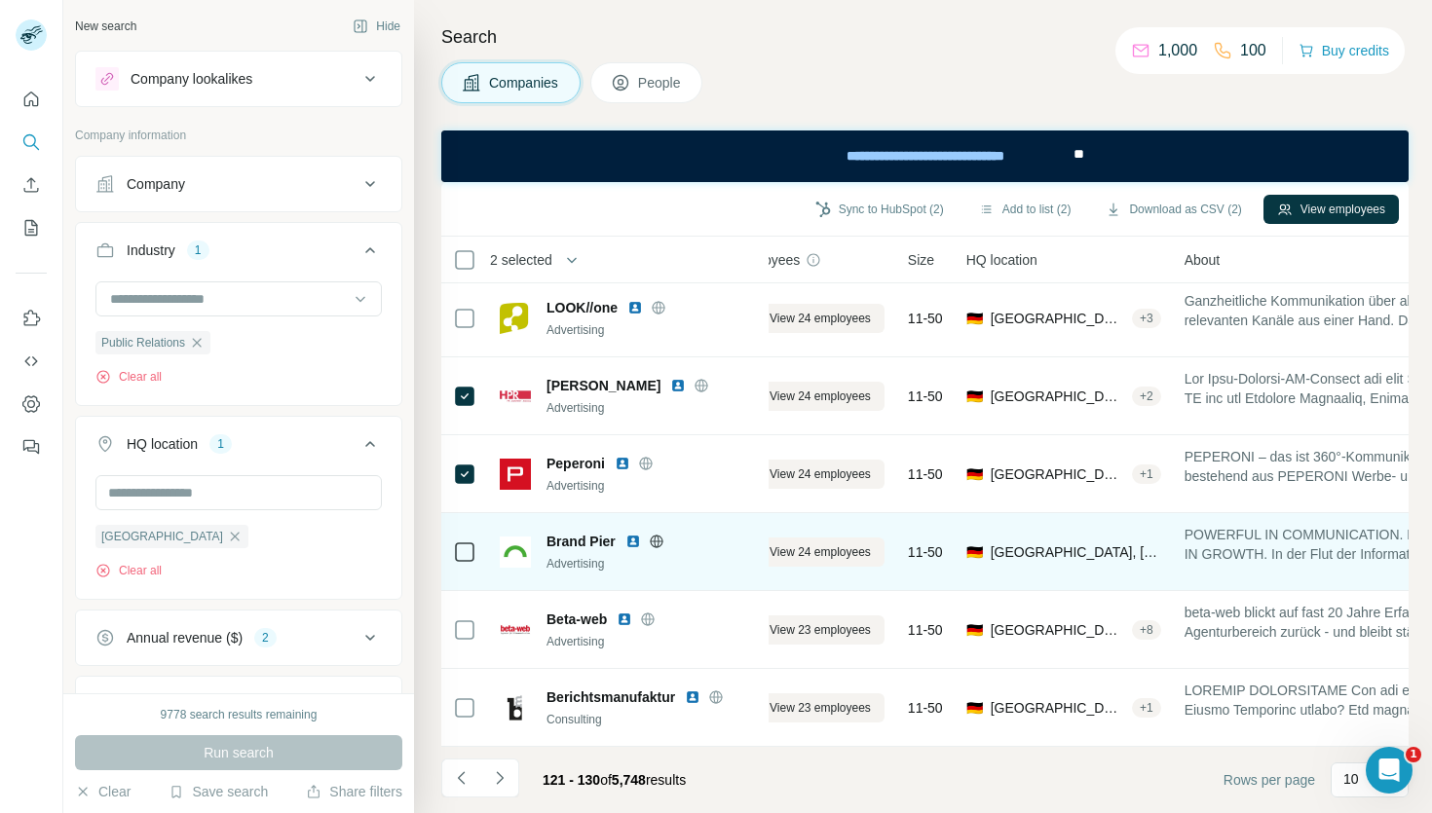
scroll to position [316, 0]
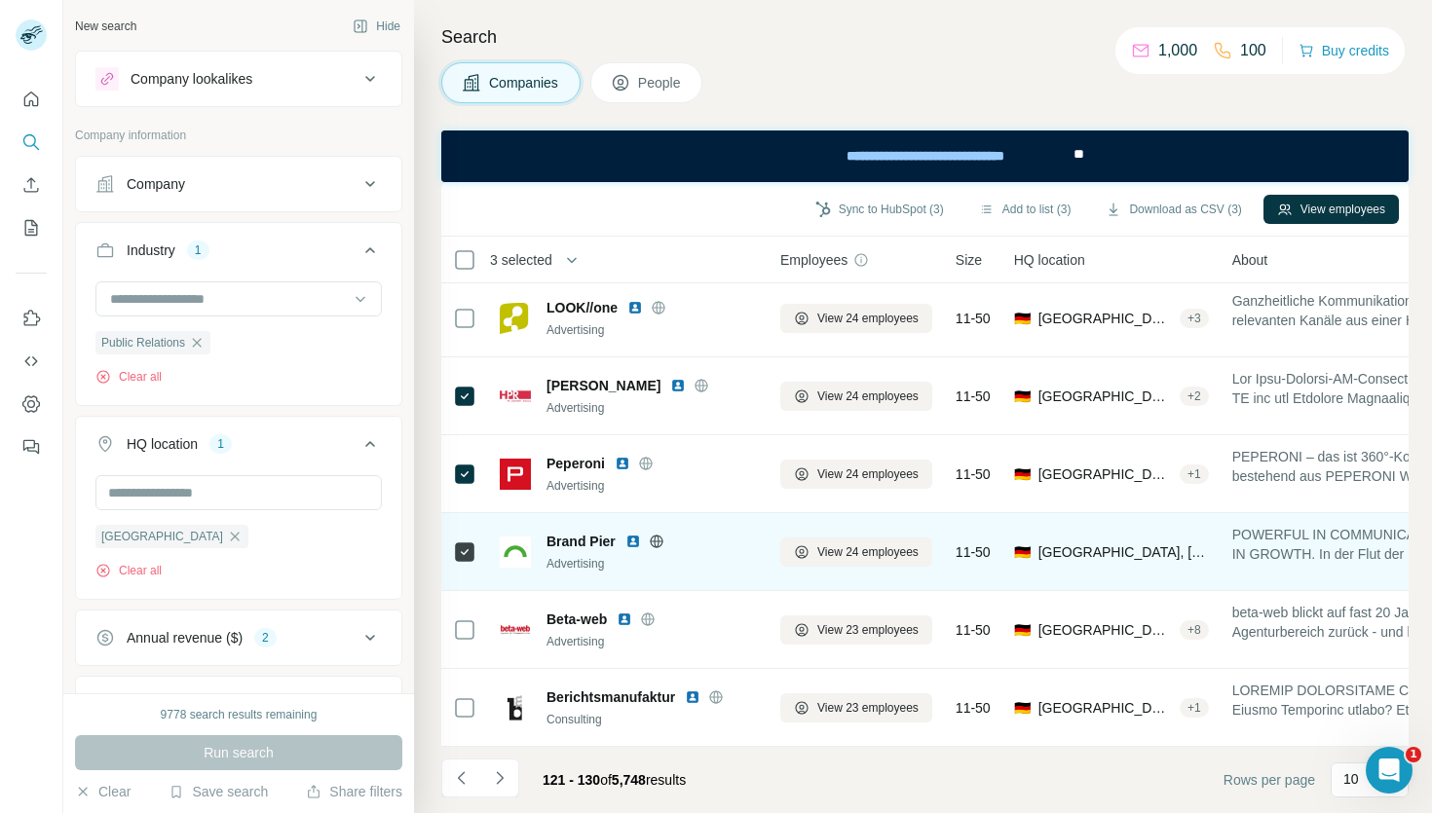
click at [657, 542] on icon at bounding box center [657, 542] width 16 height 16
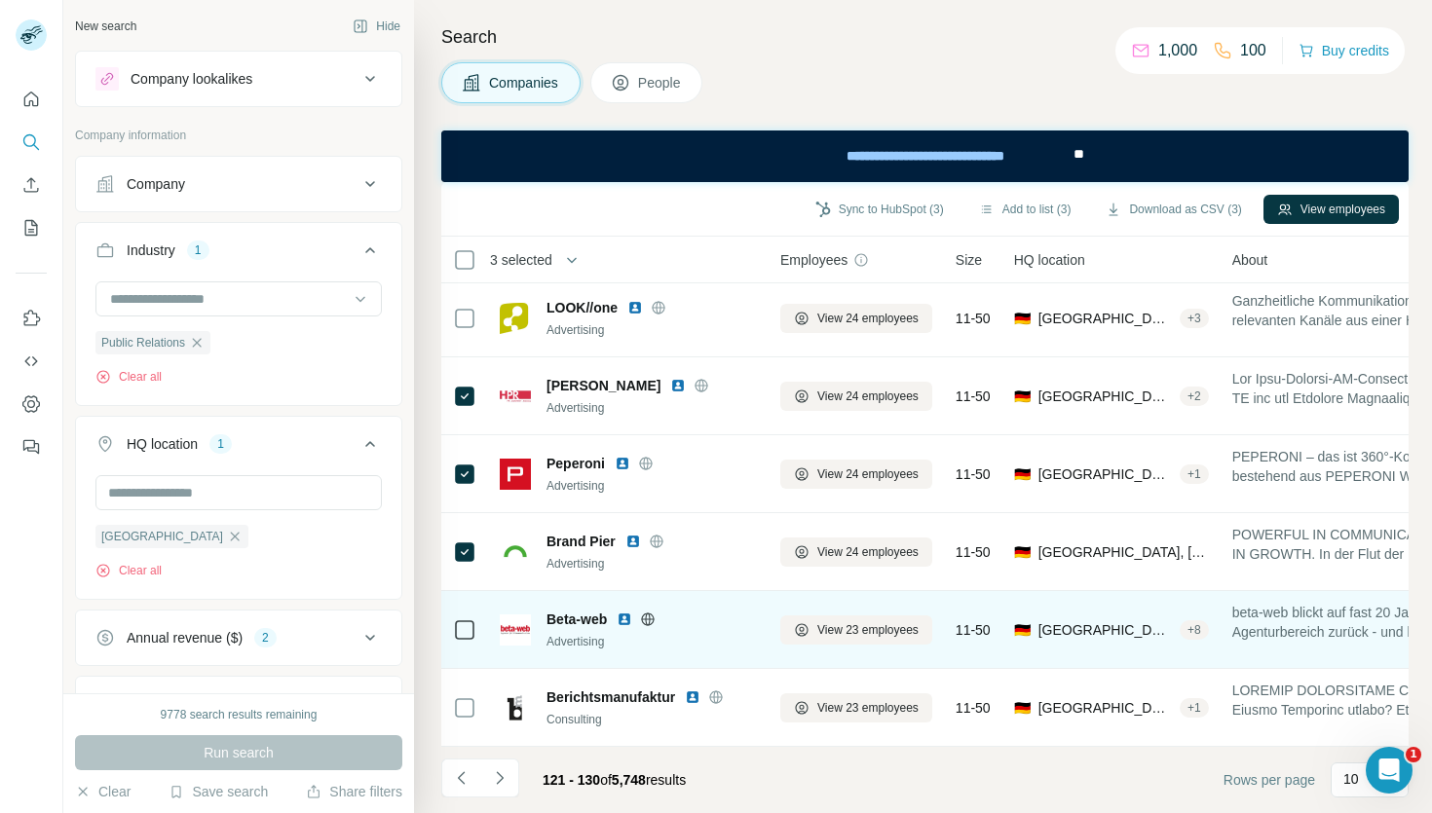
click at [649, 621] on icon at bounding box center [648, 620] width 16 height 16
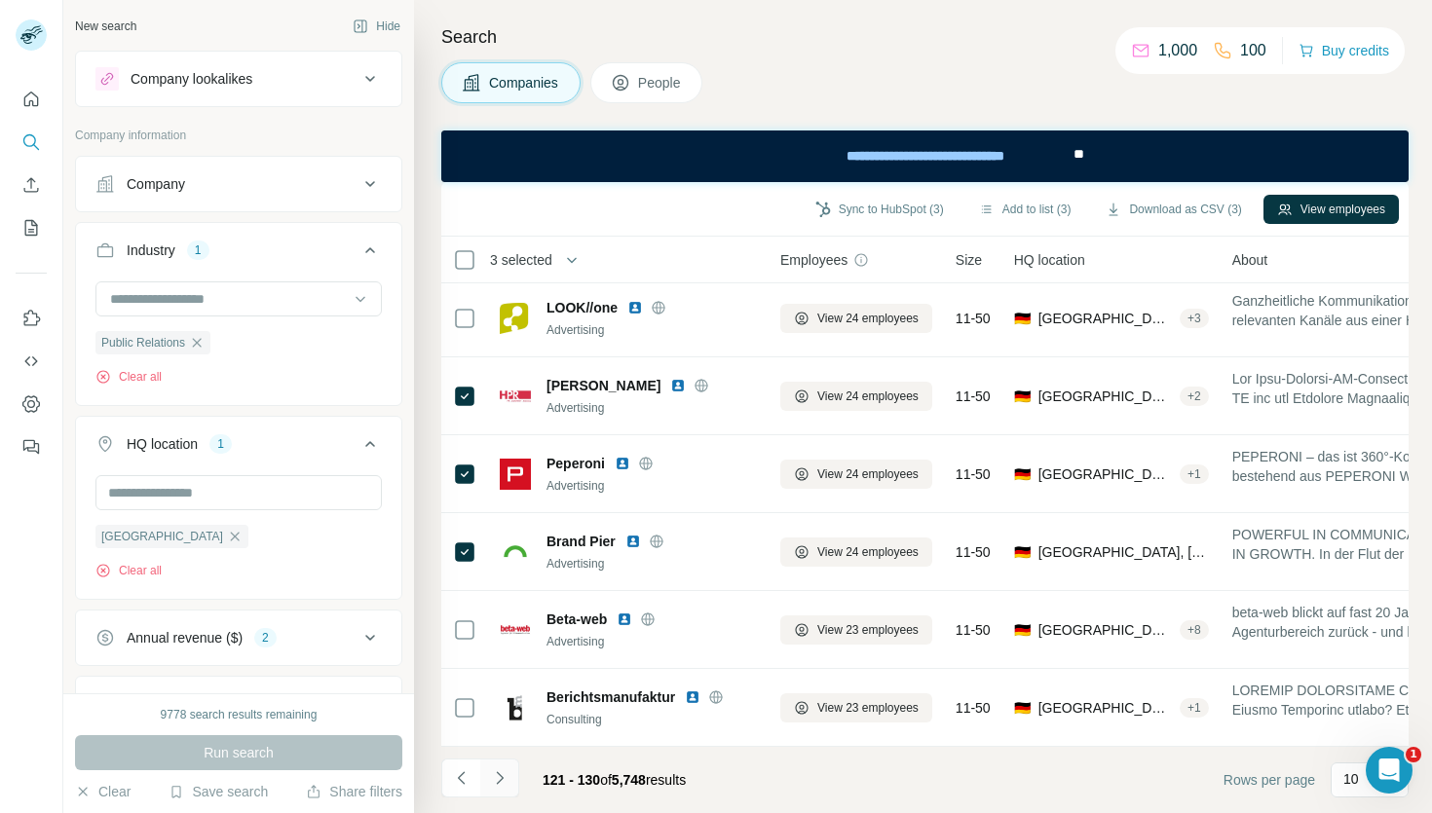
click at [497, 778] on icon "Navigate to next page" at bounding box center [499, 778] width 19 height 19
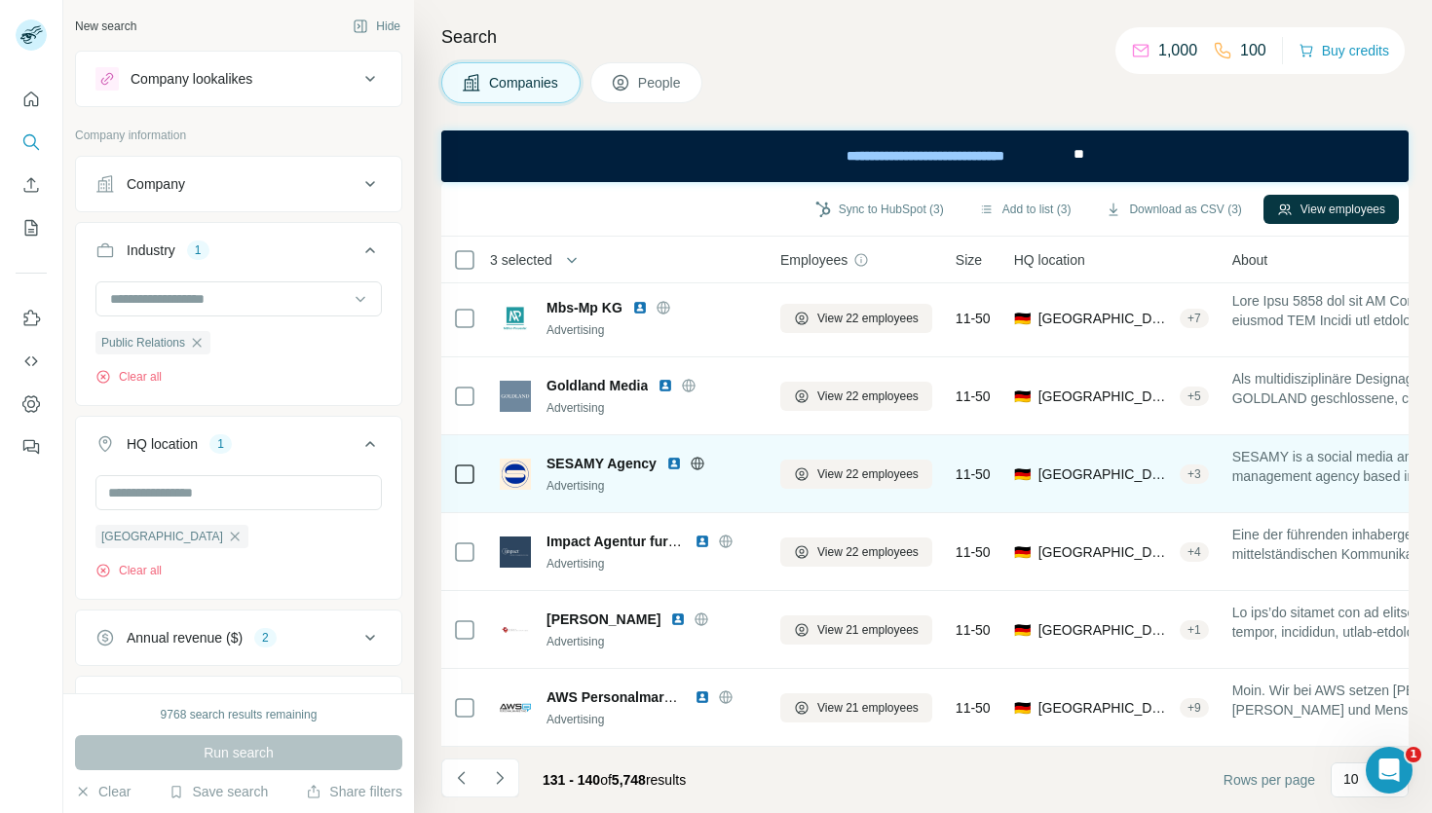
click at [696, 465] on icon at bounding box center [697, 463] width 5 height 13
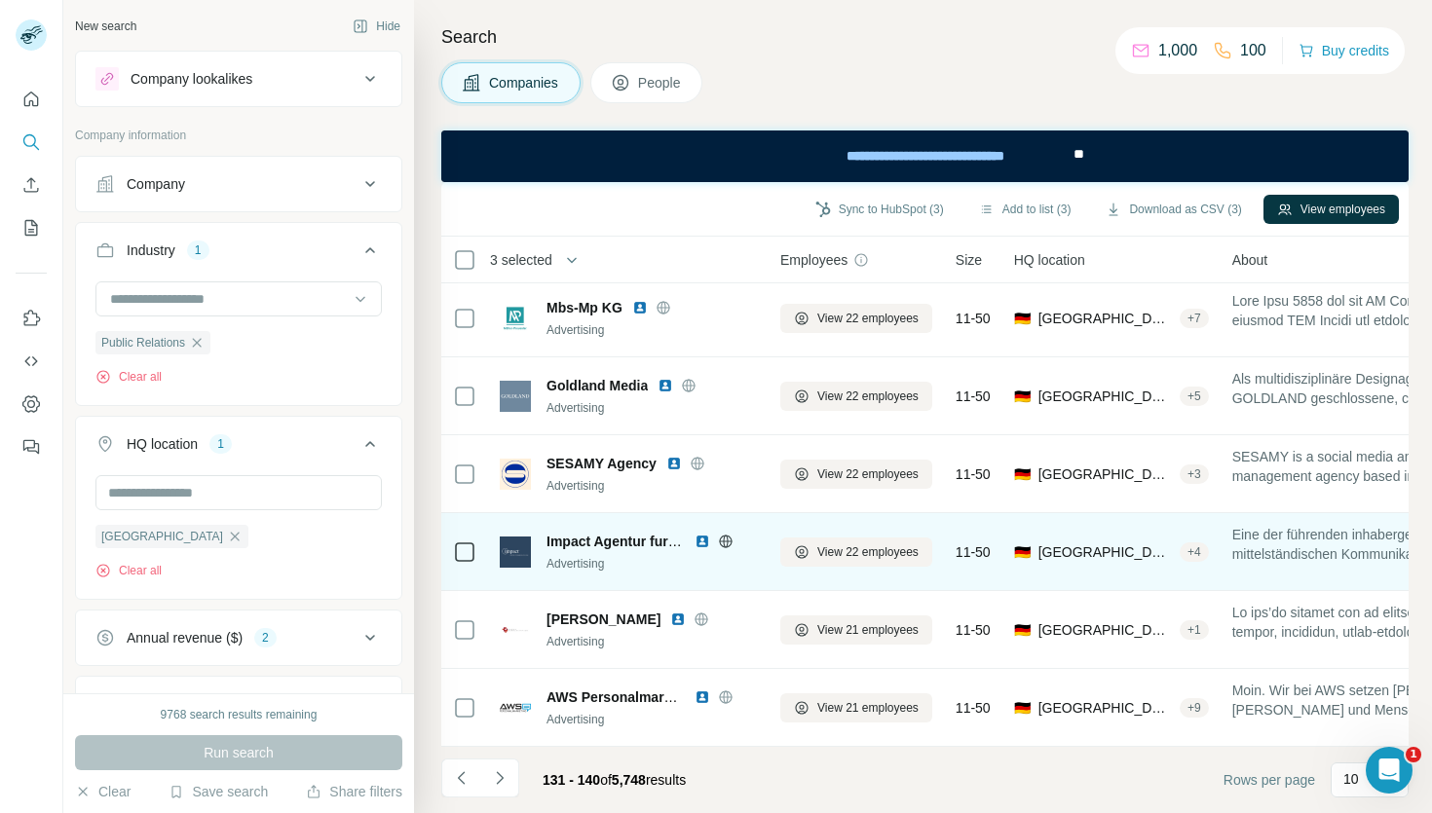
click at [725, 539] on icon at bounding box center [726, 542] width 16 height 16
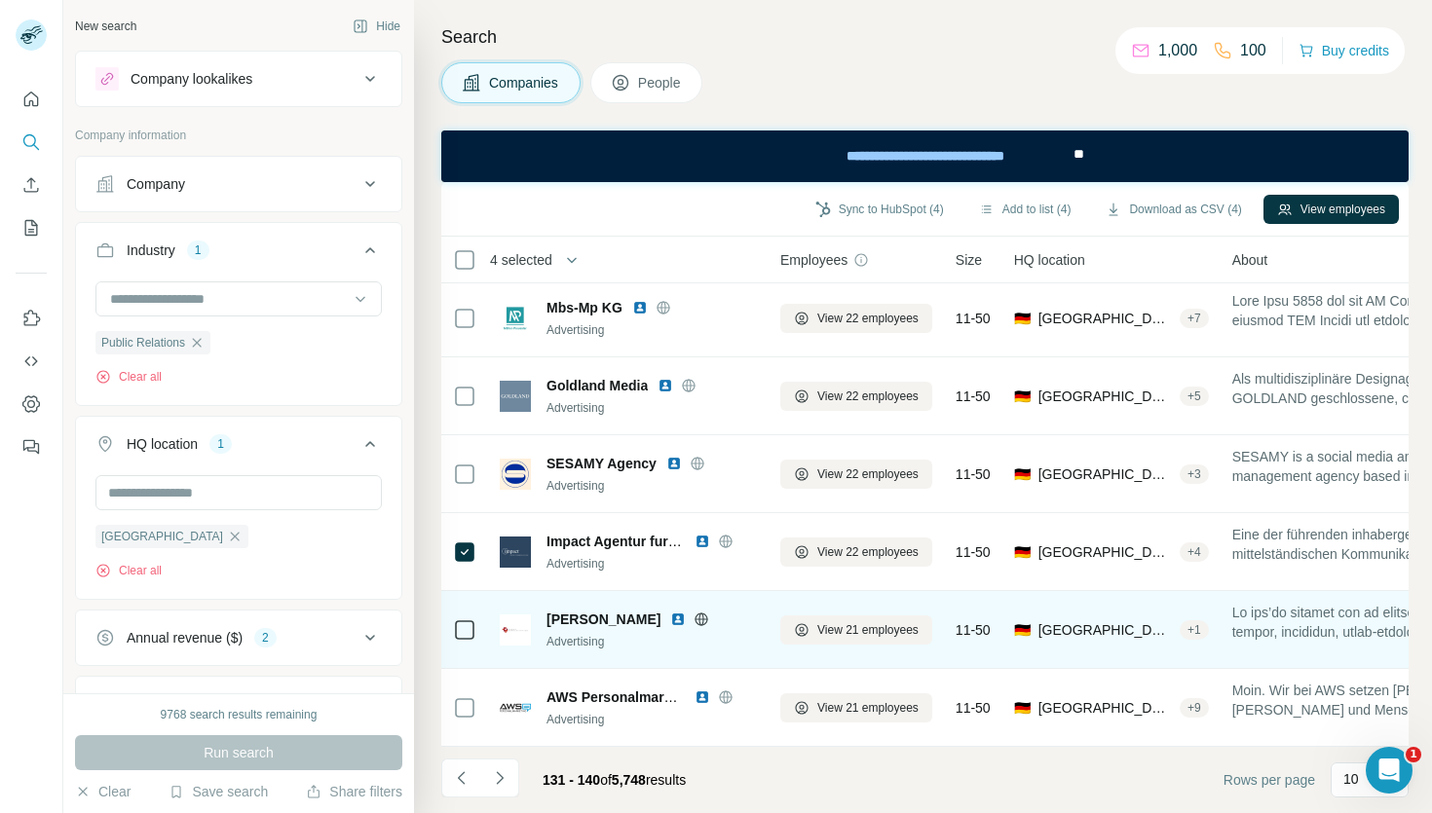
click at [694, 620] on icon at bounding box center [702, 620] width 16 height 16
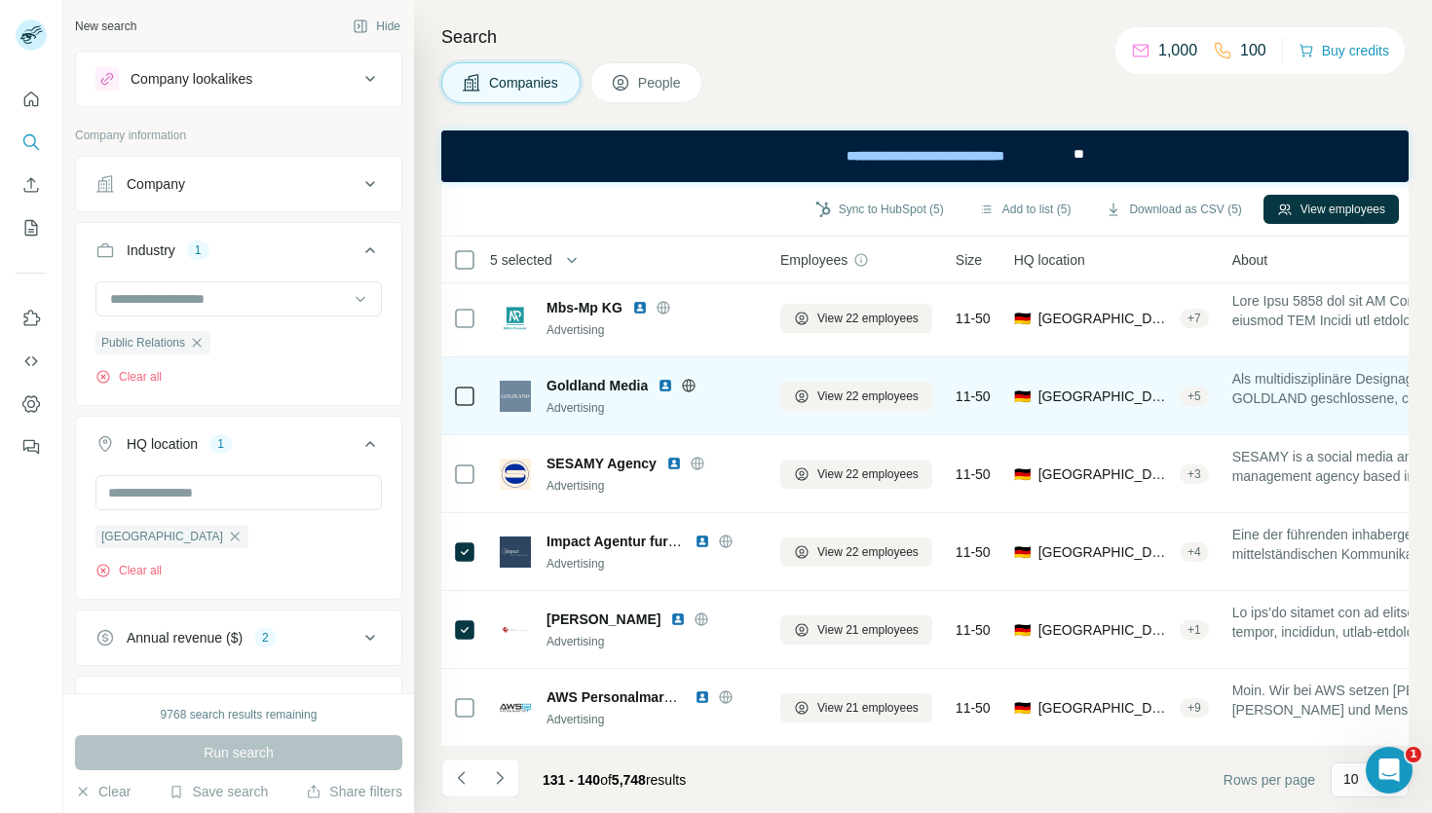
click at [691, 386] on icon at bounding box center [689, 386] width 16 height 16
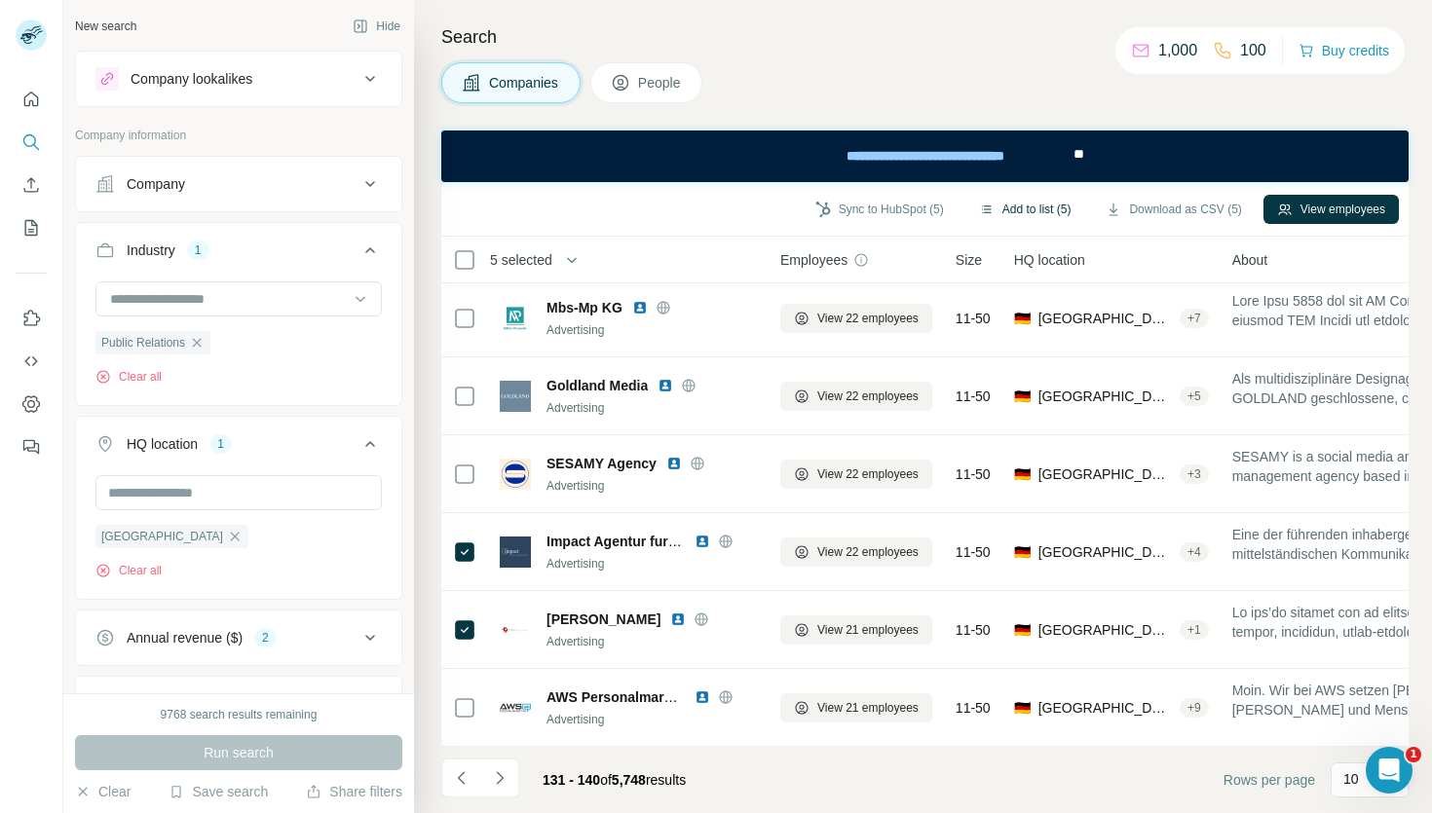
click at [993, 211] on button "Add to list (5)" at bounding box center [1025, 209] width 120 height 29
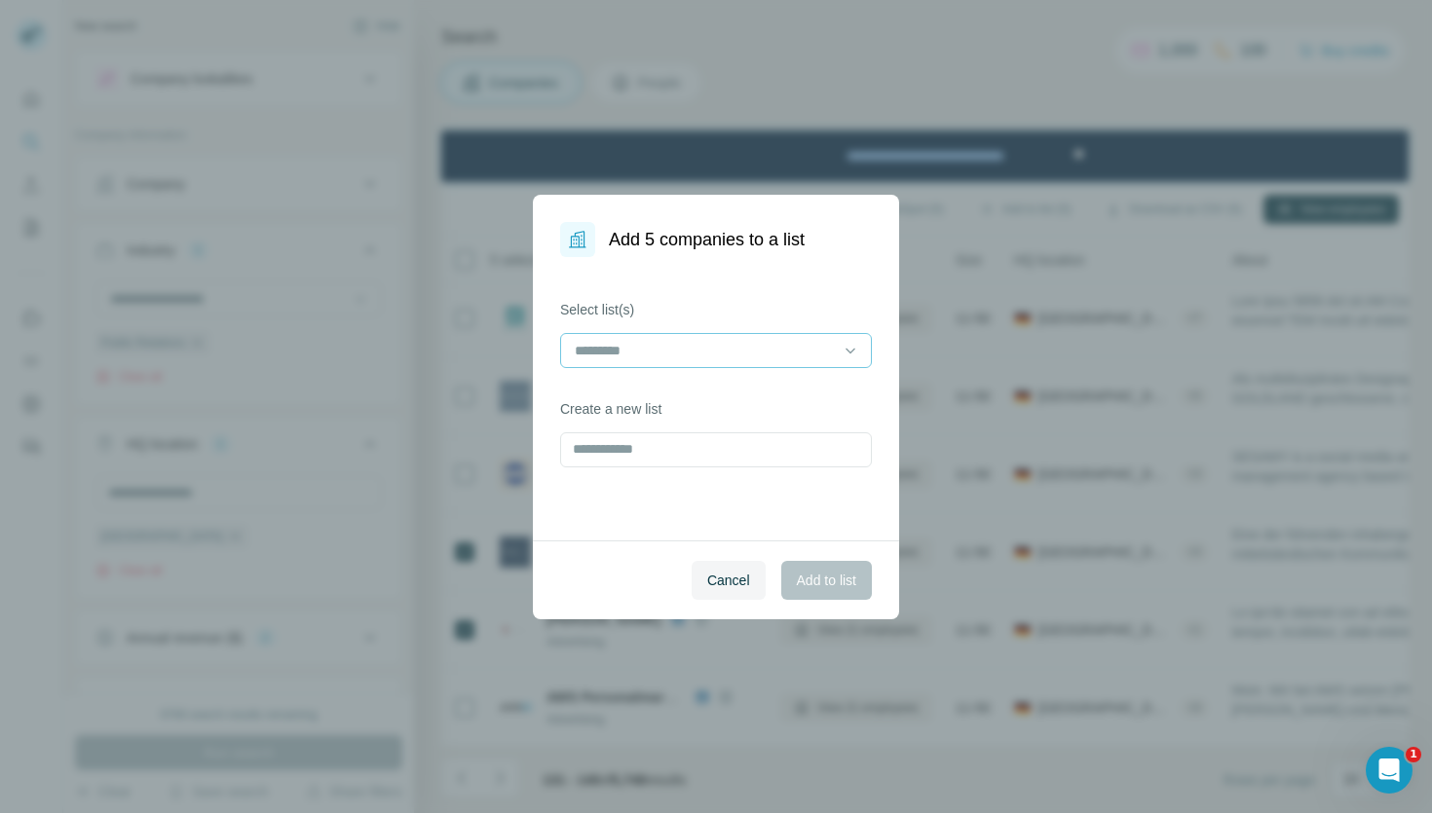
click at [734, 354] on input at bounding box center [704, 350] width 263 height 21
click at [712, 397] on div "passende Agenturen" at bounding box center [716, 394] width 279 height 19
click at [837, 585] on span "Add to list" at bounding box center [826, 580] width 59 height 19
